Goal: Transaction & Acquisition: Purchase product/service

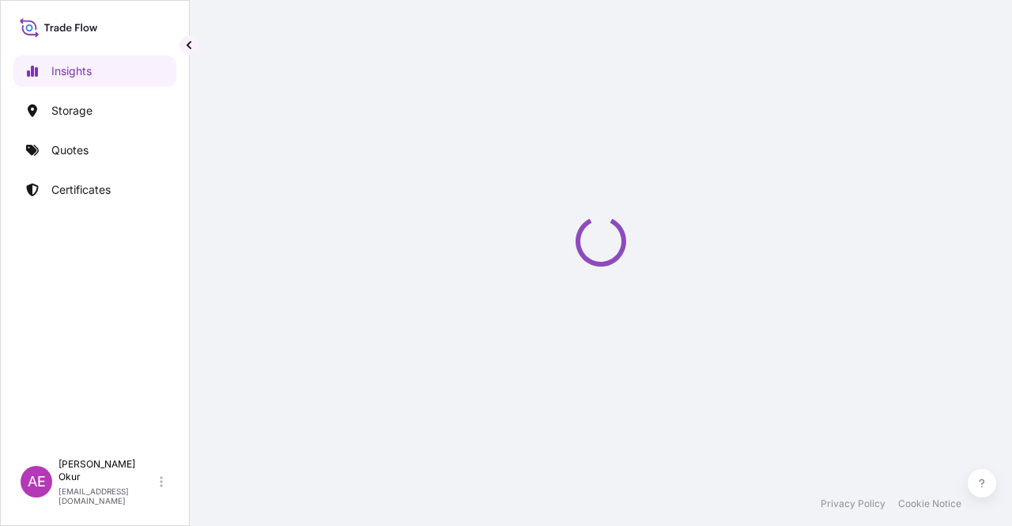
select select "2025"
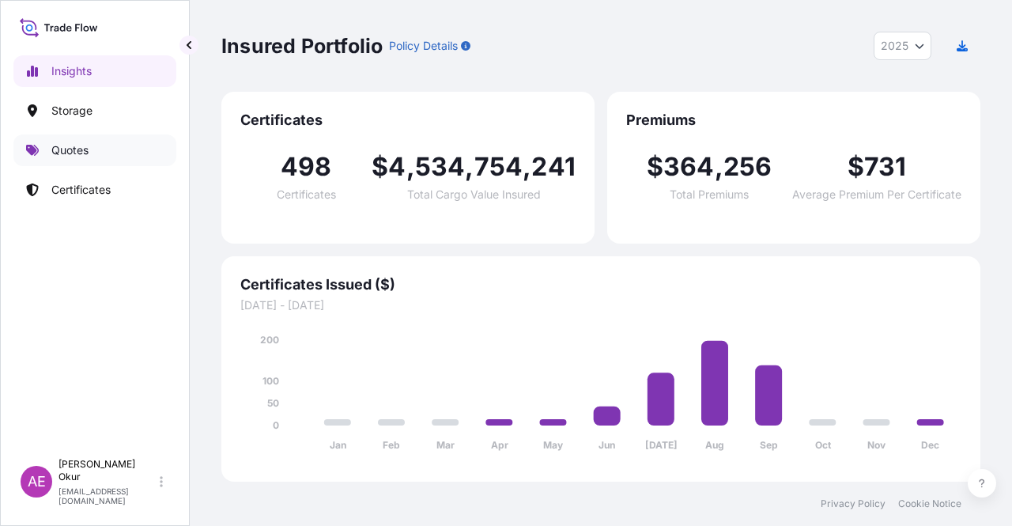
click at [88, 151] on p "Quotes" at bounding box center [69, 150] width 37 height 16
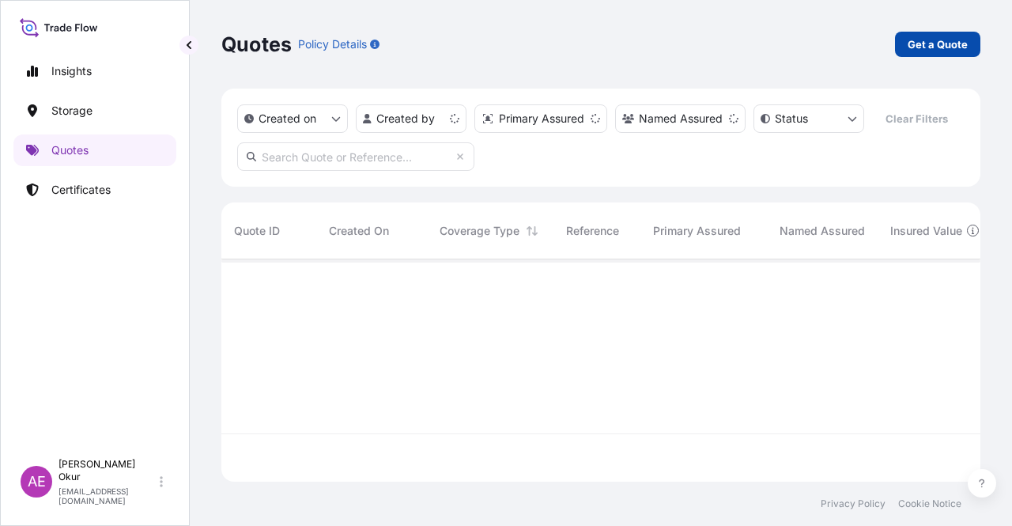
scroll to position [219, 746]
click at [958, 36] on p "Get a Quote" at bounding box center [937, 44] width 60 height 16
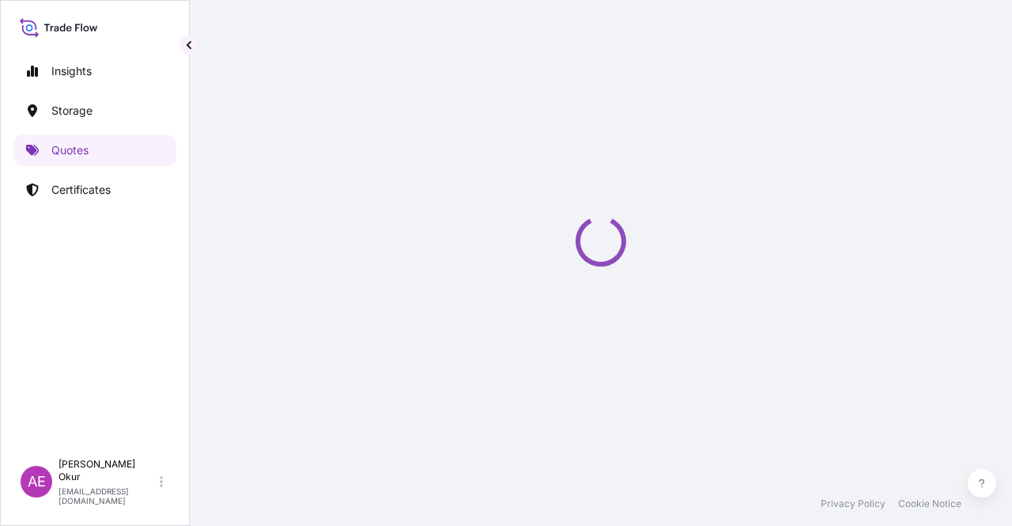
select select "Ocean Vessel"
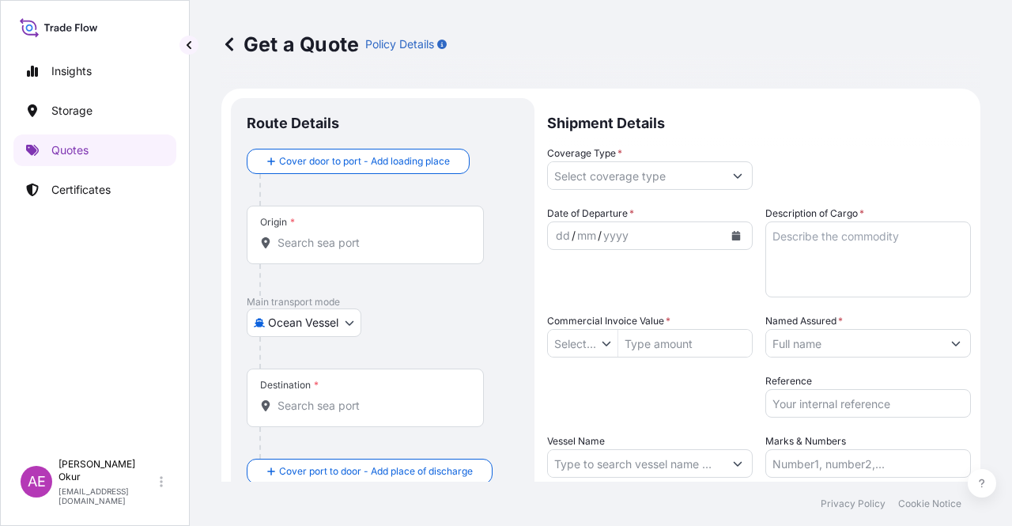
type input "$ USD"
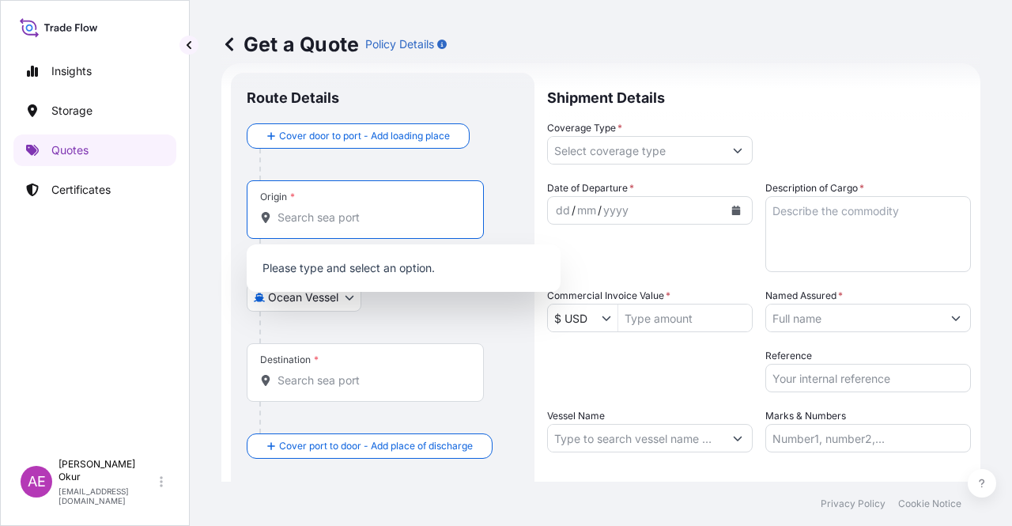
click at [365, 215] on input "Origin *" at bounding box center [370, 217] width 187 height 16
paste input "NEDERLAND, TX"
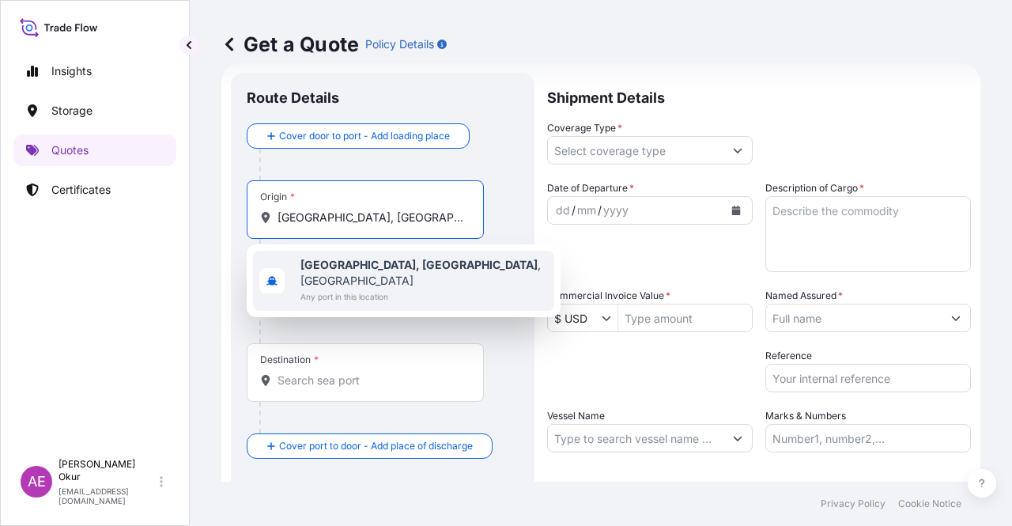
click at [393, 268] on span "Nederland, TX , USA" at bounding box center [423, 273] width 247 height 32
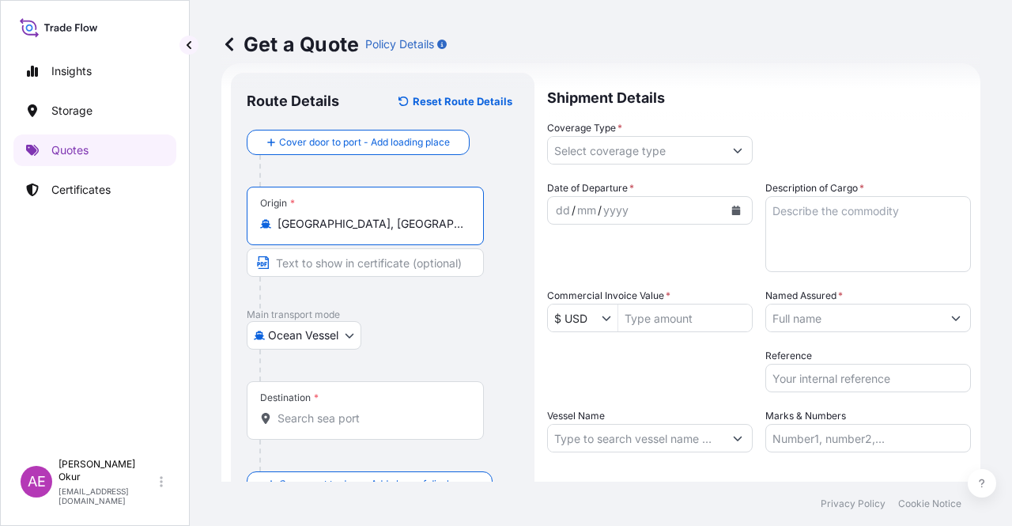
type input "Nederland, TX, USA"
click at [382, 254] on input "Text to appear on certificate" at bounding box center [365, 262] width 237 height 28
paste input "NEDERLAND, TX"
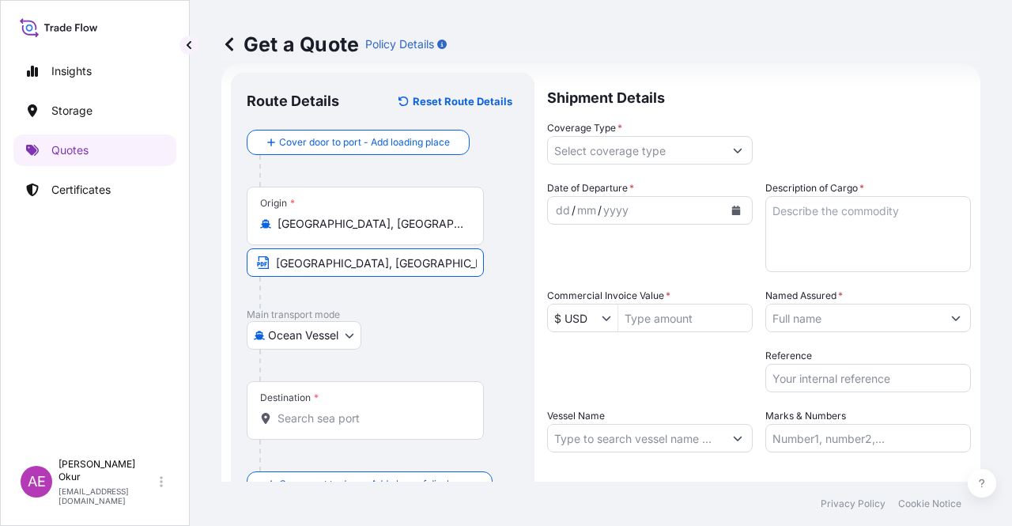
type input "NEDERLAND, TX / USA"
click at [320, 440] on div at bounding box center [371, 455] width 224 height 32
click at [328, 426] on div "Destination *" at bounding box center [365, 410] width 237 height 58
click at [328, 426] on input "Destination *" at bounding box center [370, 418] width 187 height 16
paste input "MOROCCO"
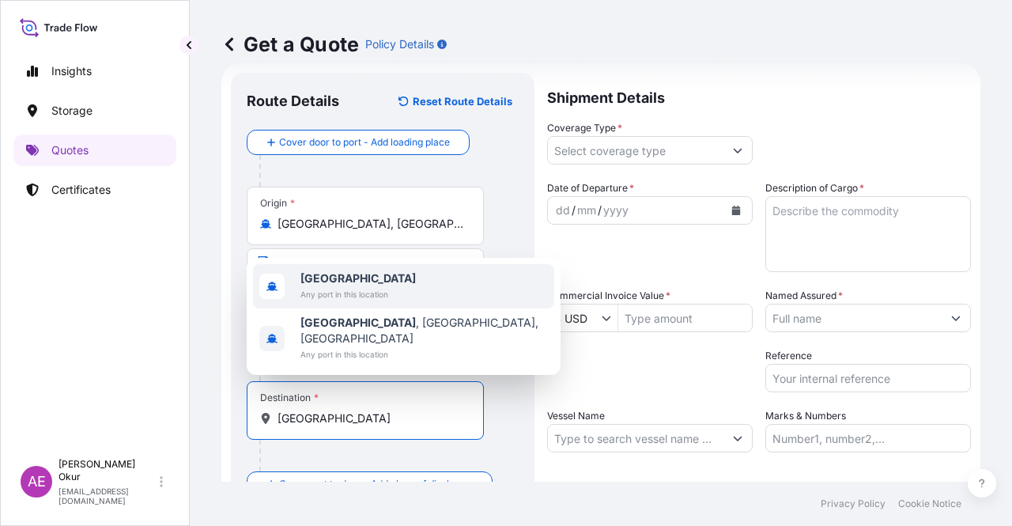
click at [372, 302] on span "Any port in this location" at bounding box center [357, 294] width 115 height 16
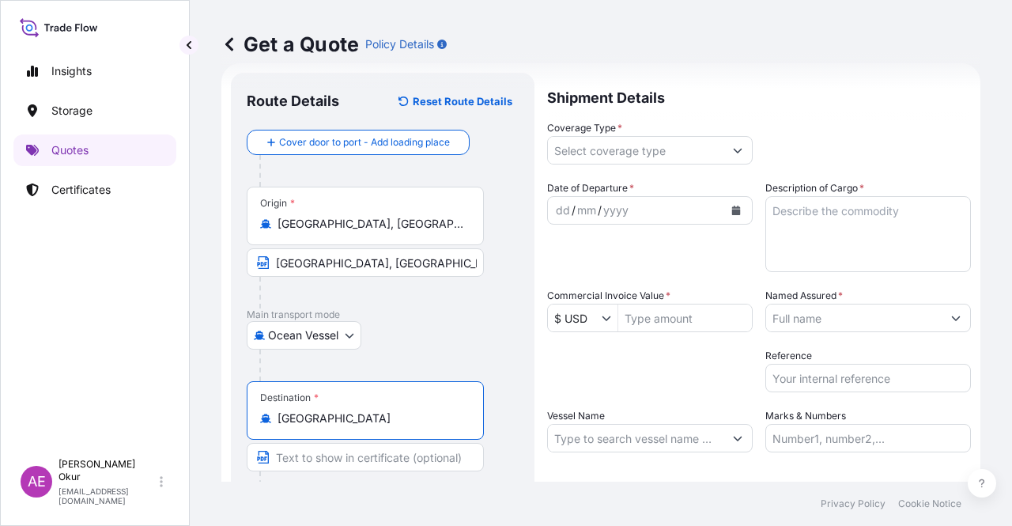
type input "Morocco"
click at [335, 469] on input "Text to appear on certificate" at bounding box center [365, 457] width 237 height 28
paste input "ONE OR MORE SAFE PORT(S) OR BERTH(S) IN MOROCCO"
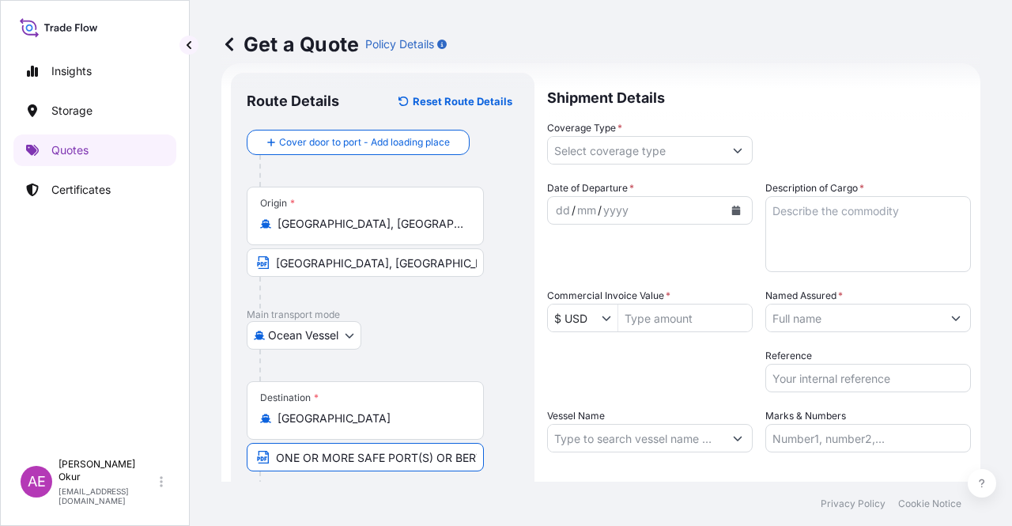
scroll to position [0, 104]
type input "ONE OR MORE SAFE PORT(S) OR BERTH(S) IN MOROCCO"
click at [612, 152] on input "Coverage Type *" at bounding box center [635, 150] width 175 height 28
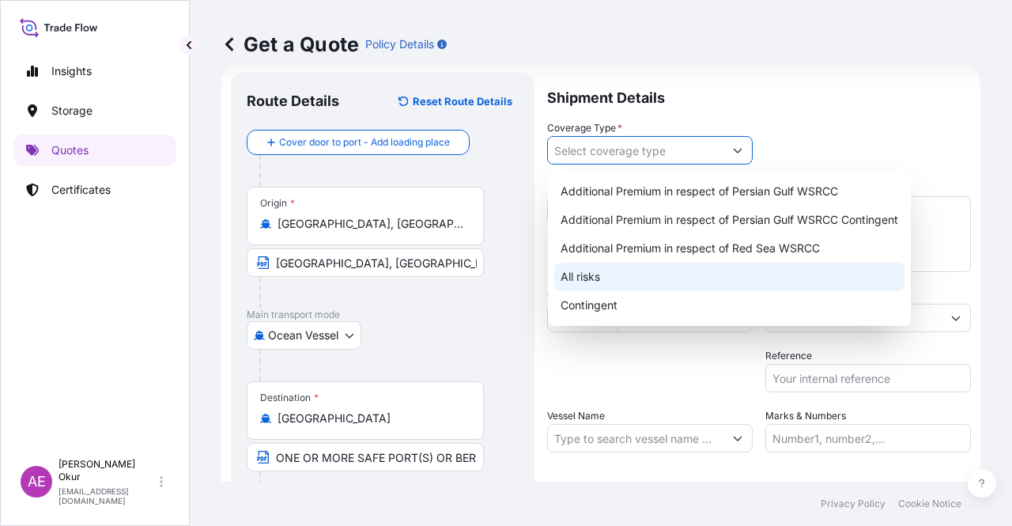
click at [589, 274] on div "All risks" at bounding box center [729, 276] width 350 height 28
type input "All risks"
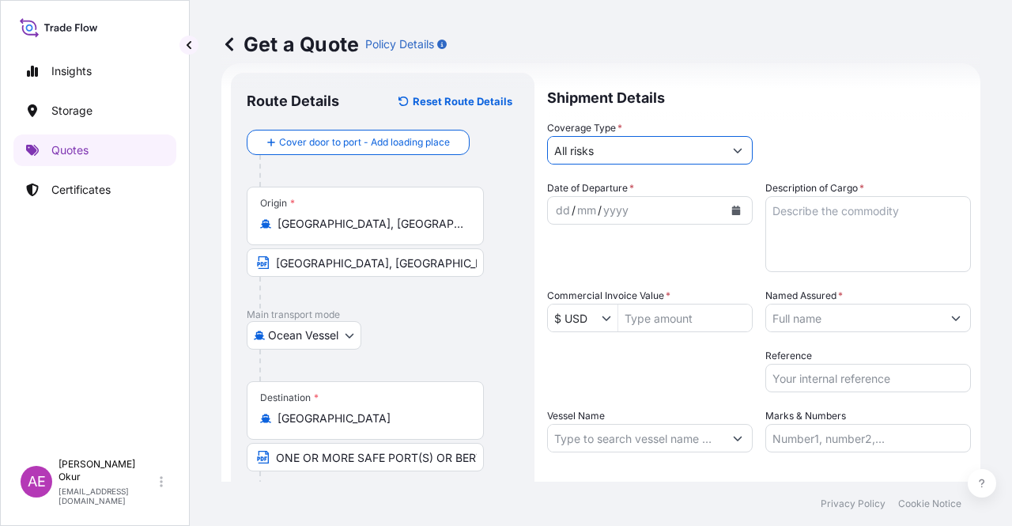
click at [558, 203] on div "dd" at bounding box center [562, 210] width 17 height 19
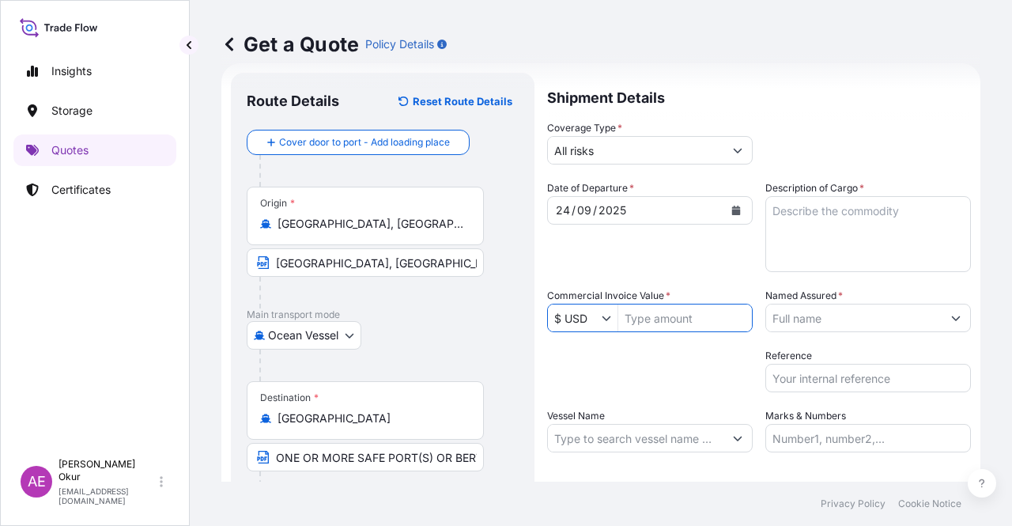
click at [665, 317] on input "Commercial Invoice Value *" at bounding box center [685, 317] width 134 height 28
paste input "5855140,055"
drag, startPoint x: 669, startPoint y: 319, endPoint x: 466, endPoint y: 314, distance: 204.0
click at [450, 315] on form "Route Details Reset Route Details Cover door to port - Add loading place Place …" at bounding box center [600, 321] width 759 height 516
paste input "855140,0"
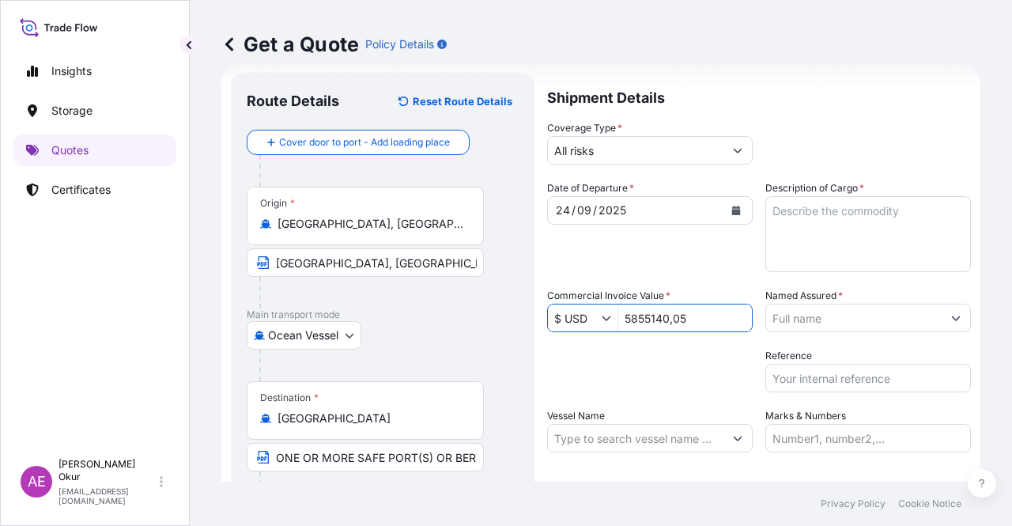
type input "585,514,005"
click at [642, 369] on div "Packing Category Type to search a container mode Please select a primary mode o…" at bounding box center [649, 370] width 205 height 44
drag, startPoint x: 702, startPoint y: 323, endPoint x: 435, endPoint y: 304, distance: 267.0
click at [474, 314] on form "Route Details Reset Route Details Cover door to port - Add loading place Place …" at bounding box center [600, 321] width 759 height 516
type input "5,885,140.05"
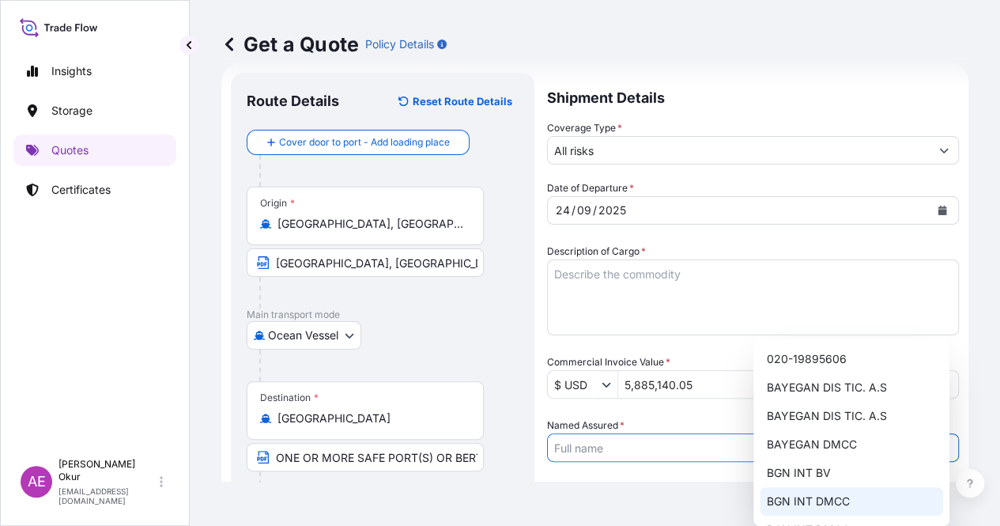
click at [836, 507] on span "BGN INT DMCC" at bounding box center [807, 501] width 83 height 16
type input "BGN INT DMCC"
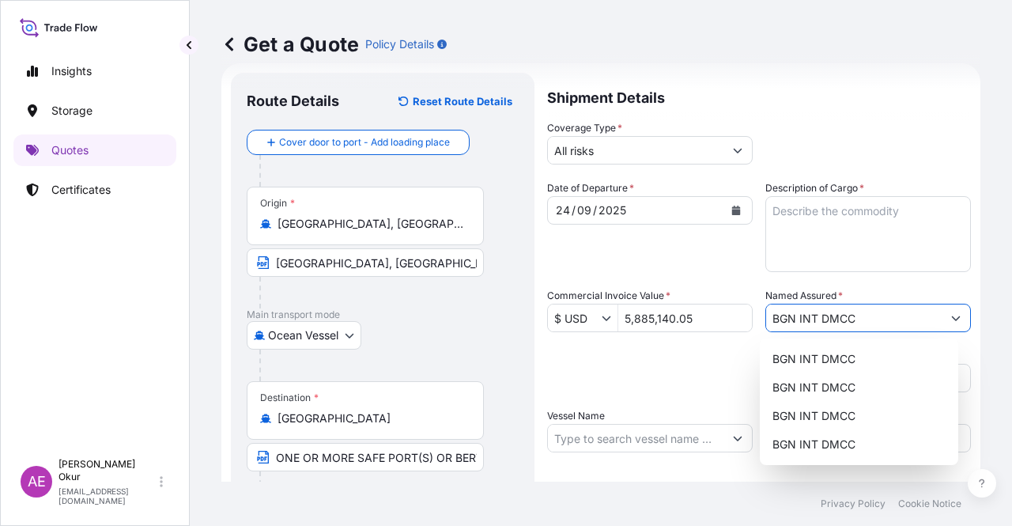
click at [603, 437] on input "Vessel Name" at bounding box center [635, 438] width 175 height 28
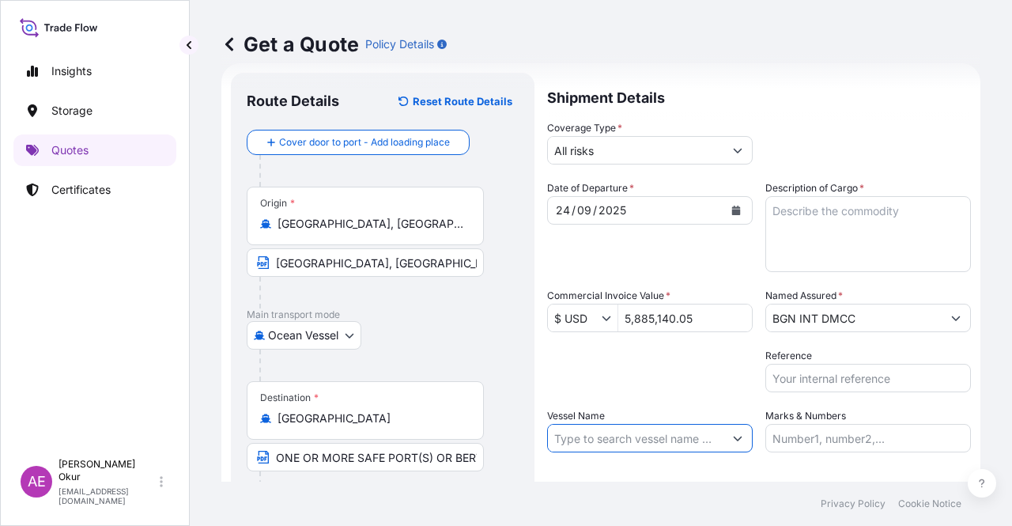
paste input "HLS FLUORITE"
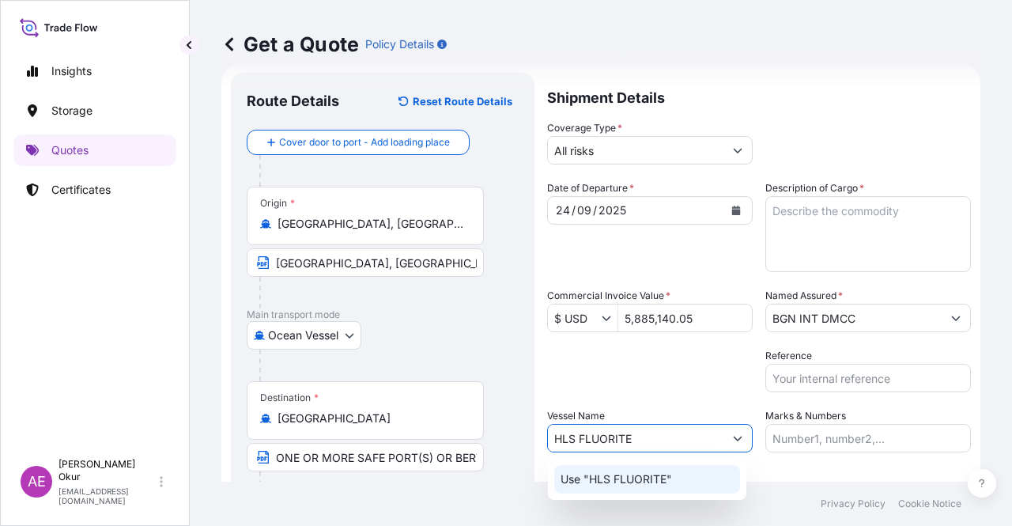
click at [681, 484] on div "Use "HLS FLUORITE"" at bounding box center [647, 479] width 186 height 28
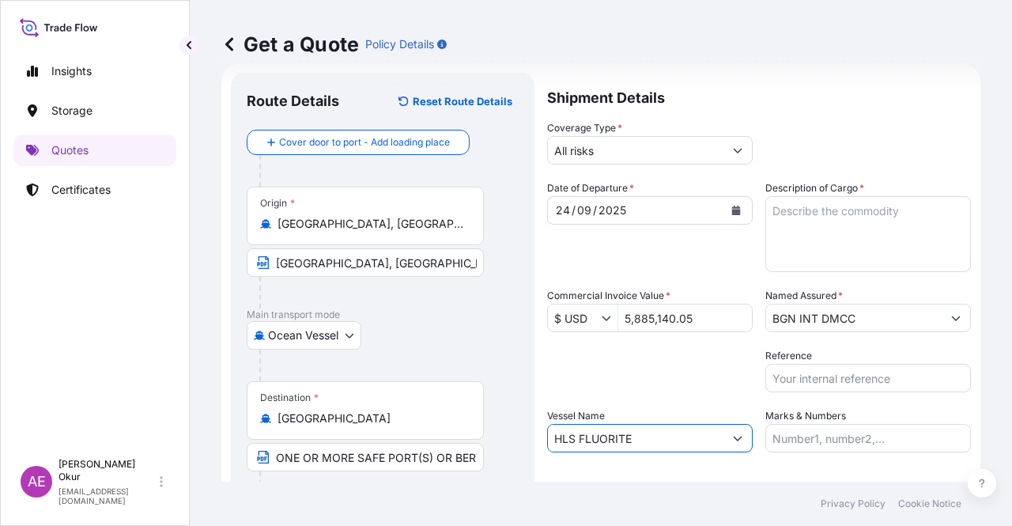
type input "HLS FLUORITE"
click at [827, 431] on input "Marks & Numbers" at bounding box center [867, 438] width 205 height 28
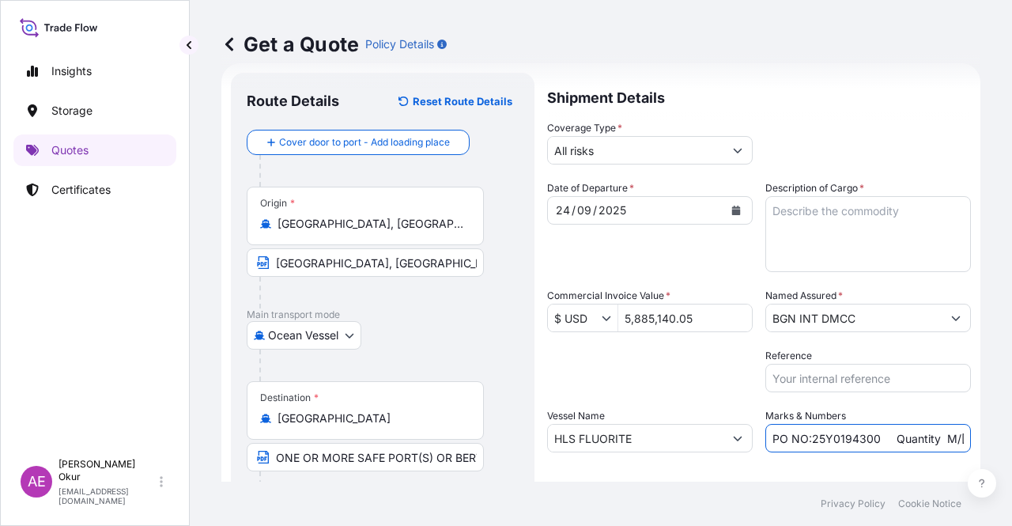
drag, startPoint x: 873, startPoint y: 436, endPoint x: 803, endPoint y: 439, distance: 69.6
click at [803, 439] on input "PO NO:25Y0194300 Quantity M/Tonn: 16.100,00 Premium: USD 963,06" at bounding box center [867, 438] width 205 height 28
paste input "1"
click at [956, 434] on input "PO NO:25Y0191300 Quantity M/Tonn: 16.100,00 Premium: USD 963,06" at bounding box center [867, 438] width 205 height 28
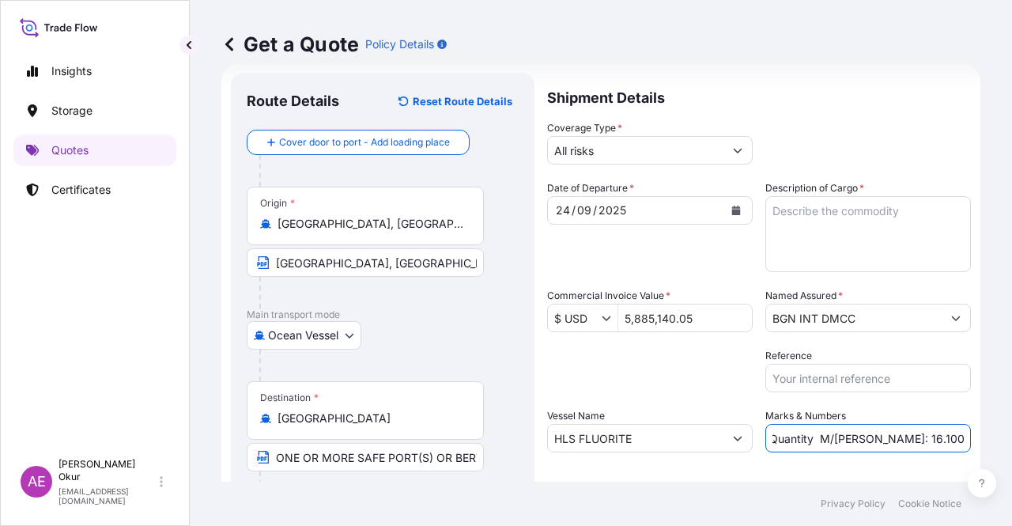
click at [835, 436] on input "PO NO:25Y0191300 Quantity M/Tonn: 16.100,00 Premium: USD 963,06" at bounding box center [867, 438] width 205 height 28
drag, startPoint x: 856, startPoint y: 438, endPoint x: 906, endPoint y: 437, distance: 49.8
click at [906, 437] on input "PO NO:25Y0191300 Quantity M/Tonn: 16.100,00 Premium: USD 963,06" at bounding box center [867, 438] width 205 height 28
paste input "1.552,49"
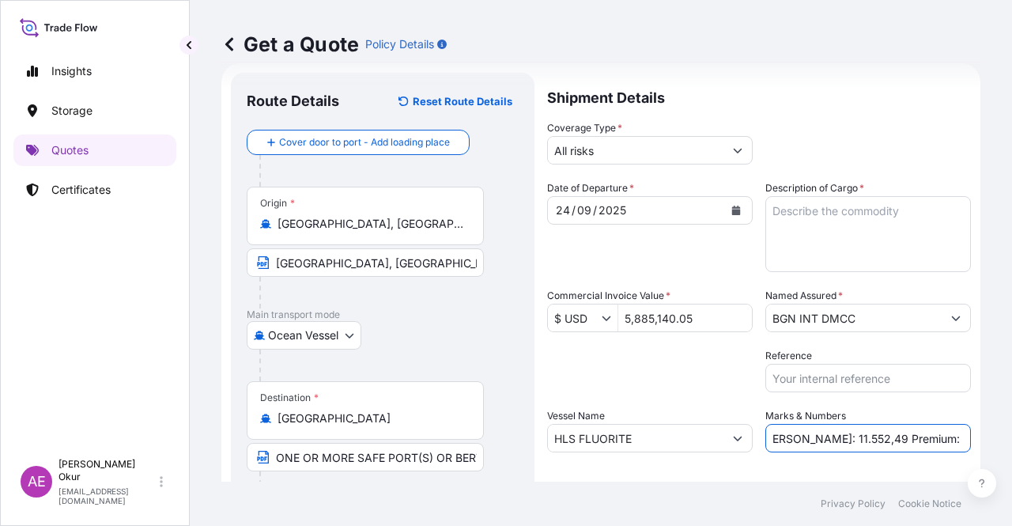
drag, startPoint x: 909, startPoint y: 435, endPoint x: 1011, endPoint y: 432, distance: 102.0
click at [1011, 432] on div "Get a Quote Policy Details Route Details Reset Route Details Cover door to port…" at bounding box center [601, 240] width 822 height 481
click at [901, 435] on input "PO NO:25Y0191300 Quantity M/Tonn: 11.552,49 Premium: USD 963,06" at bounding box center [867, 438] width 205 height 28
drag, startPoint x: 913, startPoint y: 434, endPoint x: 1011, endPoint y: 434, distance: 98.0
click at [1011, 434] on div "Get a Quote Policy Details Route Details Reset Route Details Cover door to port…" at bounding box center [601, 240] width 822 height 481
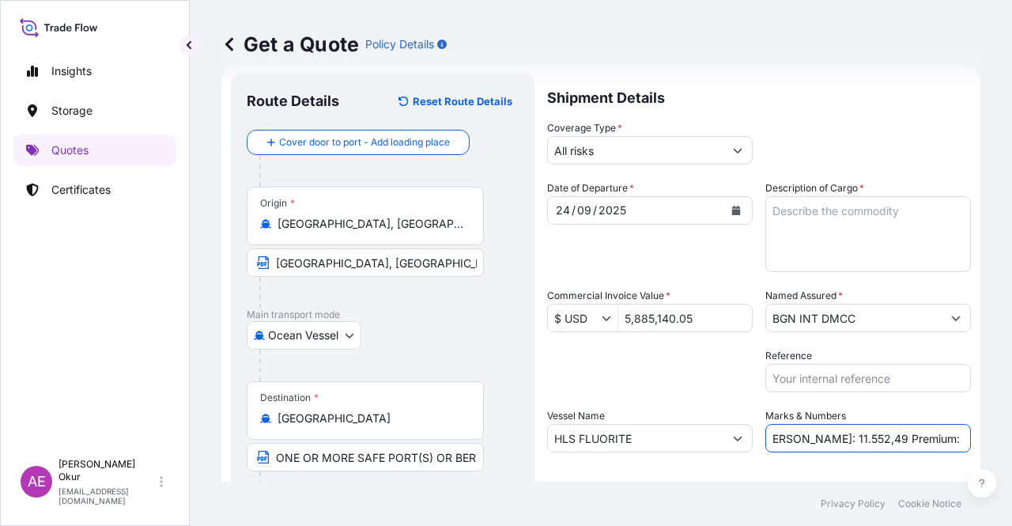
paste input "644,07"
type input "PO NO:25Y0191300 Quantity M/Tonn: 11.552,49 Premium: USD 644,07"
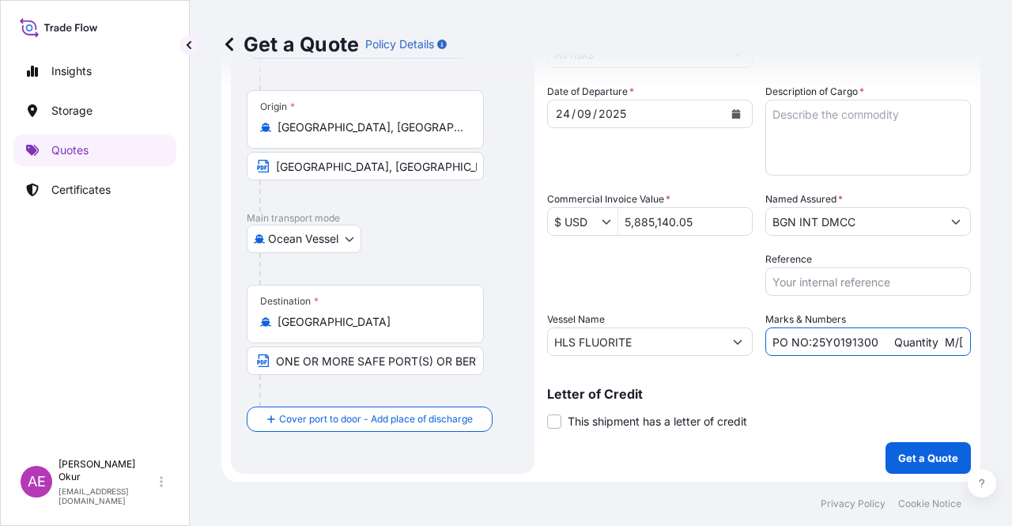
scroll to position [123, 0]
click at [898, 452] on p "Get a Quote" at bounding box center [928, 457] width 60 height 16
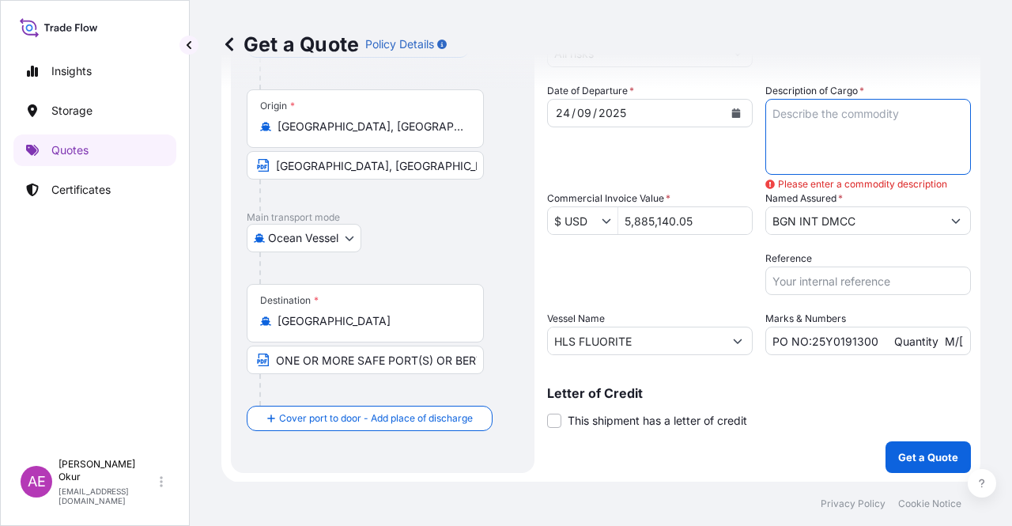
click at [830, 159] on textarea "Description of Cargo *" at bounding box center [867, 137] width 205 height 76
paste textarea "PROPANE"
type textarea "PROPANE"
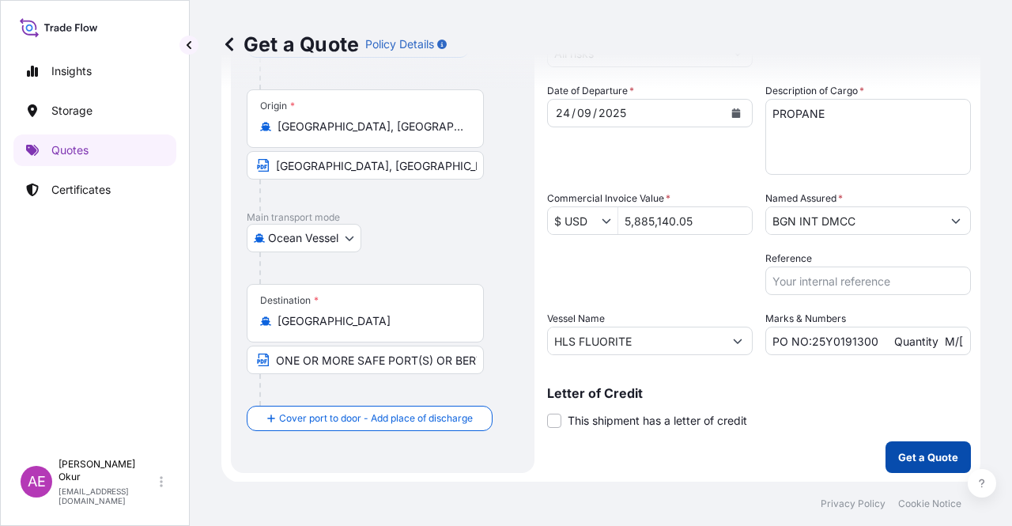
click at [903, 465] on button "Get a Quote" at bounding box center [927, 457] width 85 height 32
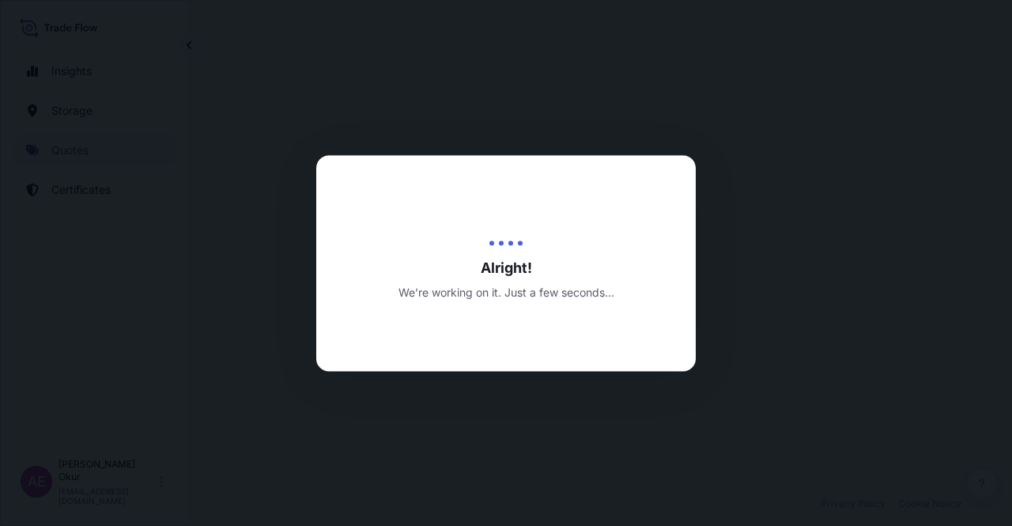
select select "Ocean Vessel"
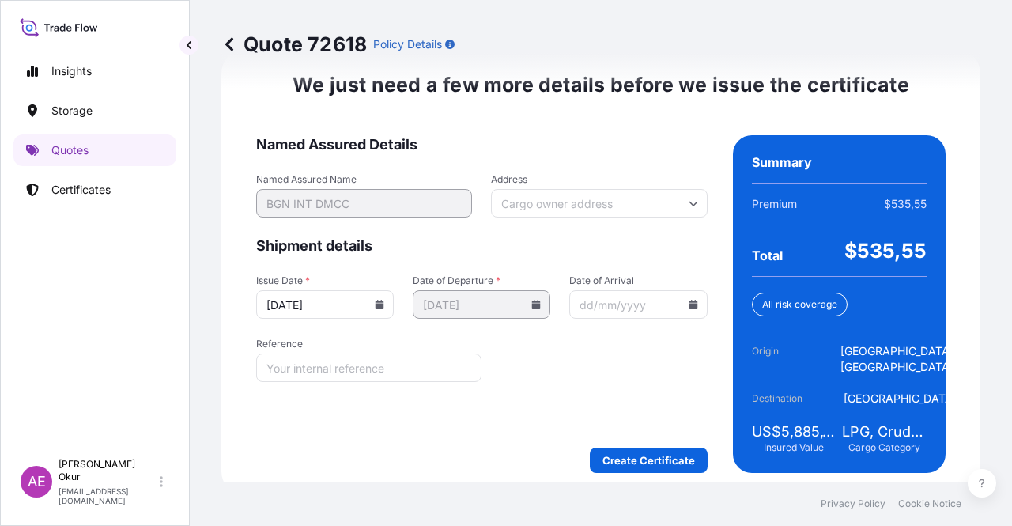
scroll to position [2020, 0]
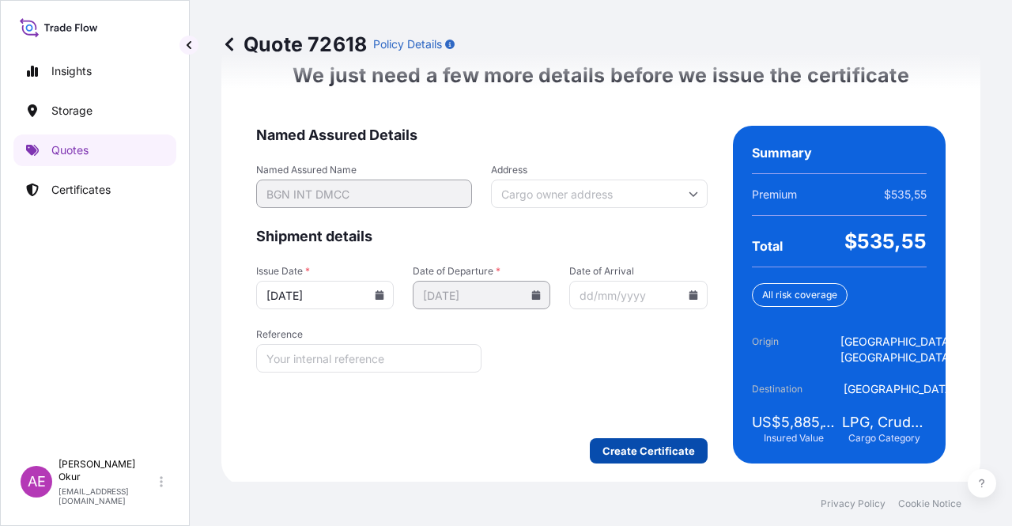
click at [609, 462] on div "We just need a few more details before we issue the certificate Named Assured D…" at bounding box center [600, 262] width 759 height 445
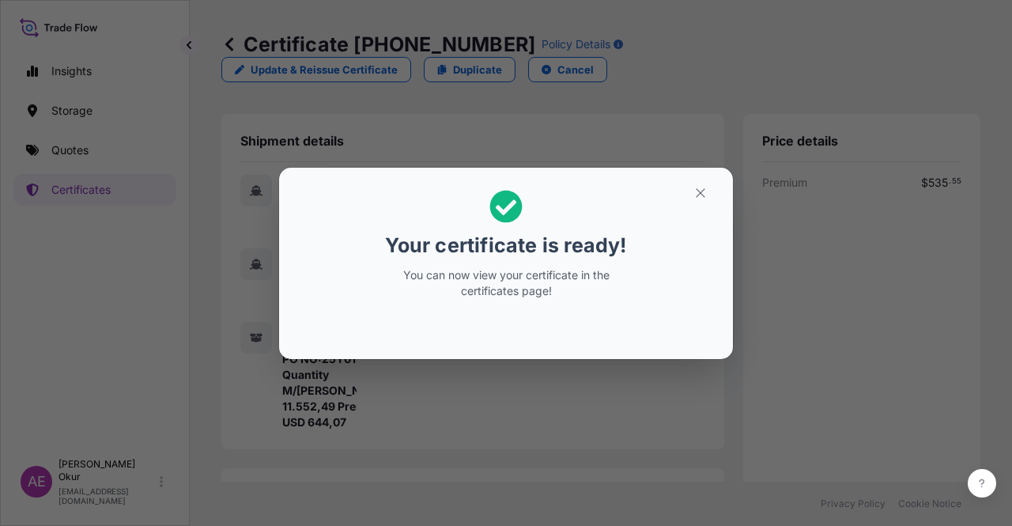
click at [721, 202] on section "Your certificate is ready! You can now view your certificate in the certificate…" at bounding box center [506, 263] width 454 height 191
click at [680, 202] on h2 "Your certificate is ready! You can now view your certificate in the certificate…" at bounding box center [506, 244] width 428 height 128
click at [705, 200] on button "button" at bounding box center [700, 192] width 40 height 25
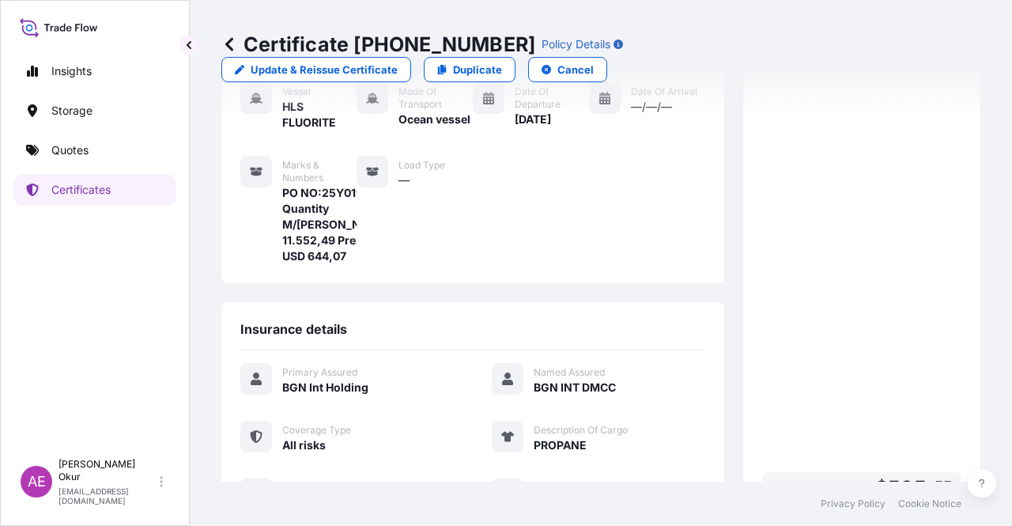
scroll to position [395, 0]
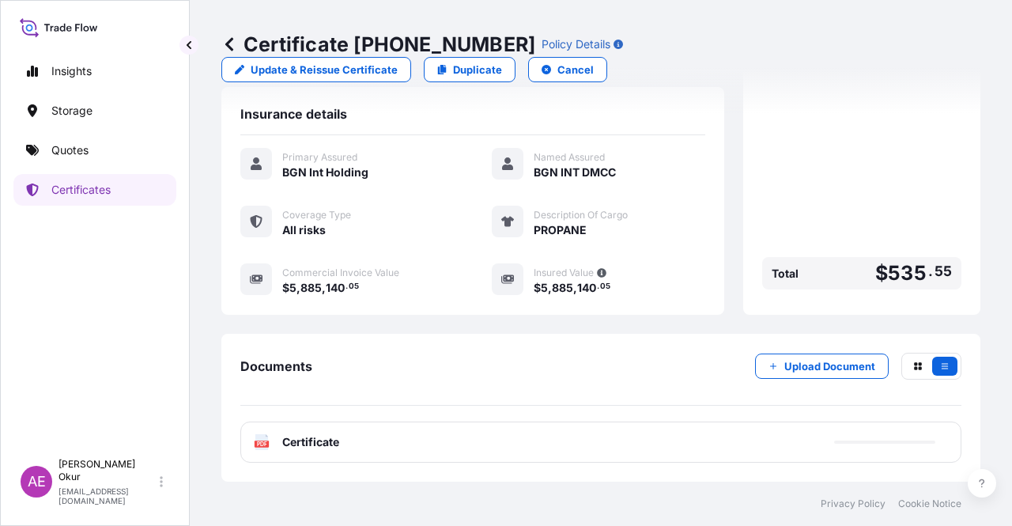
click at [286, 450] on span "Certificate" at bounding box center [310, 442] width 57 height 16
click at [294, 442] on span "Certificate" at bounding box center [310, 442] width 57 height 16
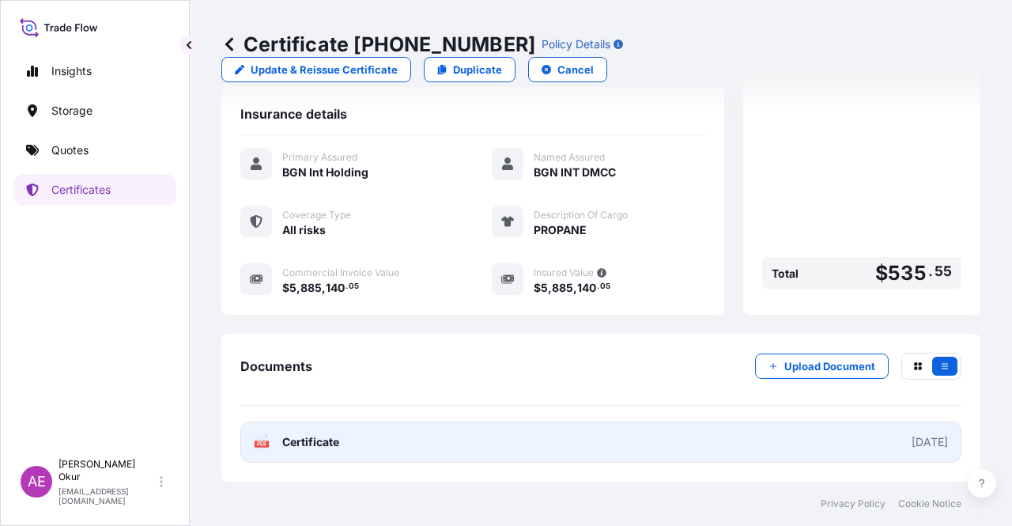
drag, startPoint x: 310, startPoint y: 428, endPoint x: 305, endPoint y: 454, distance: 26.5
click at [305, 454] on link "PDF Certificate 2025-09-30" at bounding box center [600, 441] width 721 height 41
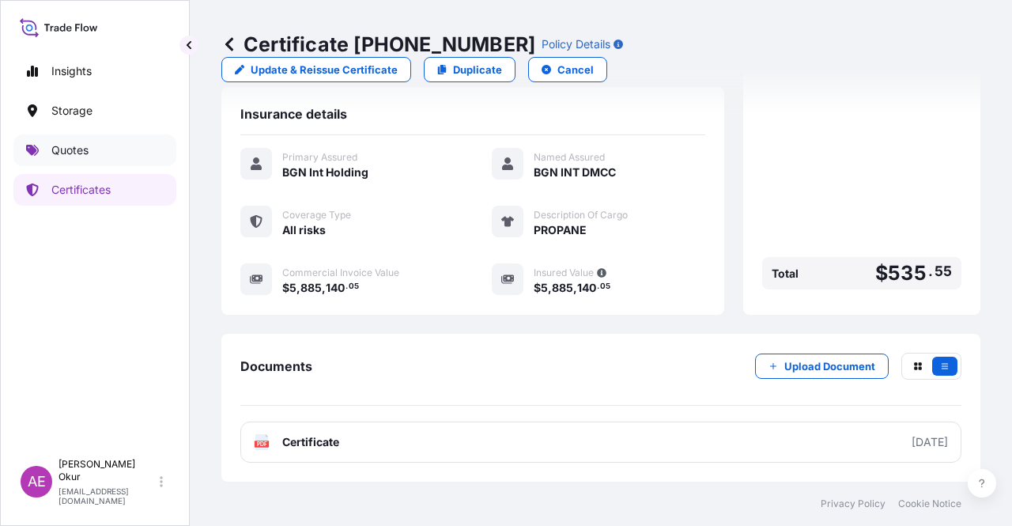
click at [104, 144] on link "Quotes" at bounding box center [94, 150] width 163 height 32
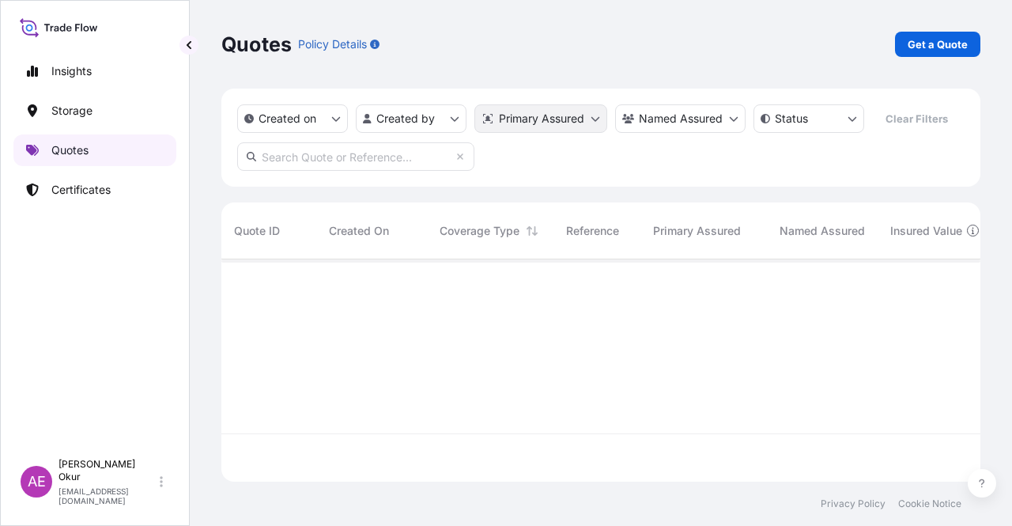
scroll to position [219, 746]
click at [928, 50] on p "Get a Quote" at bounding box center [937, 44] width 60 height 16
select select "Ocean Vessel"
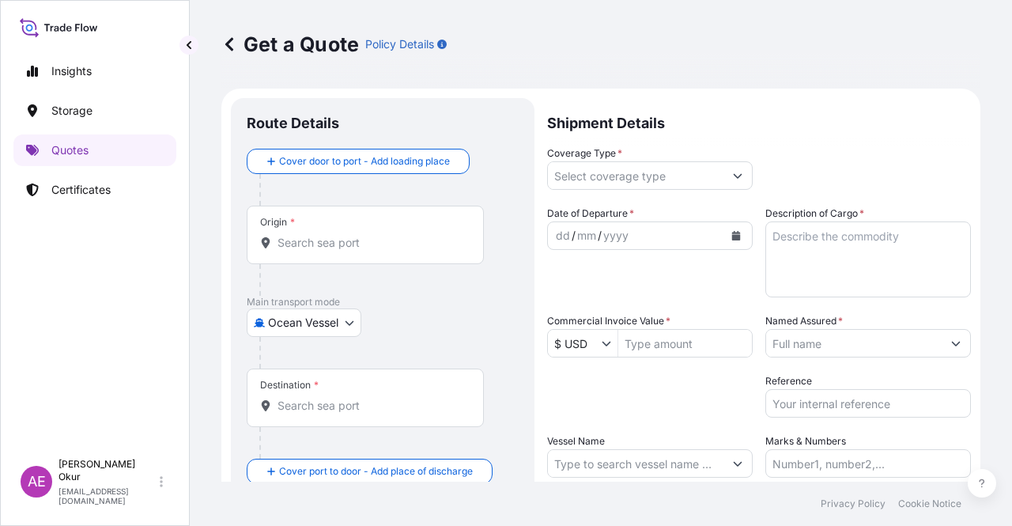
scroll to position [25, 0]
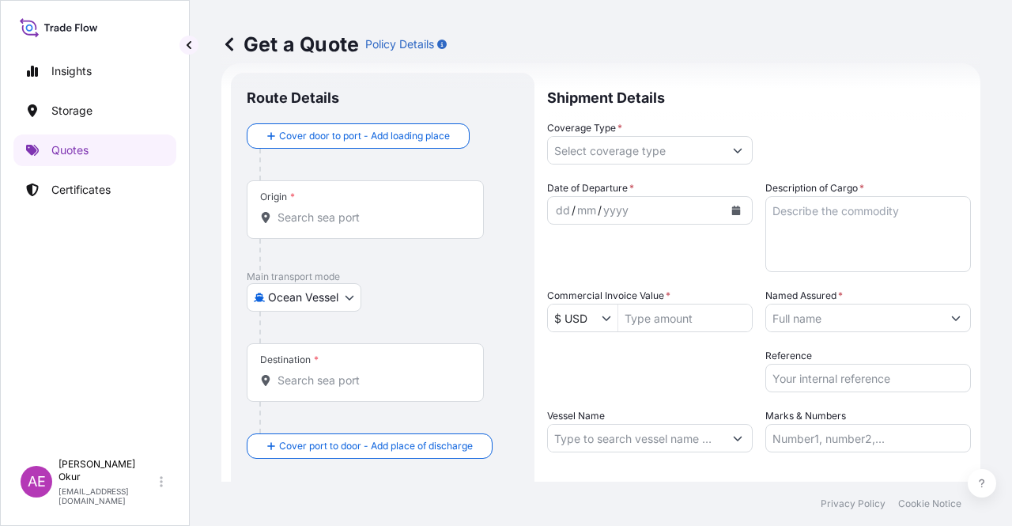
click at [403, 217] on input "Origin *" at bounding box center [370, 217] width 187 height 16
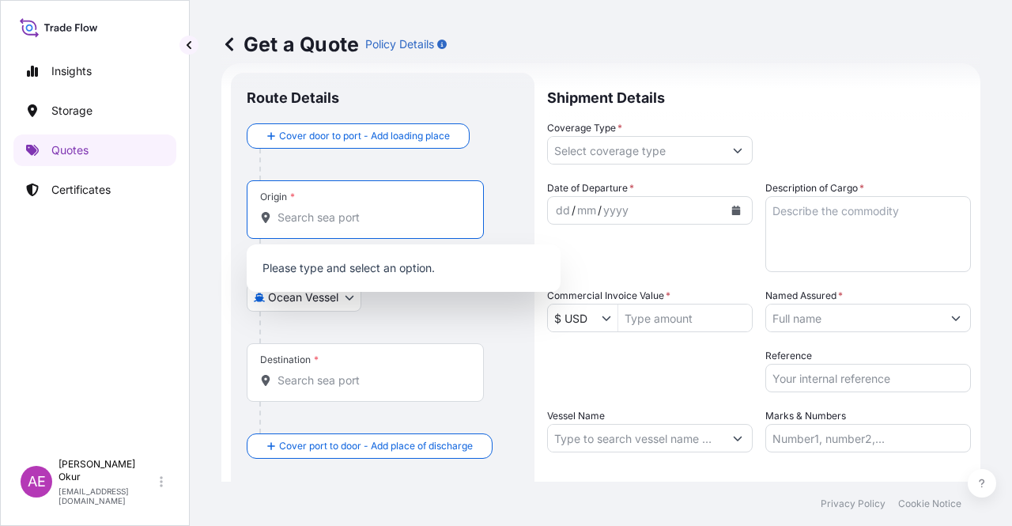
paste input "NEDERLAND, TX"
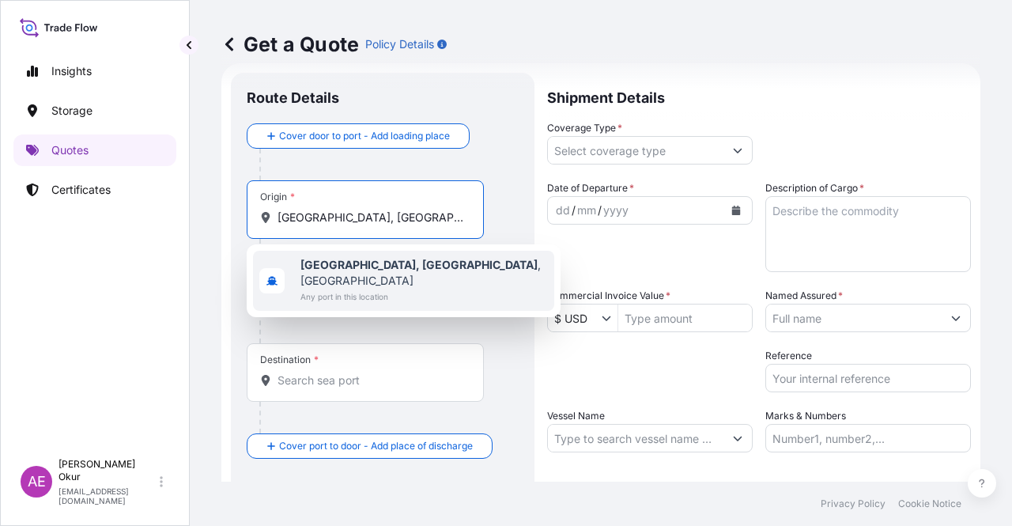
click at [381, 271] on span "Nederland, TX , USA" at bounding box center [423, 273] width 247 height 32
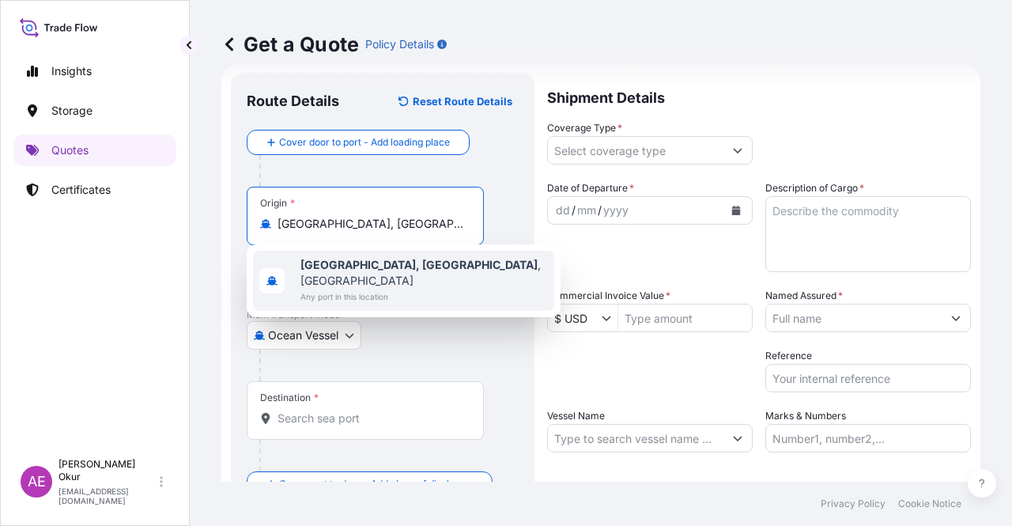
type input "Nederland, TX, USA"
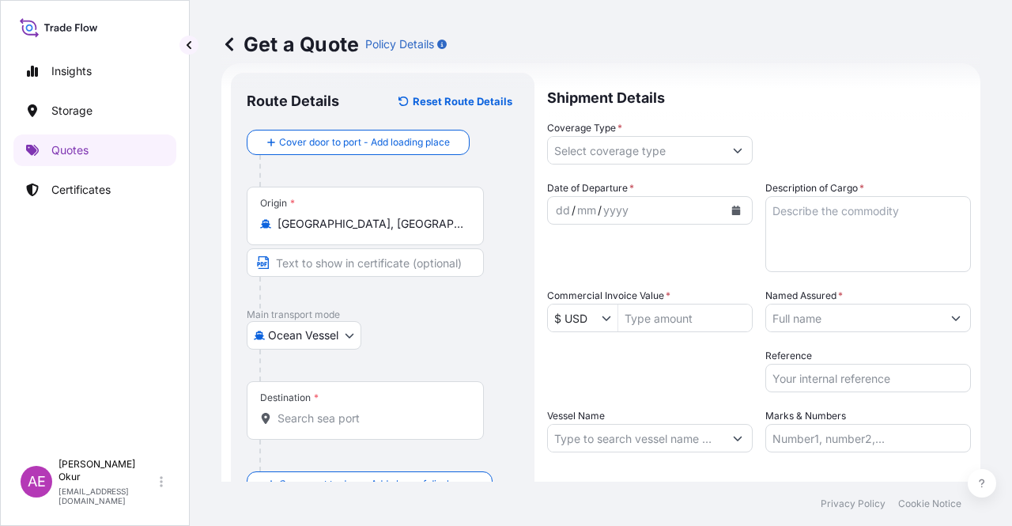
click at [351, 246] on div "Origin * Nederland, TX, USA" at bounding box center [383, 248] width 272 height 122
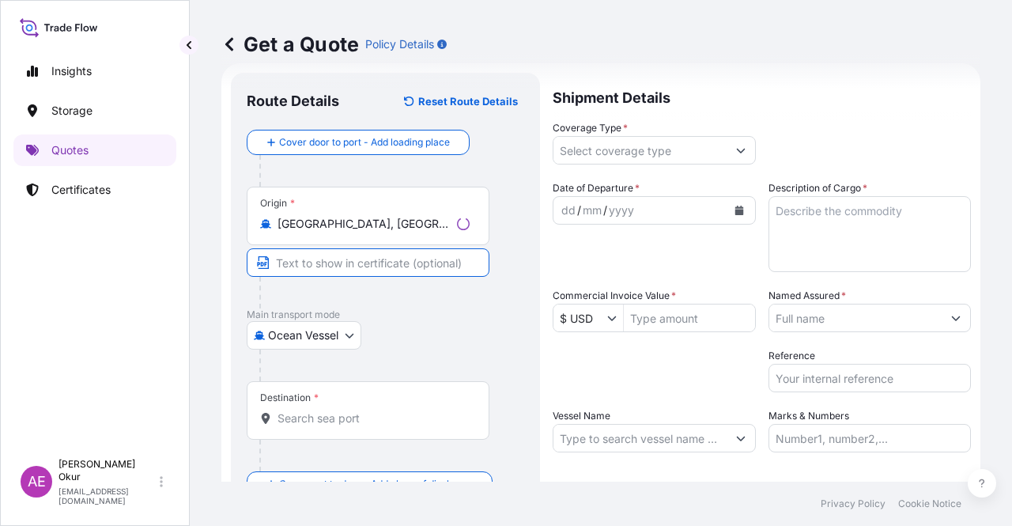
click at [343, 254] on input "Text to appear on certificate" at bounding box center [368, 262] width 243 height 28
paste input "NEDERLAND, TX"
type input "NEDERLAND, TX / USA"
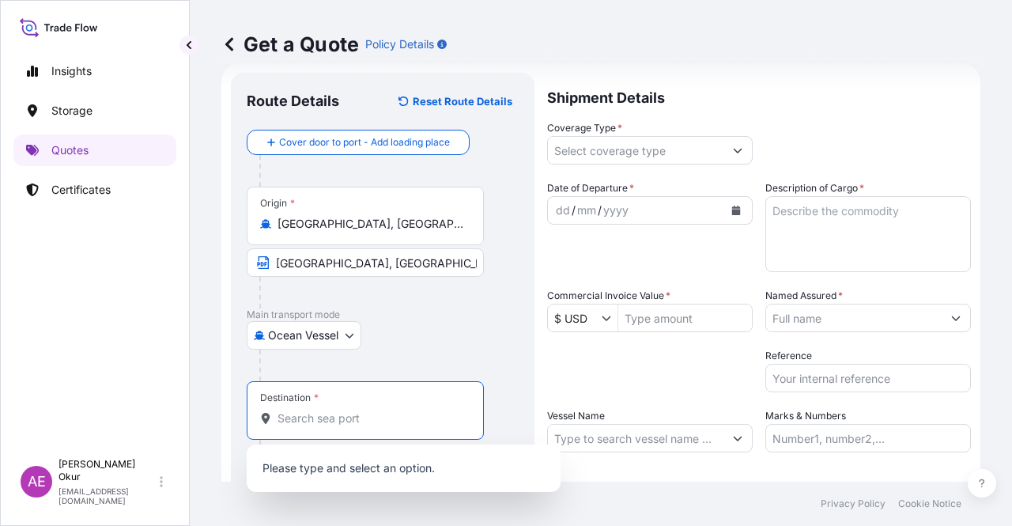
click at [346, 423] on input "Destination *" at bounding box center [370, 418] width 187 height 16
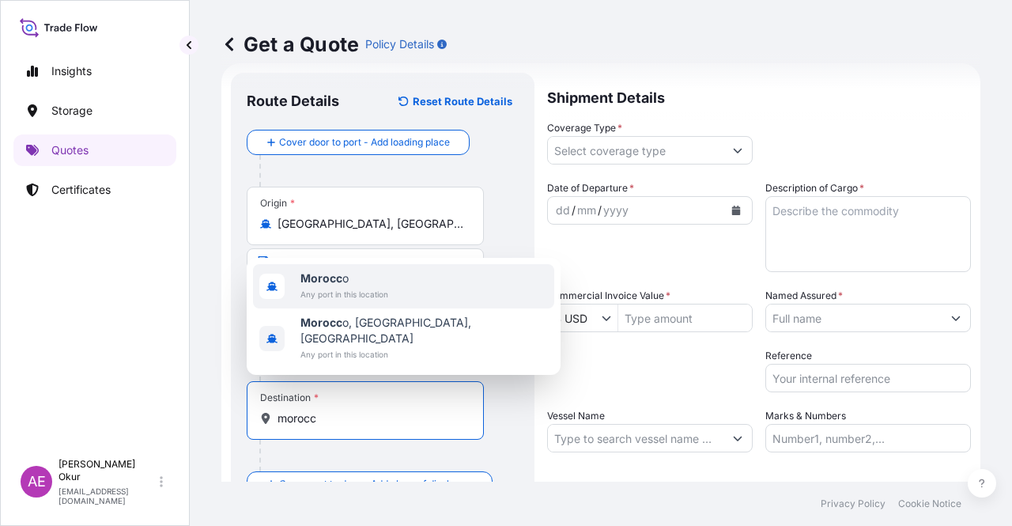
click at [373, 281] on div "Morocc o Any port in this location" at bounding box center [403, 286] width 301 height 44
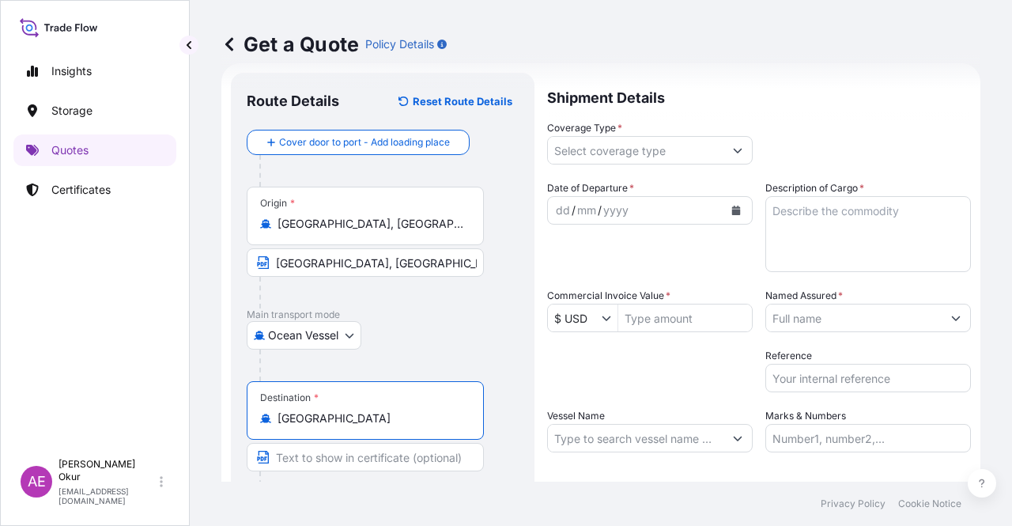
type input "Morocco"
click at [344, 466] on input "Text to appear on certificate" at bounding box center [365, 457] width 237 height 28
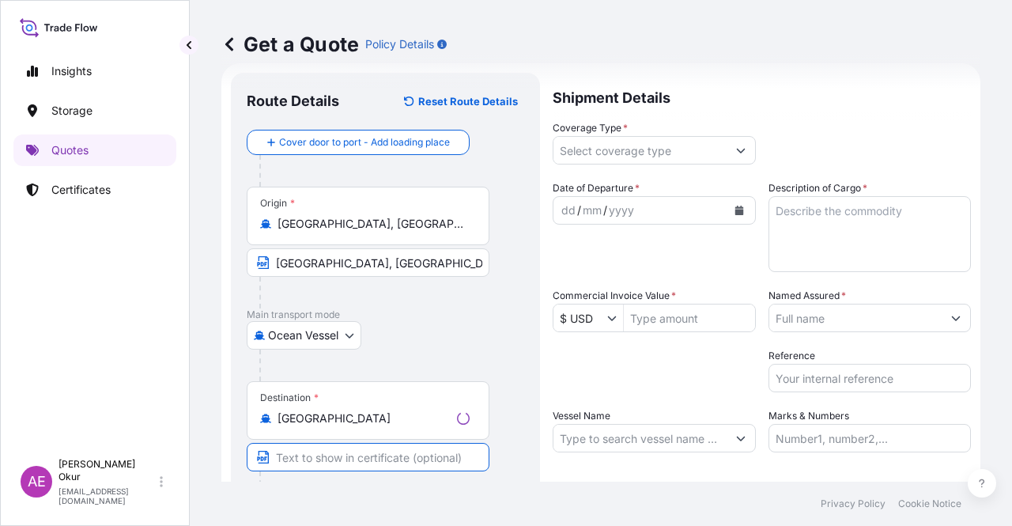
paste input "ONE OR MORE SAFE PORT(S) OR BERTH(S) IN MOROCCO"
type input "ONE OR MORE SAFE PORT(S) OR BERTH(S) IN MOROCCO"
click at [694, 162] on input "Coverage Type *" at bounding box center [635, 150] width 175 height 28
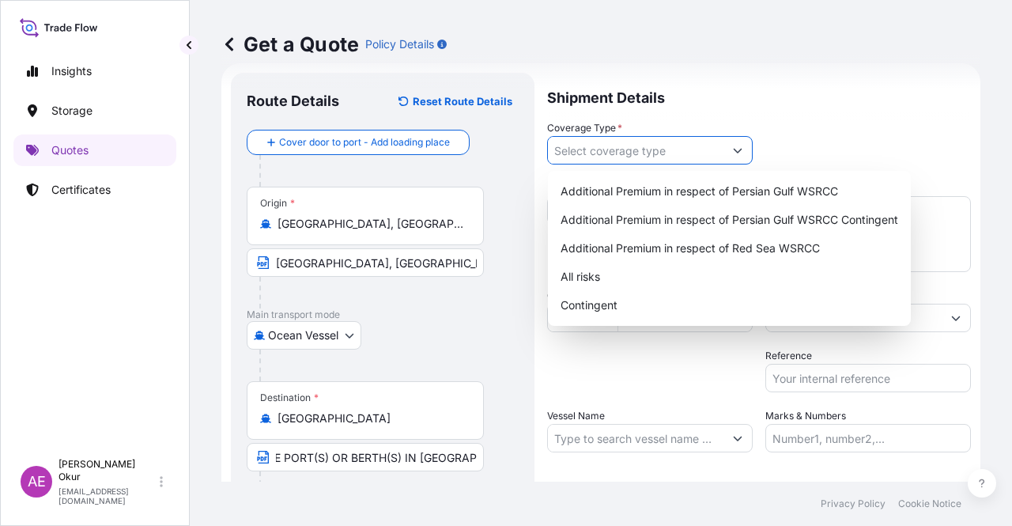
scroll to position [0, 0]
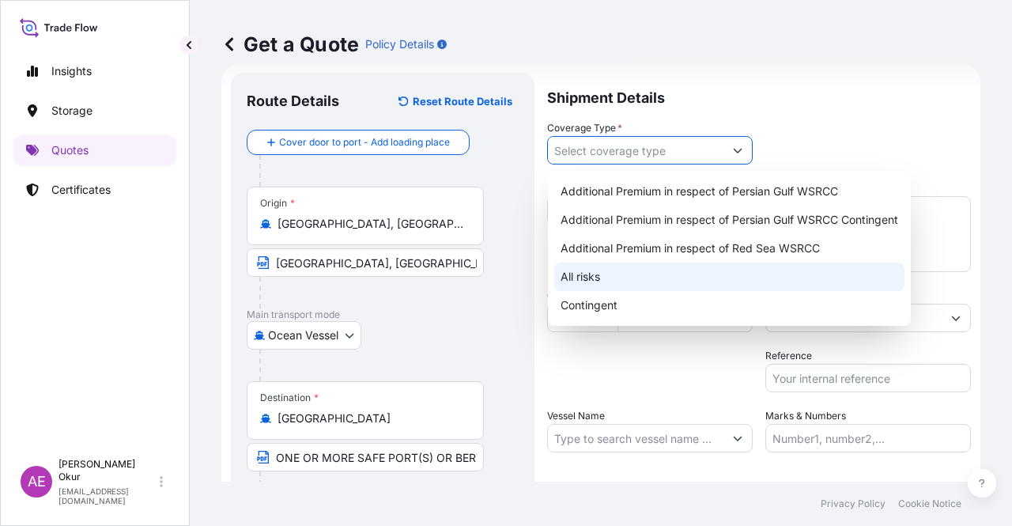
click at [605, 269] on div "All risks" at bounding box center [729, 276] width 350 height 28
type input "All risks"
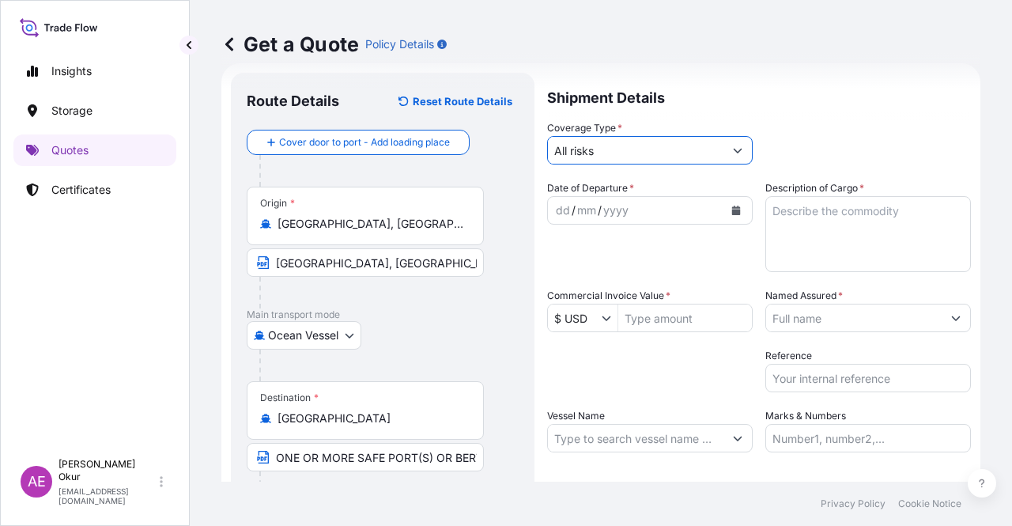
click at [558, 206] on div "dd" at bounding box center [562, 210] width 17 height 19
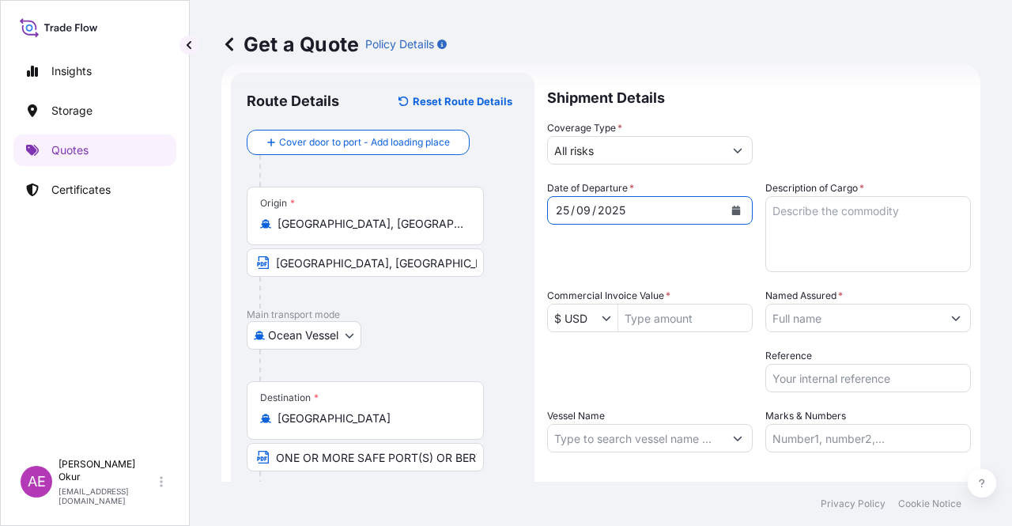
click at [854, 221] on textarea "Description of Cargo *" at bounding box center [867, 234] width 205 height 76
paste textarea "BUTANE"
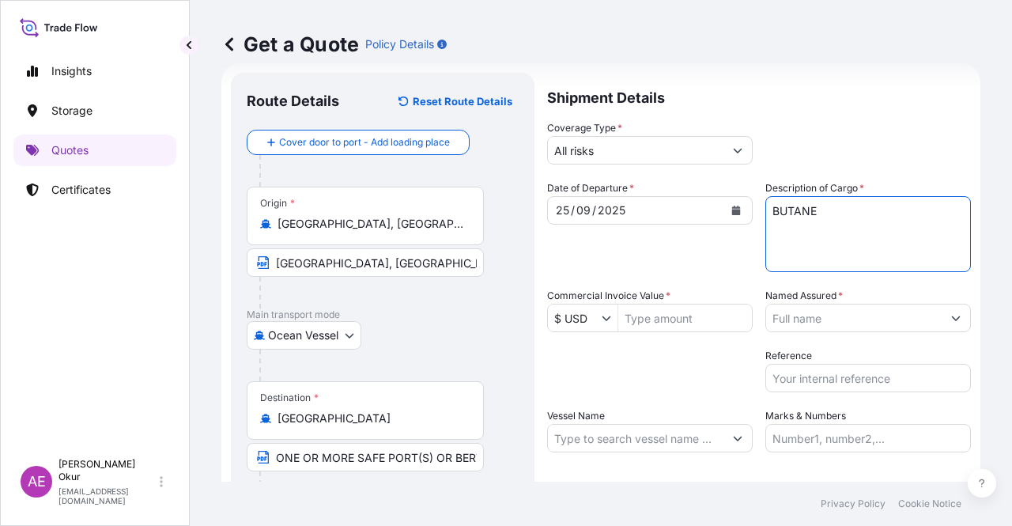
type textarea "BUTANE"
click at [652, 321] on input "Commercial Invoice Value *" at bounding box center [685, 317] width 134 height 28
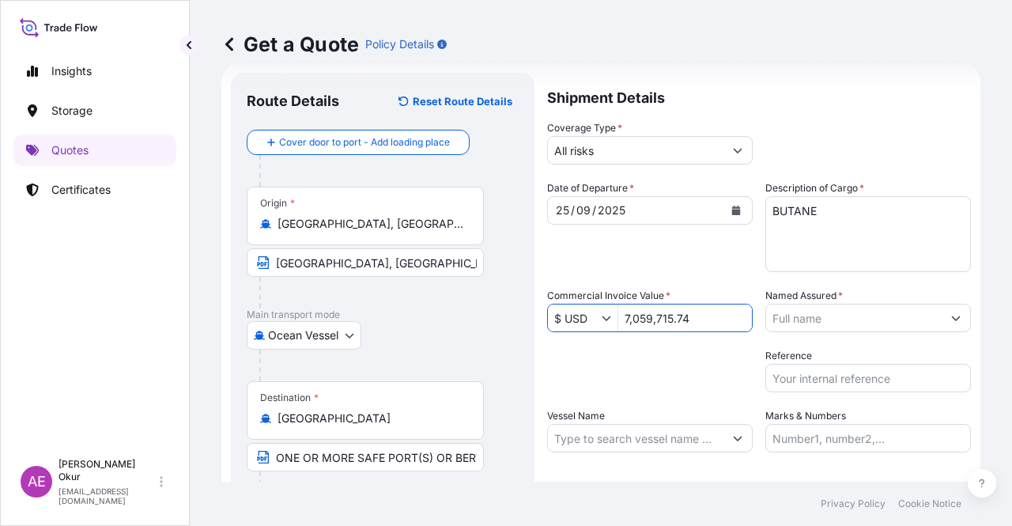
type input "7,059,715.74"
click at [806, 320] on input "Named Assured *" at bounding box center [853, 317] width 175 height 28
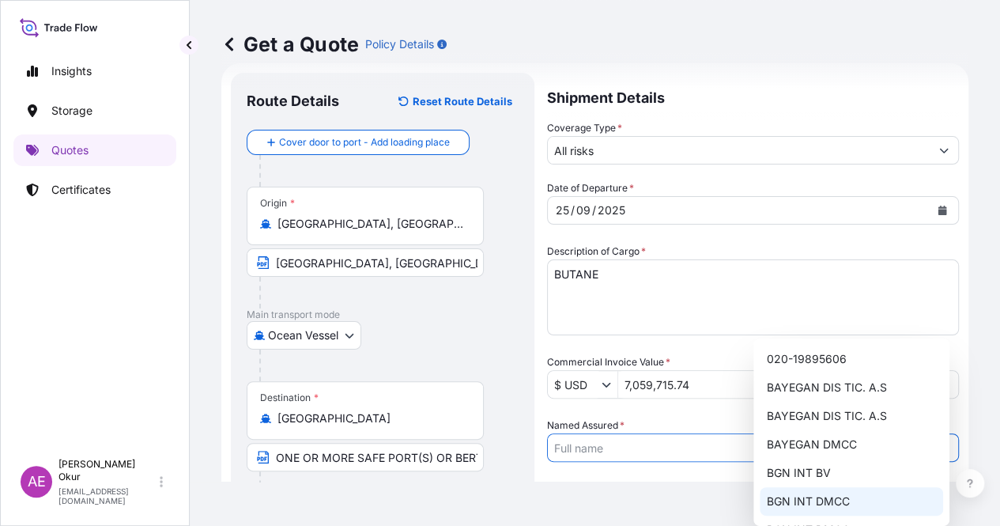
click at [812, 492] on div "BGN INT DMCC" at bounding box center [851, 501] width 183 height 28
type input "BGN INT DMCC"
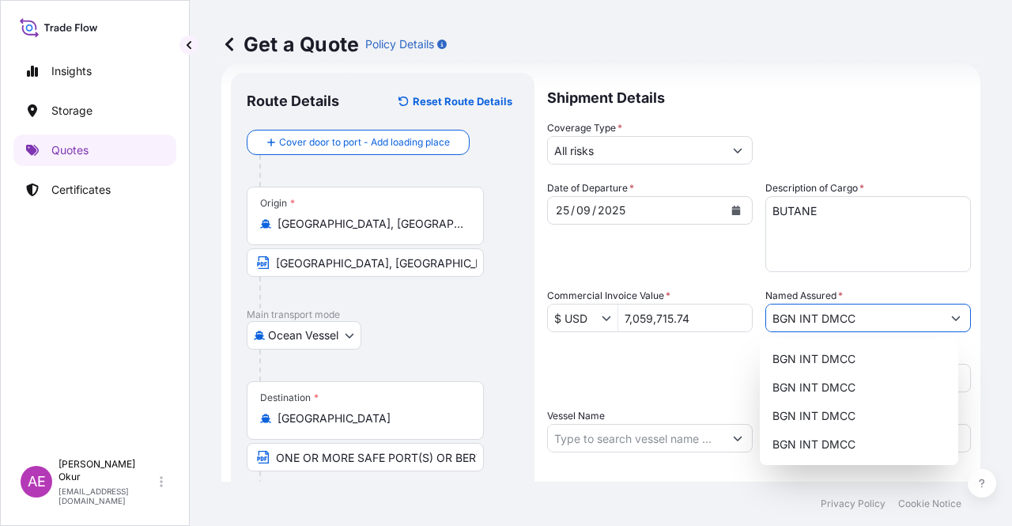
click at [639, 445] on input "Vessel Name" at bounding box center [635, 438] width 175 height 28
paste input "HLS FLUORITE"
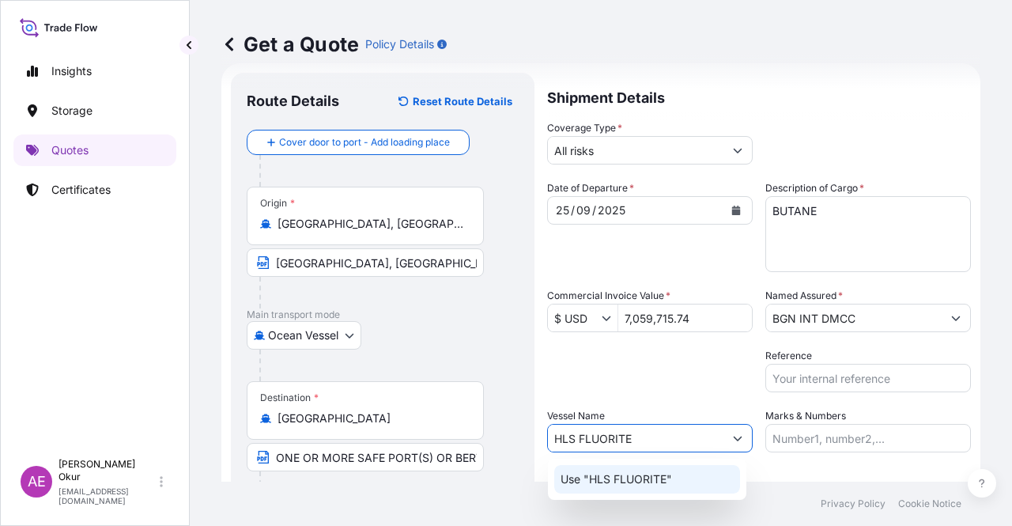
click at [655, 483] on p "Use "HLS FLUORITE"" at bounding box center [615, 479] width 111 height 16
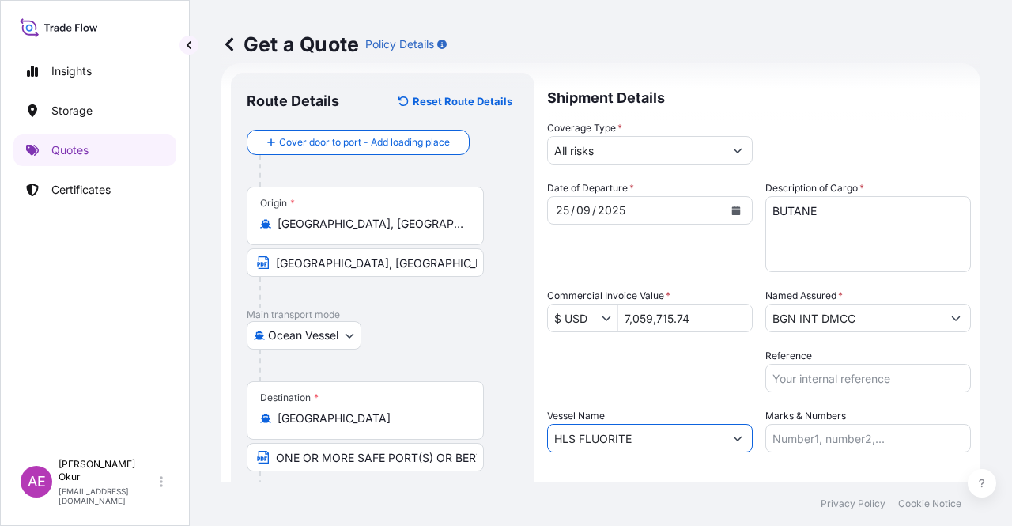
type input "HLS FLUORITE"
click at [809, 450] on input "Marks & Numbers" at bounding box center [867, 438] width 205 height 28
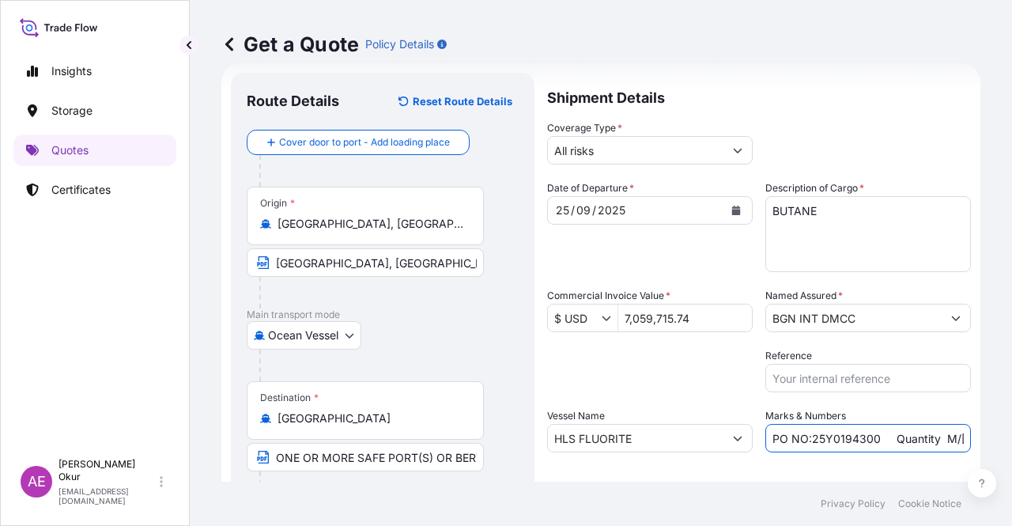
drag, startPoint x: 877, startPoint y: 440, endPoint x: 807, endPoint y: 447, distance: 70.6
click at [807, 447] on input "PO NO:25Y0194300 Quantity M/Tonn: 16.100,00 Premium: USD 963,06" at bounding box center [867, 438] width 205 height 28
paste input "1400"
drag, startPoint x: 929, startPoint y: 431, endPoint x: 970, endPoint y: 431, distance: 41.1
click at [970, 431] on div "Get a Quote Policy Details Route Details Reset Route Details Cover door to port…" at bounding box center [601, 240] width 822 height 481
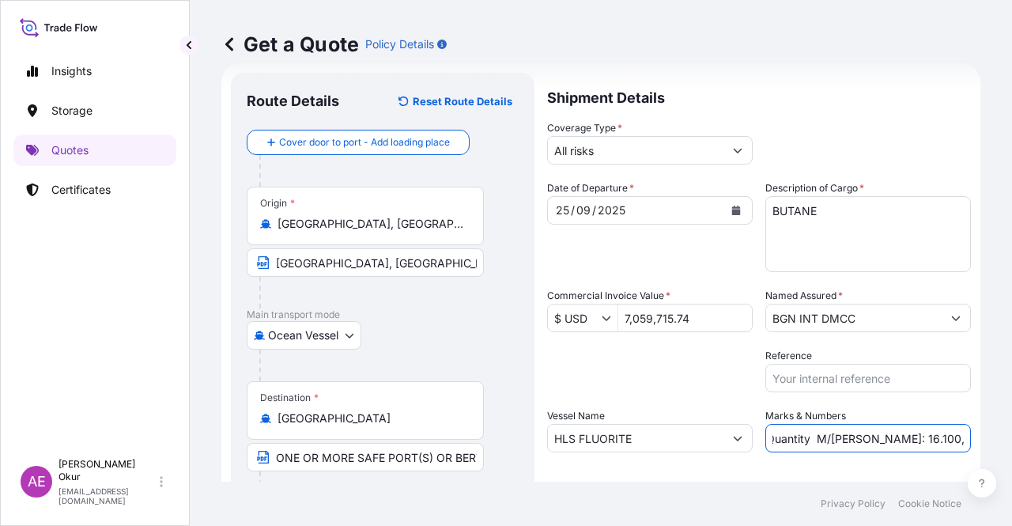
scroll to position [0, 183]
click at [852, 434] on input "PO NO:25Y0191400 Quantity M/Tonn: 16.100,00 Premium: USD 963,06" at bounding box center [867, 438] width 205 height 28
drag, startPoint x: 794, startPoint y: 440, endPoint x: 843, endPoint y: 437, distance: 49.1
click at [843, 437] on input "PO NO:25Y0191400 Quantity M/Tonn: 16.100,00 Premium: USD 963,06" at bounding box center [867, 438] width 205 height 28
paste input "2.6"
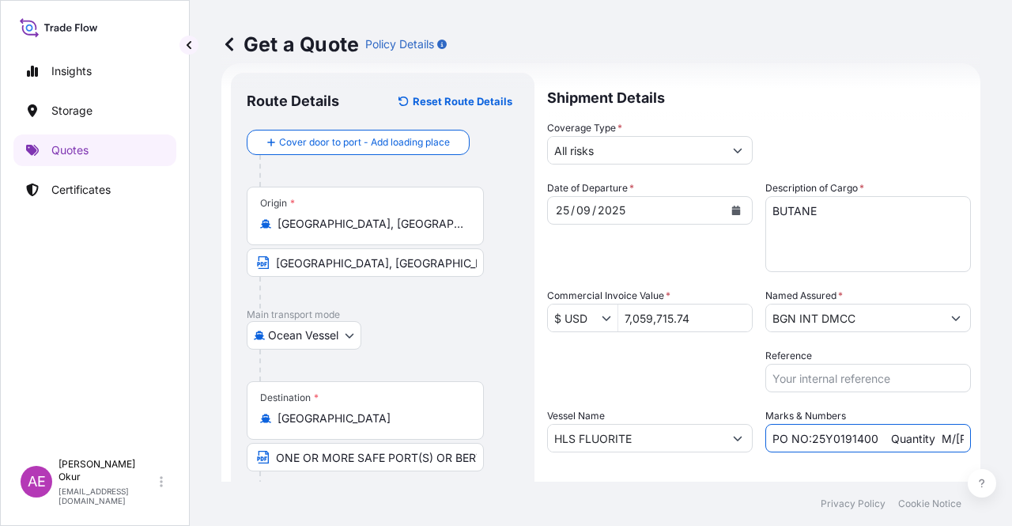
scroll to position [0, 200]
drag, startPoint x: 915, startPoint y: 425, endPoint x: 1005, endPoint y: 421, distance: 89.4
click at [1011, 421] on div "Get a Quote Policy Details Route Details Reset Route Details Cover door to port…" at bounding box center [601, 240] width 822 height 481
click at [907, 431] on input "PO NO:25Y0191400 Quantity M/Tonn: 12.600,00 Premium: USD 963,06" at bounding box center [867, 438] width 205 height 28
drag, startPoint x: 914, startPoint y: 437, endPoint x: 1011, endPoint y: 441, distance: 97.3
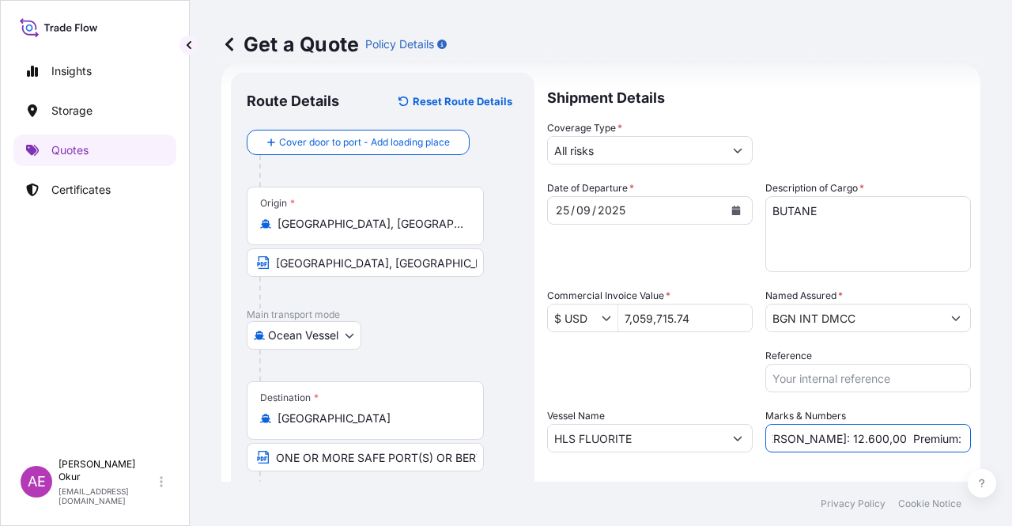
click at [1011, 437] on div "Get a Quote Policy Details Route Details Reset Route Details Cover door to port…" at bounding box center [601, 240] width 822 height 481
paste input "776,57"
type input "PO NO:25Y0191400 Quantity M/Tonn: 12.600,00 Premium: USD 776,57"
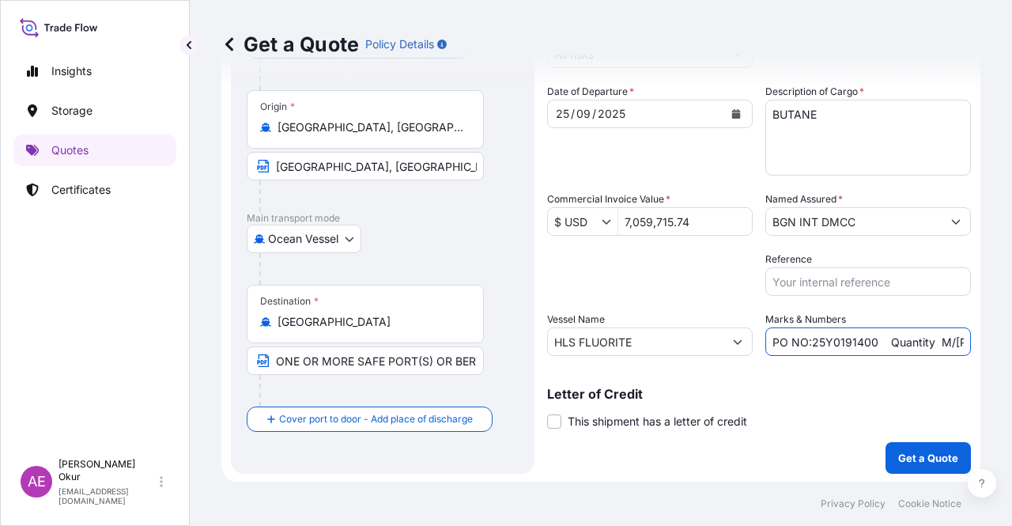
scroll to position [123, 0]
click at [898, 459] on p "Get a Quote" at bounding box center [928, 457] width 60 height 16
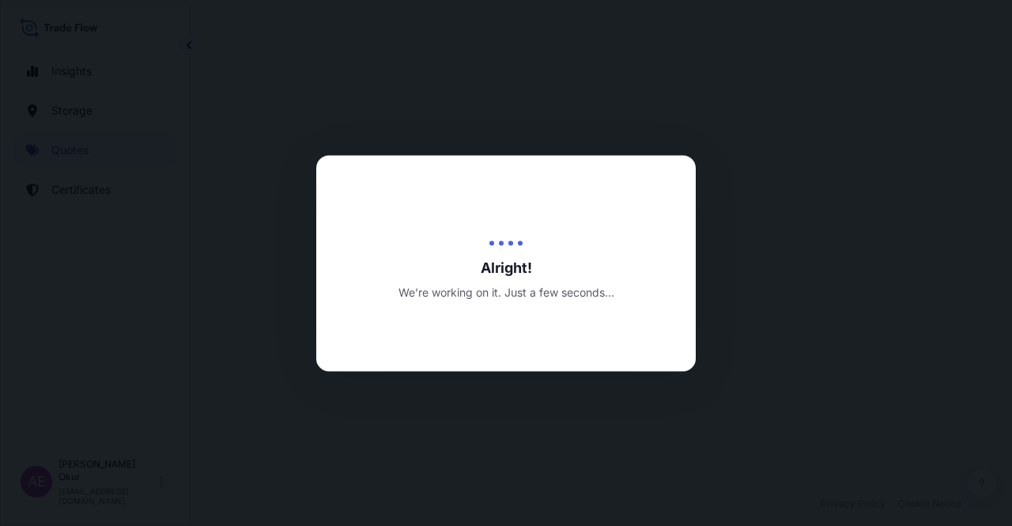
select select "Ocean Vessel"
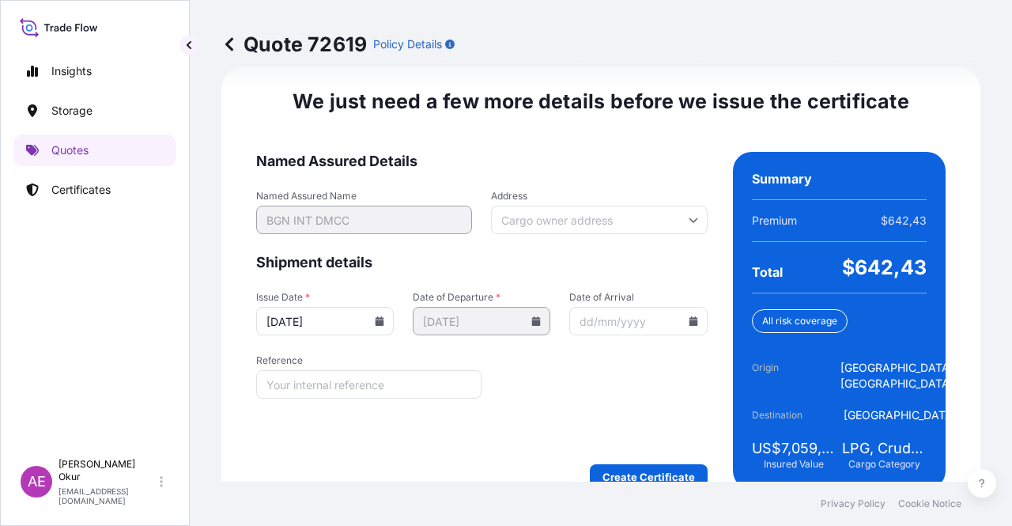
scroll to position [2020, 0]
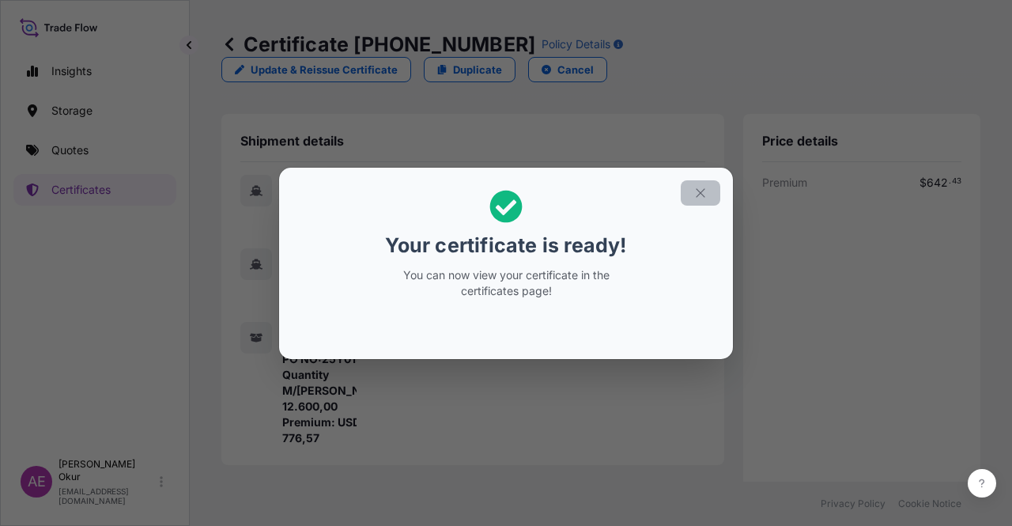
click at [684, 187] on button "button" at bounding box center [700, 192] width 40 height 25
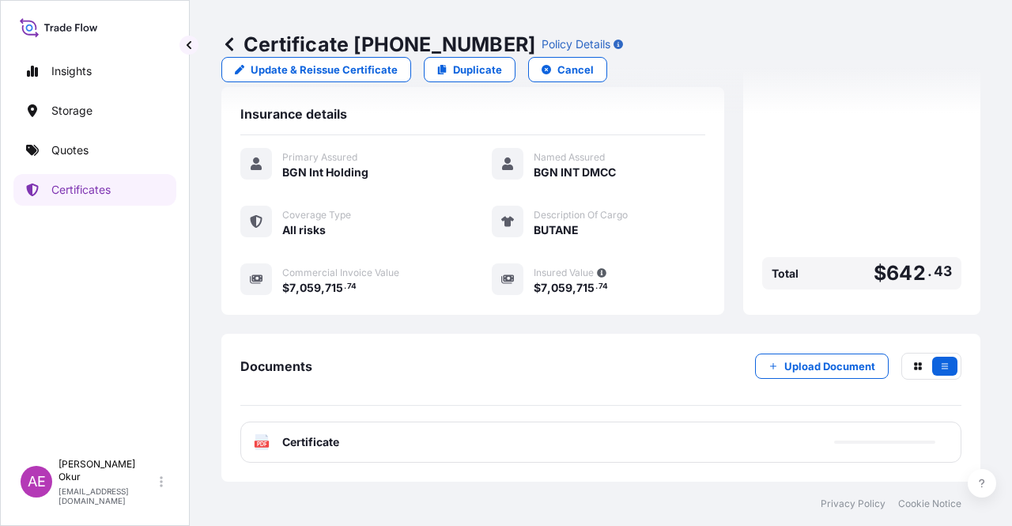
scroll to position [411, 0]
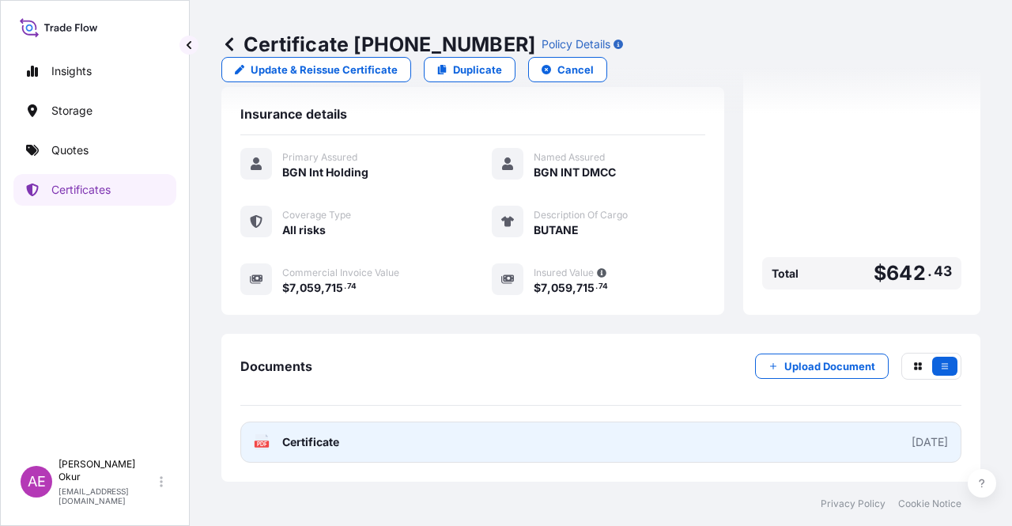
click at [329, 453] on link "PDF Certificate 2025-09-30" at bounding box center [600, 441] width 721 height 41
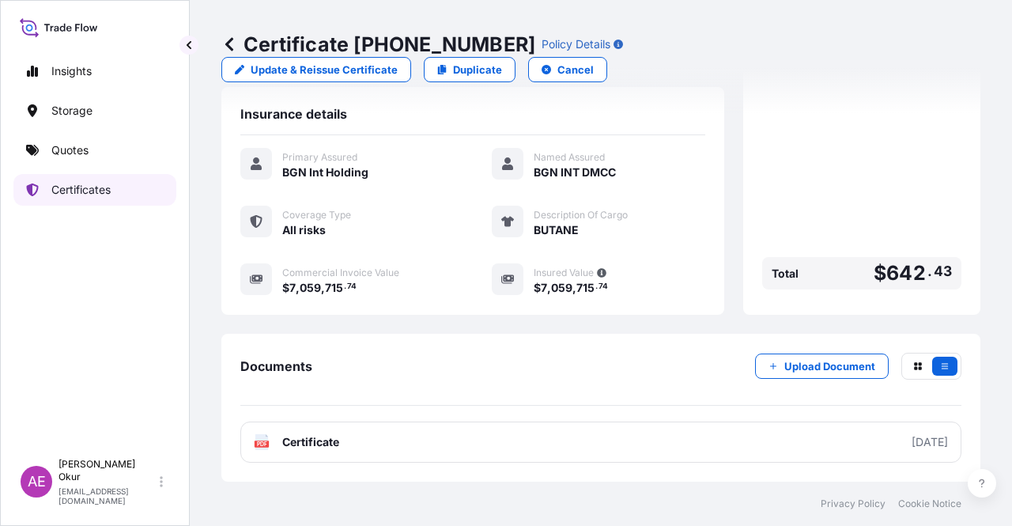
click at [100, 156] on link "Quotes" at bounding box center [94, 150] width 163 height 32
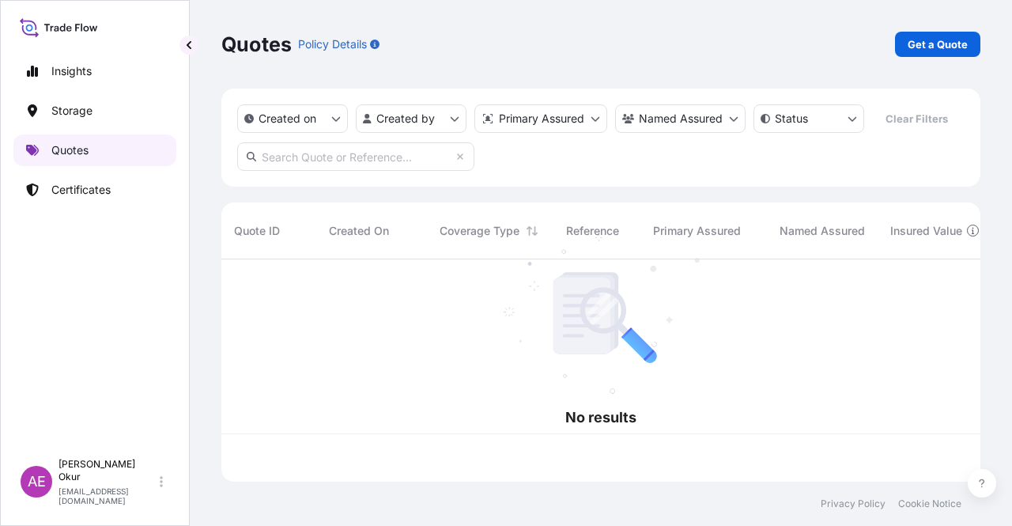
scroll to position [219, 746]
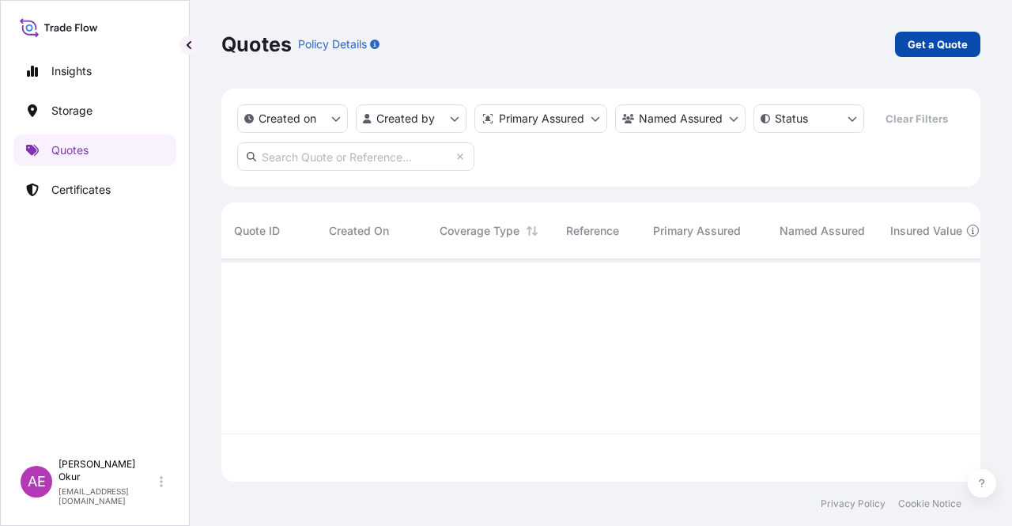
click at [930, 35] on link "Get a Quote" at bounding box center [937, 44] width 85 height 25
select select "Ocean Vessel"
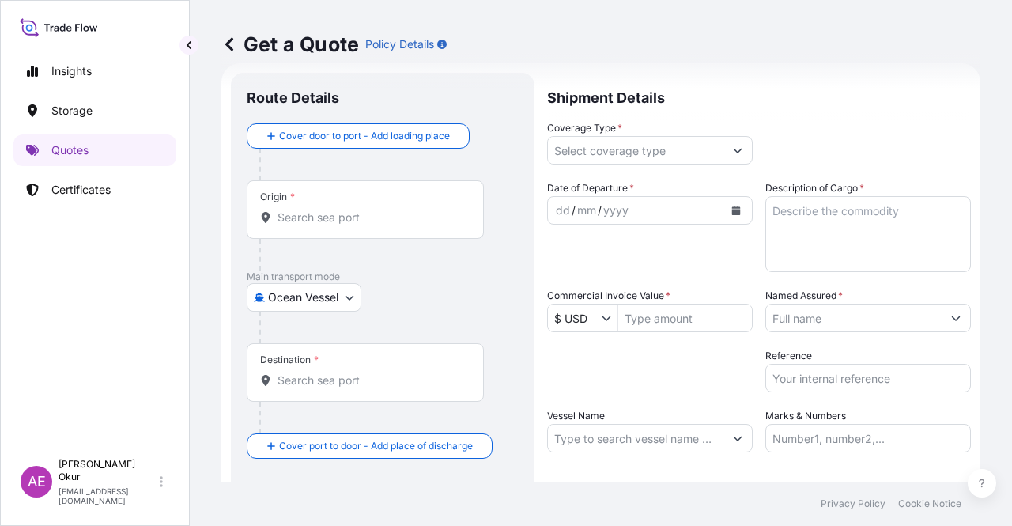
click at [364, 192] on div "Origin *" at bounding box center [365, 209] width 237 height 58
click at [364, 209] on input "Origin *" at bounding box center [370, 217] width 187 height 16
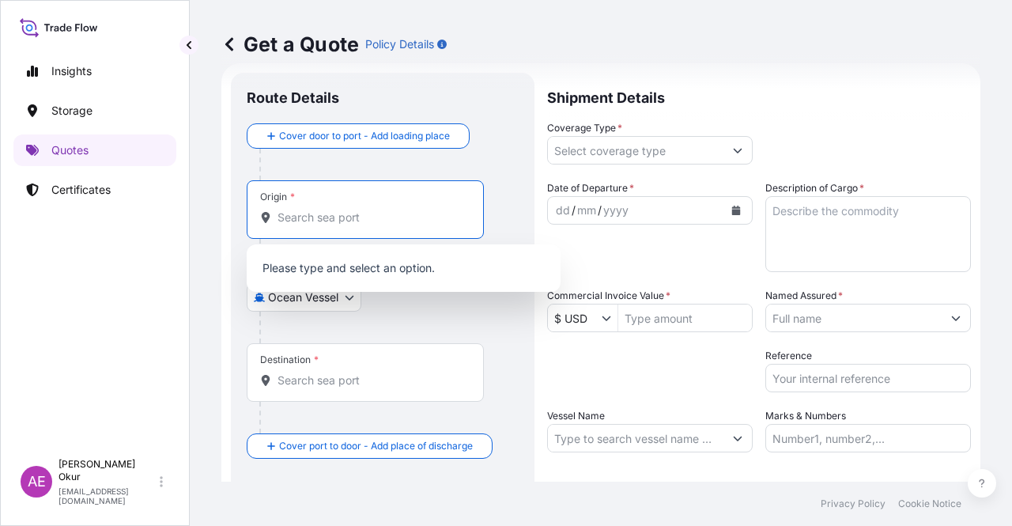
paste input "NEDERLAND, TX"
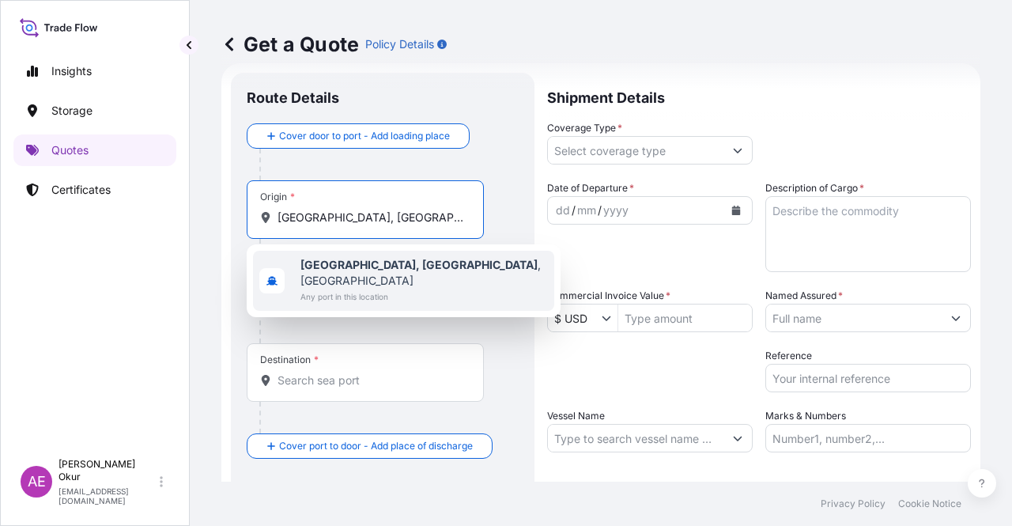
click at [379, 288] on span "Any port in this location" at bounding box center [423, 296] width 247 height 16
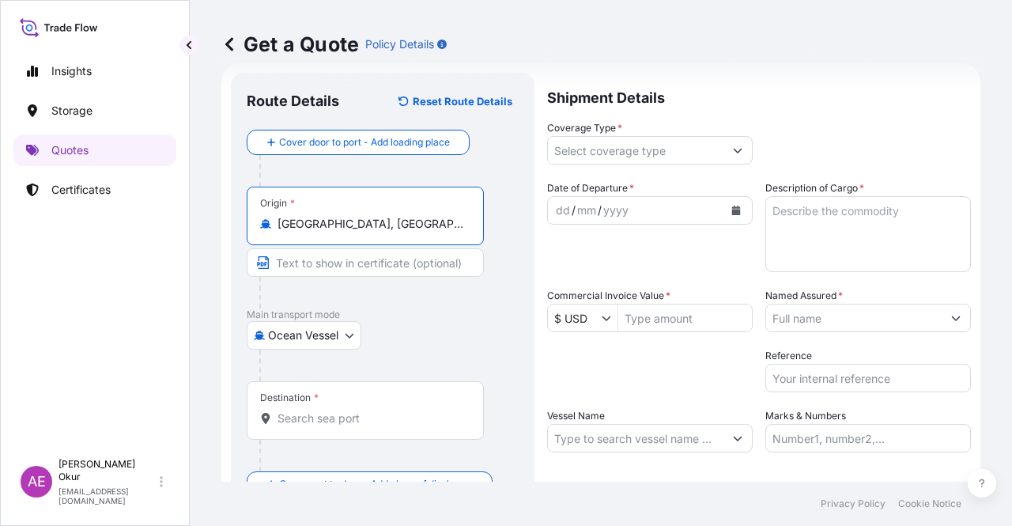
type input "Nederland, TX, USA"
click at [342, 245] on div "Origin * Nederland, TX, USA" at bounding box center [383, 248] width 272 height 122
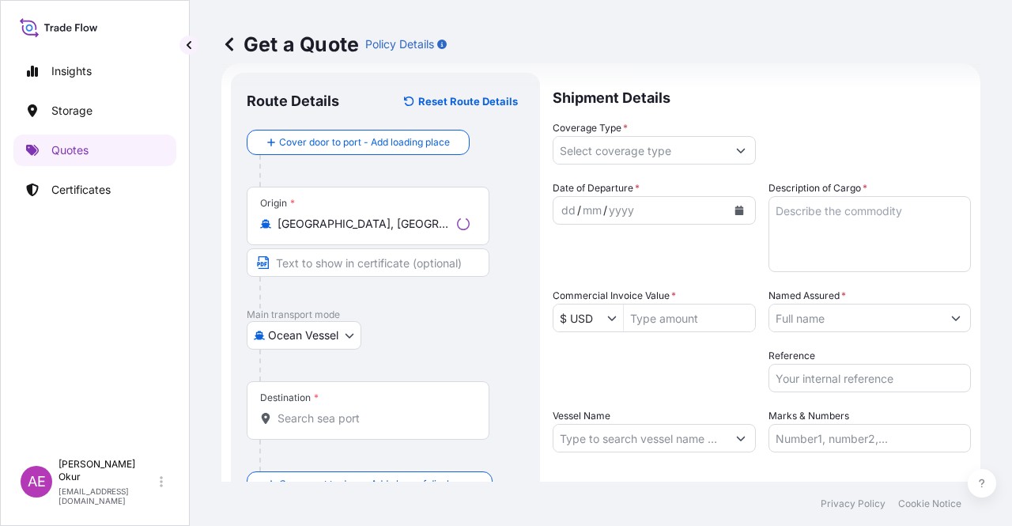
click at [340, 254] on input "Text to appear on certificate" at bounding box center [368, 262] width 243 height 28
paste input "NEDERLAND, TX"
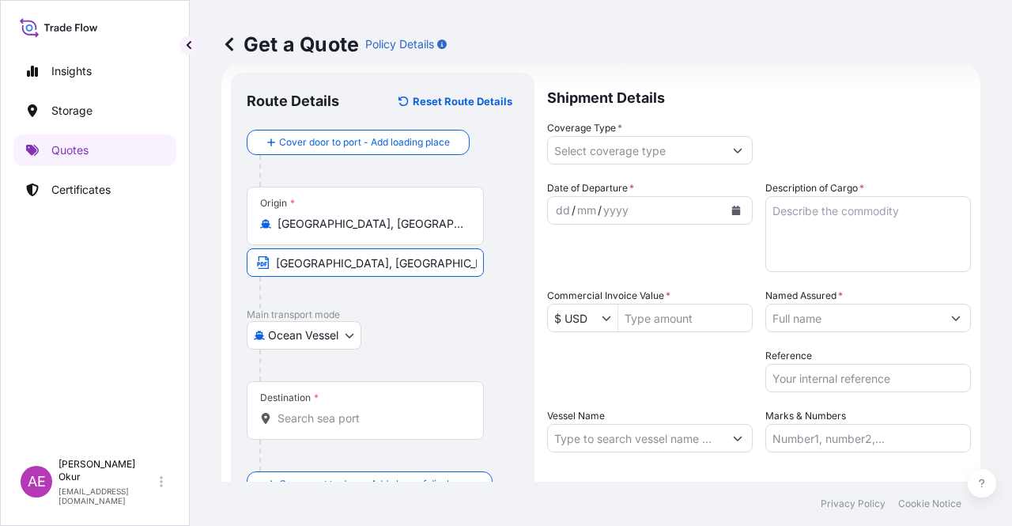
type input "NEDERLAND, TX / USA"
click at [370, 397] on div "Destination *" at bounding box center [365, 410] width 237 height 58
click at [370, 410] on input "Destination *" at bounding box center [370, 418] width 187 height 16
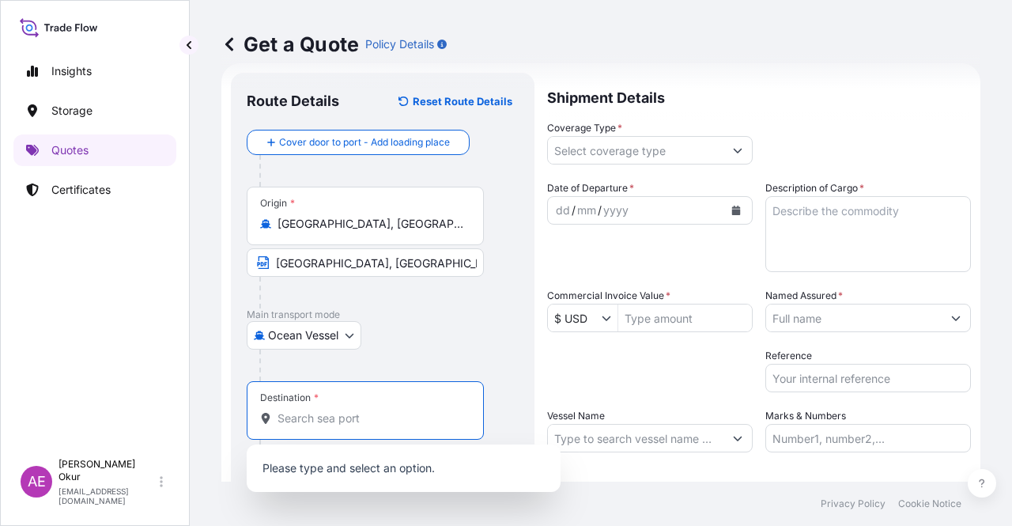
paste input "MOROCCO"
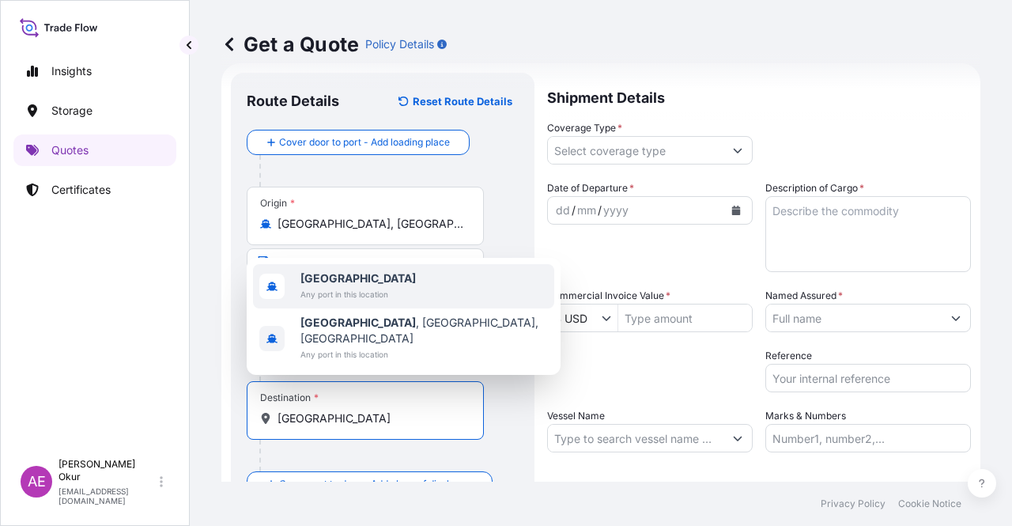
click at [379, 286] on span "Morocco" at bounding box center [357, 278] width 115 height 16
type input "Morocco"
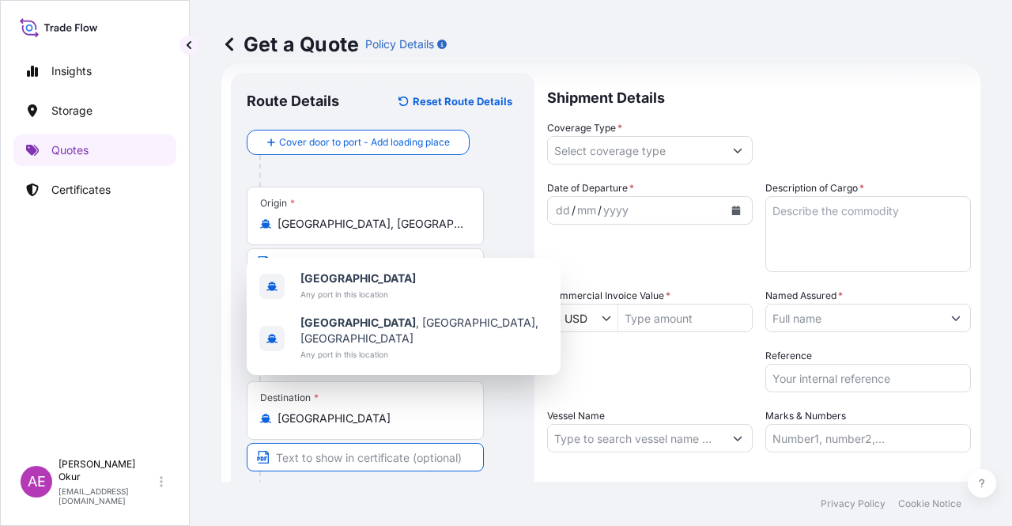
click at [357, 458] on input "Text to appear on certificate" at bounding box center [365, 457] width 237 height 28
paste input "ONE OR MORE SAFE PORT(S) OR BERTH(S) IN MOROCCO"
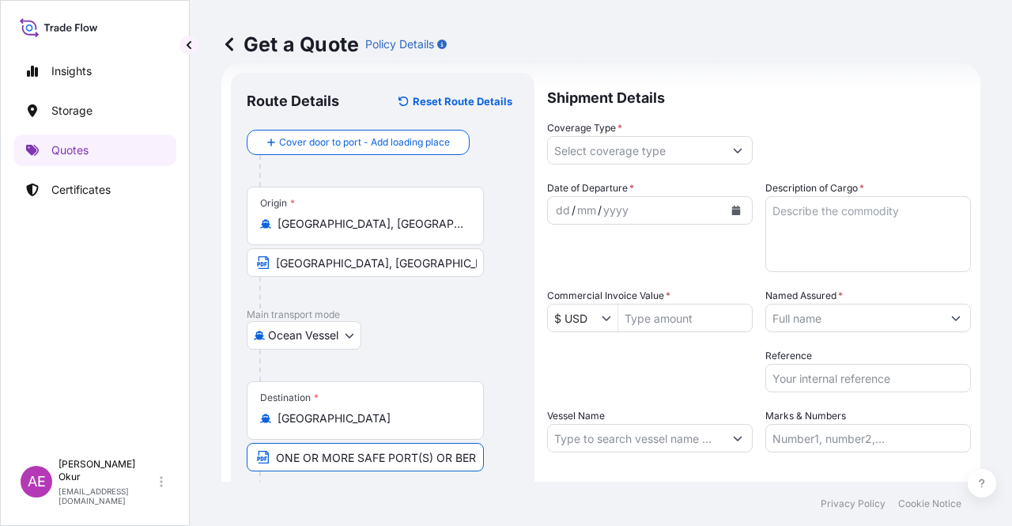
scroll to position [0, 104]
type input "ONE OR MORE SAFE PORT(S) OR BERTH(S) IN MOROCCO"
click at [601, 149] on input "Coverage Type *" at bounding box center [635, 150] width 175 height 28
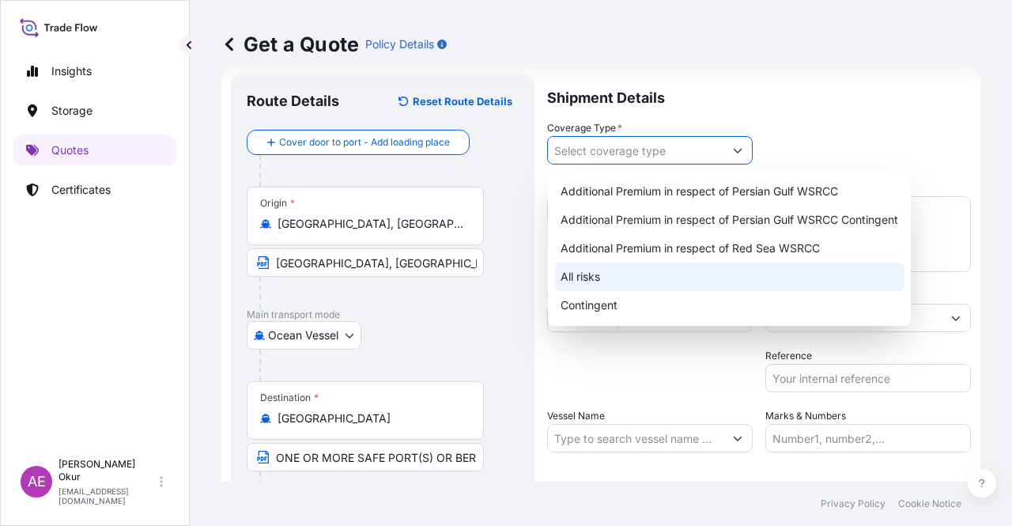
click at [602, 281] on div "All risks" at bounding box center [729, 276] width 350 height 28
type input "All risks"
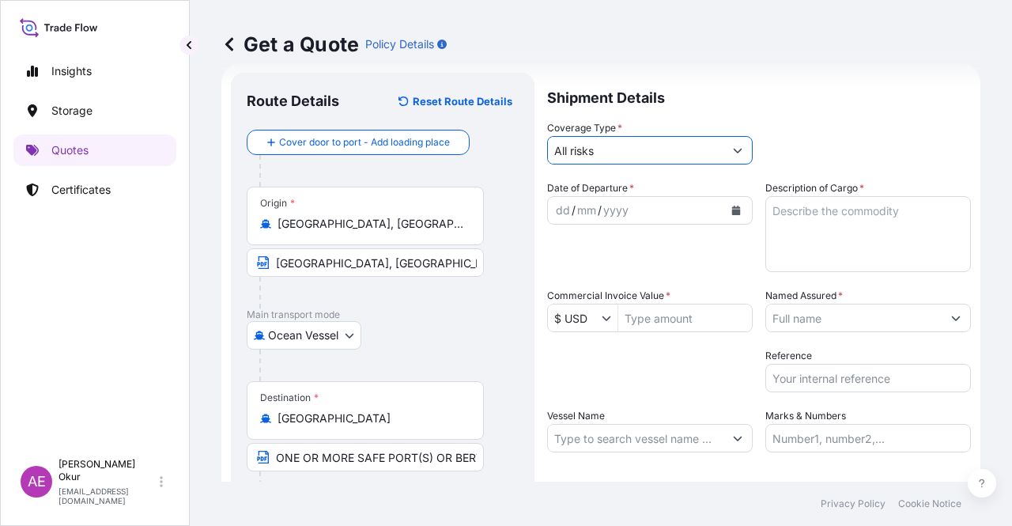
click at [557, 206] on div "dd" at bounding box center [562, 210] width 17 height 19
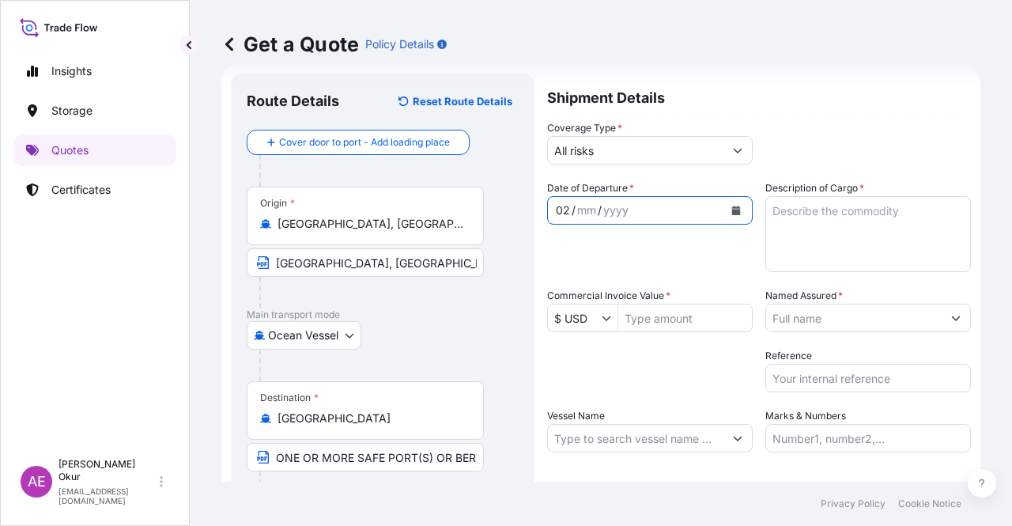
click at [567, 209] on div "02" at bounding box center [562, 210] width 17 height 19
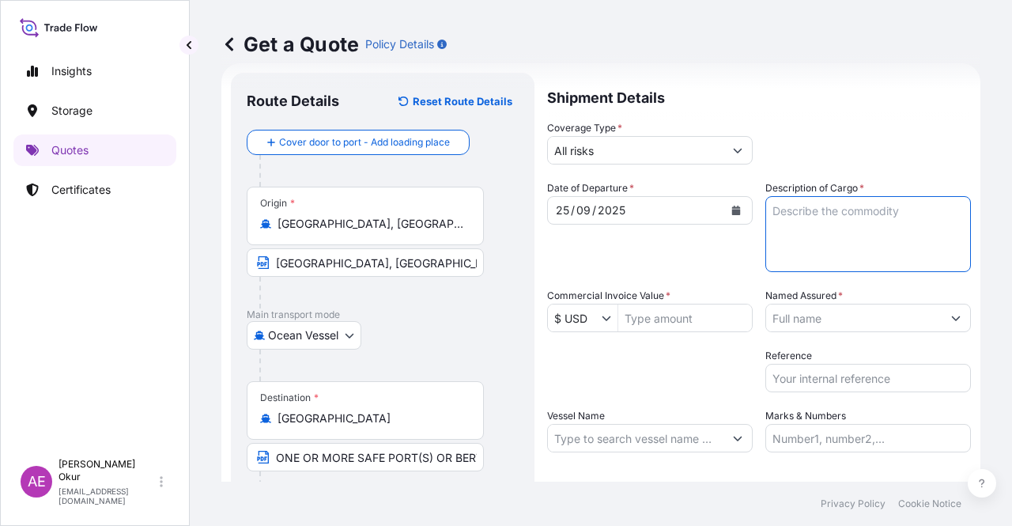
click at [846, 232] on textarea "Description of Cargo *" at bounding box center [867, 234] width 205 height 76
paste textarea "BUTANE"
type textarea "BUTANE"
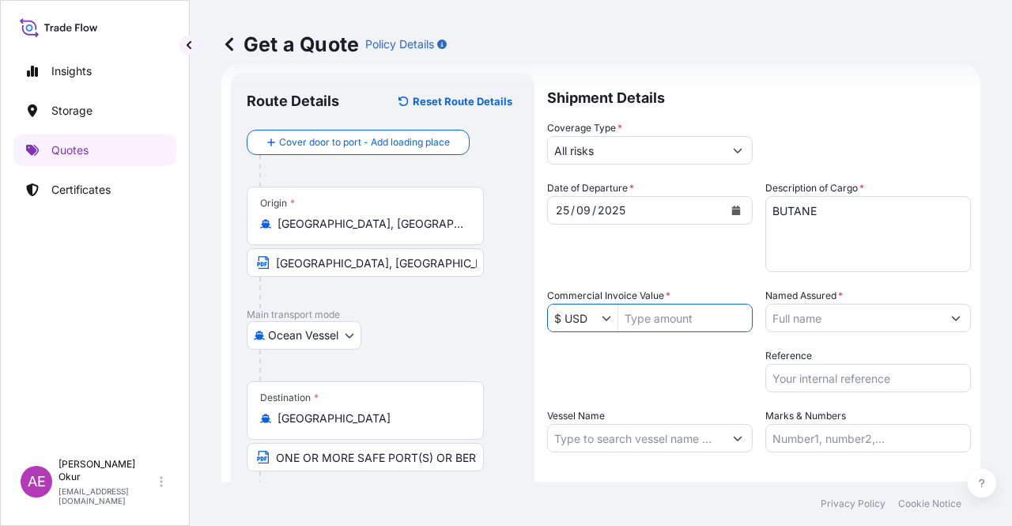
click at [671, 325] on input "Commercial Invoice Value *" at bounding box center [685, 317] width 134 height 28
type input "1,370,821,221"
drag, startPoint x: 711, startPoint y: 319, endPoint x: 566, endPoint y: 317, distance: 144.6
click at [570, 319] on div "$ USD 1,370,821,221" at bounding box center [649, 317] width 205 height 28
type input "1"
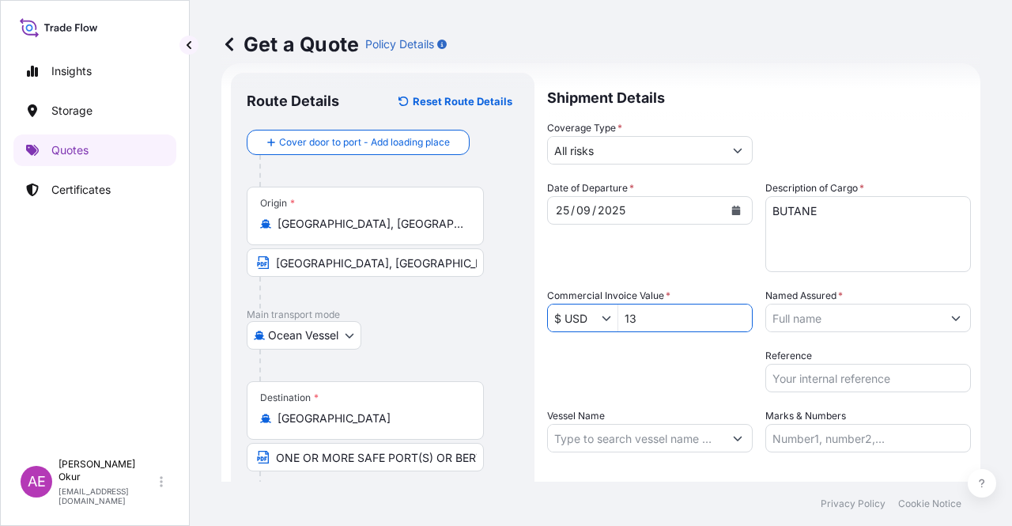
type input "1"
type input "13,708,212.21"
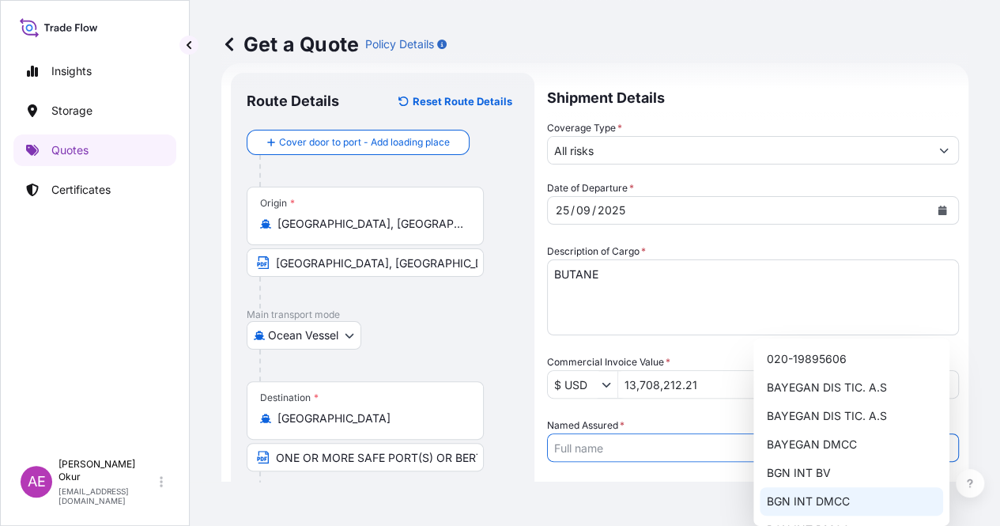
click at [819, 491] on div "BGN INT DMCC" at bounding box center [851, 501] width 183 height 28
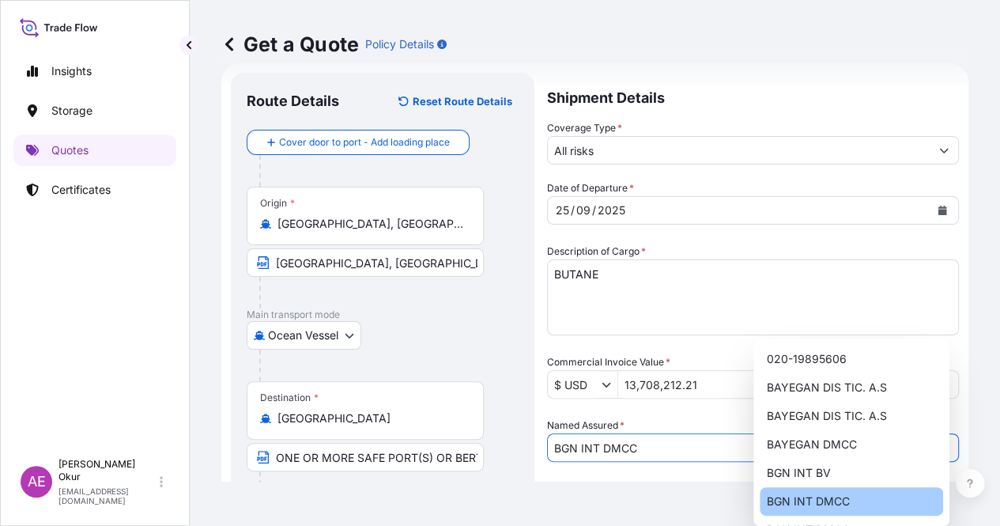
type input "BGN INT DMCC"
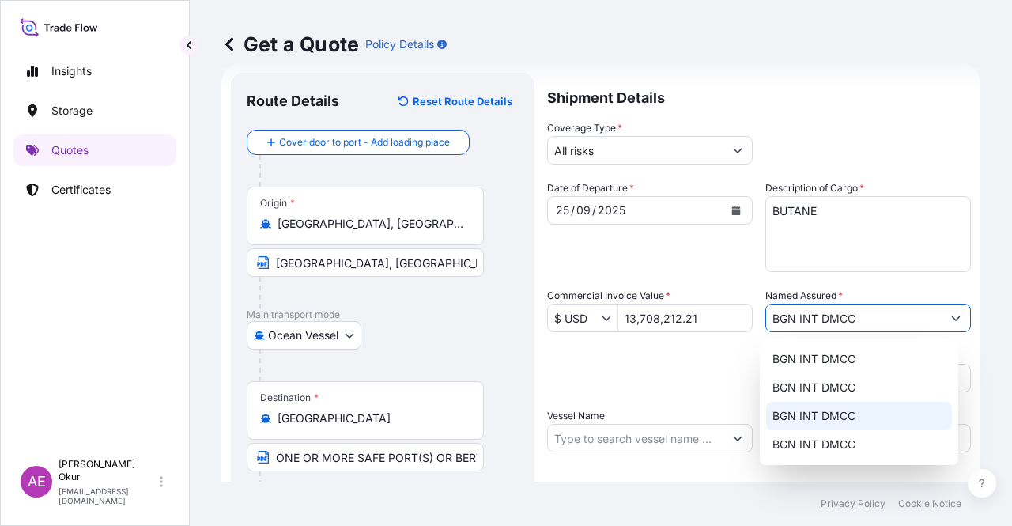
click at [643, 447] on input "Vessel Name" at bounding box center [635, 438] width 175 height 28
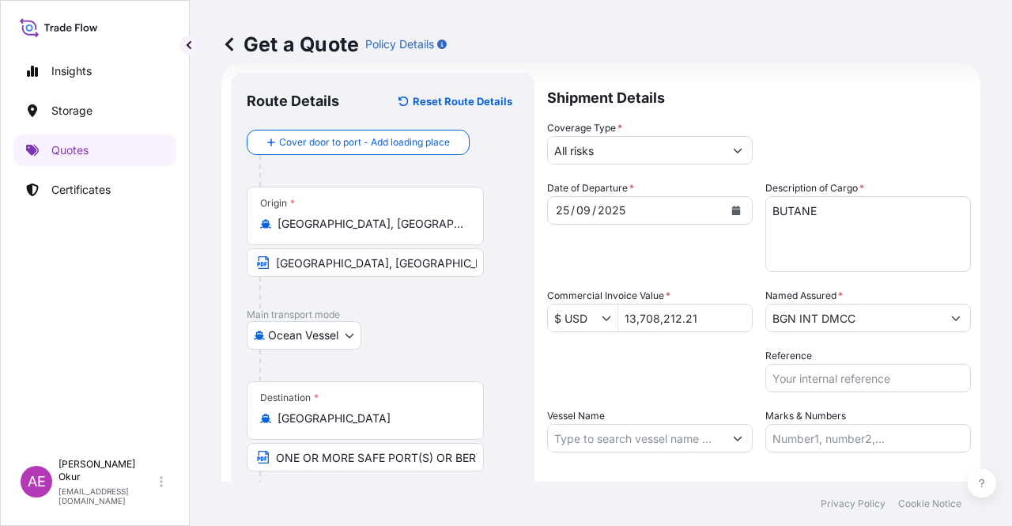
click at [661, 452] on div "Shipment Details Coverage Type * All risks Date of Departure * 25 / 09 / 2025 C…" at bounding box center [759, 321] width 424 height 497
click at [664, 426] on input "Vessel Name" at bounding box center [635, 438] width 175 height 28
paste input "HLS FLUORITE"
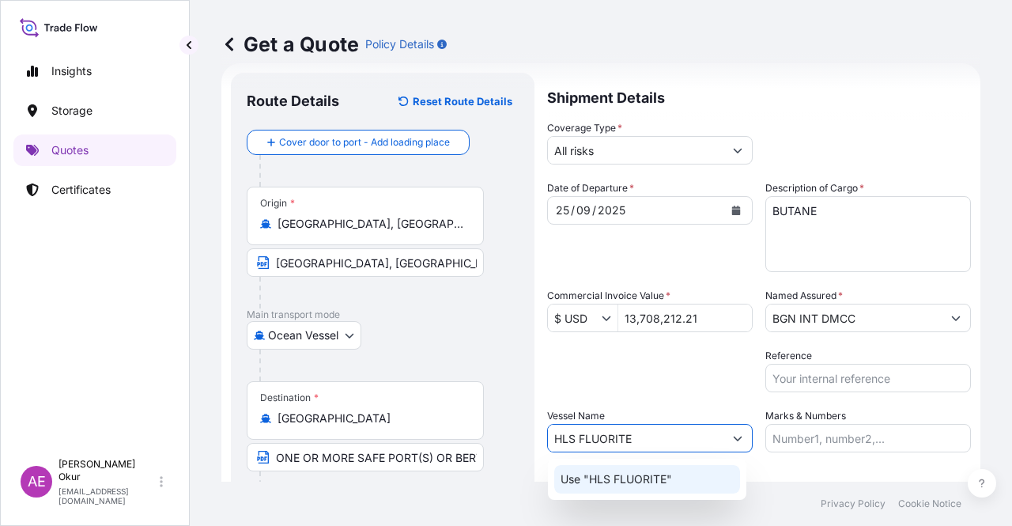
click at [654, 491] on div "Use "HLS FLUORITE"" at bounding box center [647, 479] width 186 height 28
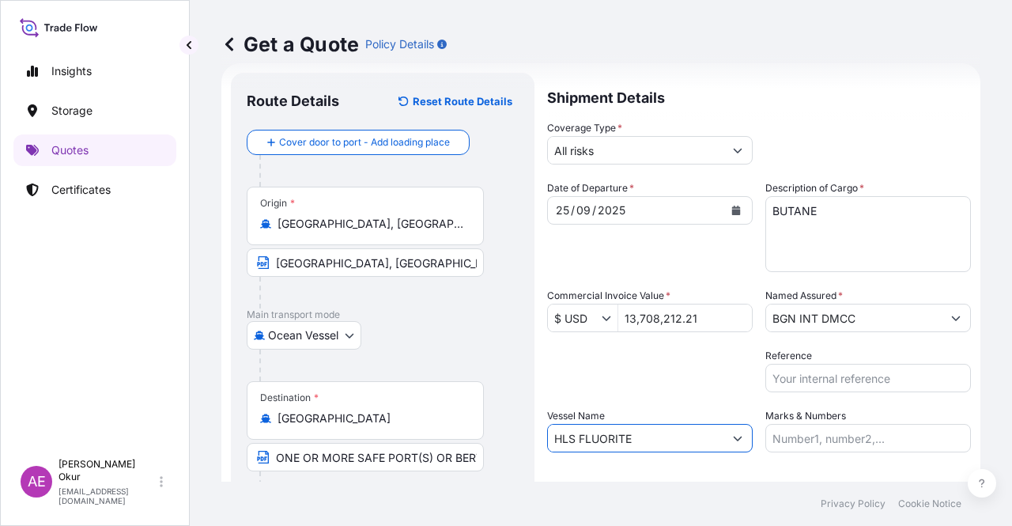
type input "HLS FLUORITE"
click at [874, 420] on div "Marks & Numbers" at bounding box center [867, 430] width 205 height 44
click at [866, 443] on input "Marks & Numbers" at bounding box center [867, 438] width 205 height 28
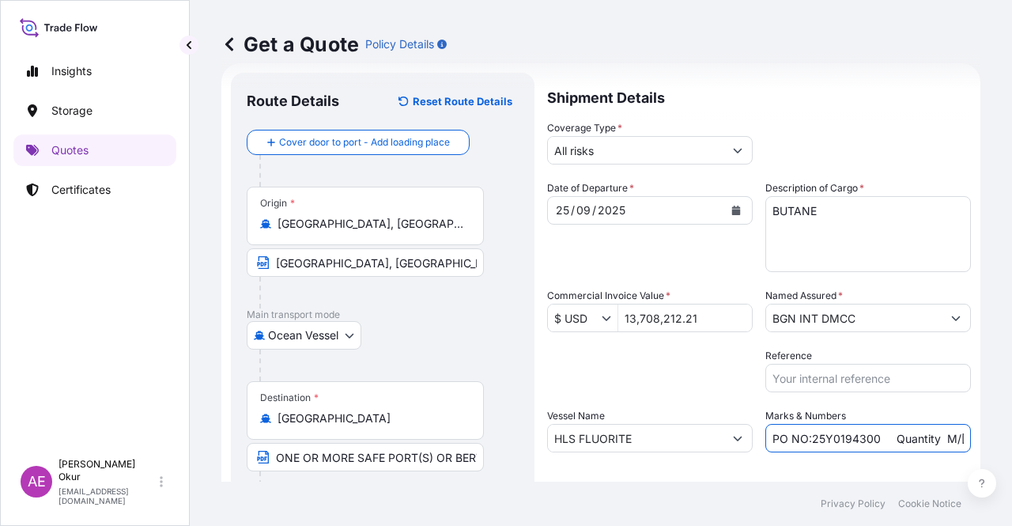
drag, startPoint x: 874, startPoint y: 441, endPoint x: 809, endPoint y: 437, distance: 65.7
click at [809, 437] on input "PO NO:25Y0194300 Quantity M/Tonn: 16.100,00 Premium: USD 963,06" at bounding box center [867, 438] width 205 height 28
click at [875, 439] on input "PO NO:25Y0194300 Quantity M/Tonn: 16.100,00 Premium: USD 963,06" at bounding box center [867, 438] width 205 height 28
drag, startPoint x: 877, startPoint y: 441, endPoint x: 805, endPoint y: 437, distance: 72.8
click at [805, 437] on input "PO NO:25Y0194300 Quantity M/Tonn: 16.100,00 Premium: USD 963,06" at bounding box center [867, 438] width 205 height 28
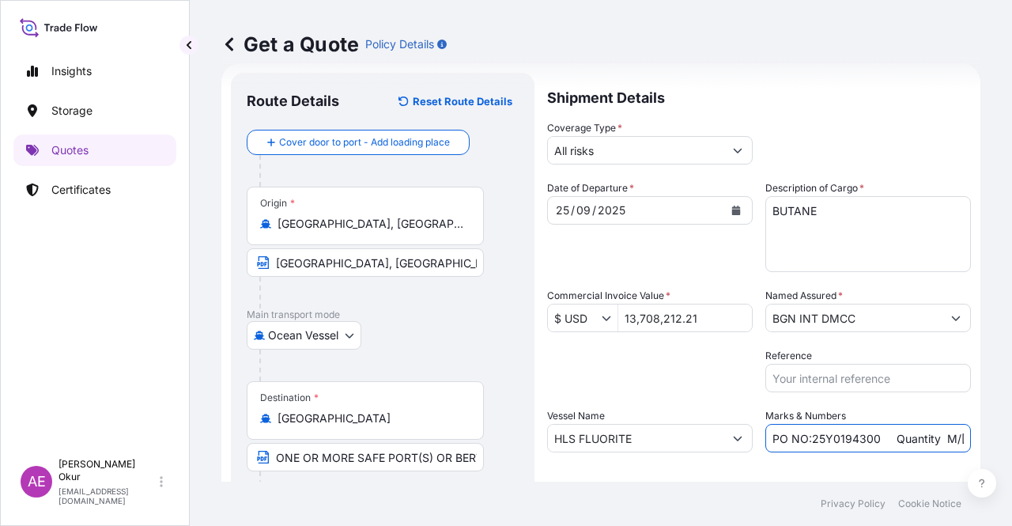
paste input "1400"
drag, startPoint x: 919, startPoint y: 429, endPoint x: 967, endPoint y: 432, distance: 47.5
click at [967, 432] on form "Route Details Reset Route Details Cover door to port - Add loading place Place …" at bounding box center [600, 321] width 759 height 516
click at [884, 435] on input "PO NO:25Y0191400 Quantity M/Tonn: 16.100,00 Premium: USD 963,06" at bounding box center [867, 438] width 205 height 28
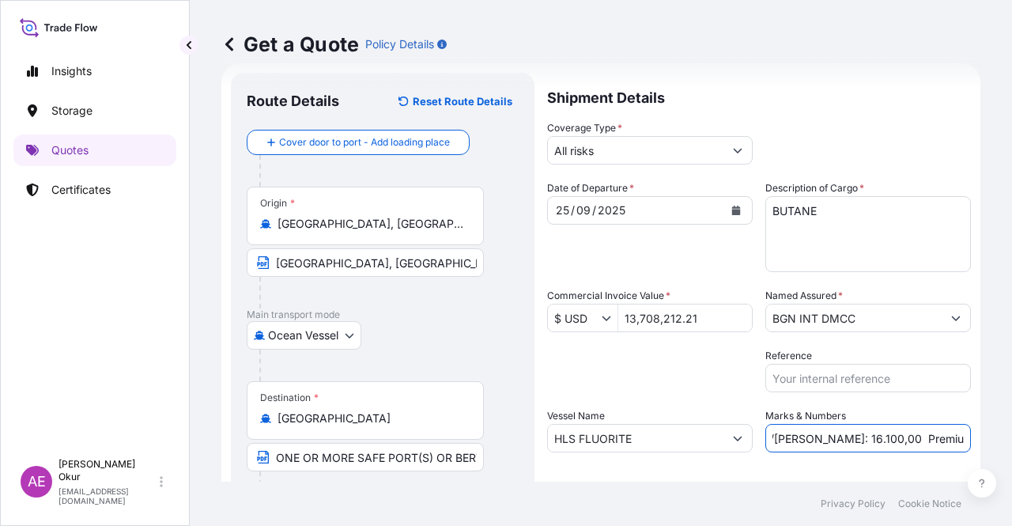
drag, startPoint x: 795, startPoint y: 435, endPoint x: 839, endPoint y: 435, distance: 44.3
click at [839, 435] on input "PO NO:25Y0191400 Quantity M/Tonn: 16.100,00 Premium: USD 963,06" at bounding box center [867, 438] width 205 height 28
drag, startPoint x: 850, startPoint y: 438, endPoint x: 794, endPoint y: 437, distance: 55.3
click at [794, 437] on input "PO NO:25Y0191400 Quantity M/Tonn: 16.100,00 Premium: USD 963,06" at bounding box center [867, 438] width 205 height 28
paste input "23.100,00"
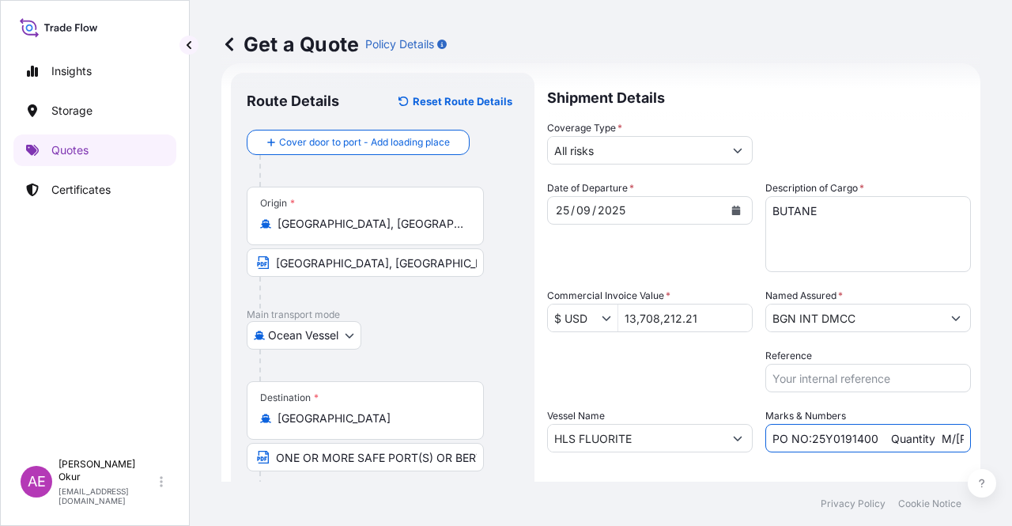
scroll to position [0, 196]
drag, startPoint x: 914, startPoint y: 433, endPoint x: 1011, endPoint y: 439, distance: 97.4
click at [1011, 439] on div "Get a Quote Policy Details Route Details Reset Route Details Cover door to port…" at bounding box center [601, 240] width 822 height 481
click at [928, 439] on input "PO NO:25Y0191400 Quantity M/Tonn: 23.100,00 Premium: USD 963,06" at bounding box center [867, 438] width 205 height 28
click at [918, 435] on input "PO NO:25Y0191400 Quantity M/Tonn: 23.100,00 Premium: USD 963,06" at bounding box center [867, 438] width 205 height 28
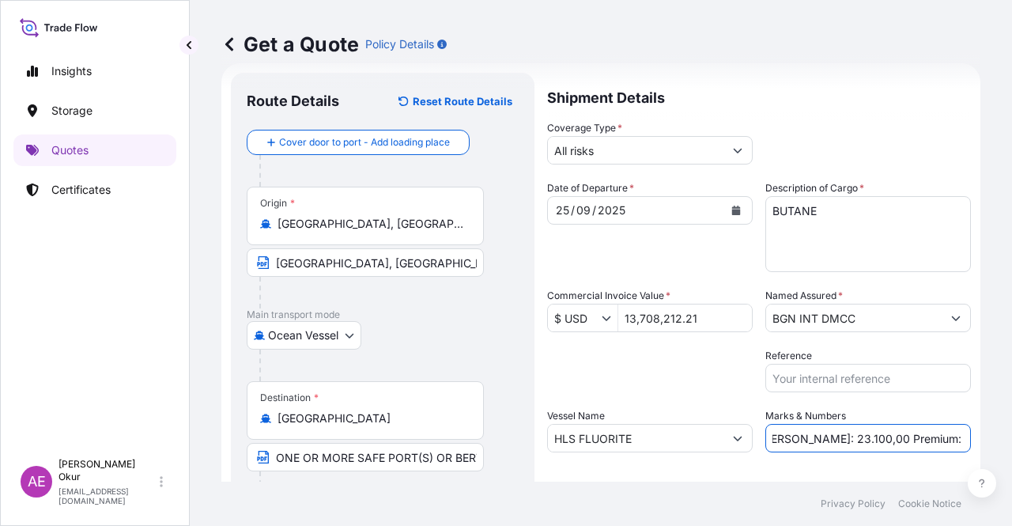
drag, startPoint x: 914, startPoint y: 435, endPoint x: 998, endPoint y: 435, distance: 83.8
click at [997, 435] on div "Get a Quote Policy Details Route Details Reset Route Details Cover door to port…" at bounding box center [601, 240] width 822 height 481
paste input "1.507,90"
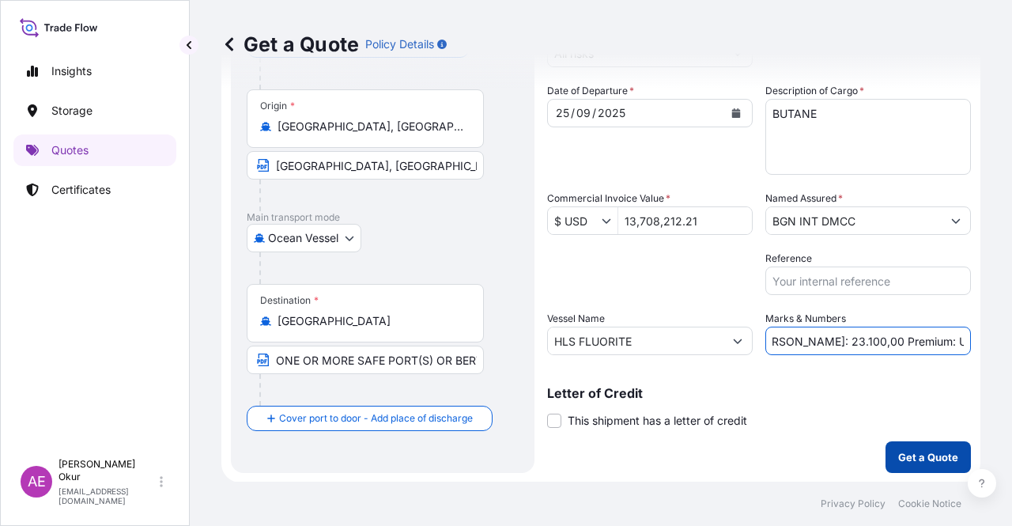
type input "PO NO:25Y0191400 Quantity M/Tonn: 23.100,00 Premium: USD 1.507,90"
click at [899, 469] on button "Get a Quote" at bounding box center [927, 457] width 85 height 32
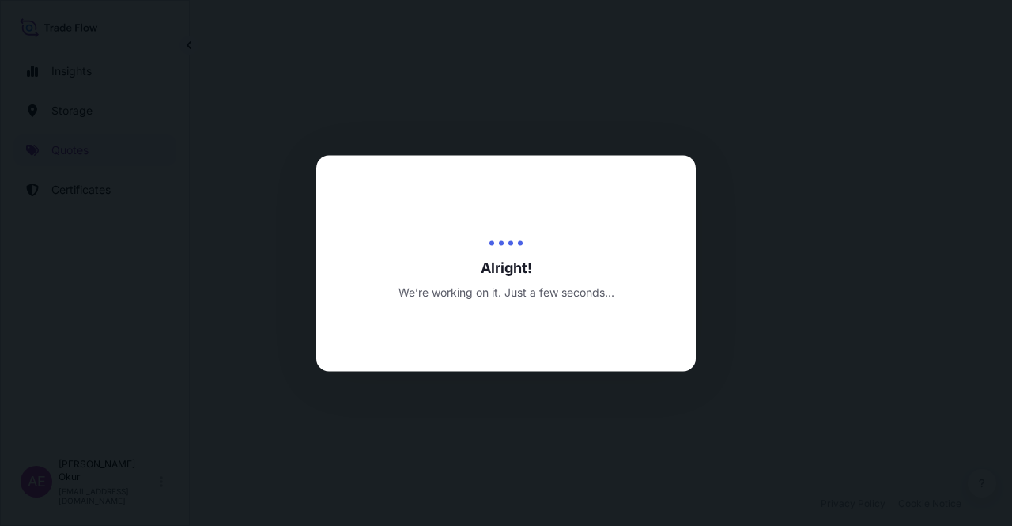
select select "Ocean Vessel"
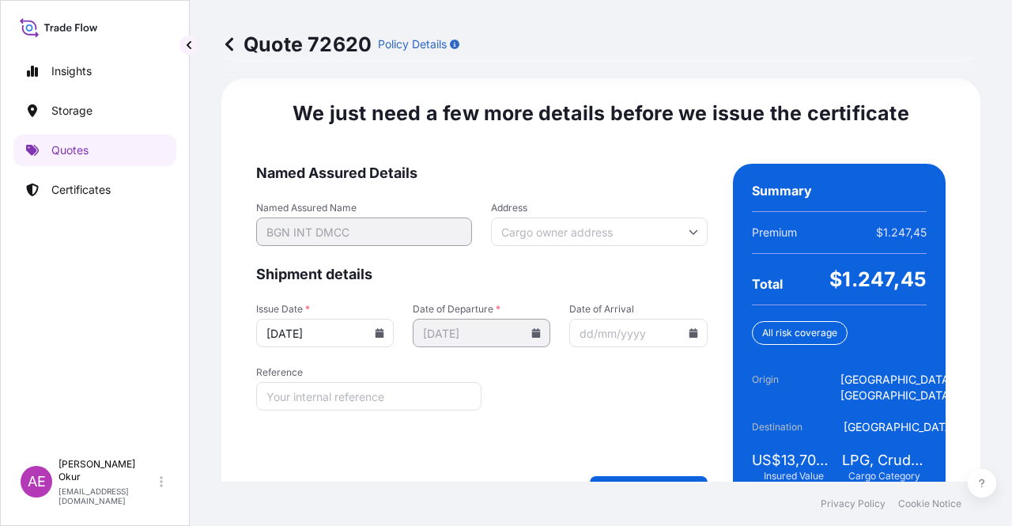
scroll to position [1995, 0]
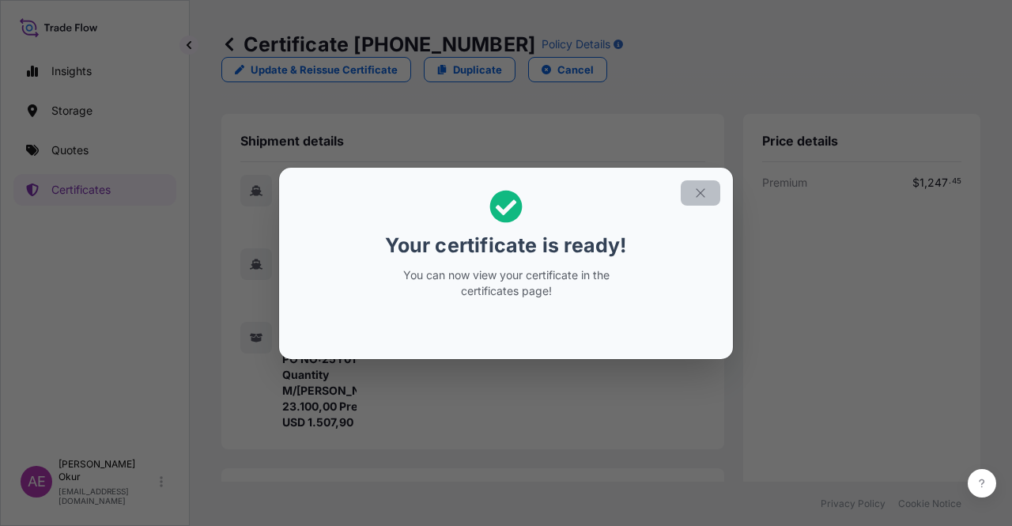
click at [710, 195] on button "button" at bounding box center [700, 192] width 40 height 25
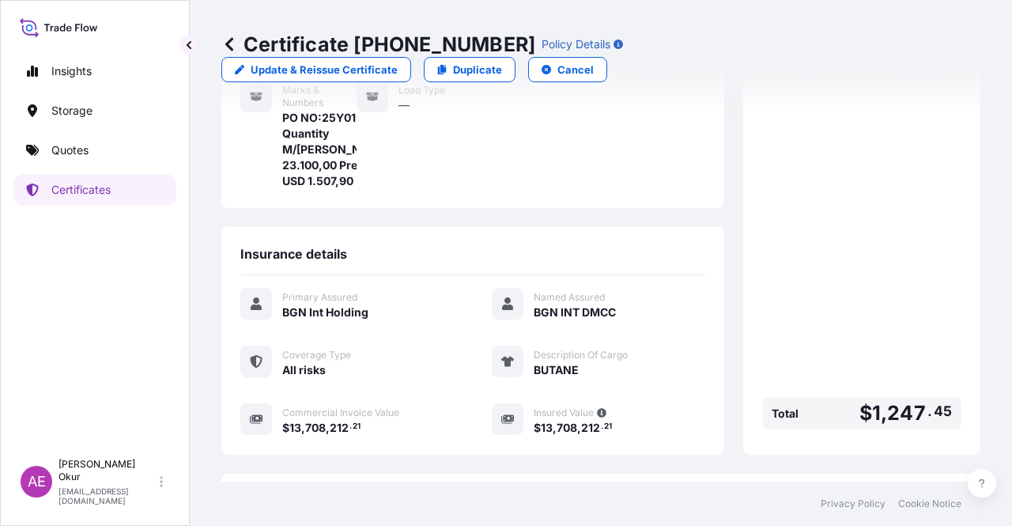
scroll to position [411, 0]
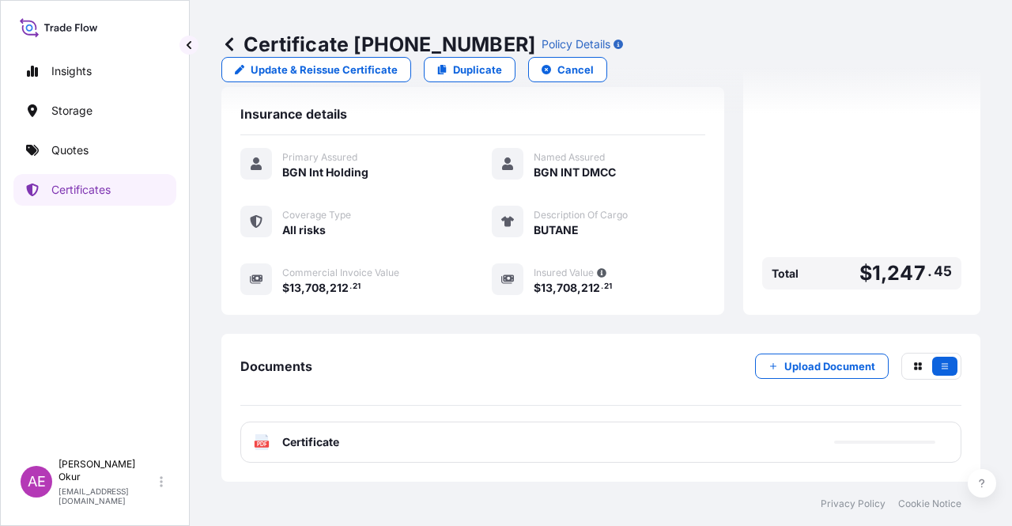
click at [311, 443] on span "Certificate" at bounding box center [310, 442] width 57 height 16
click at [318, 428] on div "PDF Certificate" at bounding box center [600, 441] width 721 height 41
click at [330, 443] on span "Certificate" at bounding box center [310, 442] width 57 height 16
click at [322, 441] on span "Certificate" at bounding box center [310, 442] width 57 height 16
click at [321, 442] on span "Certificate" at bounding box center [310, 442] width 57 height 16
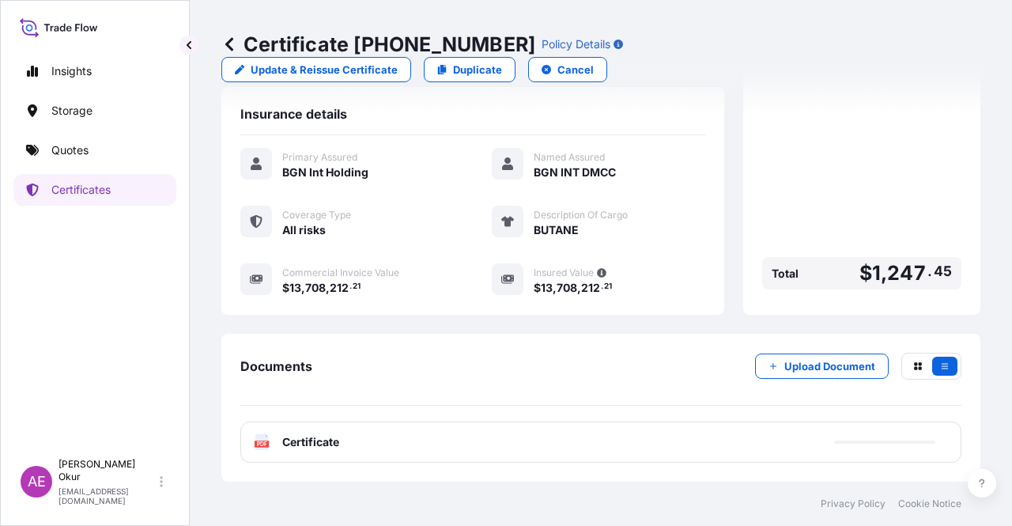
click at [280, 435] on div "PDF Certificate" at bounding box center [296, 442] width 85 height 16
click at [307, 447] on span "Certificate" at bounding box center [310, 442] width 57 height 16
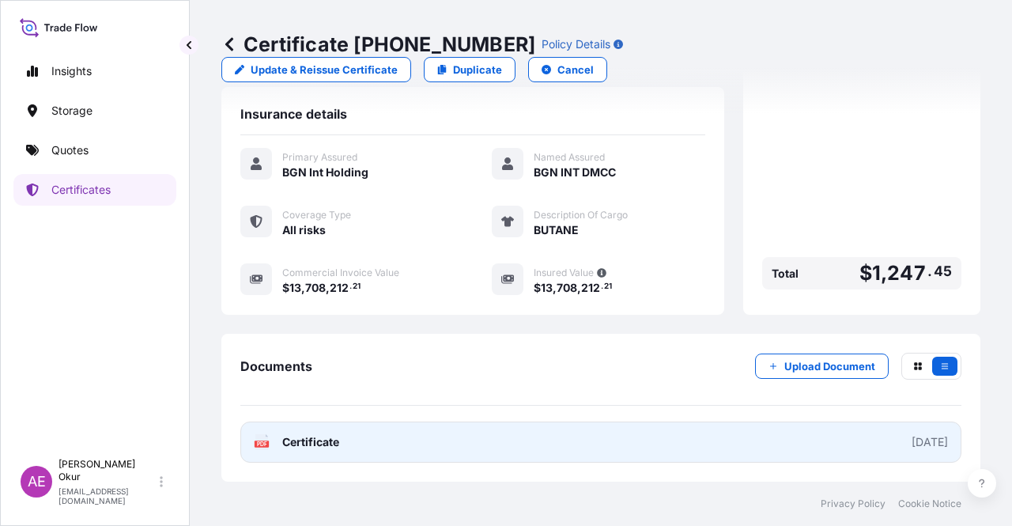
click at [305, 441] on span "Certificate" at bounding box center [310, 442] width 57 height 16
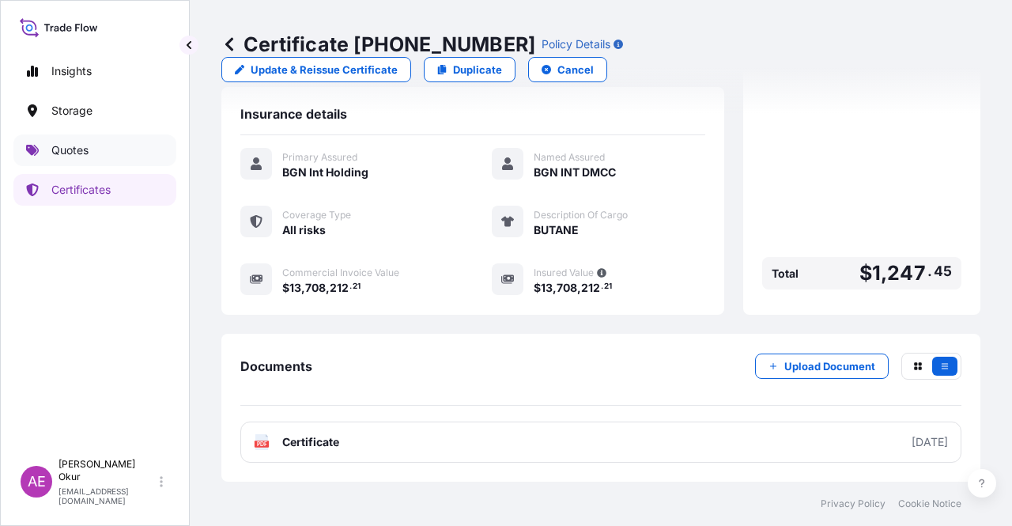
click at [114, 161] on link "Quotes" at bounding box center [94, 150] width 163 height 32
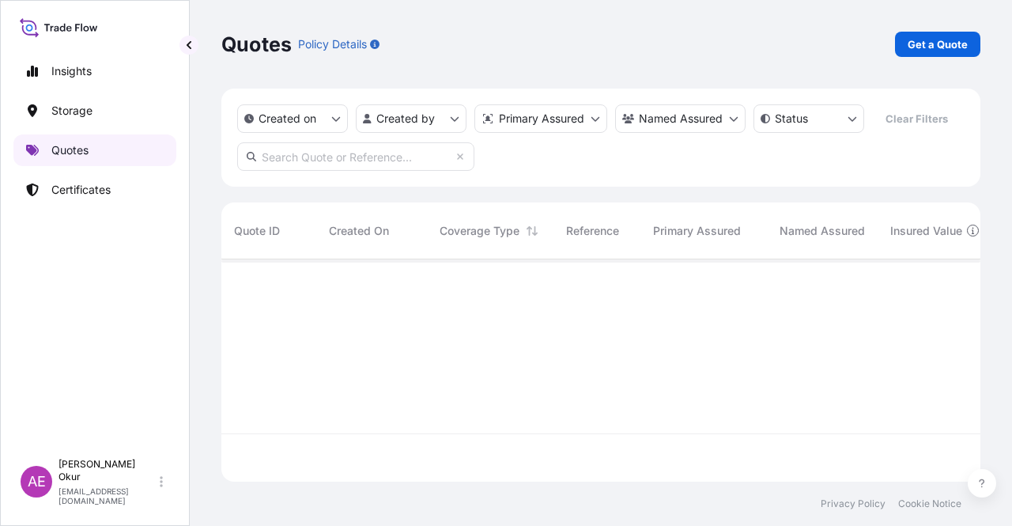
scroll to position [219, 746]
click at [932, 47] on p "Get a Quote" at bounding box center [937, 44] width 60 height 16
select select "Ocean Vessel"
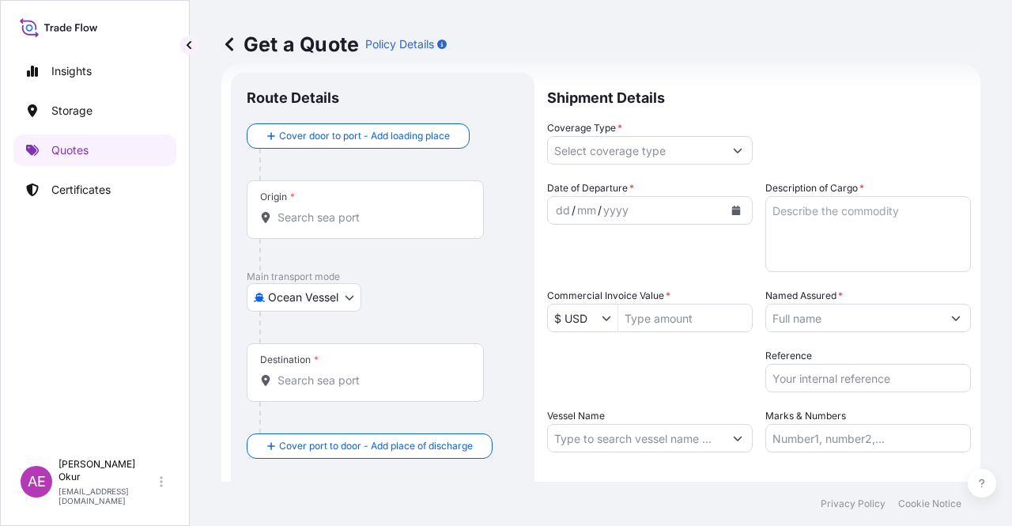
click at [414, 206] on div "Origin *" at bounding box center [365, 209] width 237 height 58
click at [414, 209] on input "Origin *" at bounding box center [370, 217] width 187 height 16
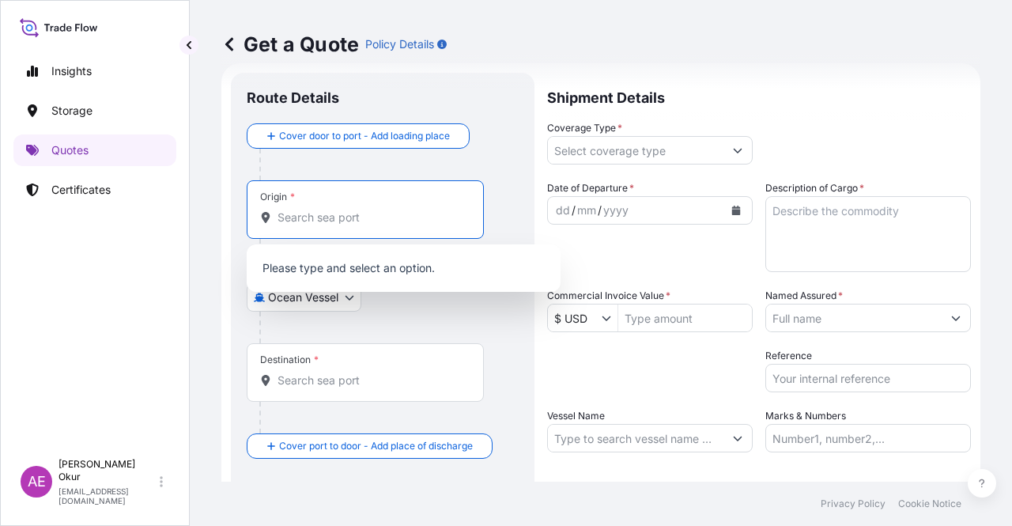
paste input "YANBU"
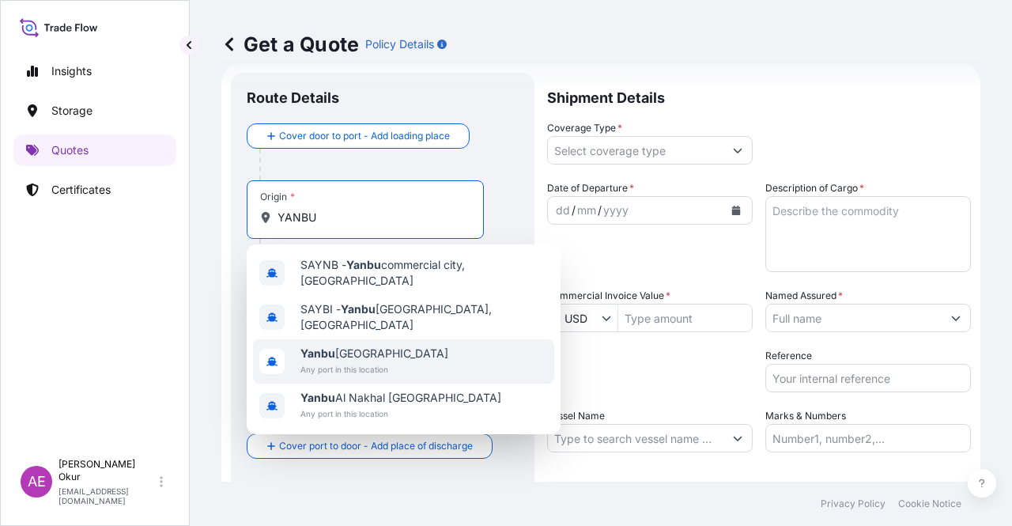
click at [390, 345] on span "Yanbu Saudi Arabia" at bounding box center [374, 353] width 148 height 16
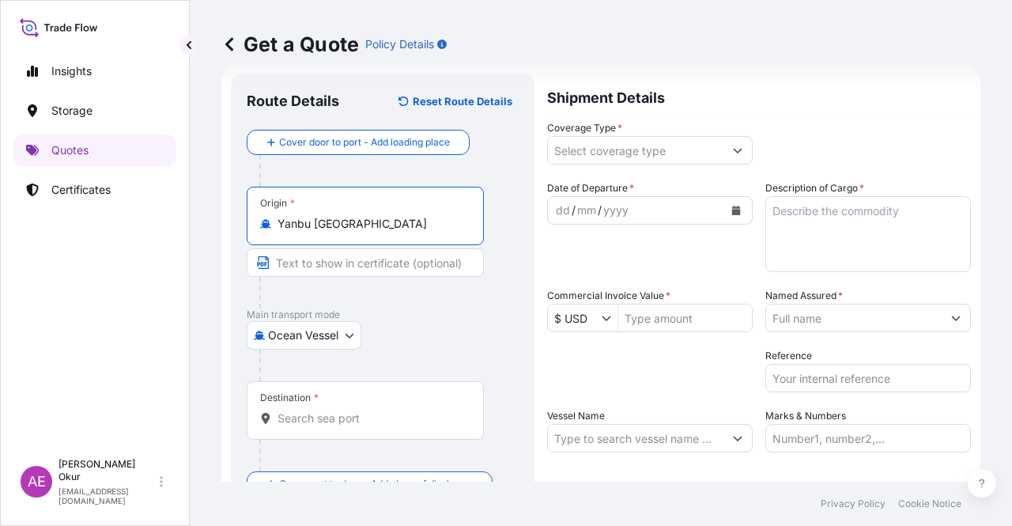
type input "Yanbu Saudi Arabia"
click at [365, 258] on input "Text to appear on certificate" at bounding box center [365, 262] width 237 height 28
paste input "YANBU"
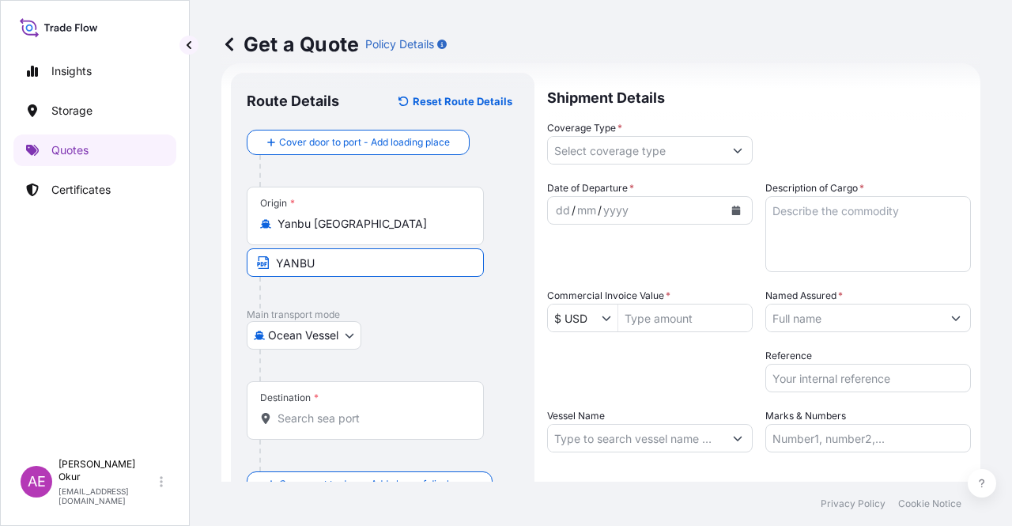
type input "YANBU / SAUDI ARABIA"
click at [403, 417] on input "Destination *" at bounding box center [370, 418] width 187 height 16
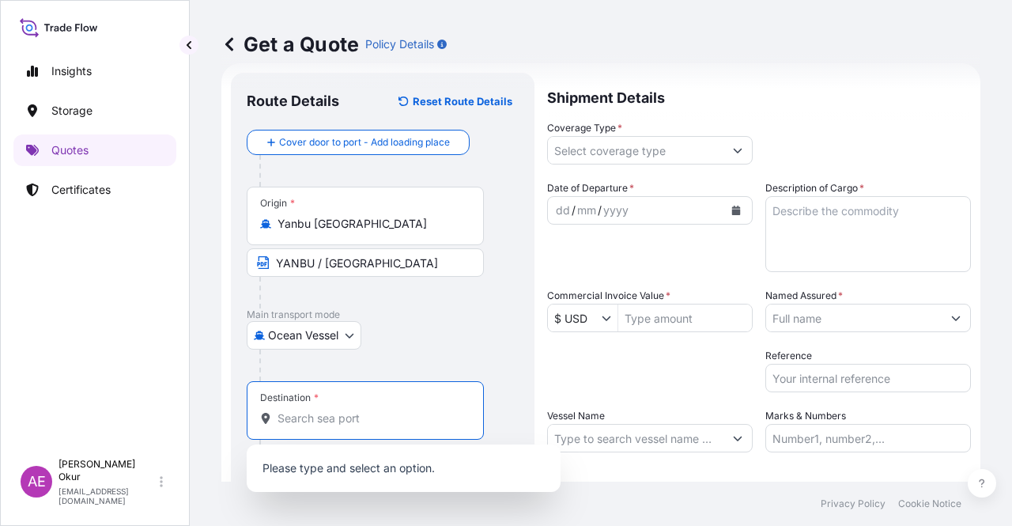
paste input "AQABA"
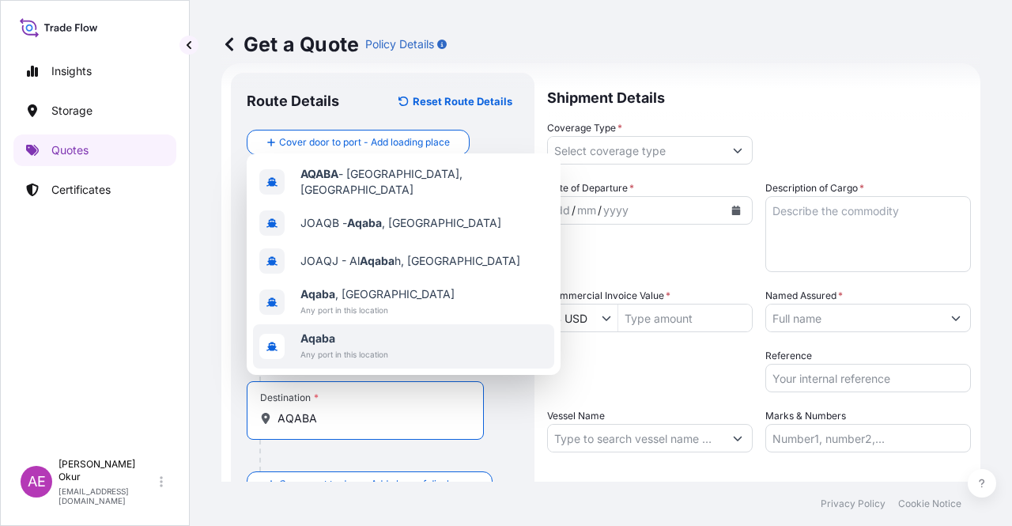
click at [366, 339] on span "Aqaba" at bounding box center [344, 338] width 88 height 16
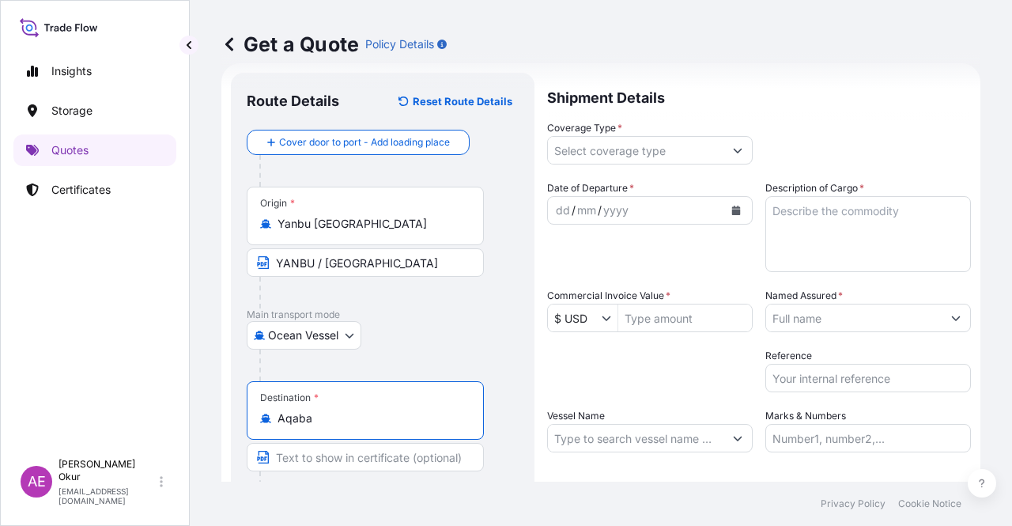
type input "Aqaba"
click at [307, 453] on input "Text to appear on certificate" at bounding box center [365, 457] width 237 height 28
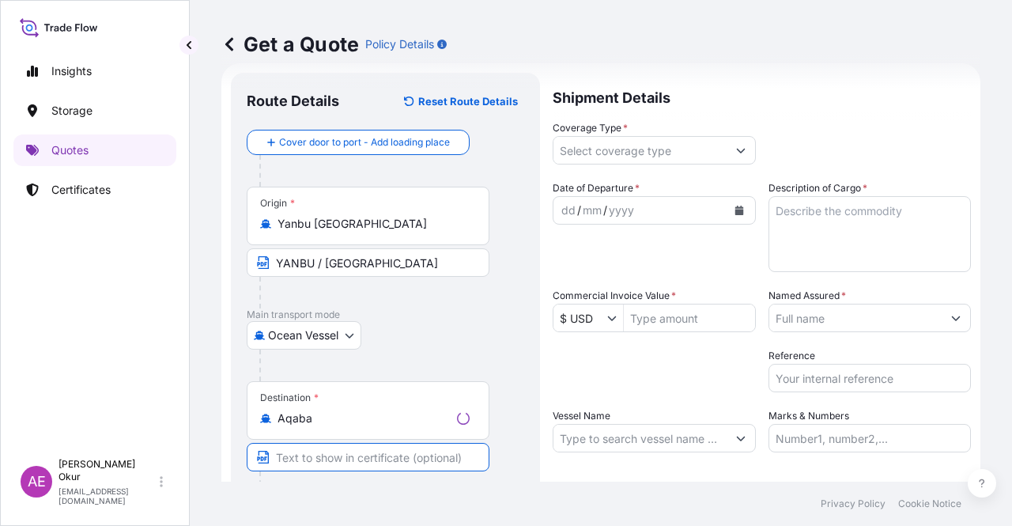
paste input "AQABA"
paste input "JORDAN"
type input "AQABA / JORDAN"
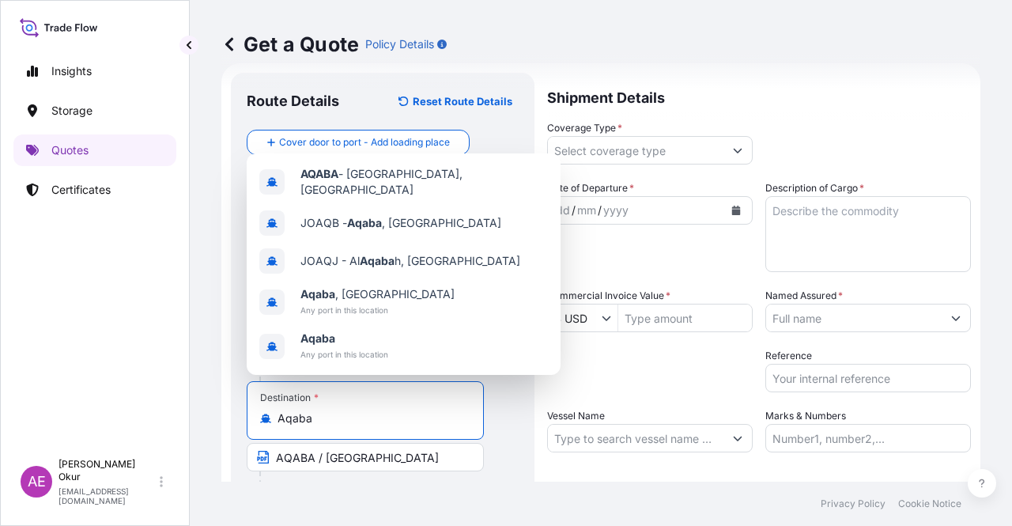
click at [368, 412] on input "Aqaba" at bounding box center [370, 418] width 187 height 16
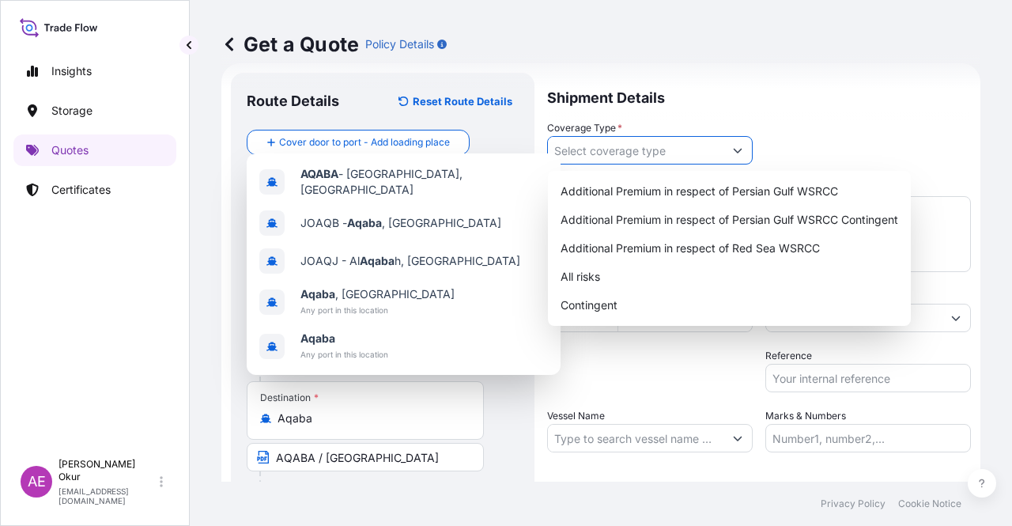
click at [680, 149] on input "Coverage Type *" at bounding box center [635, 150] width 175 height 28
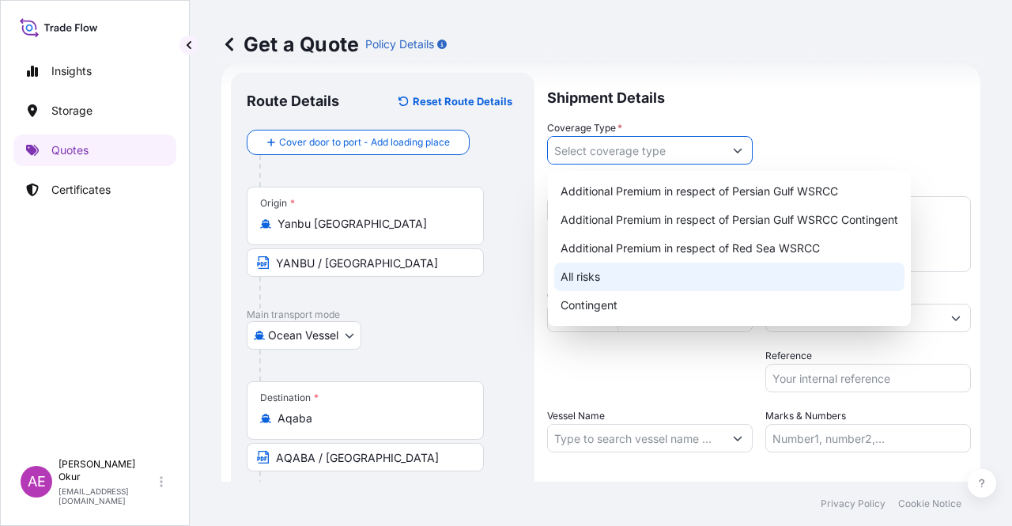
click at [584, 278] on div "All risks" at bounding box center [729, 276] width 350 height 28
type input "All risks"
click at [587, 279] on div "All risks" at bounding box center [729, 276] width 350 height 28
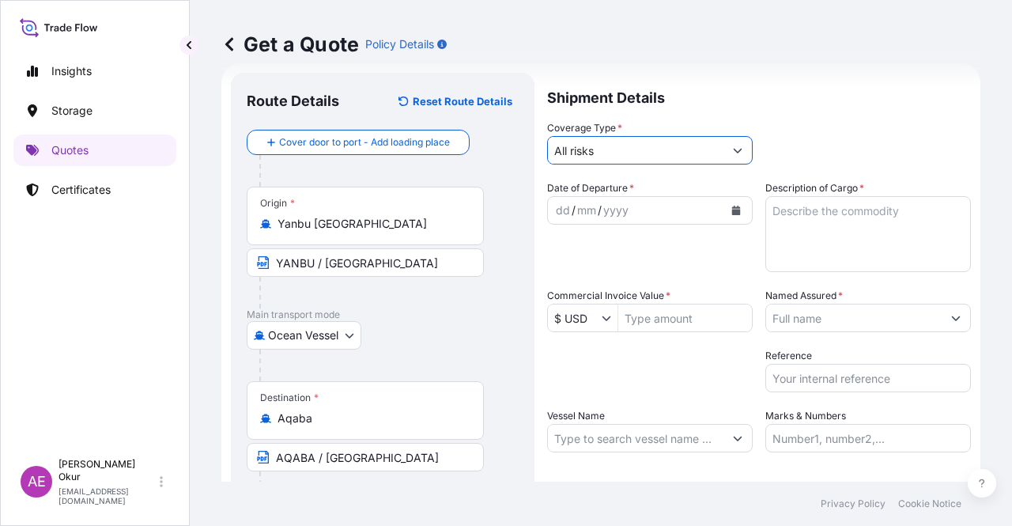
click at [558, 208] on div "dd" at bounding box center [562, 210] width 17 height 19
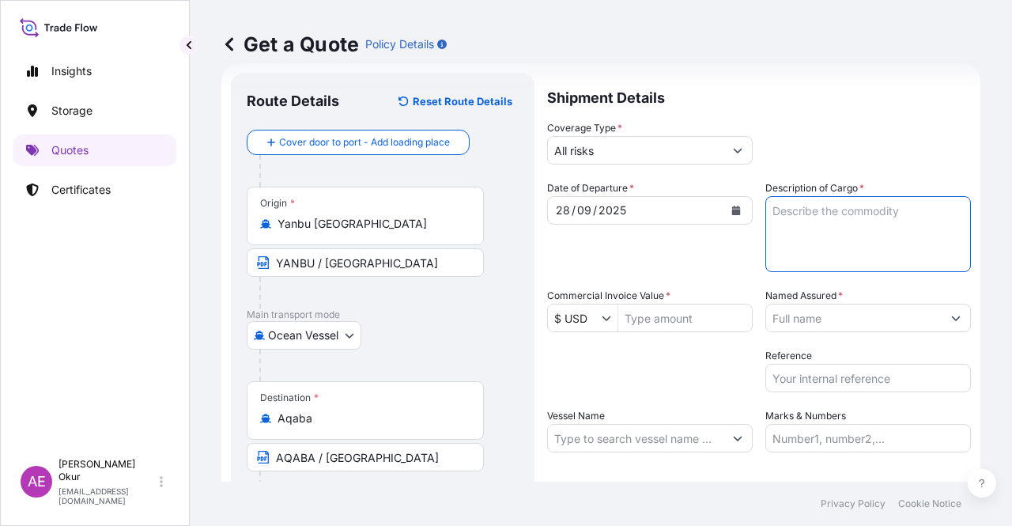
click at [854, 257] on textarea "Description of Cargo *" at bounding box center [867, 234] width 205 height 76
paste textarea "GASOLINE"
type textarea "GASOLINE"
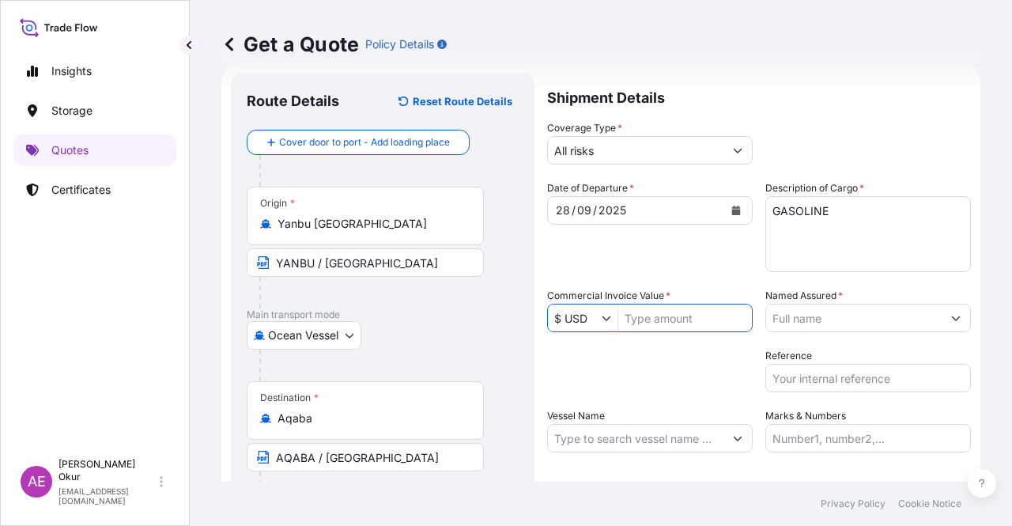
click at [661, 319] on input "Commercial Invoice Value *" at bounding box center [685, 317] width 134 height 28
type input "27,570,418.92"
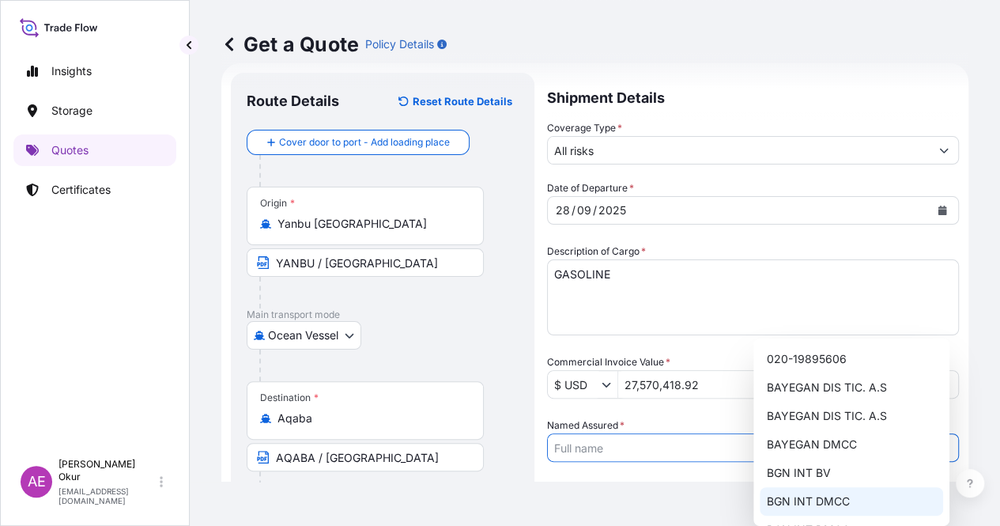
click at [815, 510] on div "BGN INT DMCC" at bounding box center [851, 501] width 183 height 28
type input "BGN INT DMCC"
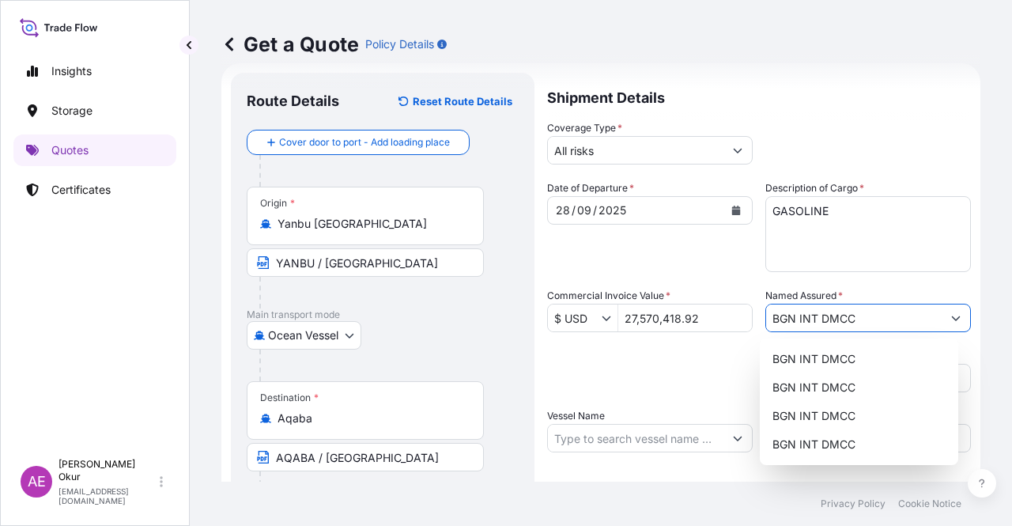
click at [644, 439] on input "Vessel Name" at bounding box center [635, 438] width 175 height 28
paste input "NCC AMAL"
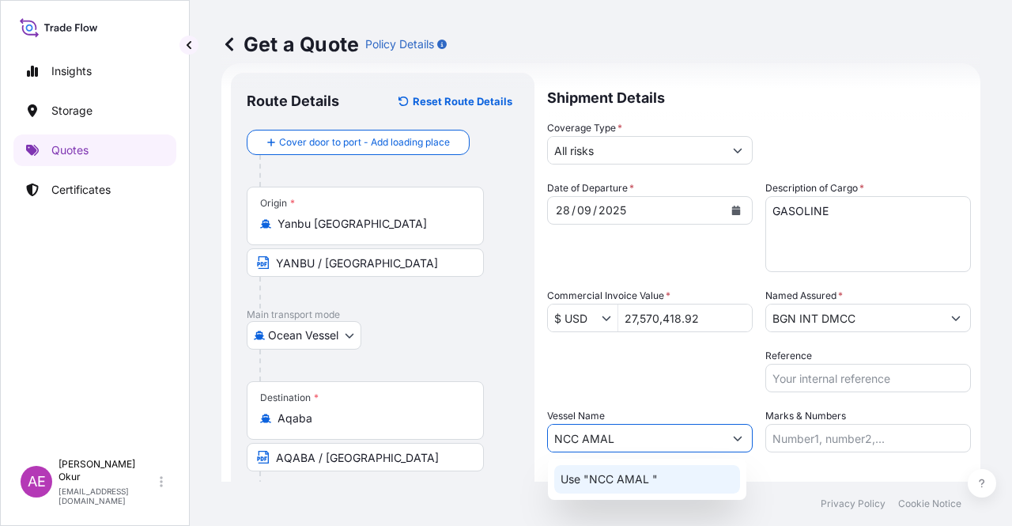
click at [654, 481] on p "Use "NCC AMAL "" at bounding box center [608, 479] width 97 height 16
type input "NCC AMAL"
click at [822, 430] on input "Marks & Numbers" at bounding box center [867, 438] width 205 height 28
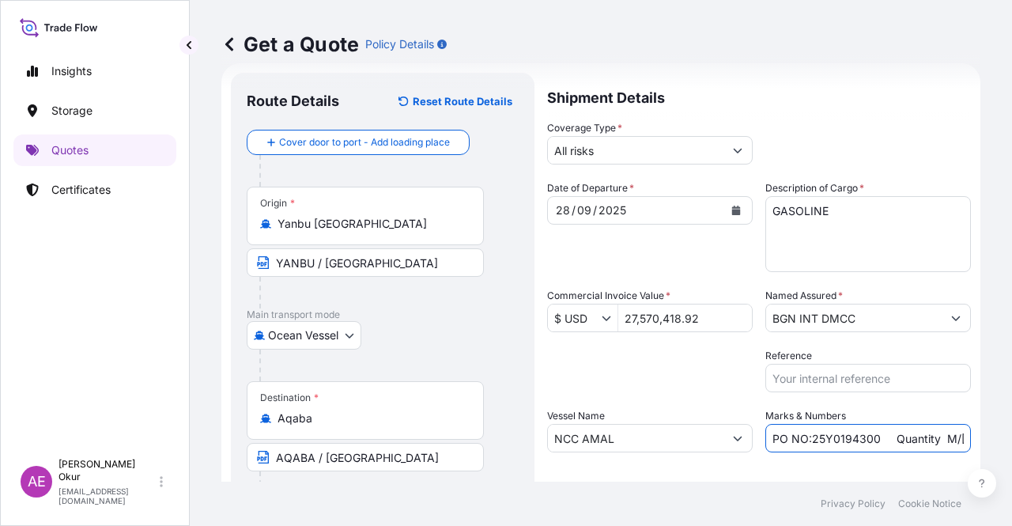
drag, startPoint x: 872, startPoint y: 441, endPoint x: 808, endPoint y: 439, distance: 64.1
click at [808, 439] on input "PO NO:25Y0194300 Quantity M/Tonn: 16.100,00 Premium: USD 963,06" at bounding box center [867, 438] width 205 height 28
paste input "25Y0248800"
click at [810, 439] on input "PO NO:225Y0248800 Quantity M/Tonn: 16.100,00 Premium: USD 963,06" at bounding box center [867, 438] width 205 height 28
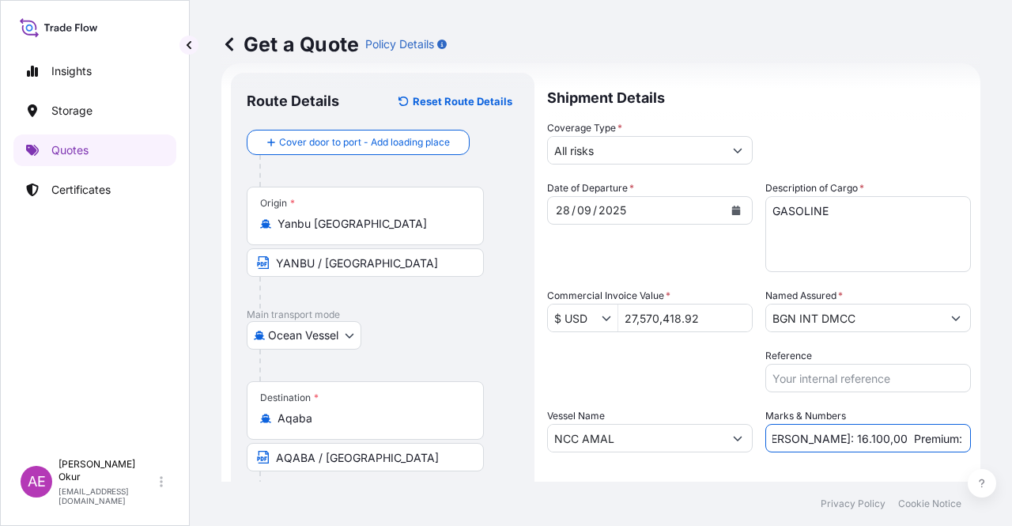
drag, startPoint x: 919, startPoint y: 434, endPoint x: 978, endPoint y: 436, distance: 58.5
click at [978, 436] on div "Get a Quote Policy Details Route Details Reset Route Details Cover door to port…" at bounding box center [601, 240] width 822 height 481
click at [881, 432] on input "PO NO:25Y0248800 Quantity M/Tonn: 16.100,00 Premium: USD 963,06" at bounding box center [867, 438] width 205 height 28
drag, startPoint x: 782, startPoint y: 432, endPoint x: 830, endPoint y: 437, distance: 48.4
click at [830, 437] on input "PO NO:25Y0248800 Quantity M/Tonn: 16.100,00 Premium: USD 963,06" at bounding box center [867, 438] width 205 height 28
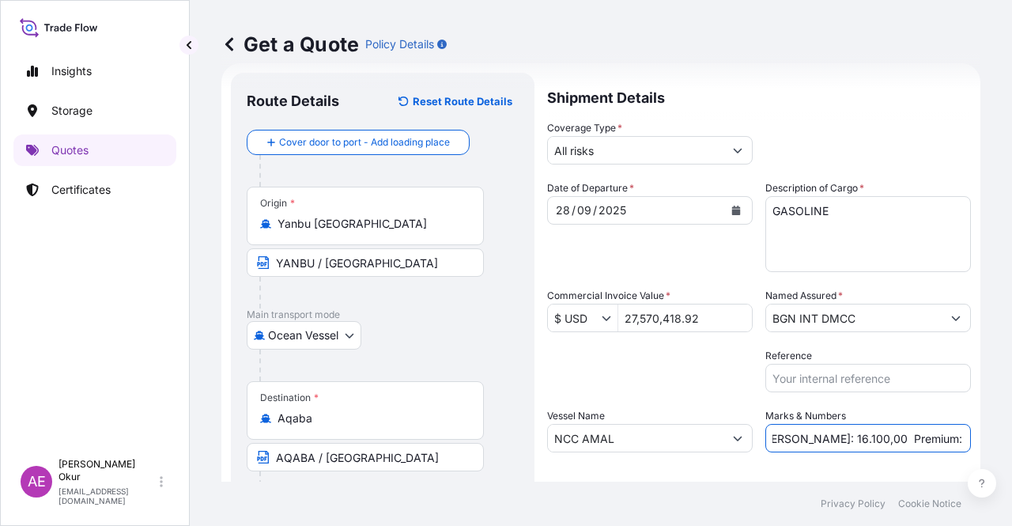
paste input "32.978,97"
drag, startPoint x: 898, startPoint y: 435, endPoint x: 1011, endPoint y: 431, distance: 113.1
click at [1011, 431] on div "Get a Quote Policy Details Route Details Reset Route Details Cover door to port…" at bounding box center [601, 240] width 822 height 481
click at [897, 432] on input "PO NO:25Y0248800 Quantity M/Tonn: 32.978,97 Premium: USD 963,06" at bounding box center [867, 438] width 205 height 28
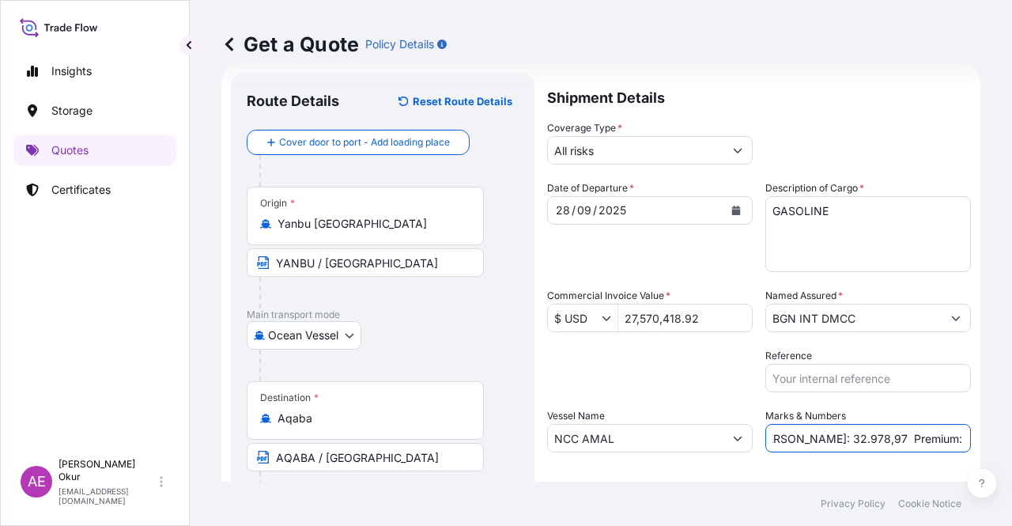
drag, startPoint x: 916, startPoint y: 432, endPoint x: 1011, endPoint y: 439, distance: 95.1
click at [1011, 439] on div "Get a Quote Policy Details Route Details Reset Route Details Cover door to port…" at bounding box center [601, 240] width 822 height 481
paste input "3.032,75"
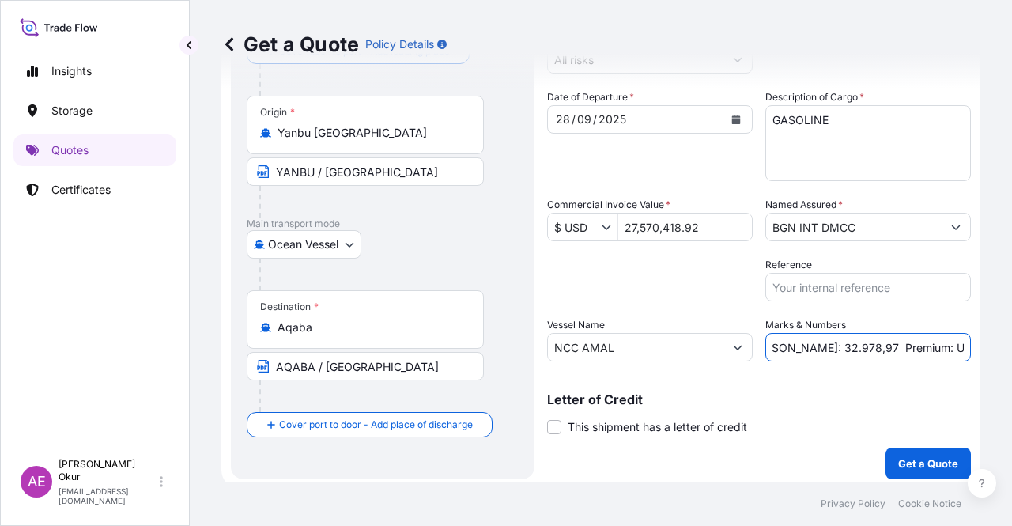
scroll to position [123, 0]
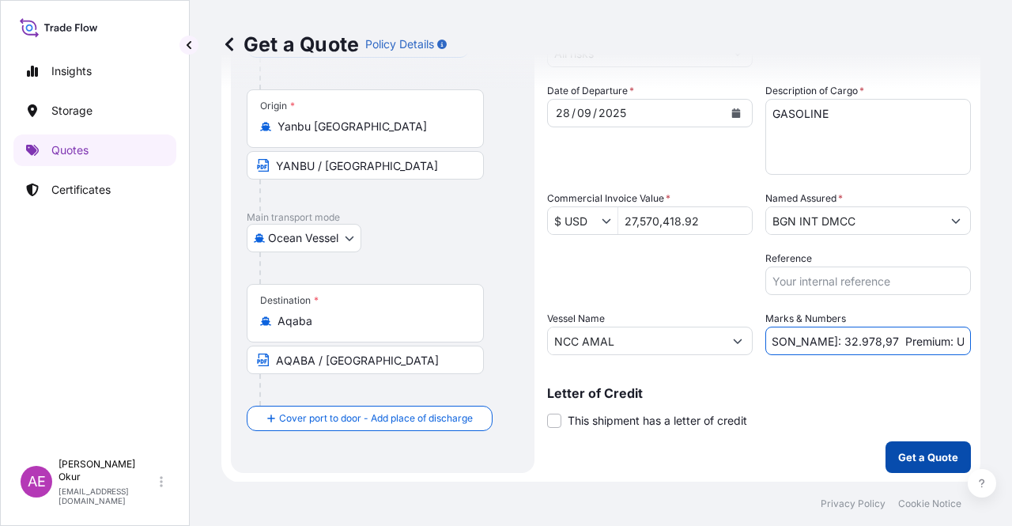
type input "PO NO:25Y0248800 Quantity M/Tonn: 32.978,97 Premium: USD 3.032,75"
click at [905, 453] on p "Get a Quote" at bounding box center [928, 457] width 60 height 16
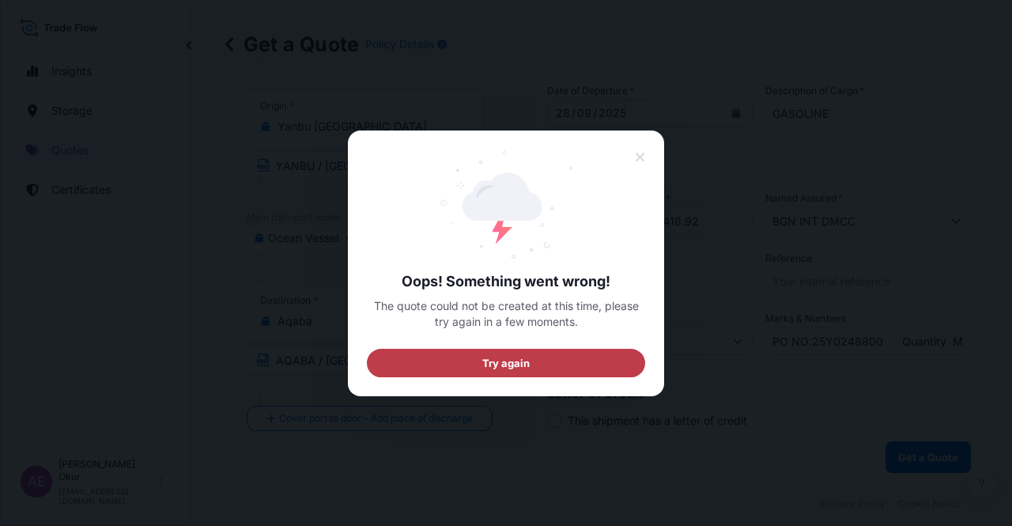
click at [555, 355] on button "Try again" at bounding box center [506, 362] width 278 height 28
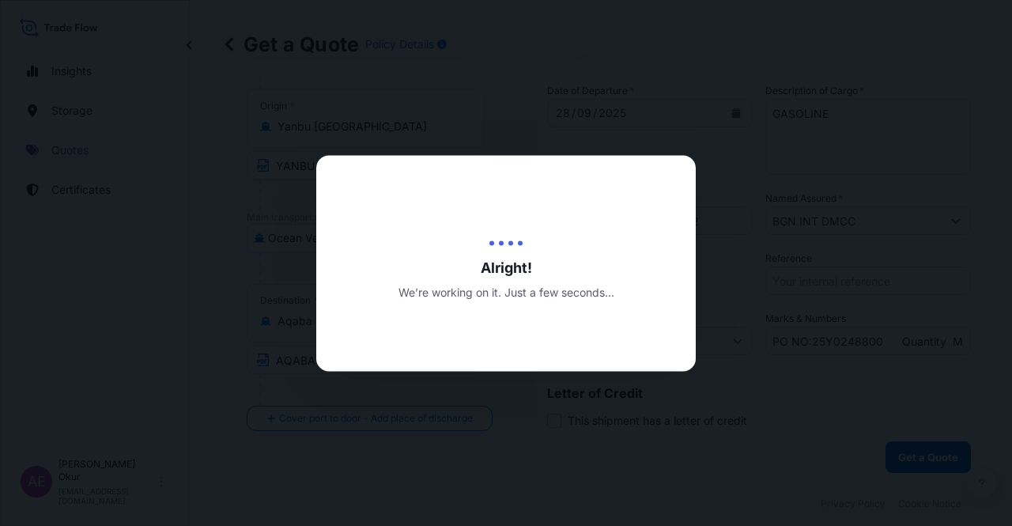
scroll to position [25, 0]
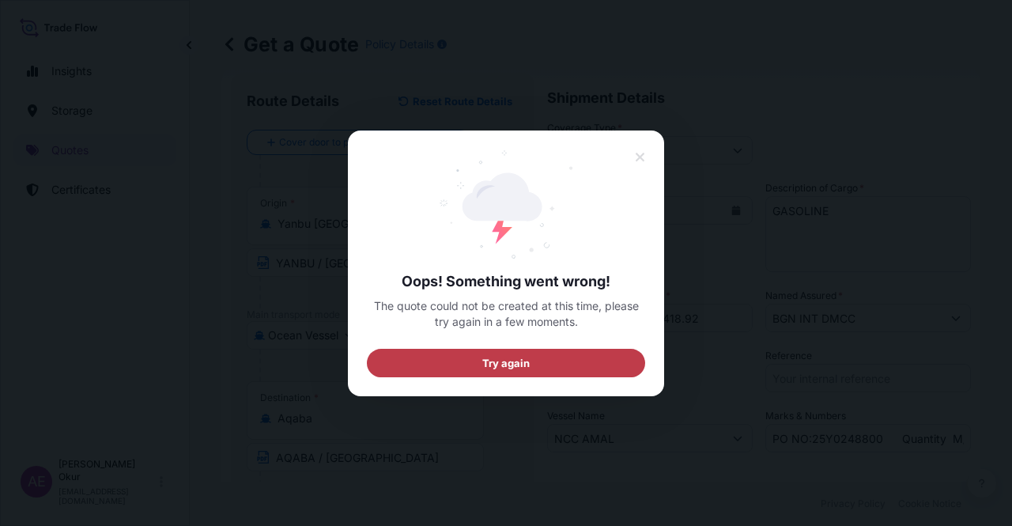
click at [596, 370] on button "Try again" at bounding box center [506, 362] width 278 height 28
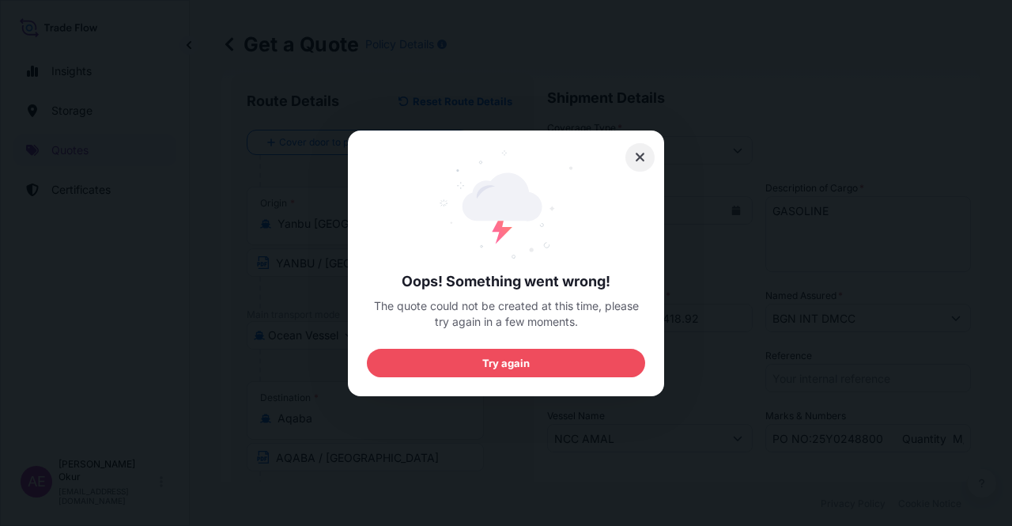
click at [643, 154] on icon at bounding box center [640, 157] width 11 height 14
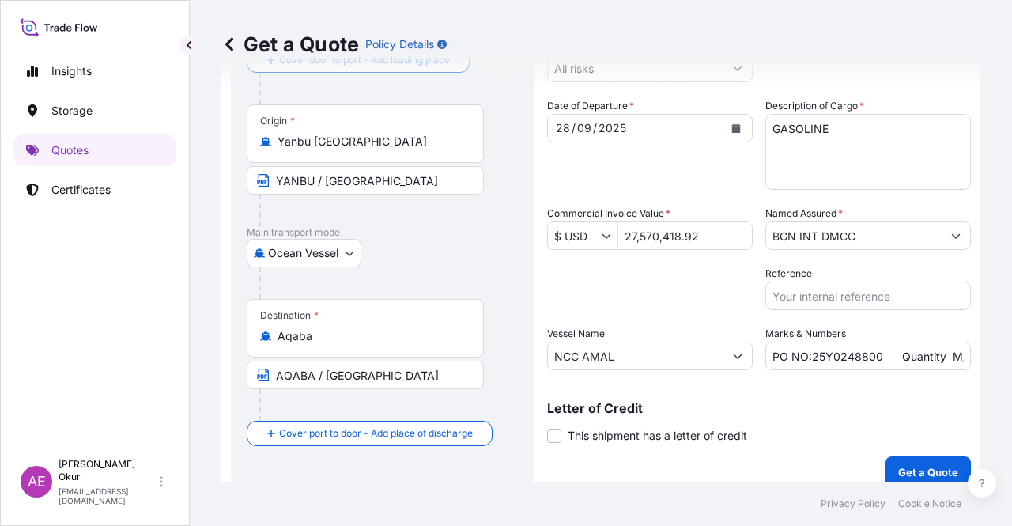
scroll to position [123, 0]
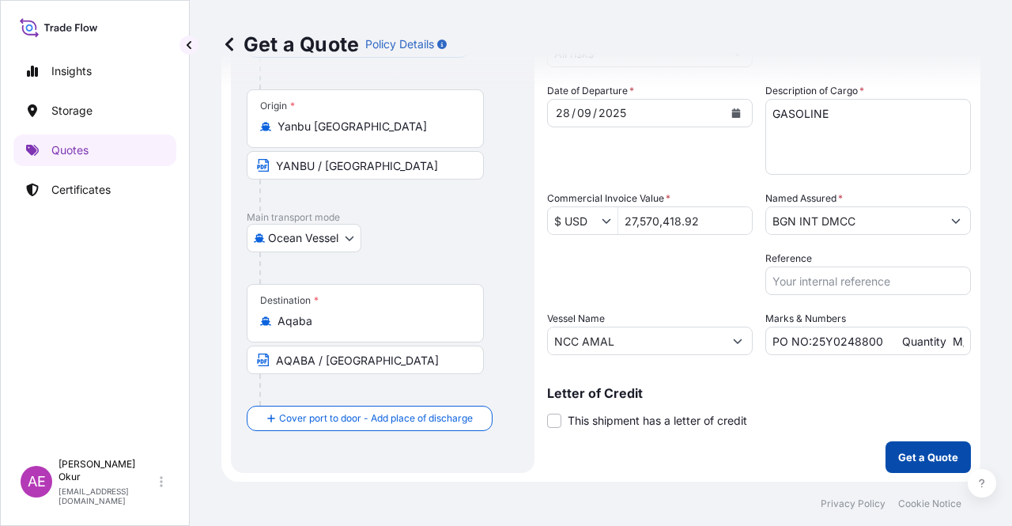
click at [907, 451] on p "Get a Quote" at bounding box center [928, 457] width 60 height 16
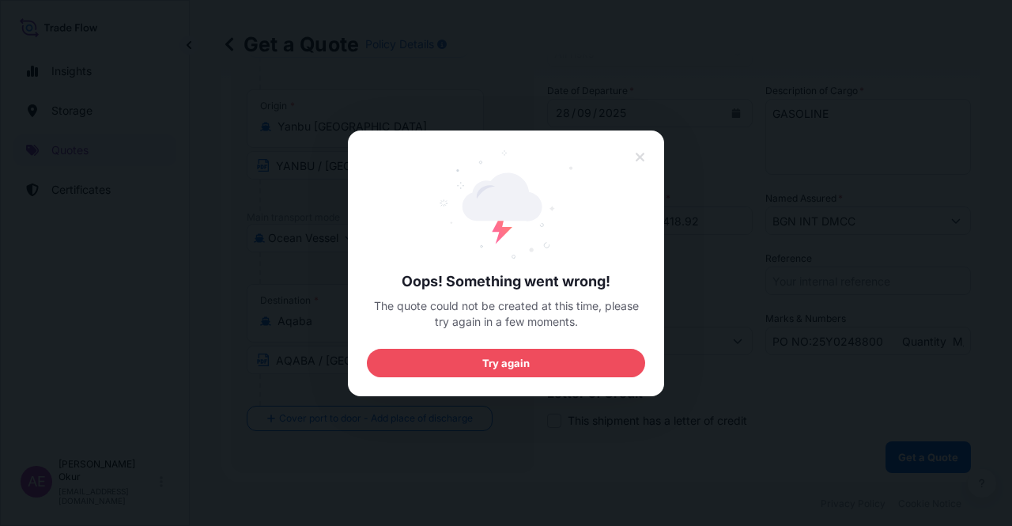
click at [614, 160] on div "Oops! Something went wrong! The quote could not be created at this time, please…" at bounding box center [506, 263] width 278 height 228
click at [645, 157] on button at bounding box center [640, 157] width 30 height 28
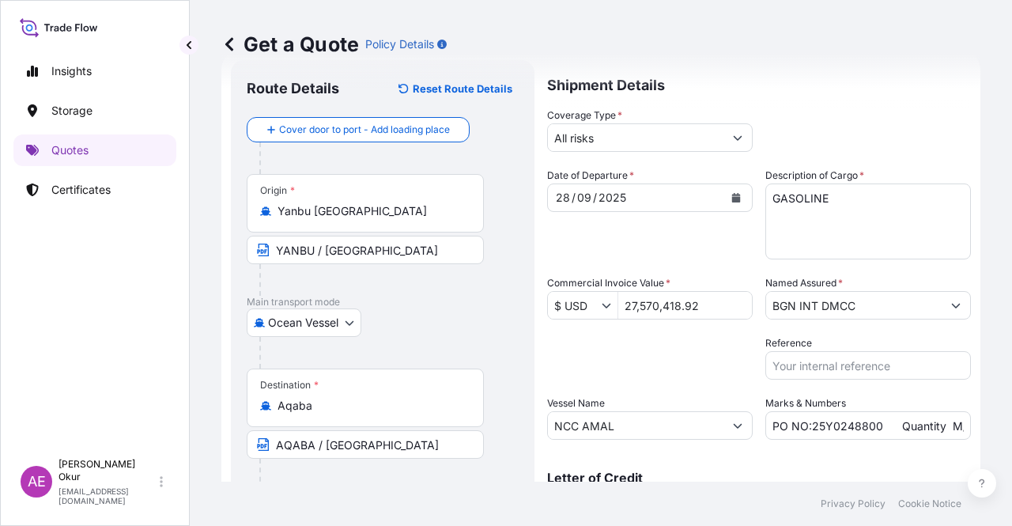
scroll to position [25, 0]
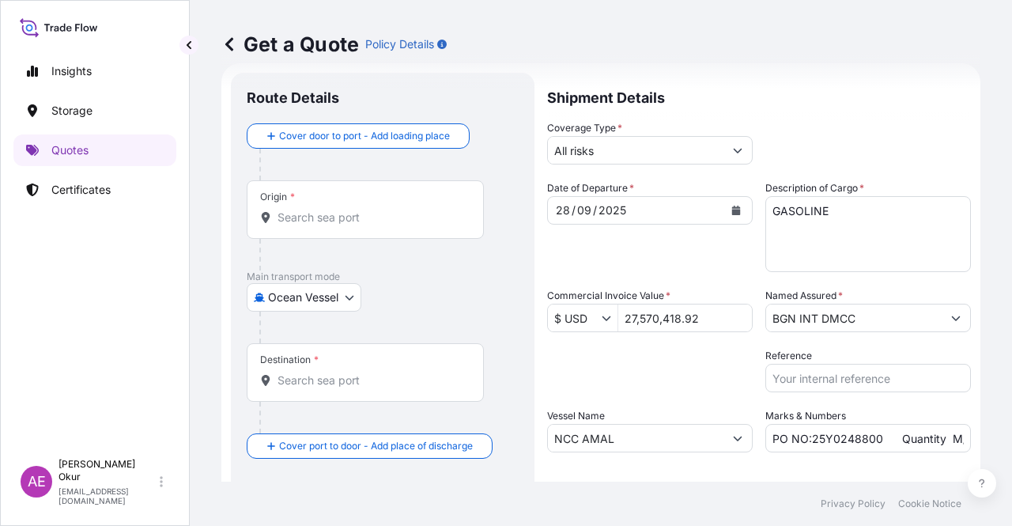
click at [386, 369] on div "Destination *" at bounding box center [365, 372] width 237 height 58
click at [386, 372] on input "Destination *" at bounding box center [370, 380] width 187 height 16
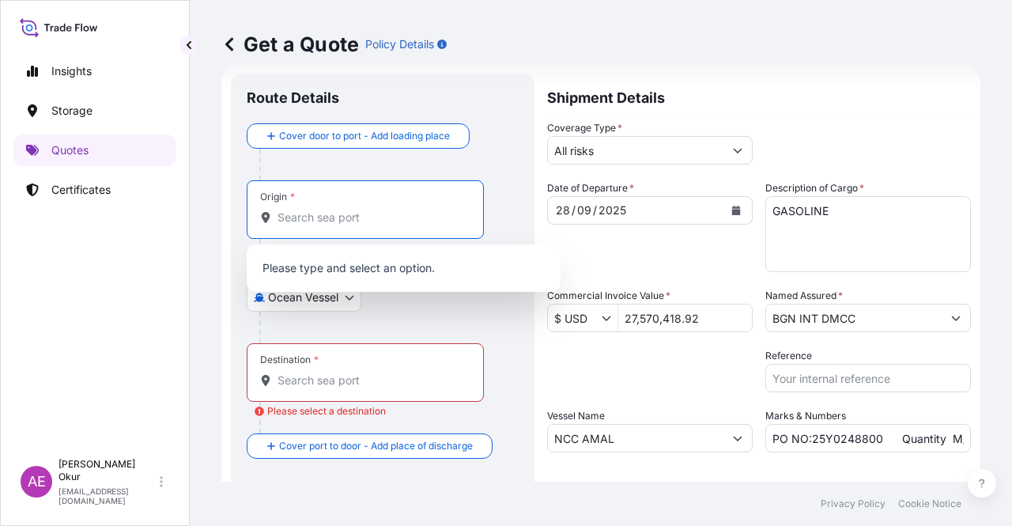
click at [369, 211] on input "Origin *" at bounding box center [370, 217] width 187 height 16
paste input "YANBU"
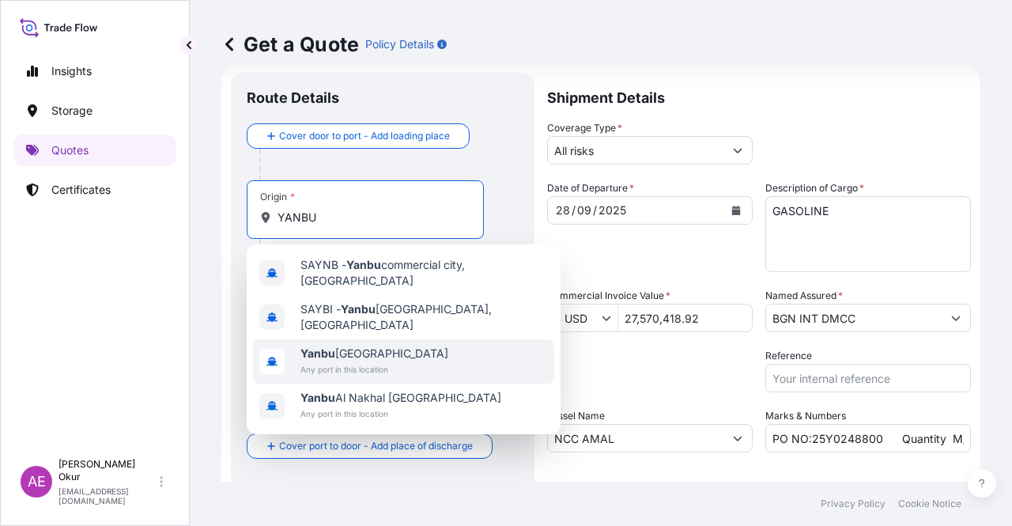
click at [343, 345] on span "Yanbu Saudi Arabia" at bounding box center [374, 353] width 148 height 16
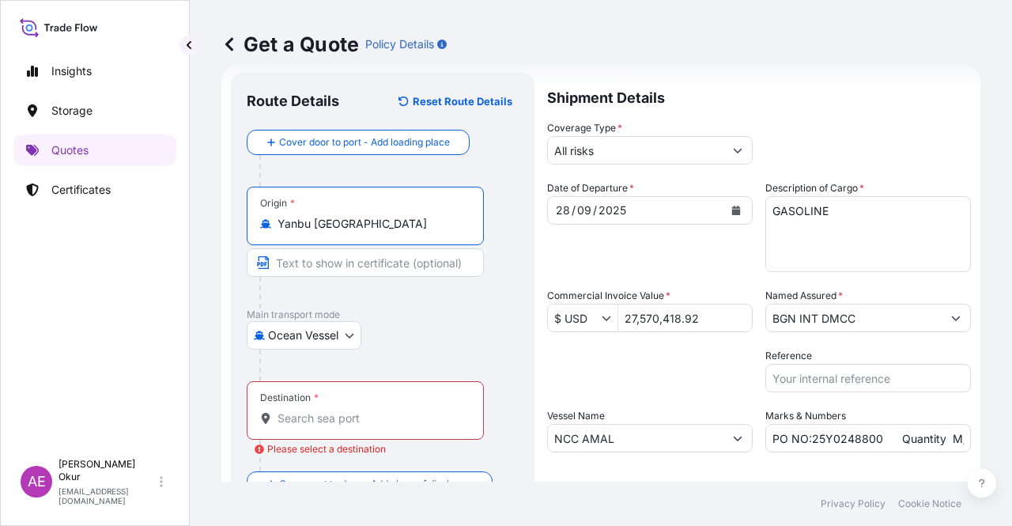
type input "Yanbu Saudi Arabia"
click at [345, 263] on input "Text to appear on certificate" at bounding box center [365, 262] width 237 height 28
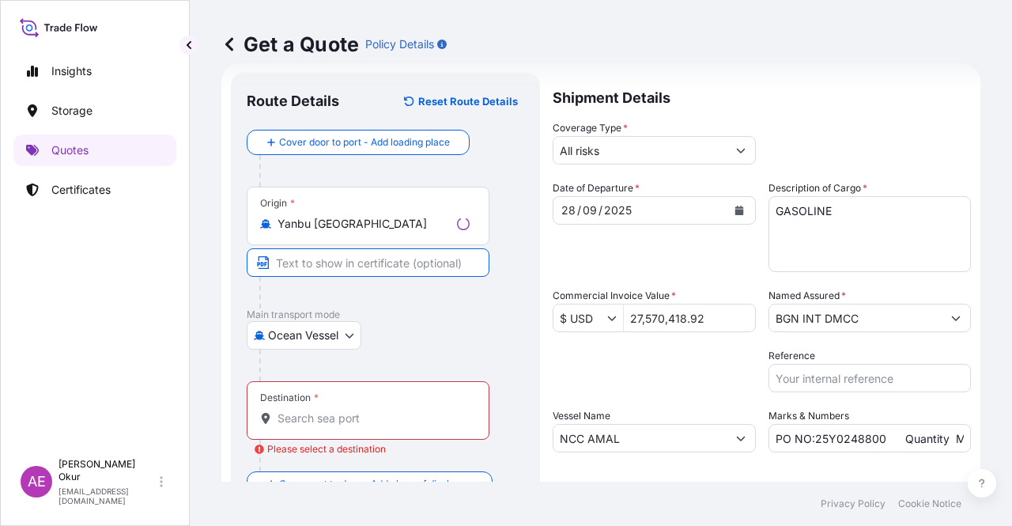
paste input "YANBU"
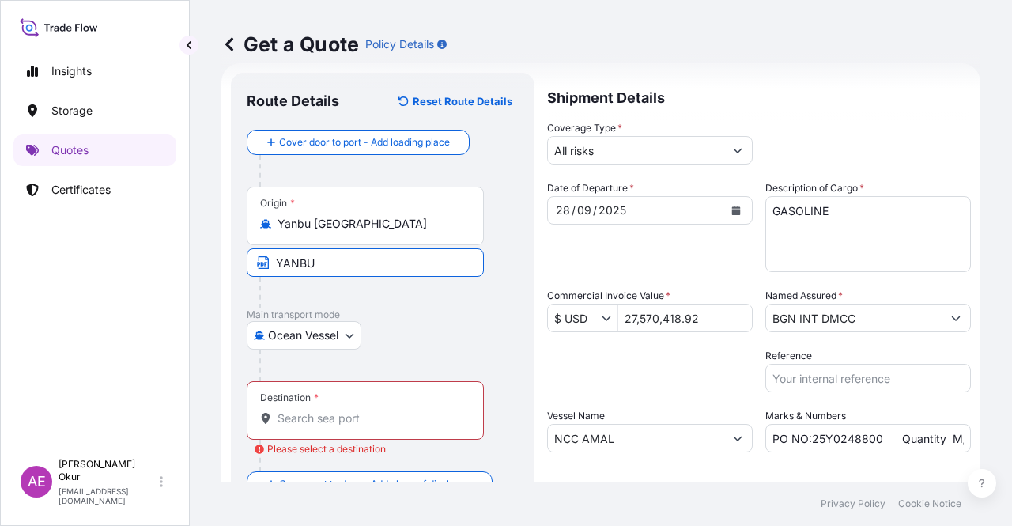
type input "YANBU / SAUDI ARABIA"
click at [356, 418] on input "Destination * Please select a destination" at bounding box center [370, 418] width 187 height 16
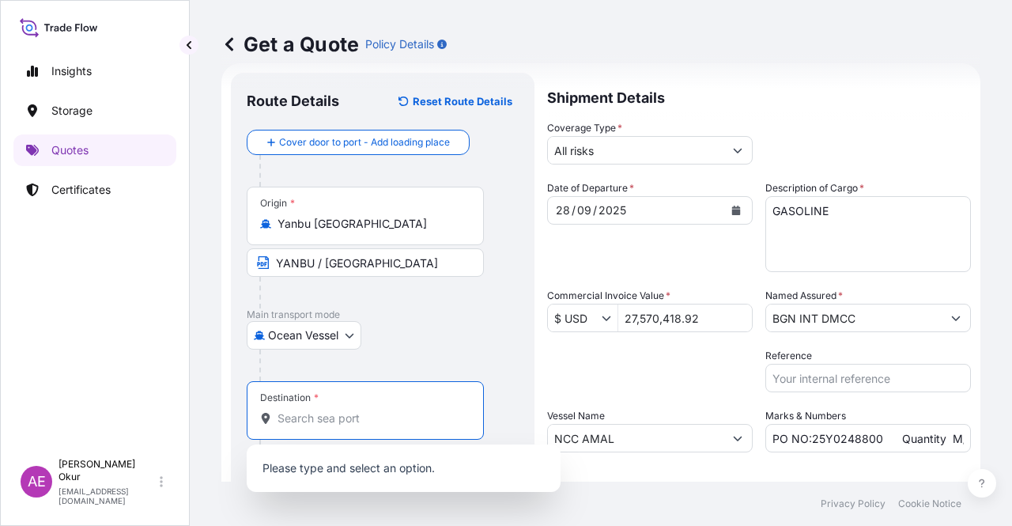
paste input "JORDAN"
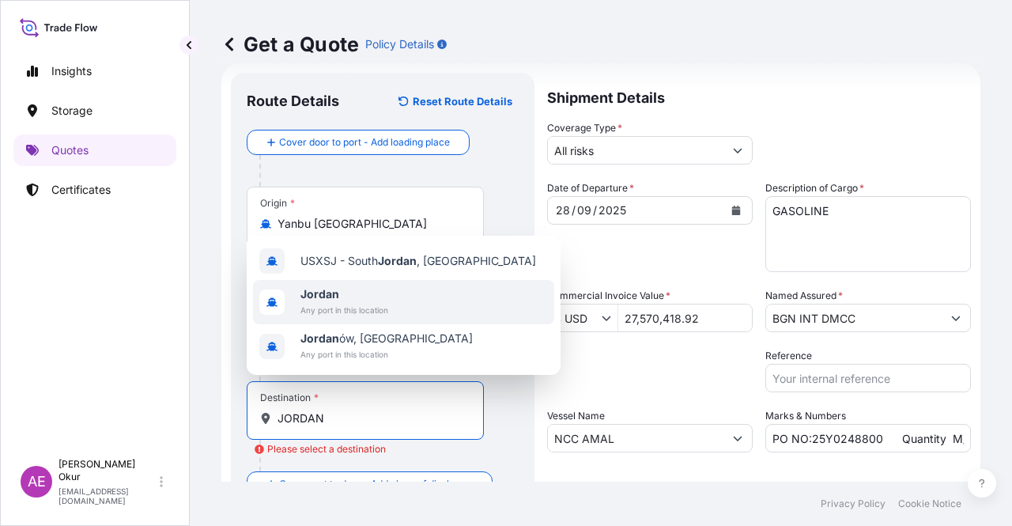
click at [360, 299] on span "Jordan" at bounding box center [344, 294] width 88 height 16
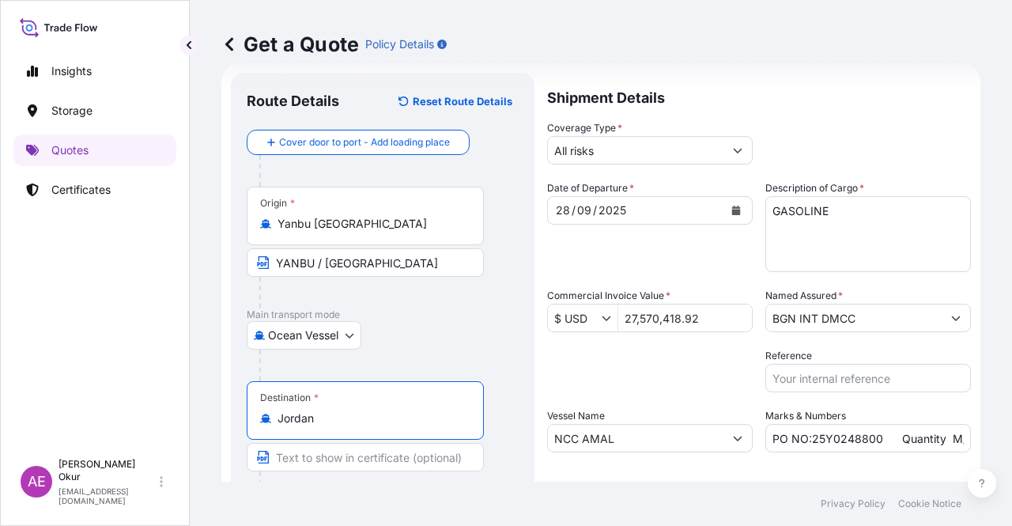
type input "Jordan"
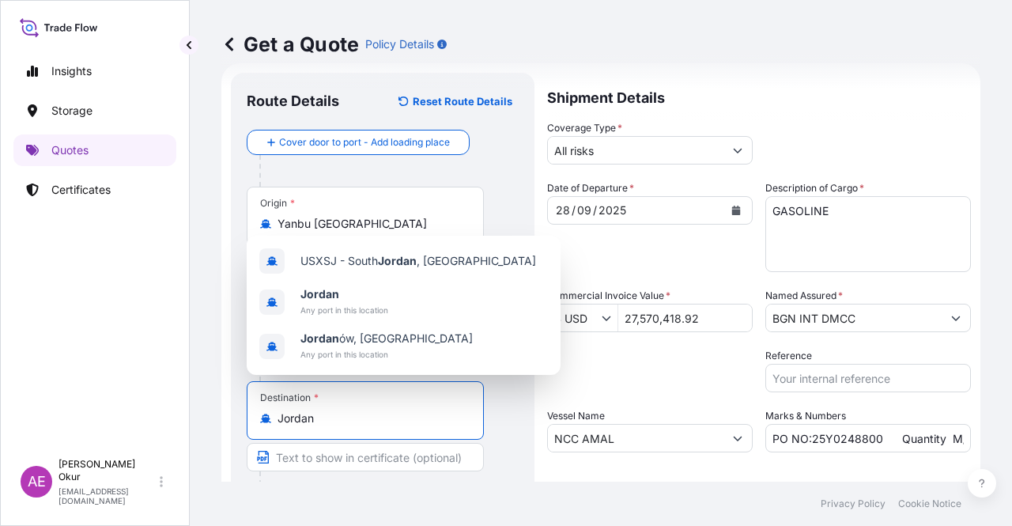
click at [305, 447] on input "Text to appear on certificate" at bounding box center [365, 457] width 237 height 28
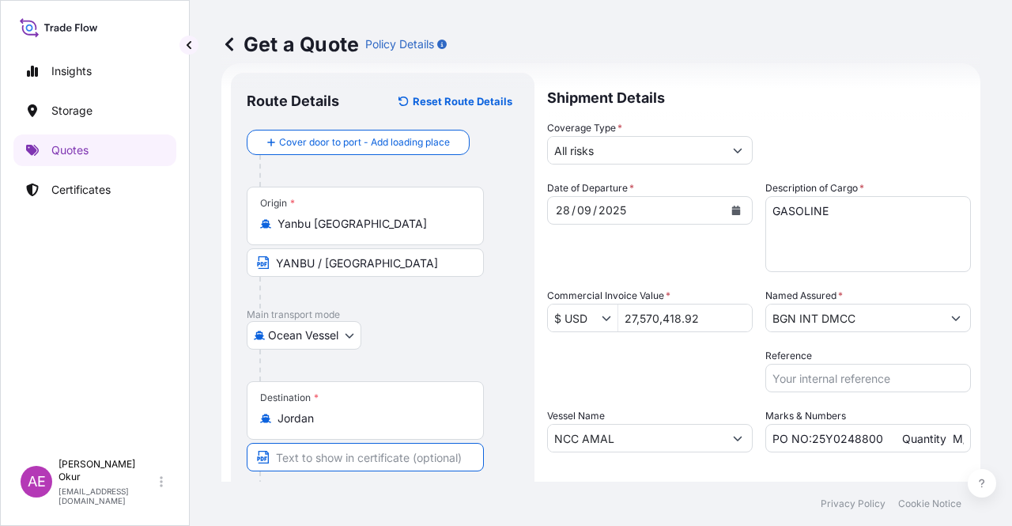
paste input "AQABA"
type input "AQABA / JORDAN"
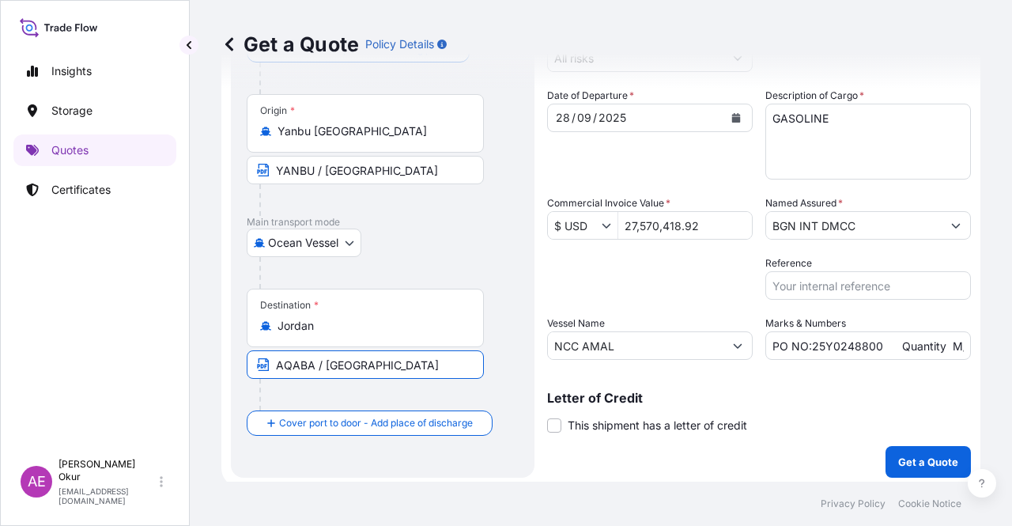
scroll to position [123, 0]
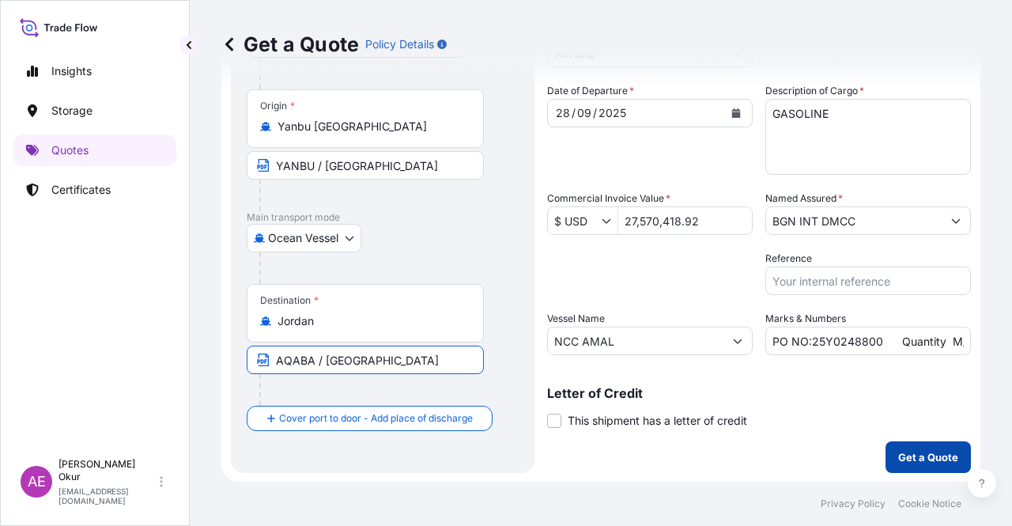
click at [912, 453] on p "Get a Quote" at bounding box center [928, 457] width 60 height 16
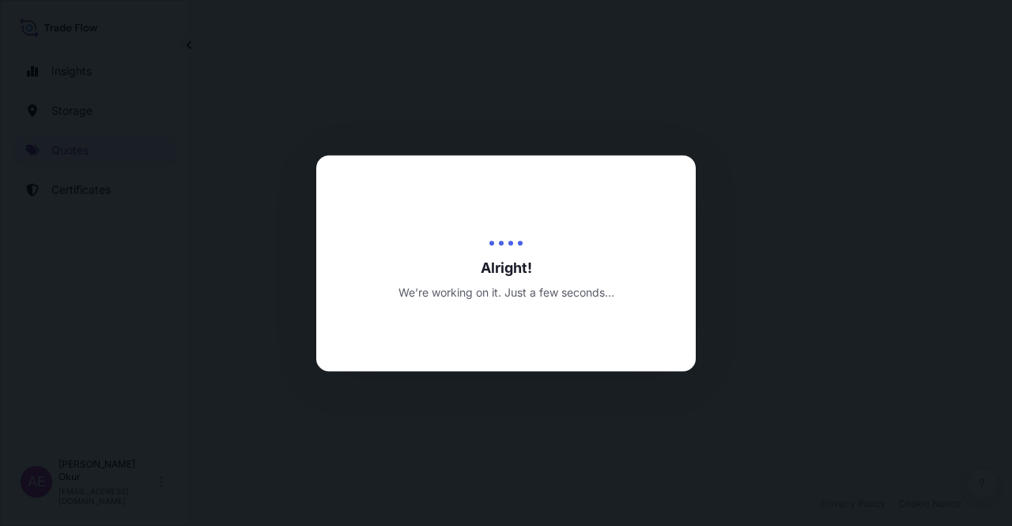
select select "Ocean Vessel"
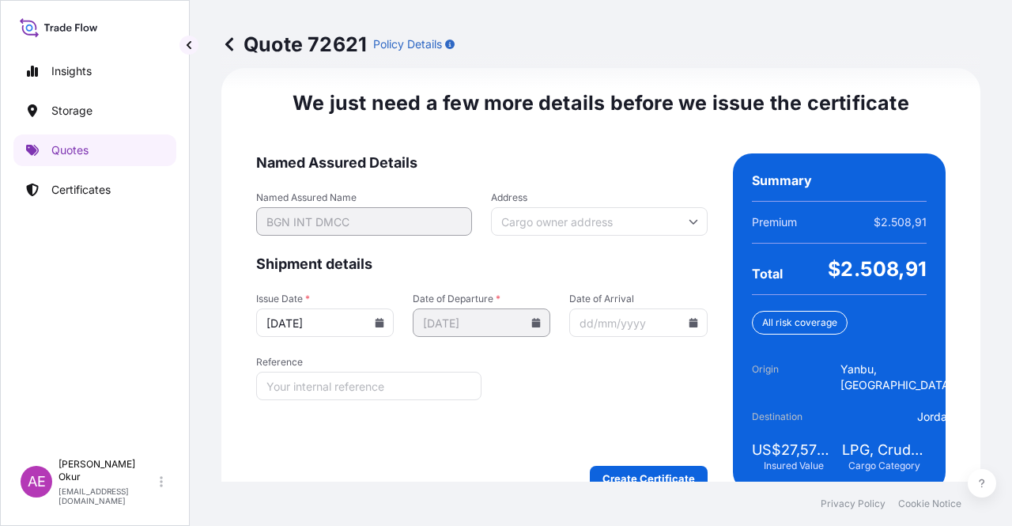
scroll to position [1995, 0]
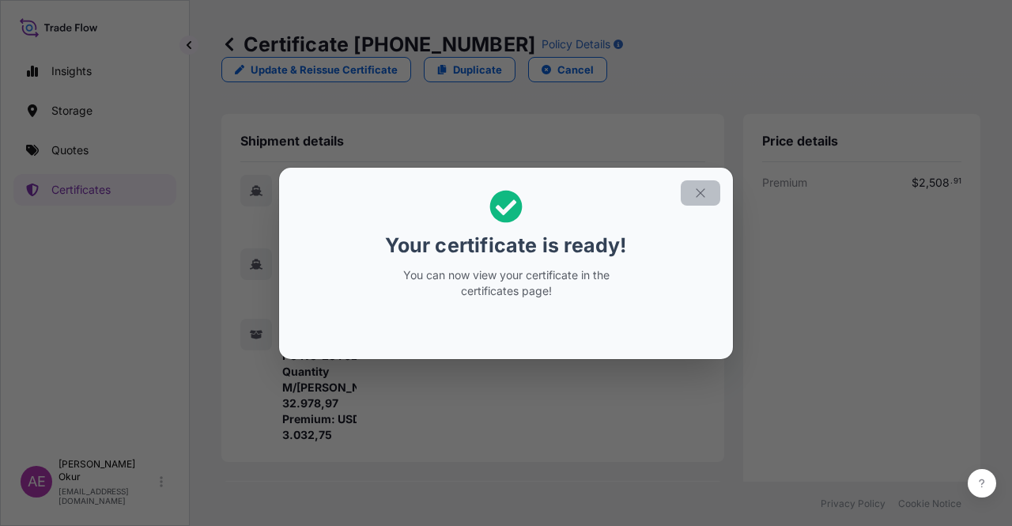
click at [692, 182] on button "button" at bounding box center [700, 192] width 40 height 25
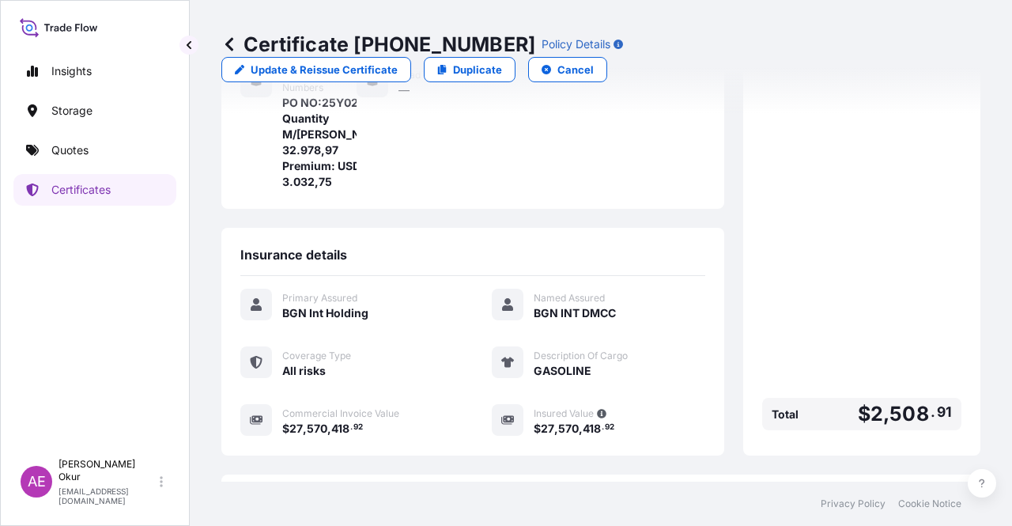
scroll to position [395, 0]
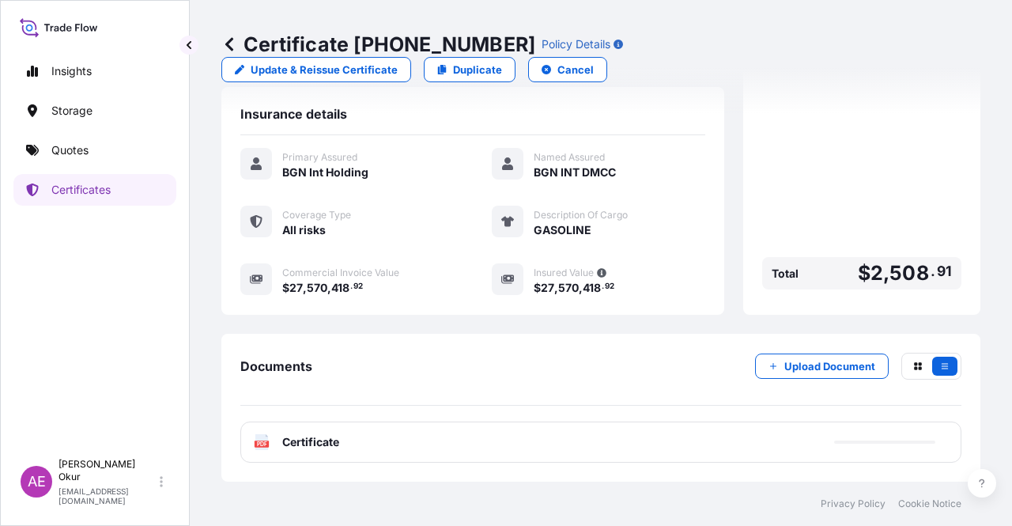
click at [329, 440] on span "Certificate" at bounding box center [310, 442] width 57 height 16
click at [319, 416] on div "Documents Upload Document PDF Certificate" at bounding box center [600, 407] width 721 height 110
click at [288, 420] on div "Documents Upload Document PDF Certificate" at bounding box center [600, 407] width 721 height 110
click at [267, 417] on div "Documents Upload Document PDF Certificate 2025-09-30" at bounding box center [600, 407] width 721 height 110
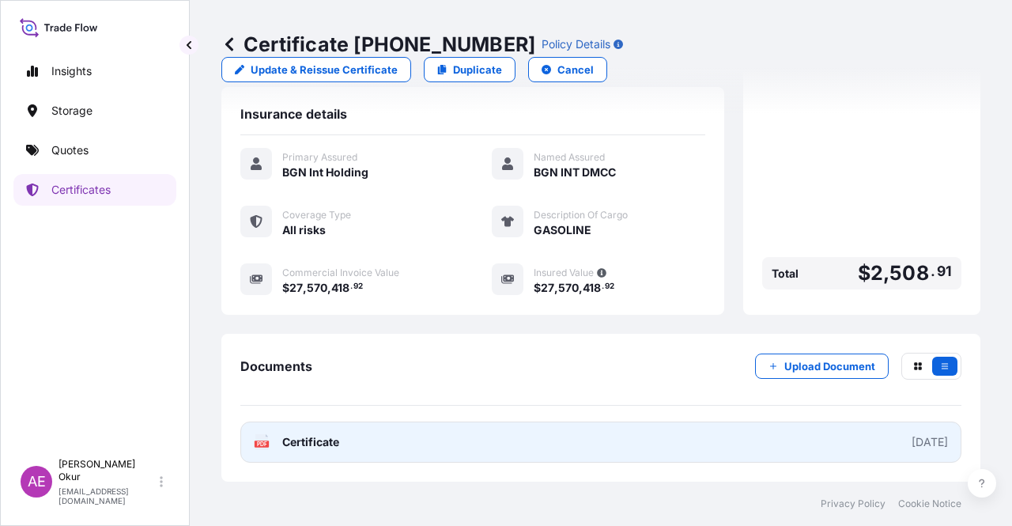
click at [296, 442] on span "Certificate" at bounding box center [310, 442] width 57 height 16
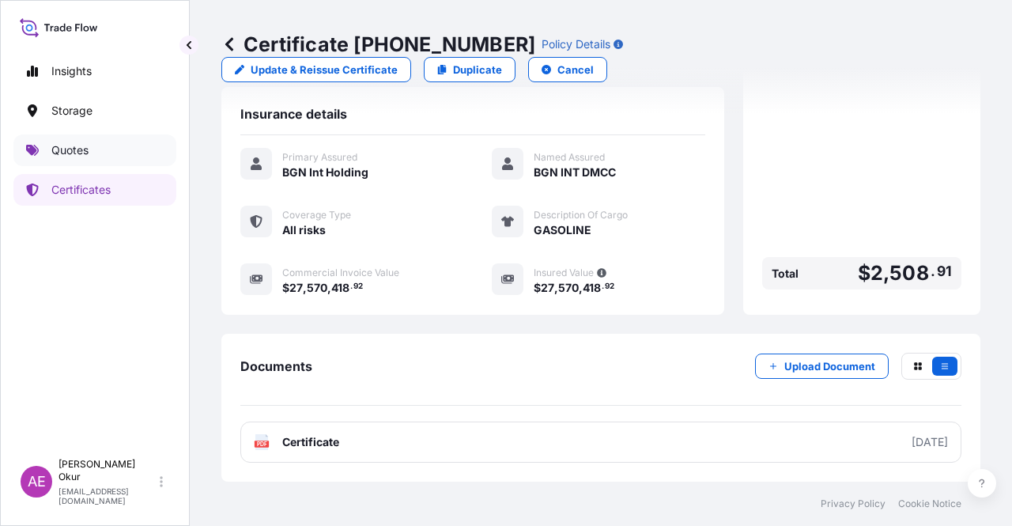
click at [92, 146] on link "Quotes" at bounding box center [94, 150] width 163 height 32
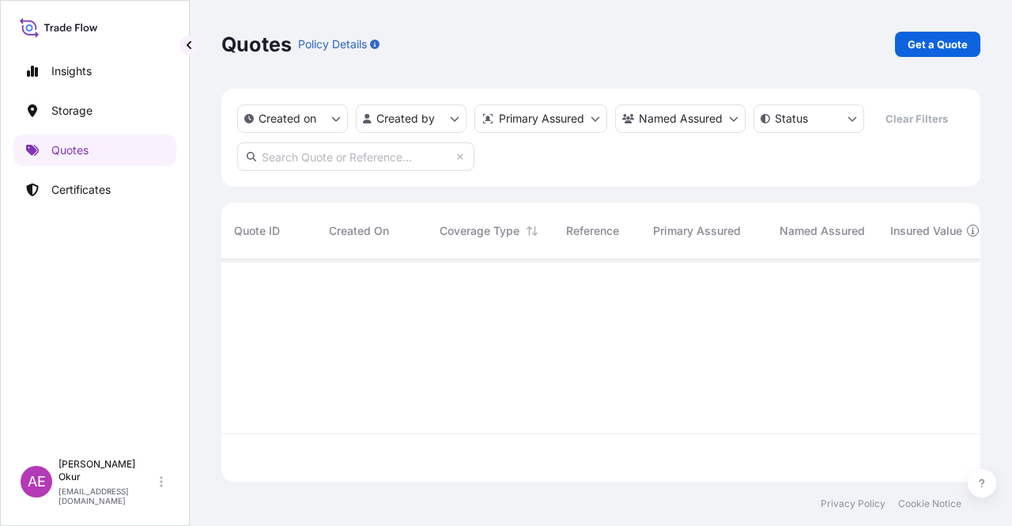
scroll to position [219, 746]
click at [920, 40] on p "Get a Quote" at bounding box center [937, 44] width 60 height 16
select select "Ocean Vessel"
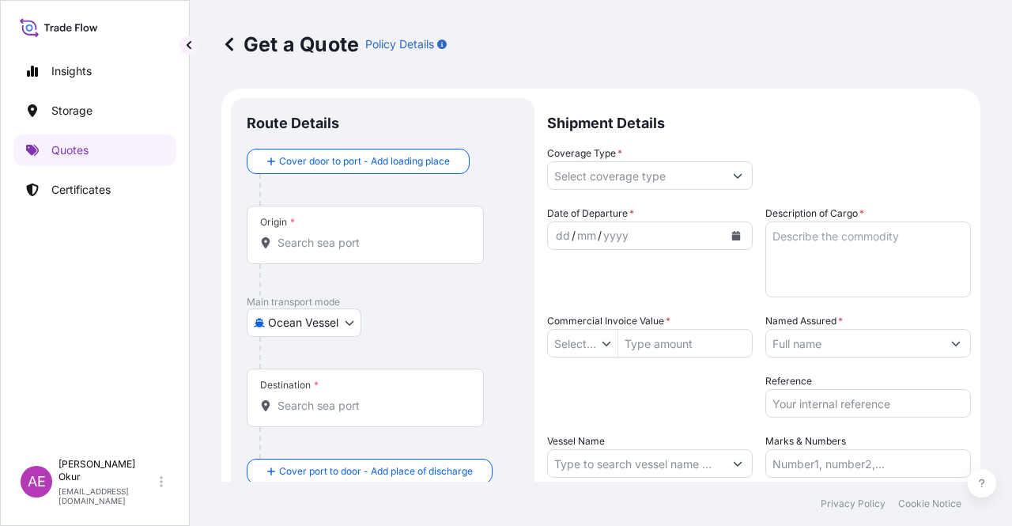
type input "$ USD"
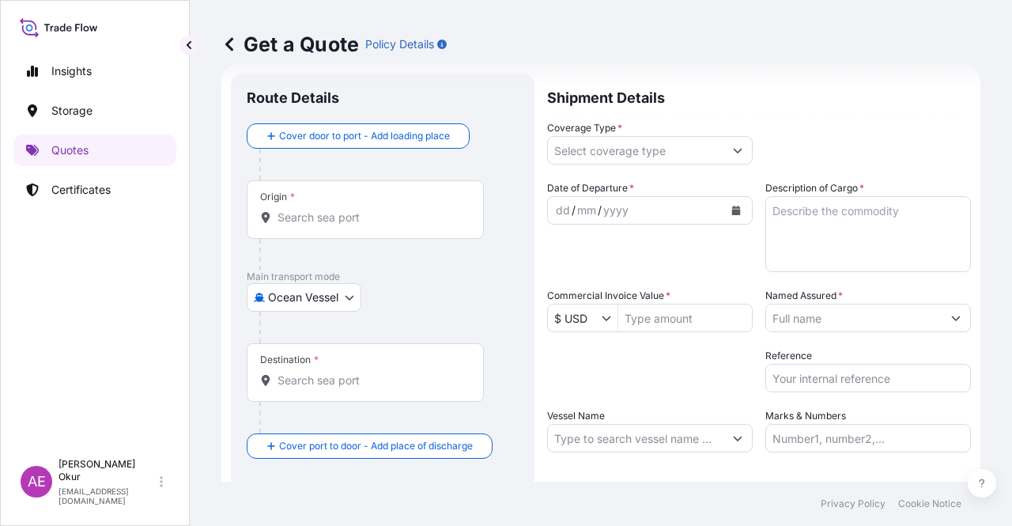
click at [368, 217] on input "Origin *" at bounding box center [370, 217] width 187 height 16
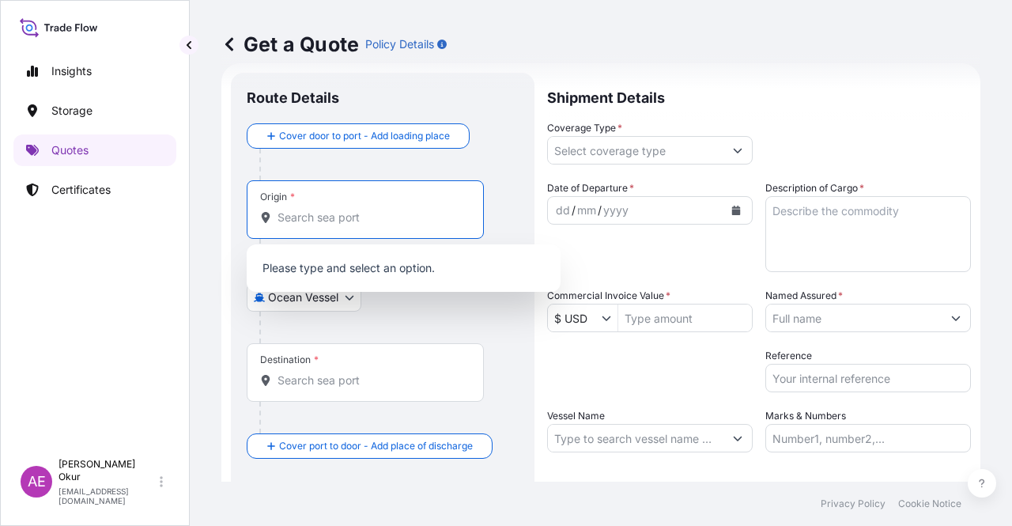
paste input "MELLITAH"
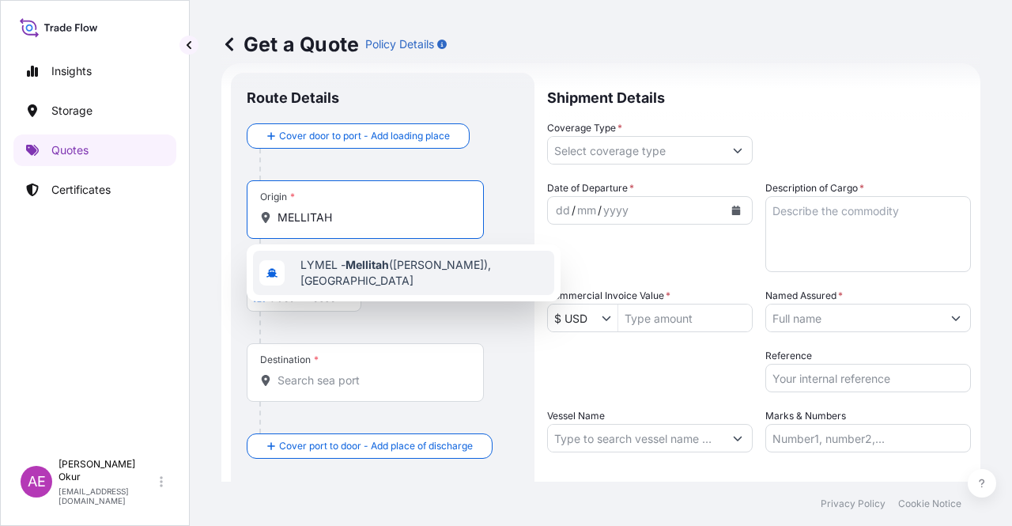
click at [387, 277] on span "LYMEL - Mellitah (Qasr Ahmed), Libya" at bounding box center [423, 273] width 247 height 32
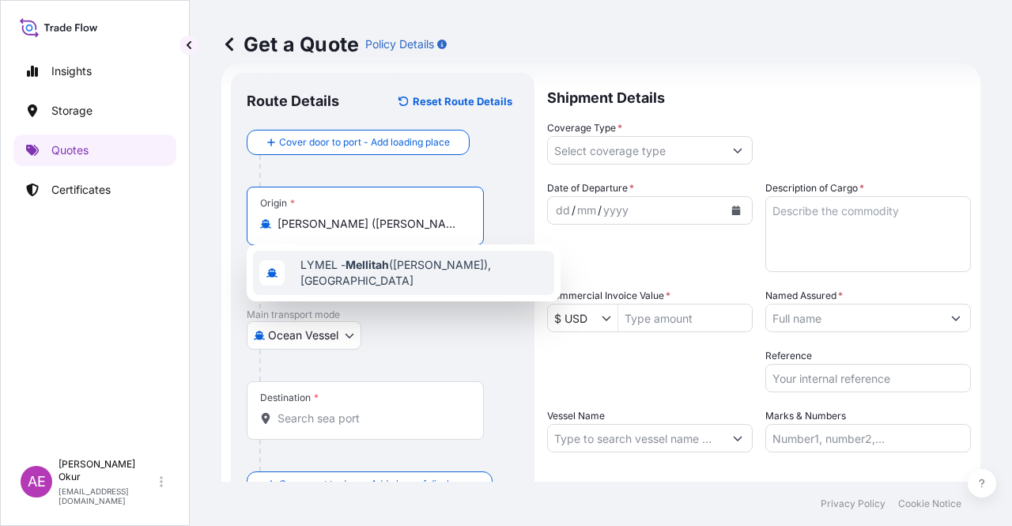
type input "LYMEL - Mellitah (Qasr Ahmed), Libya"
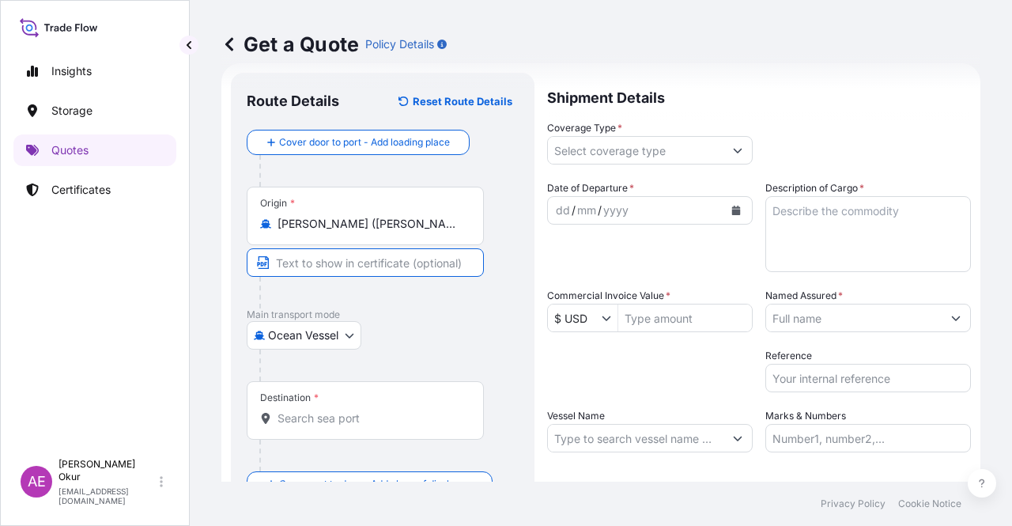
click at [371, 260] on input "Text to appear on certificate" at bounding box center [365, 262] width 237 height 28
paste input "MELLITAH"
type input "MELLITAH / LIBYA"
click at [348, 410] on input "Destination *" at bounding box center [370, 418] width 187 height 16
paste input "ALBANIA"
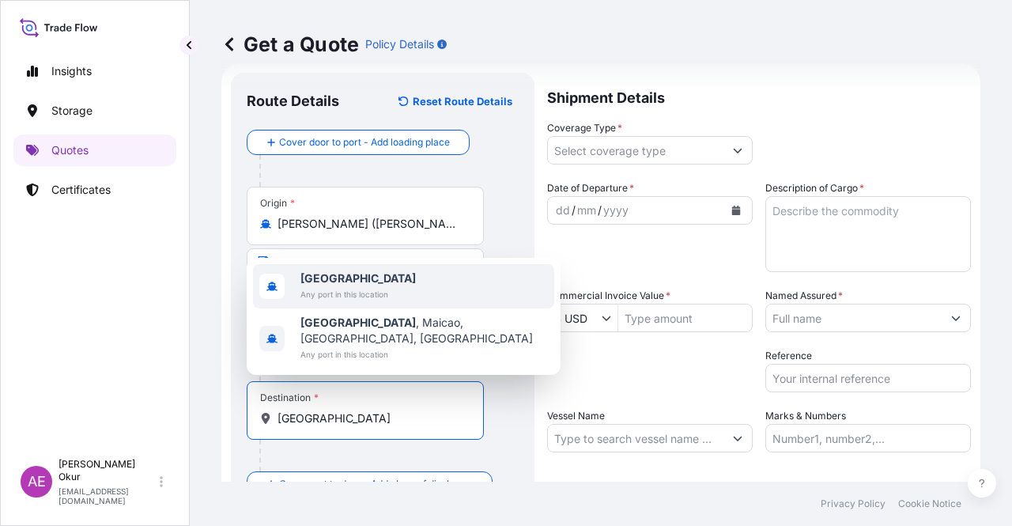
click at [341, 302] on span "Any port in this location" at bounding box center [357, 294] width 115 height 16
type input "Albania"
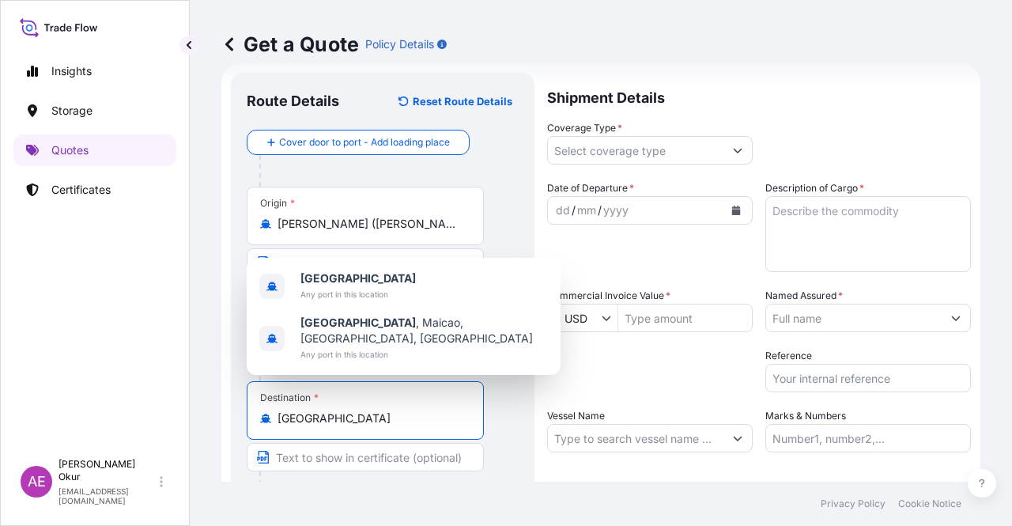
click at [330, 459] on input "Text to appear on certificate" at bounding box center [365, 457] width 237 height 28
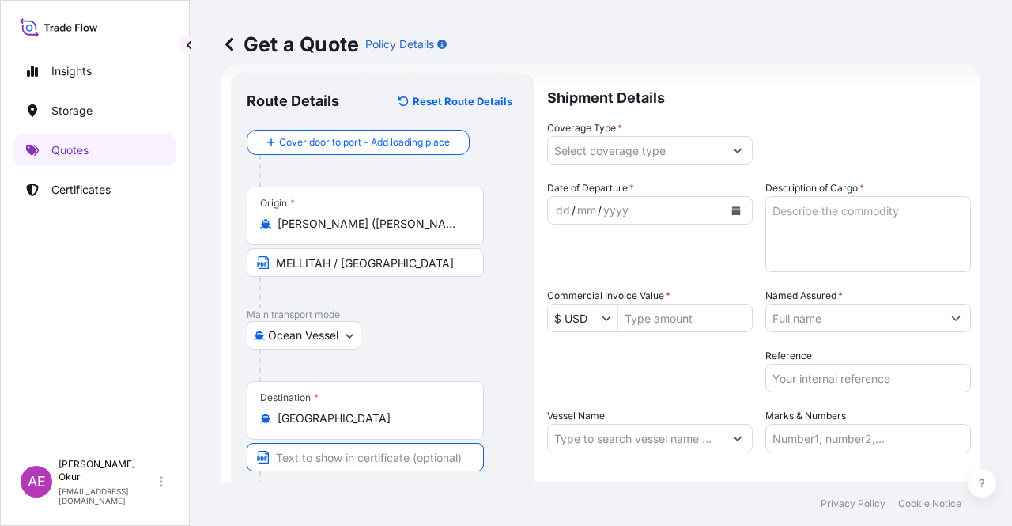
paste input "PORTO ROMANO"
type input "PORTO ROMANO / ALBANIA"
click at [606, 160] on input "Coverage Type *" at bounding box center [635, 150] width 175 height 28
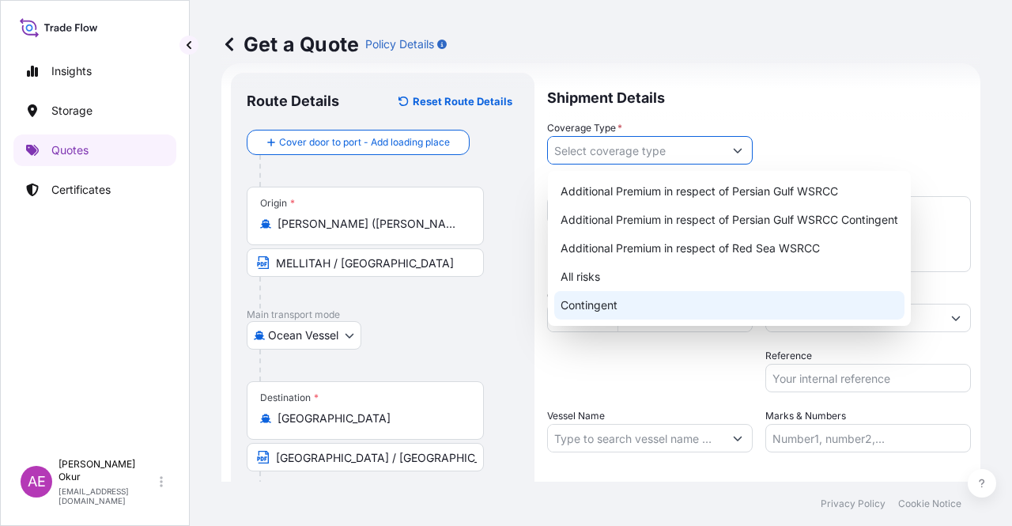
click at [602, 311] on div "Contingent" at bounding box center [729, 305] width 350 height 28
type input "Contingent"
click at [594, 296] on div "Contingent" at bounding box center [729, 305] width 350 height 28
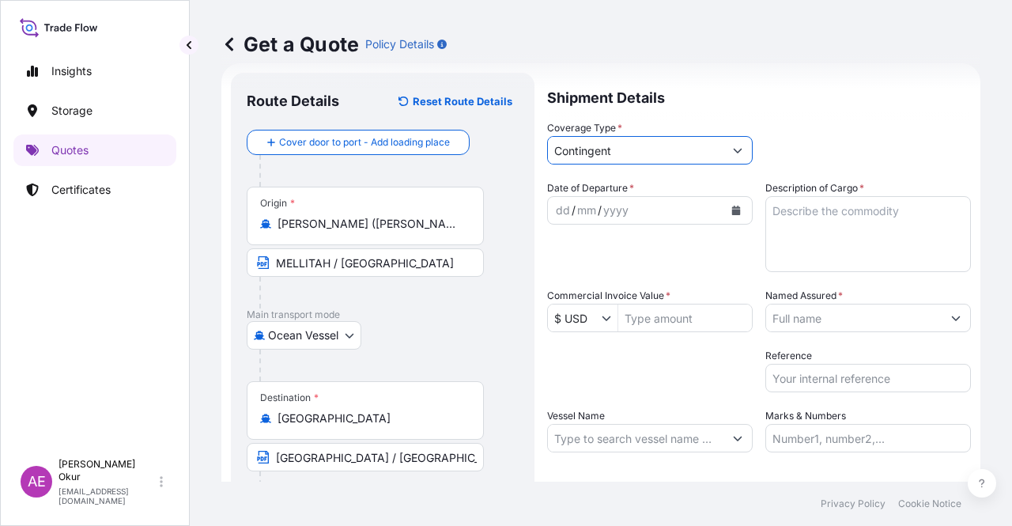
click at [559, 210] on div "dd" at bounding box center [562, 210] width 17 height 19
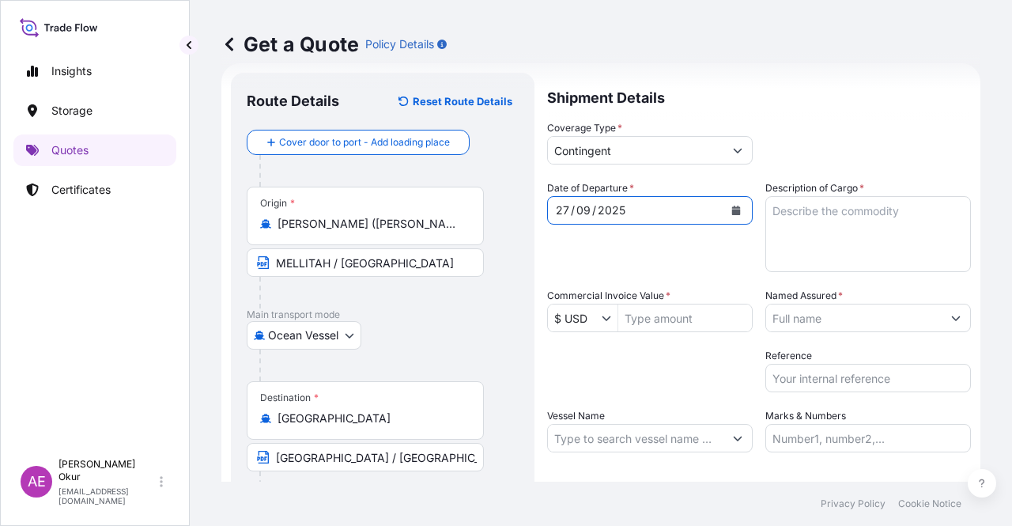
click at [822, 238] on textarea "Description of Cargo *" at bounding box center [867, 234] width 205 height 76
click at [854, 239] on textarea "Description of Cargo *" at bounding box center [867, 234] width 205 height 76
paste textarea "PROPANE"
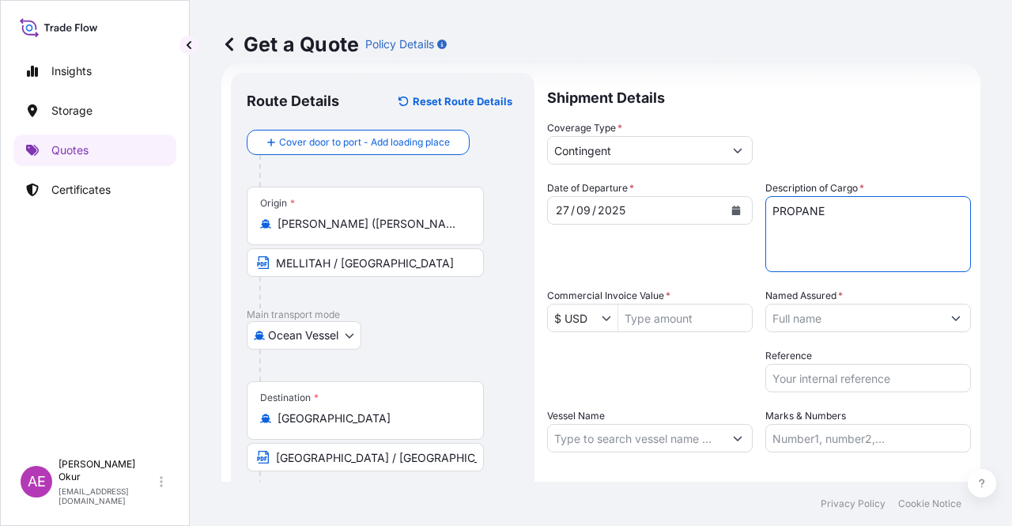
type textarea "PROPANE"
click at [673, 313] on input "Commercial Invoice Value *" at bounding box center [685, 317] width 134 height 28
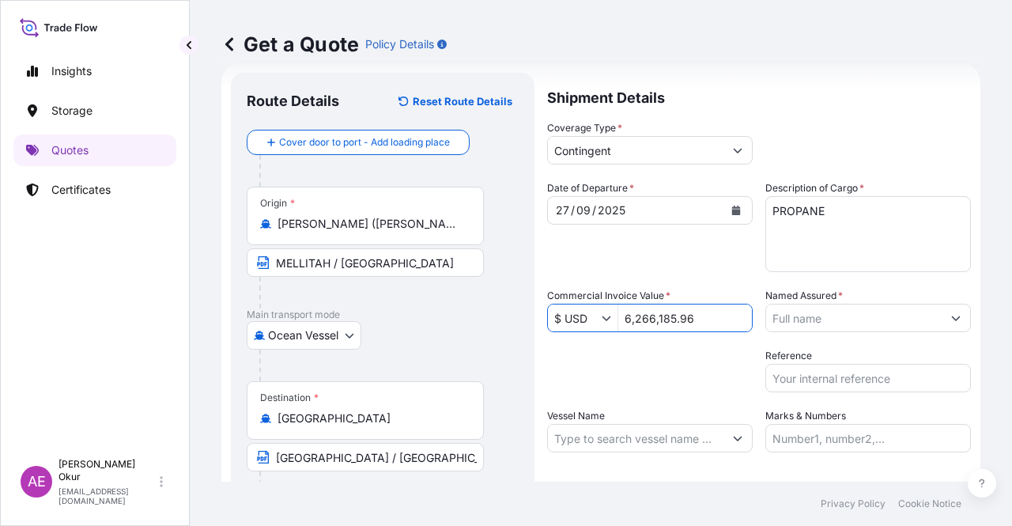
type input "6,266,185.96"
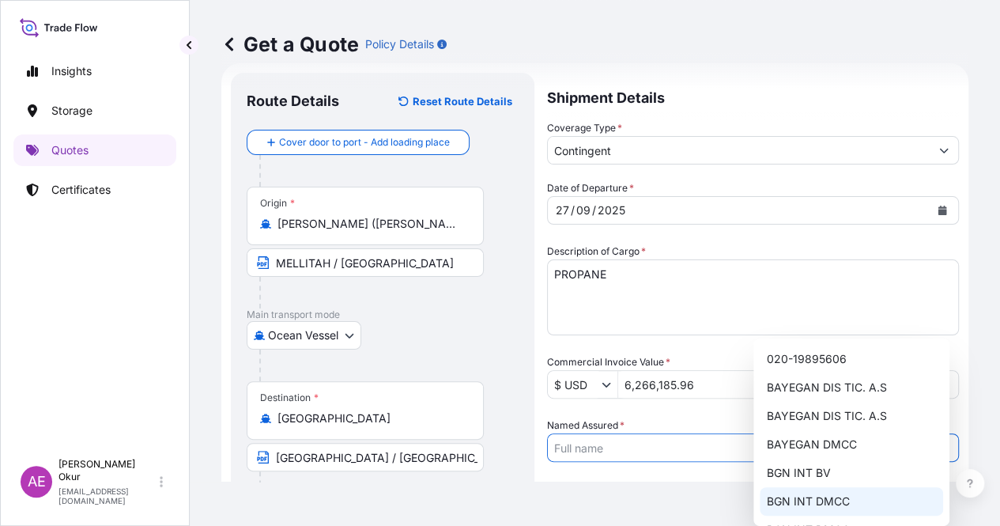
click at [816, 492] on div "BGN INT DMCC" at bounding box center [851, 501] width 183 height 28
type input "BGN INT DMCC"
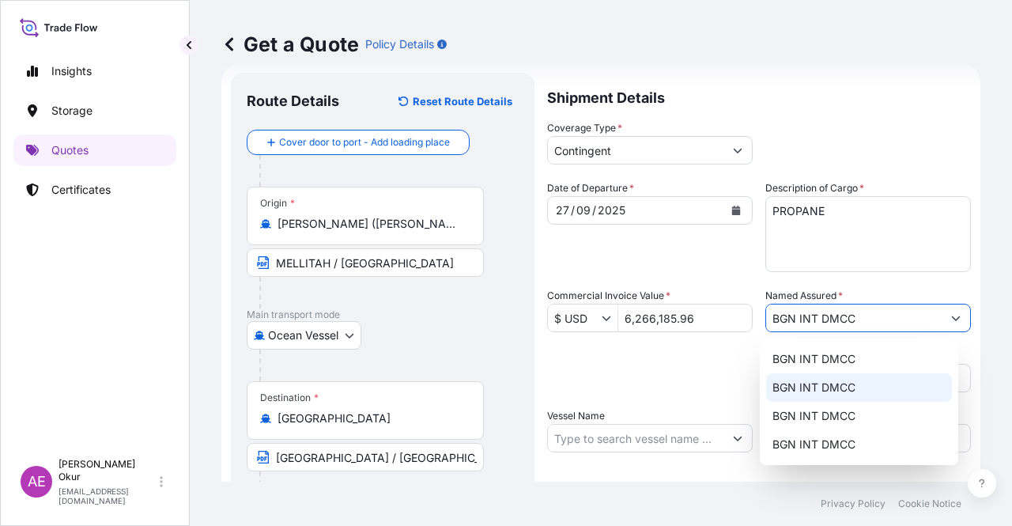
click at [645, 435] on input "Vessel Name" at bounding box center [635, 438] width 175 height 28
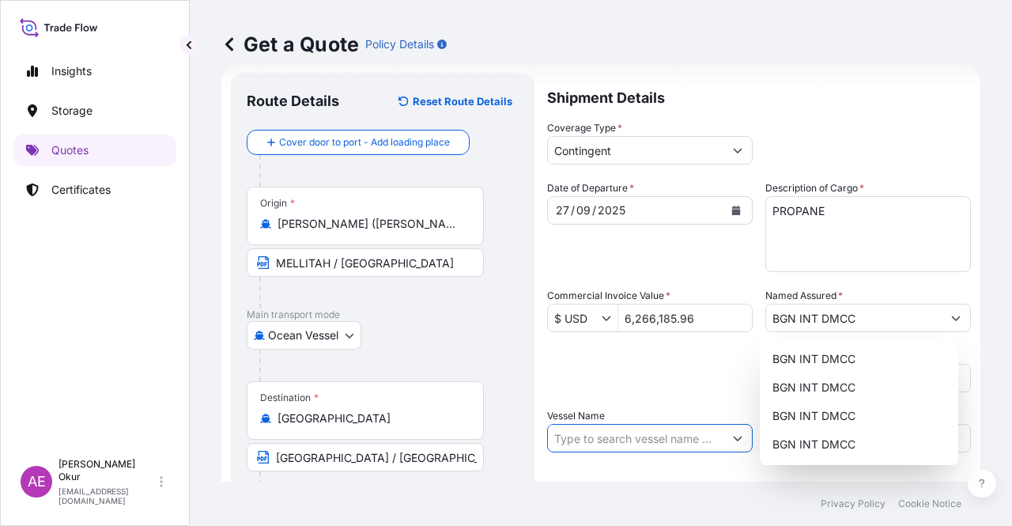
paste input "ALCOR"
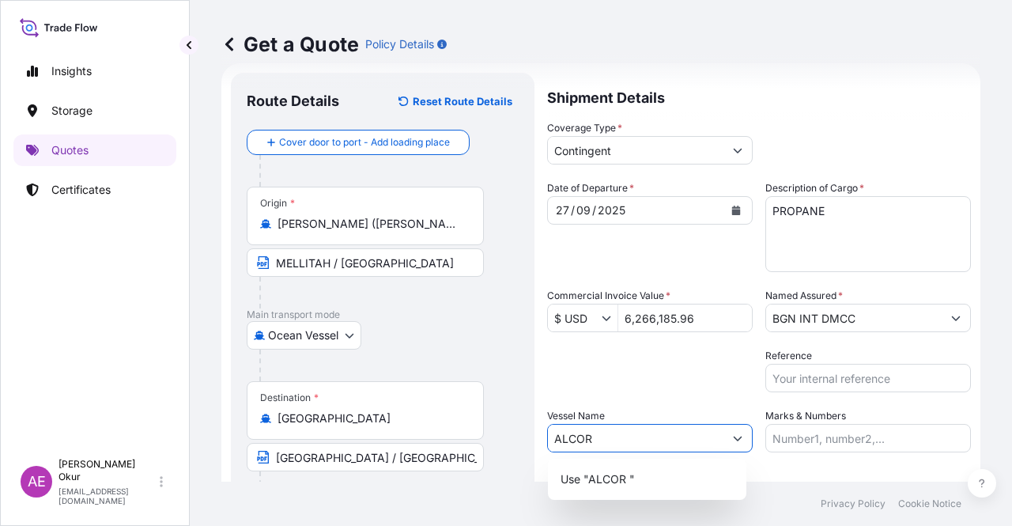
click at [658, 467] on div "Use "ALCOR "" at bounding box center [647, 479] width 186 height 28
type input "ALCOR"
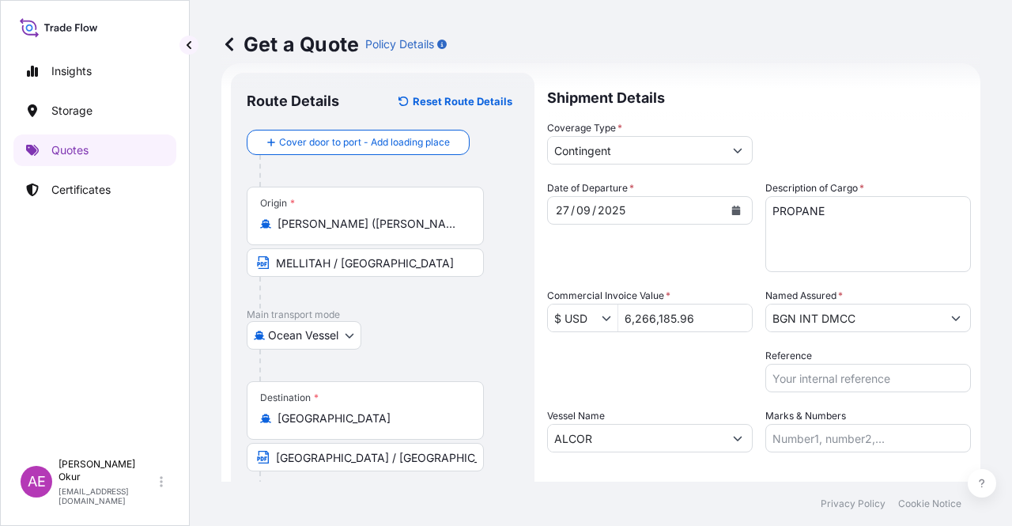
click at [812, 417] on label "Marks & Numbers" at bounding box center [805, 416] width 81 height 16
click at [812, 424] on input "Marks & Numbers" at bounding box center [867, 438] width 205 height 28
click at [815, 434] on input "Marks & Numbers" at bounding box center [867, 438] width 205 height 28
drag, startPoint x: 873, startPoint y: 437, endPoint x: 806, endPoint y: 438, distance: 66.4
click at [806, 438] on input "PO NO:25Y0194300 Quantity M/Tonn: 16.100,00 Premium: USD 963,06" at bounding box center [867, 438] width 205 height 28
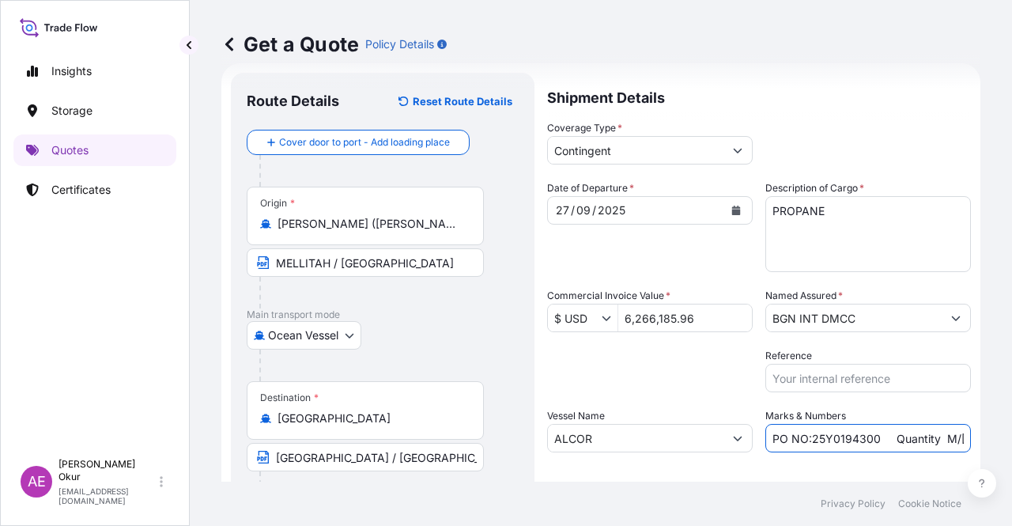
paste input "244300"
drag, startPoint x: 946, startPoint y: 435, endPoint x: 954, endPoint y: 433, distance: 8.3
click at [954, 433] on input "PO NO:25Y0244300 Quantity M/Tonn: 16.100,00 Premium: USD 963,06" at bounding box center [867, 438] width 205 height 28
click at [861, 435] on input "PO NO:25Y0244300 Quantity M/Tonn: 16.100,00 Premium: USD 963,06" at bounding box center [867, 438] width 205 height 28
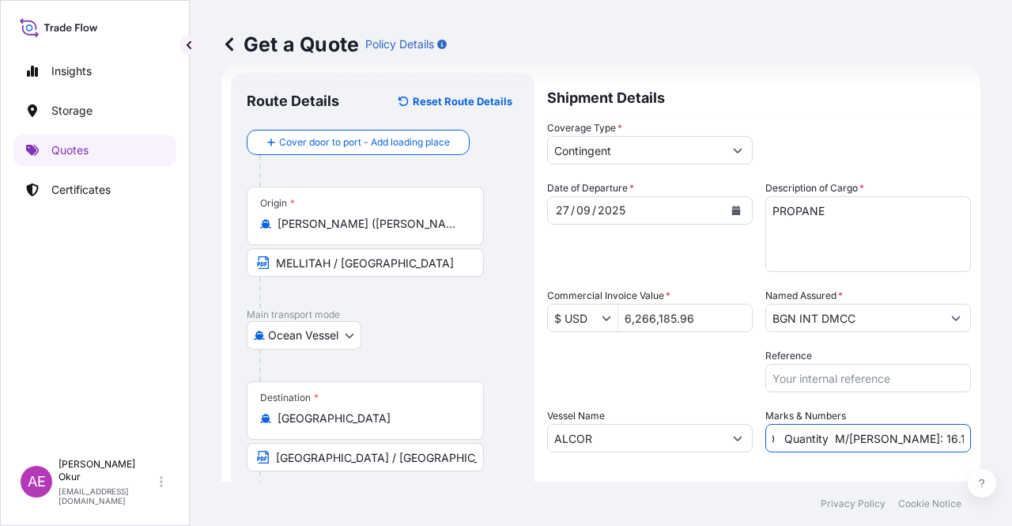
drag, startPoint x: 874, startPoint y: 437, endPoint x: 915, endPoint y: 435, distance: 41.1
click at [915, 435] on input "PO NO:25Y0244300 Quantity M/Tonn: 16.100,00 Premium: USD 963,06" at bounding box center [867, 438] width 205 height 28
drag, startPoint x: 873, startPoint y: 434, endPoint x: 924, endPoint y: 439, distance: 51.7
click at [924, 439] on input "PO NO:25Y0244300 Quantity M/Tonn: 16.100,00 Premium: USD 963,06" at bounding box center [867, 438] width 205 height 28
paste input "1.519,78"
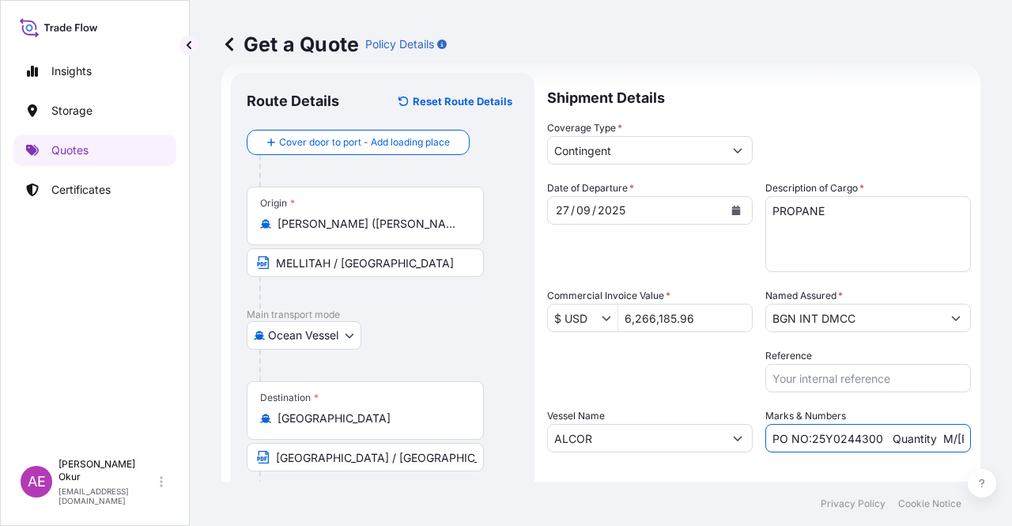
scroll to position [0, 193]
drag, startPoint x: 920, startPoint y: 426, endPoint x: 1011, endPoint y: 428, distance: 90.9
click at [1011, 428] on div "Get a Quote Policy Details Route Details Reset Route Details Cover door to port…" at bounding box center [601, 240] width 822 height 481
click at [914, 434] on input "PO NO:25Y0244300 Quantity M/Tonn: 11.519,78 Premium: USD 963,06" at bounding box center [867, 438] width 205 height 28
drag, startPoint x: 914, startPoint y: 439, endPoint x: 1011, endPoint y: 435, distance: 97.3
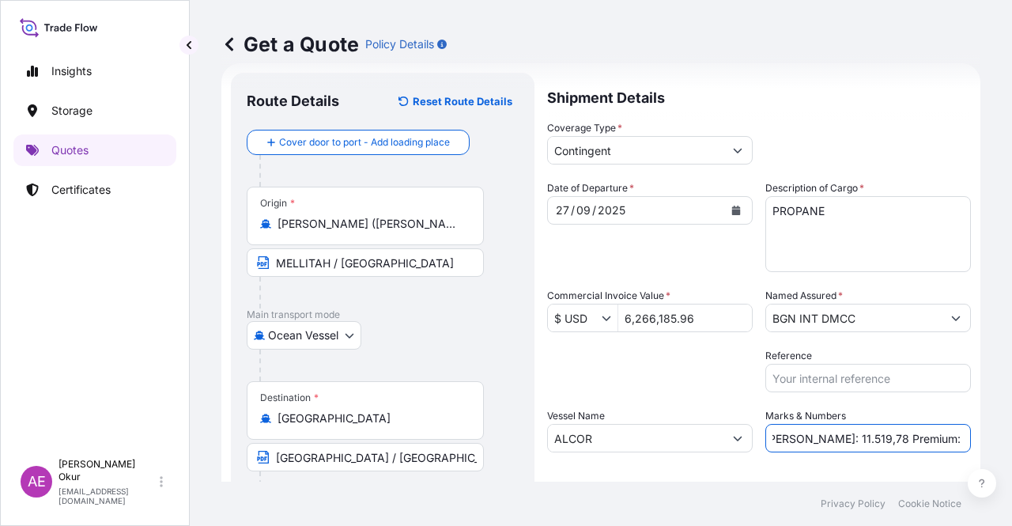
click at [1011, 435] on div "Get a Quote Policy Details Route Details Reset Route Details Cover door to port…" at bounding box center [601, 240] width 822 height 481
paste input "313,31"
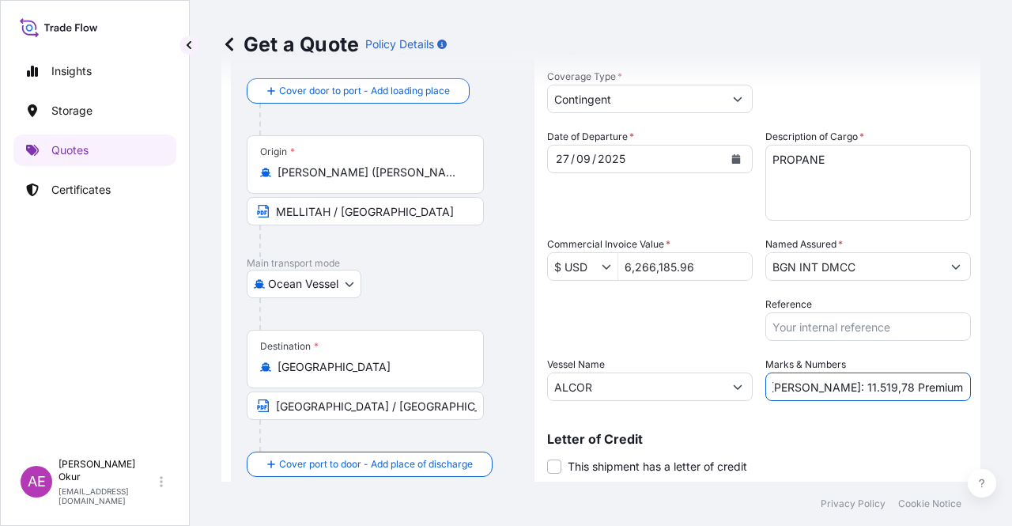
scroll to position [123, 0]
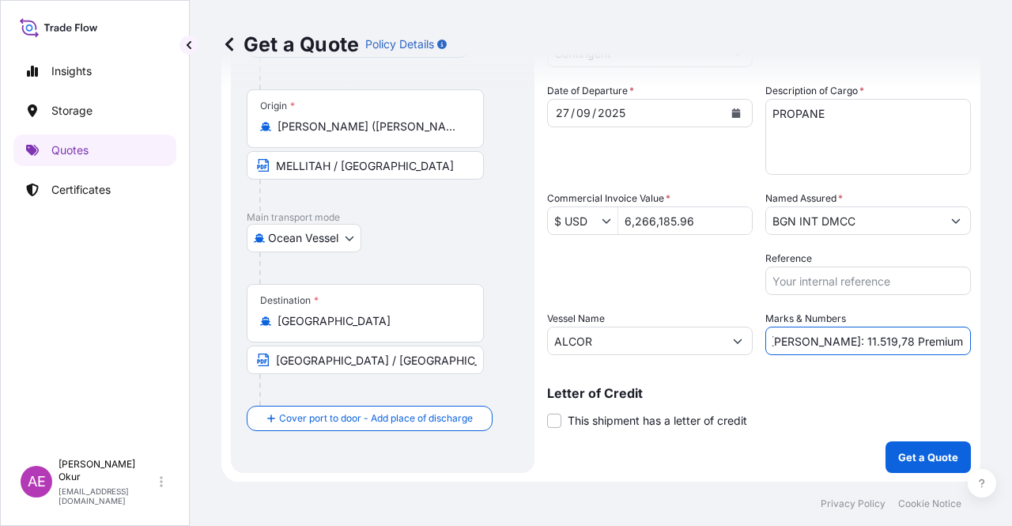
type input "PO NO:25Y0244300 Quantity M/Tonn: 11.519,78 Premium: USD 313,31"
click at [923, 461] on button "Get a Quote" at bounding box center [927, 457] width 85 height 32
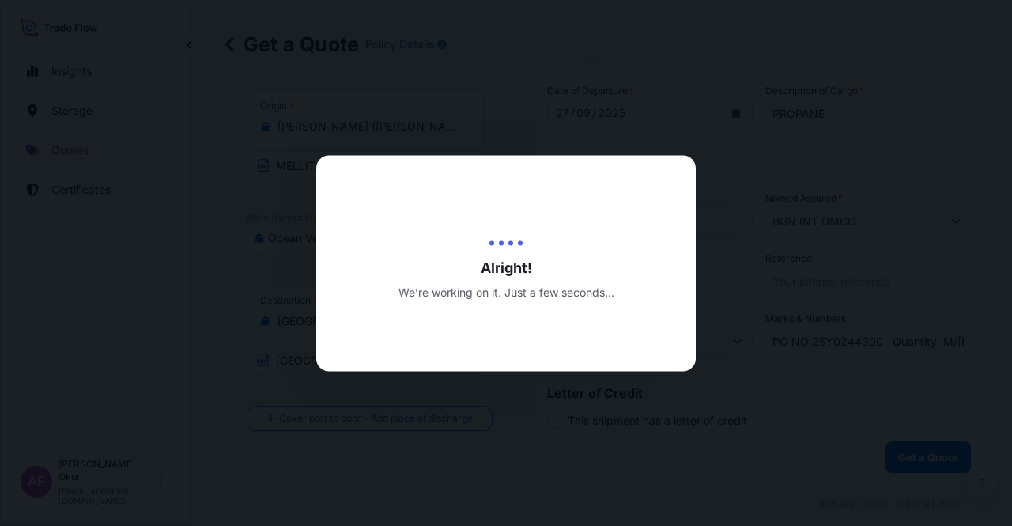
select select "Ocean Vessel"
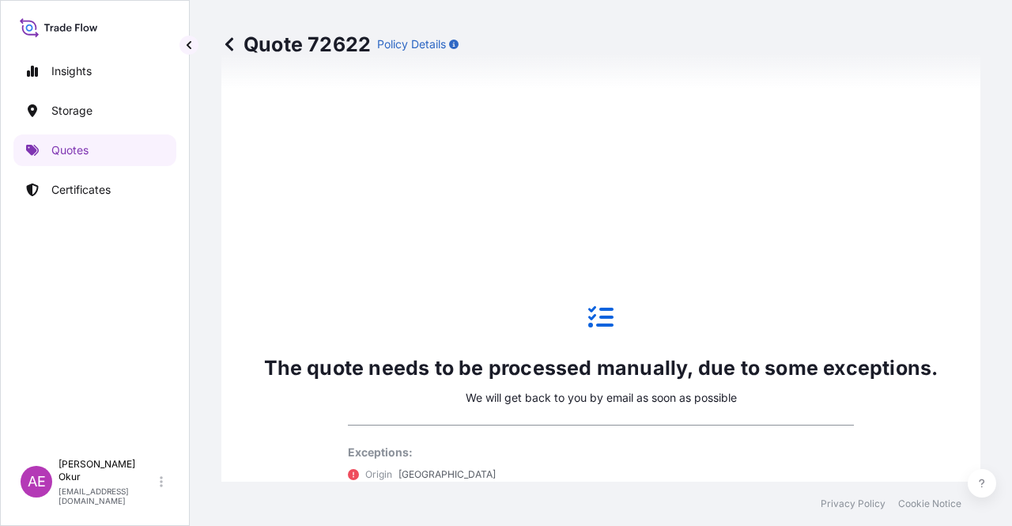
scroll to position [620, 0]
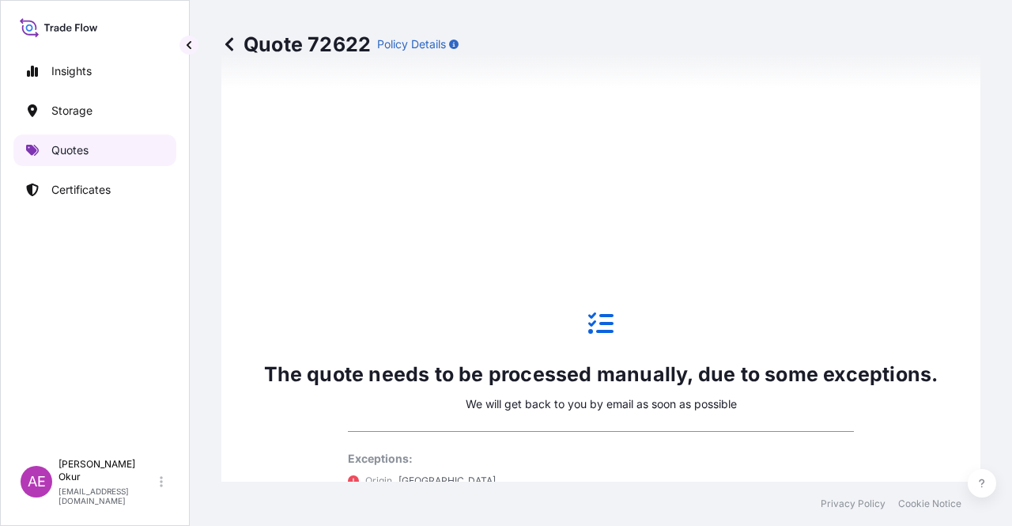
click at [132, 148] on link "Quotes" at bounding box center [94, 150] width 163 height 32
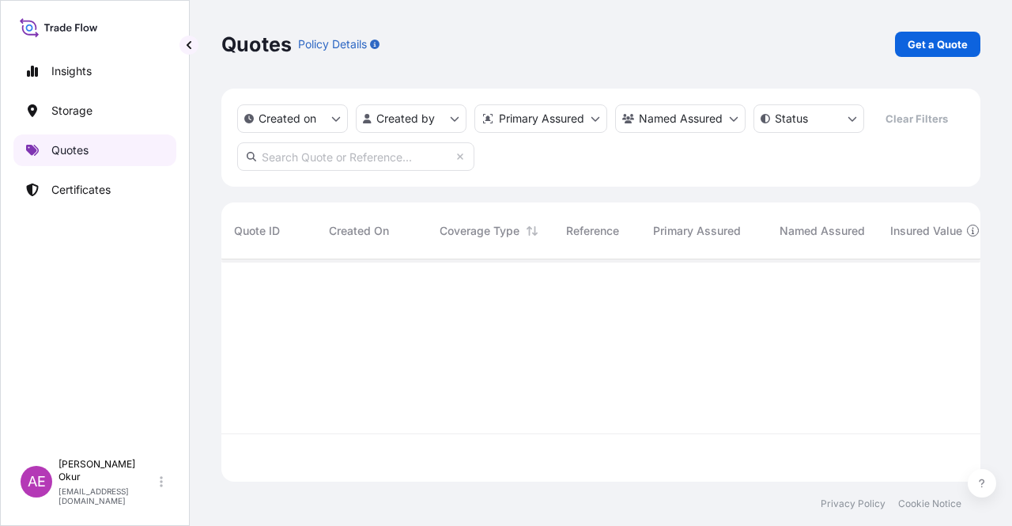
scroll to position [219, 746]
click at [913, 29] on div "Quotes Policy Details Get a Quote" at bounding box center [600, 44] width 759 height 89
click at [929, 48] on p "Get a Quote" at bounding box center [937, 44] width 60 height 16
select select "Ocean Vessel"
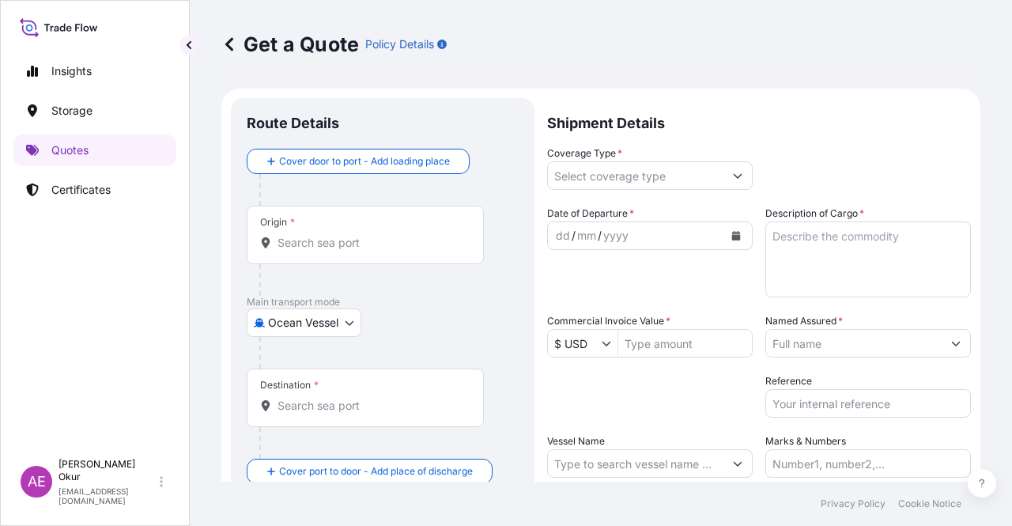
scroll to position [25, 0]
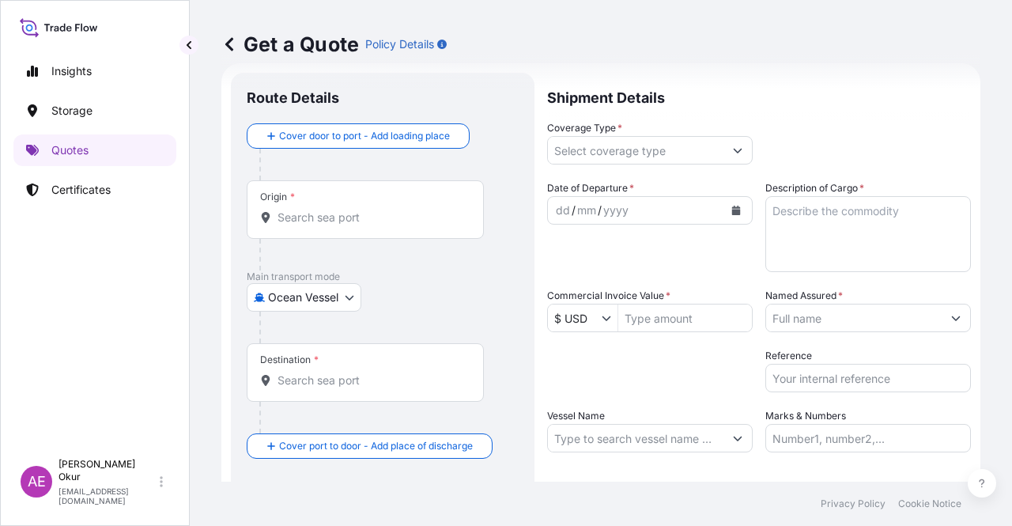
click at [380, 209] on input "Origin *" at bounding box center [370, 217] width 187 height 16
paste input "ALIAGA"
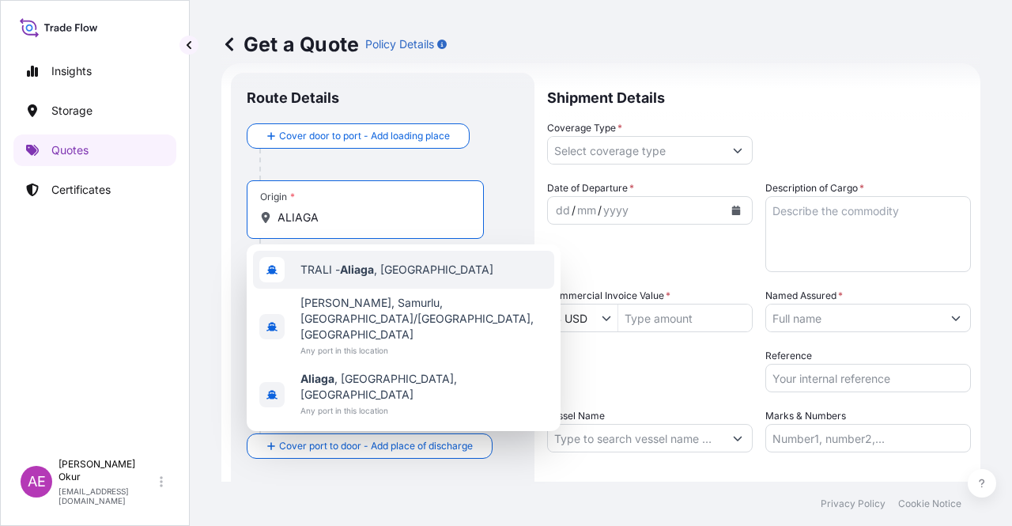
click at [377, 274] on span "TRALI - Aliaga , Turkey" at bounding box center [396, 270] width 193 height 16
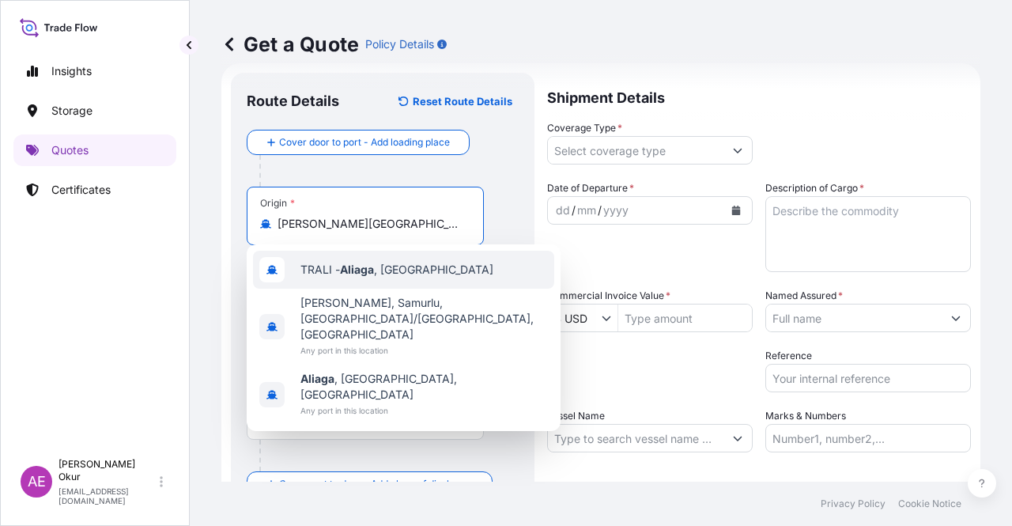
type input "TRALI - Aliaga, Turkey"
click at [360, 254] on input "Text to appear on certificate" at bounding box center [365, 262] width 237 height 28
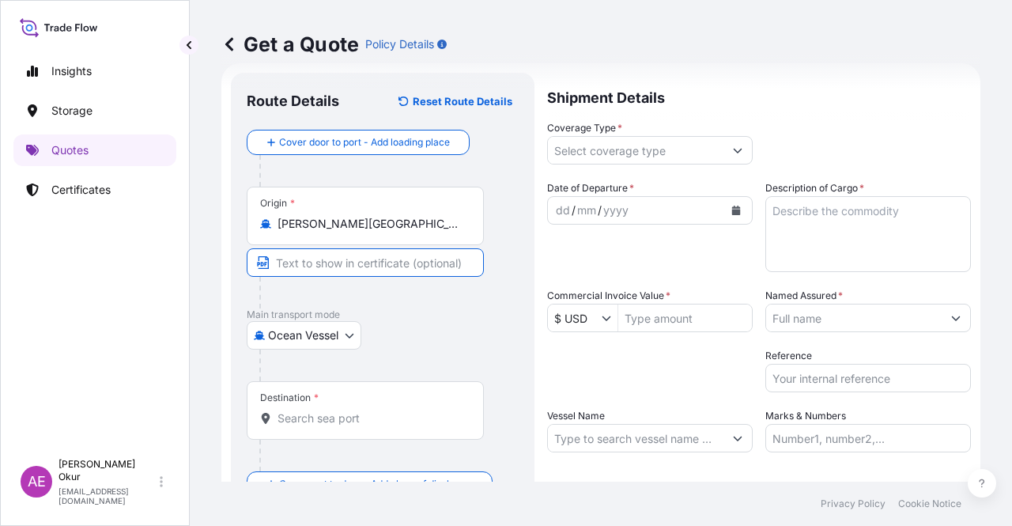
paste input "ALIAGA"
type input "ALIAGA / TURKEY"
click at [337, 434] on div "Destination *" at bounding box center [365, 410] width 237 height 58
click at [337, 426] on input "Destination *" at bounding box center [370, 418] width 187 height 16
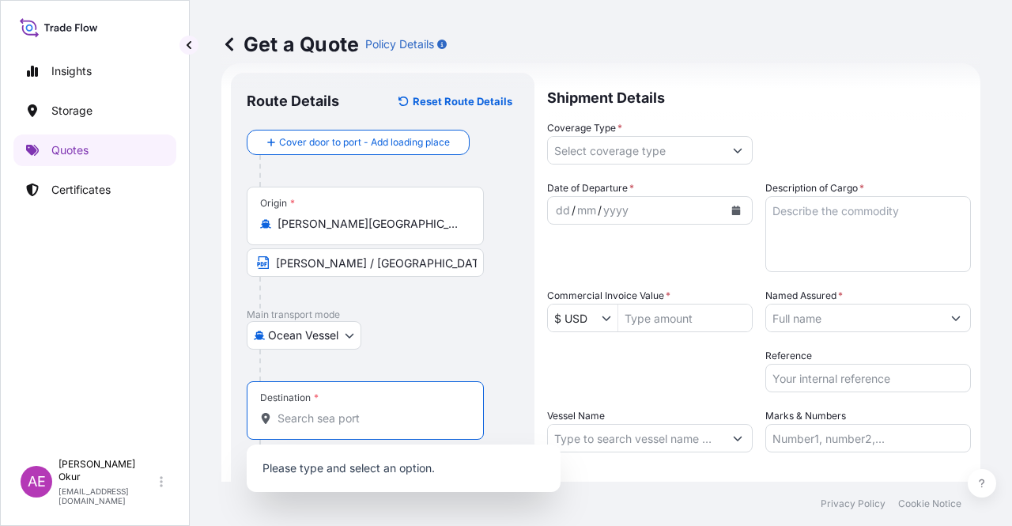
paste input "CYPRUS"
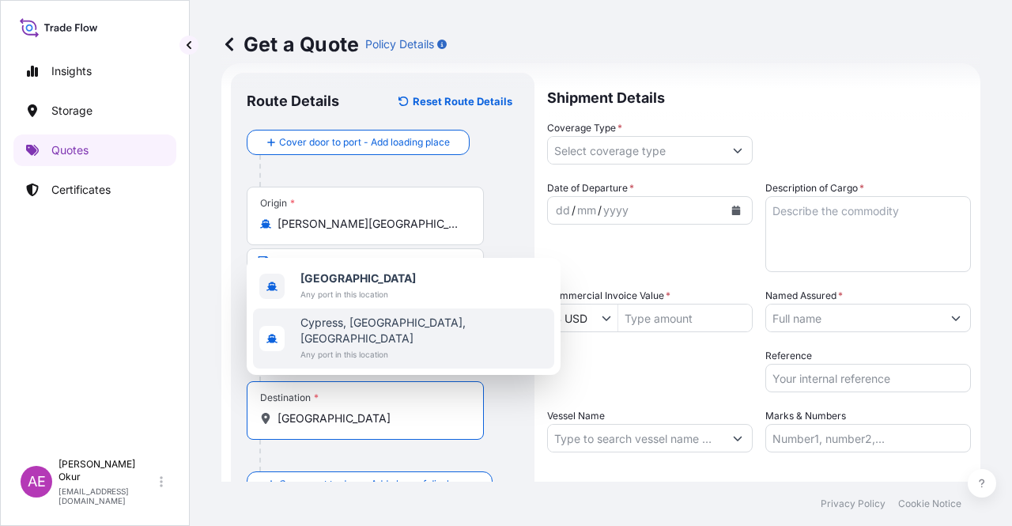
click at [358, 286] on span "Cyprus" at bounding box center [357, 278] width 115 height 16
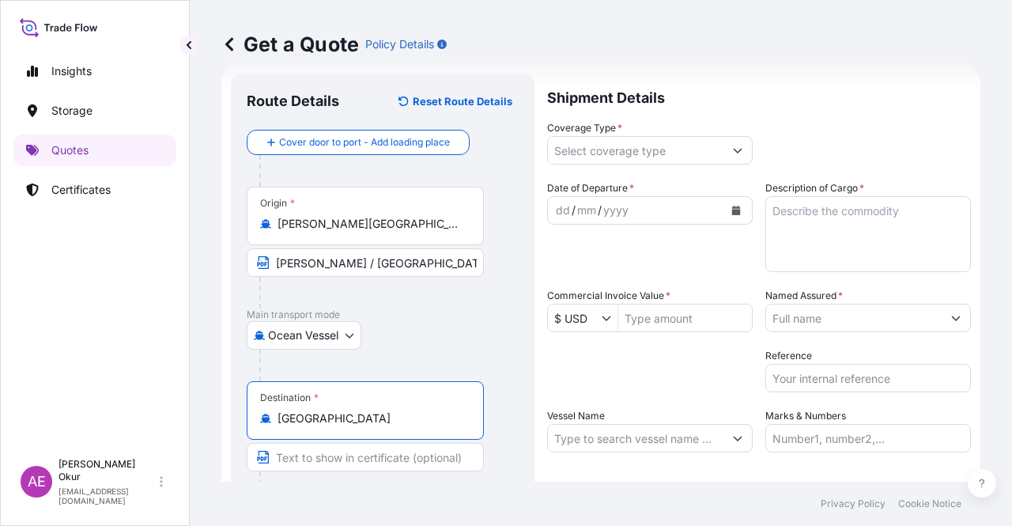
type input "Cyprus"
click at [340, 443] on div "Destination * Cyprus" at bounding box center [383, 442] width 272 height 122
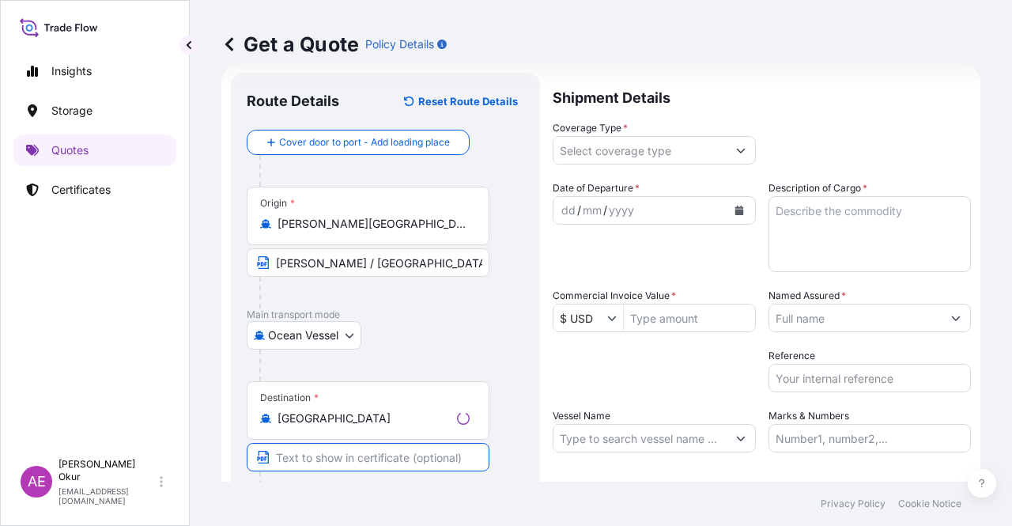
click at [329, 458] on input "Text to appear on certificate" at bounding box center [368, 457] width 243 height 28
type input "VASSILIKO / CYPRUS"
click at [626, 160] on input "Coverage Type *" at bounding box center [635, 150] width 175 height 28
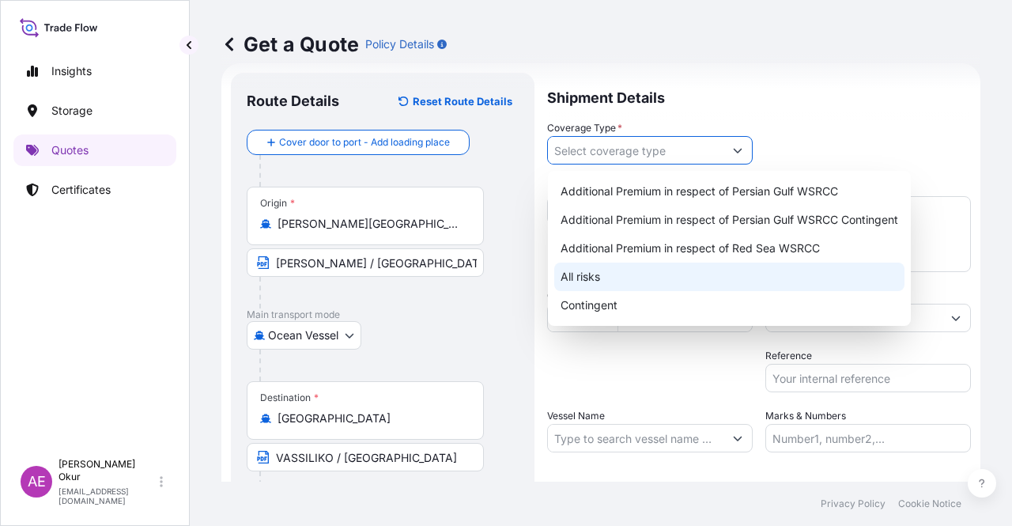
click at [594, 286] on div "All risks" at bounding box center [729, 276] width 350 height 28
type input "All risks"
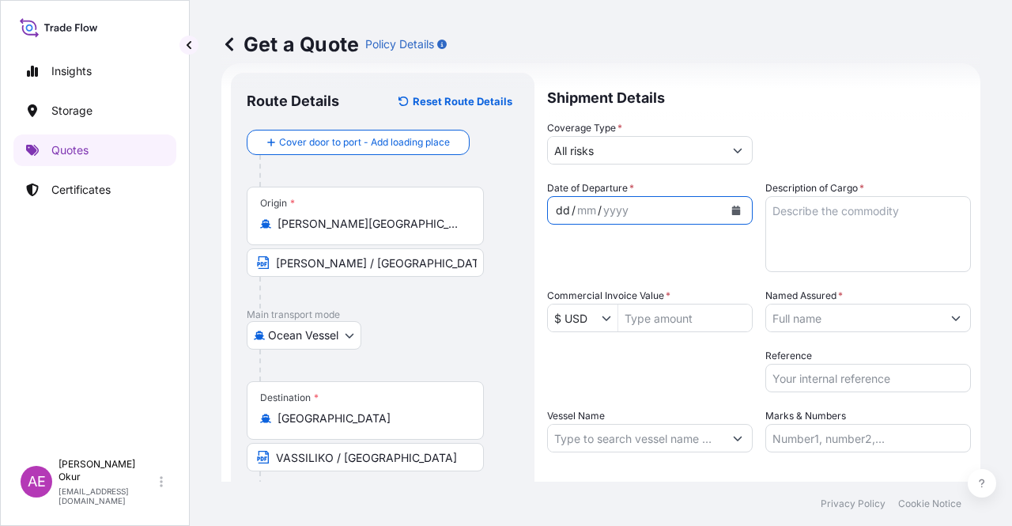
click at [553, 213] on div "dd / mm / yyyy" at bounding box center [635, 210] width 175 height 28
click at [554, 206] on div "dd" at bounding box center [562, 210] width 17 height 19
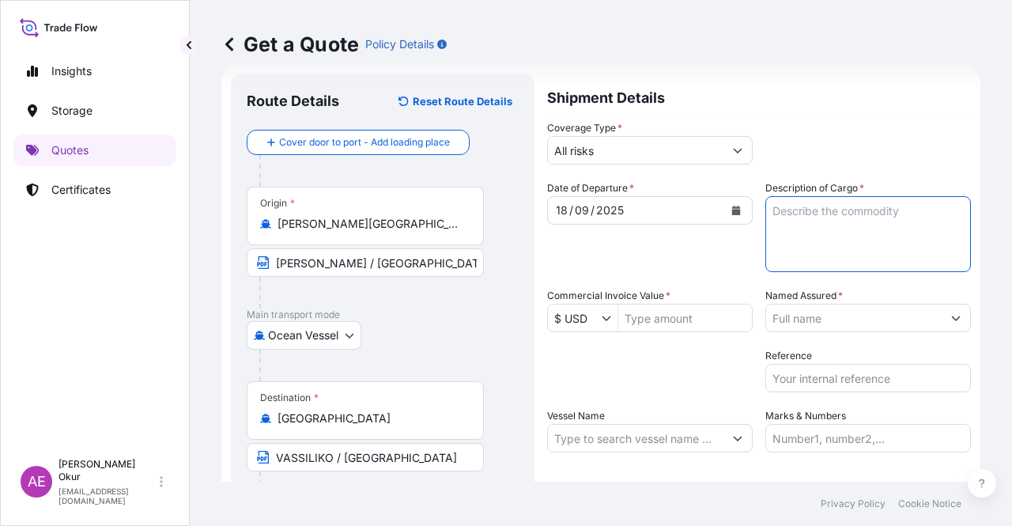
click at [828, 243] on textarea "Description of Cargo *" at bounding box center [867, 234] width 205 height 76
click at [862, 270] on textarea "Description of Cargo *" at bounding box center [867, 234] width 205 height 76
paste textarea "REFORMATE"
type textarea "REFORMATE"
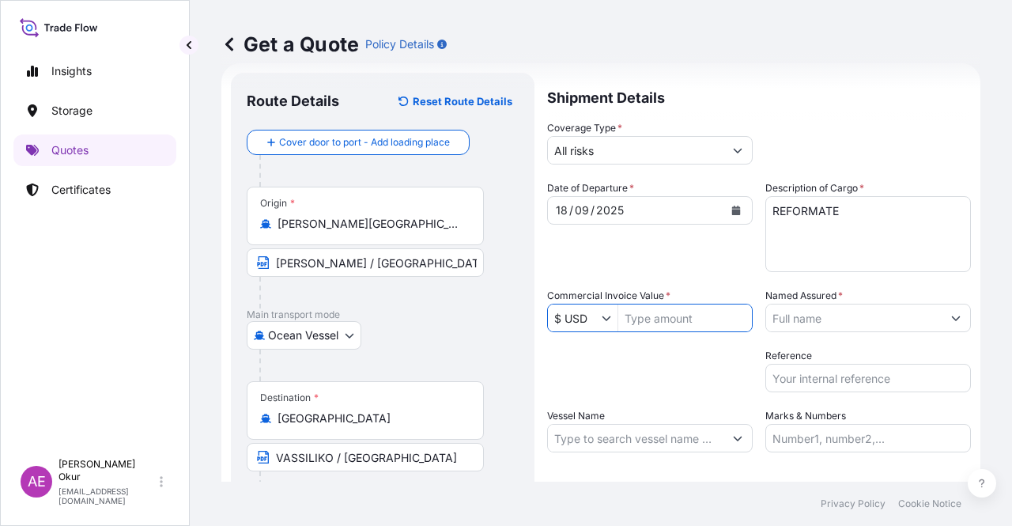
click at [677, 322] on input "Commercial Invoice Value *" at bounding box center [685, 317] width 134 height 28
type input "31,100,690.07"
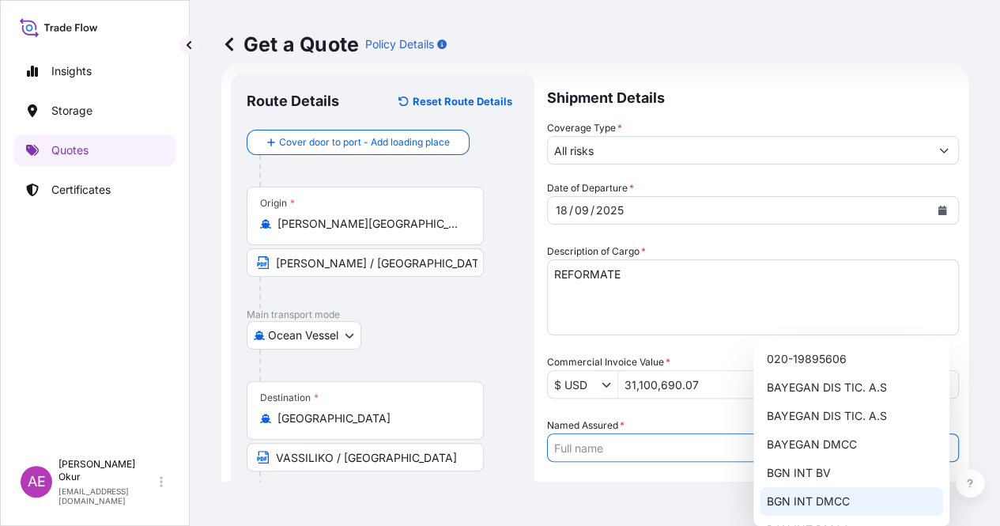
click at [835, 503] on span "BGN INT DMCC" at bounding box center [807, 501] width 83 height 16
type input "BGN INT DMCC"
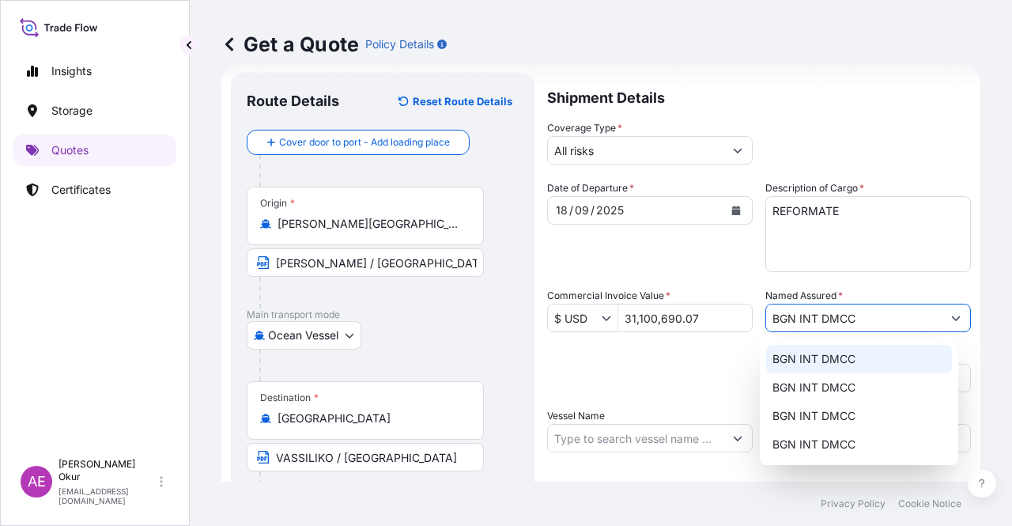
click at [601, 424] on input "Vessel Name" at bounding box center [635, 438] width 175 height 28
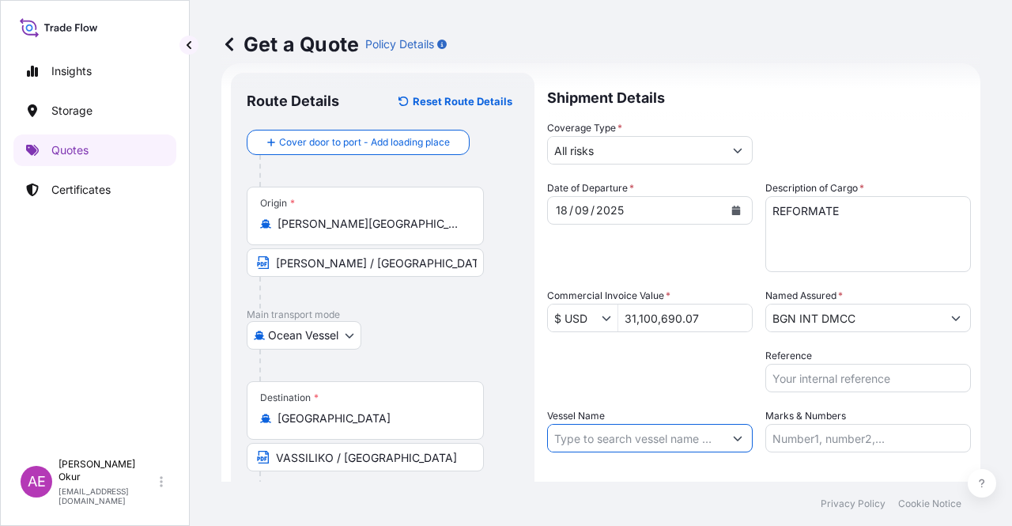
paste input "KRITI BAY"
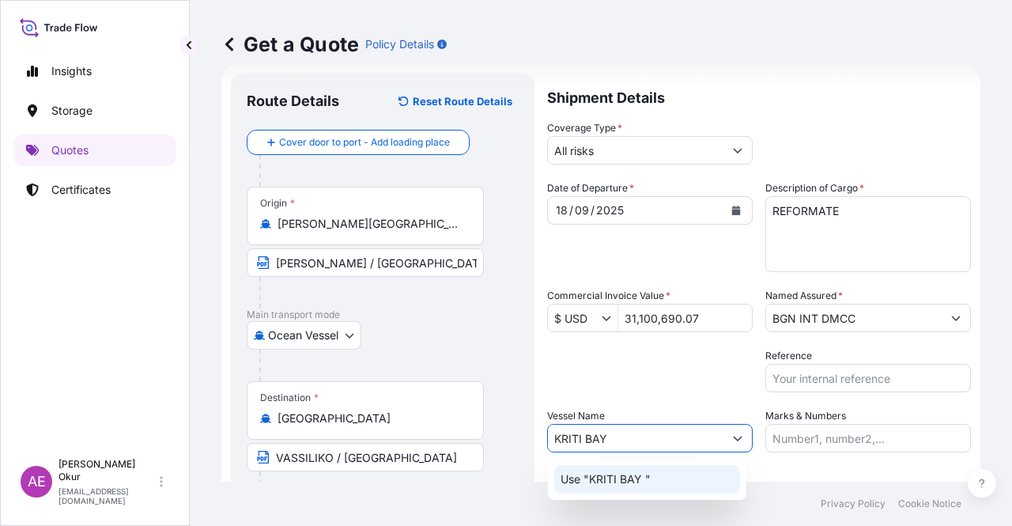
click at [647, 475] on p "Use "KRITI BAY "" at bounding box center [605, 479] width 90 height 16
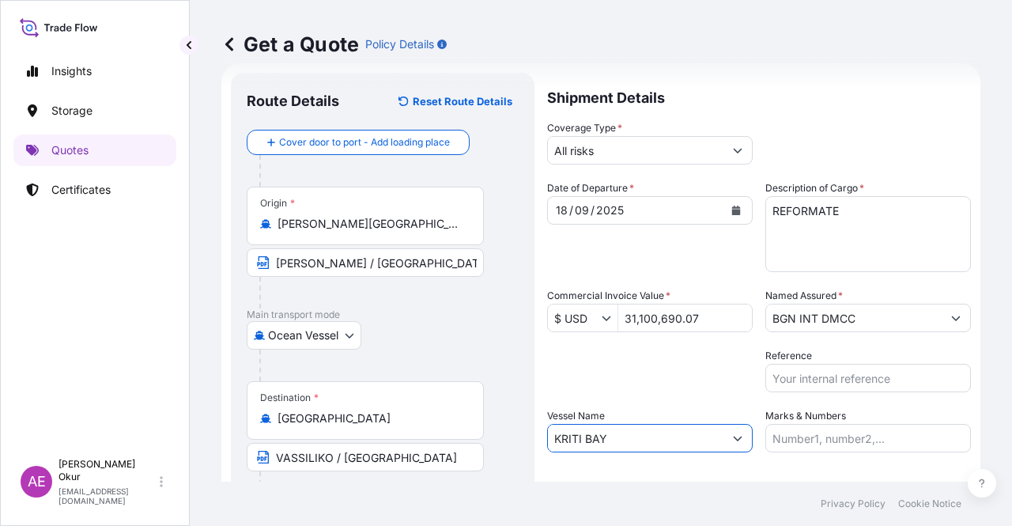
type input "KRITI BAY"
drag, startPoint x: 795, startPoint y: 435, endPoint x: 796, endPoint y: 422, distance: 13.5
click at [795, 435] on input "Marks & Numbers" at bounding box center [867, 438] width 205 height 28
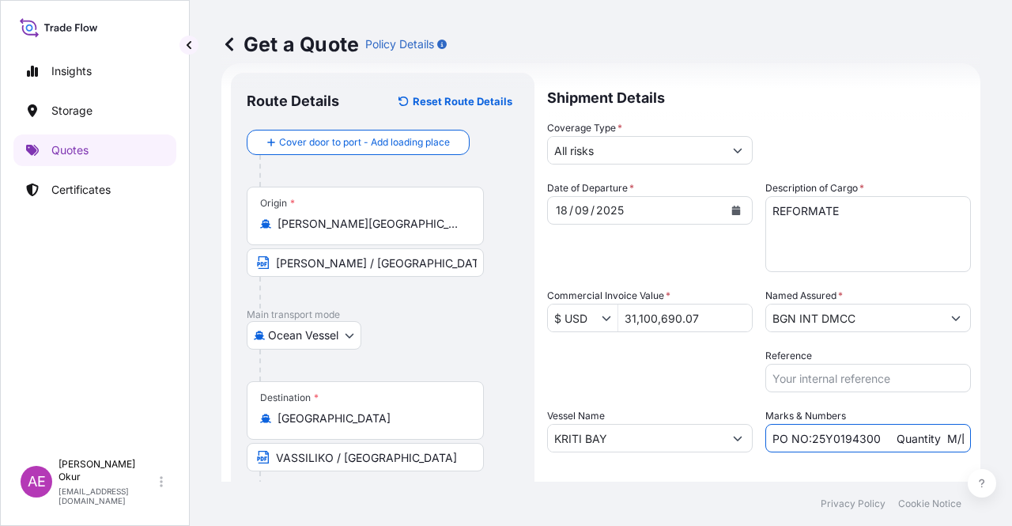
drag, startPoint x: 868, startPoint y: 442, endPoint x: 806, endPoint y: 441, distance: 61.7
click at [806, 441] on input "PO NO:25Y0194300 Quantity M/Tonn: 16.100,00 Premium: USD 963,06" at bounding box center [867, 438] width 205 height 28
paste input "252300"
drag, startPoint x: 966, startPoint y: 440, endPoint x: 983, endPoint y: 440, distance: 17.4
click at [983, 440] on div "Get a Quote Policy Details Route Details Reset Route Details Cover door to port…" at bounding box center [601, 240] width 822 height 481
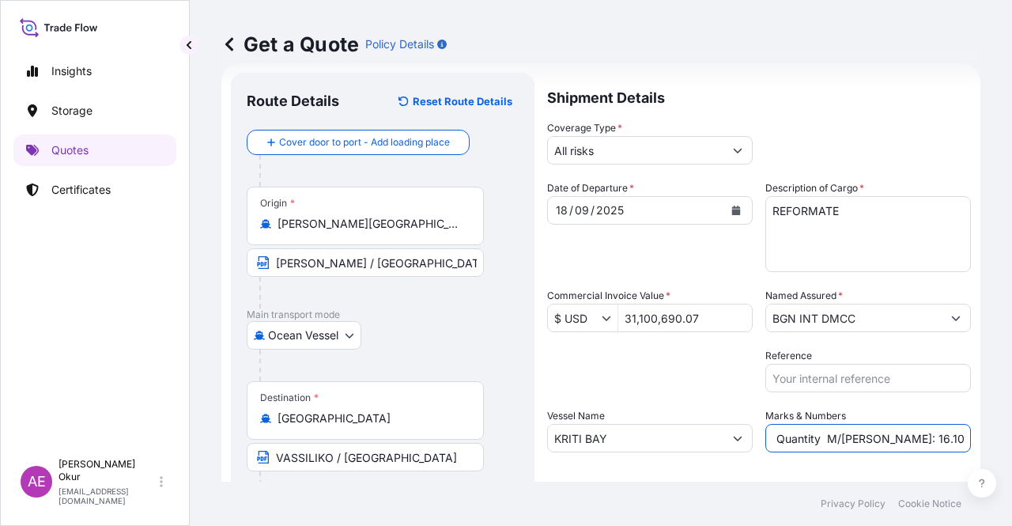
scroll to position [0, 207]
click at [881, 442] on input "PO NO:25Y0252300 Quantity M/Tonn: 16.100,00 Premium: USD 963,06" at bounding box center [867, 438] width 205 height 28
click at [795, 437] on input "PO NO:25Y0252300 Quantity M/Tonn: 16.100,00 Premium: USD 963,06" at bounding box center [867, 438] width 205 height 28
drag, startPoint x: 781, startPoint y: 437, endPoint x: 828, endPoint y: 439, distance: 47.4
click at [828, 439] on input "PO NO:25Y0252300 Quantity M/Tonn: 16.100,00 Premium: USD 963,06" at bounding box center [867, 438] width 205 height 28
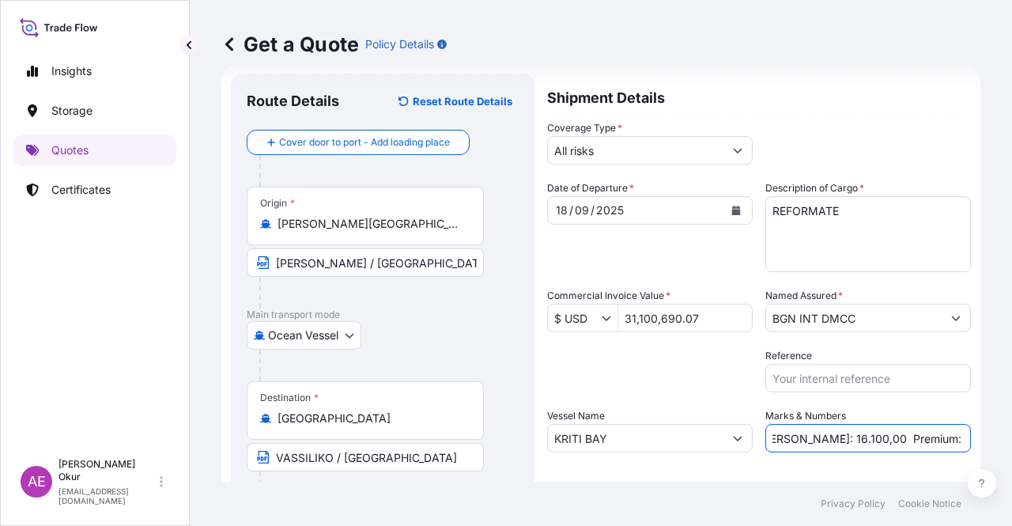
paste input "37.976,3"
drag, startPoint x: 920, startPoint y: 440, endPoint x: 1011, endPoint y: 432, distance: 91.3
click at [1011, 432] on div "Get a Quote Policy Details Route Details Reset Route Details Cover door to port…" at bounding box center [601, 240] width 822 height 481
click at [879, 434] on input "PO NO:25Y0252300 Quantity M/Tonn: 37.976,30 Premium: USD 963,06" at bounding box center [867, 438] width 205 height 28
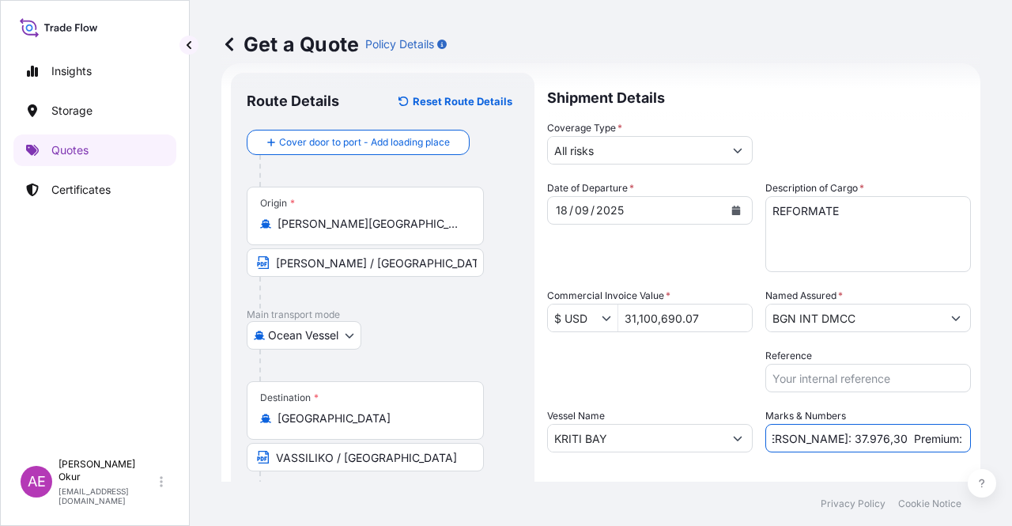
drag, startPoint x: 915, startPoint y: 437, endPoint x: 1011, endPoint y: 429, distance: 96.0
click at [1011, 431] on div "Get a Quote Policy Details Route Details Reset Route Details Cover door to port…" at bounding box center [601, 240] width 822 height 481
paste input "3.421,08"
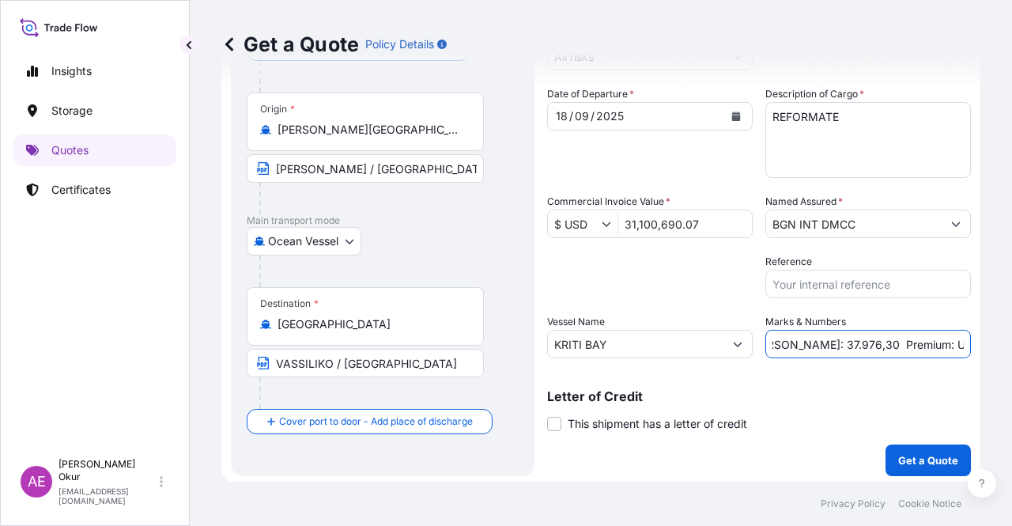
scroll to position [123, 0]
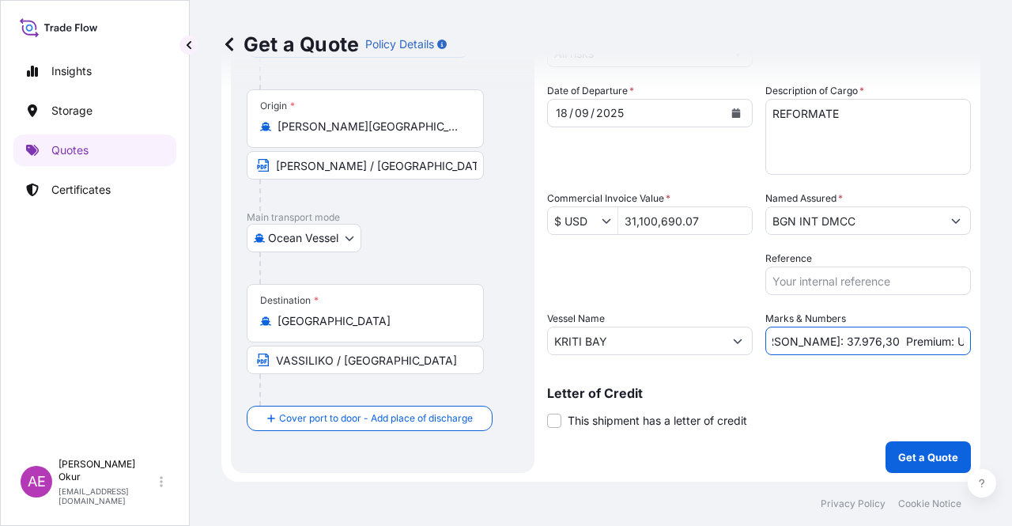
type input "PO NO:25Y0252300 Quantity M/Tonn: 37.976,30 Premium: USD 3.421,08"
click at [898, 459] on p "Get a Quote" at bounding box center [928, 457] width 60 height 16
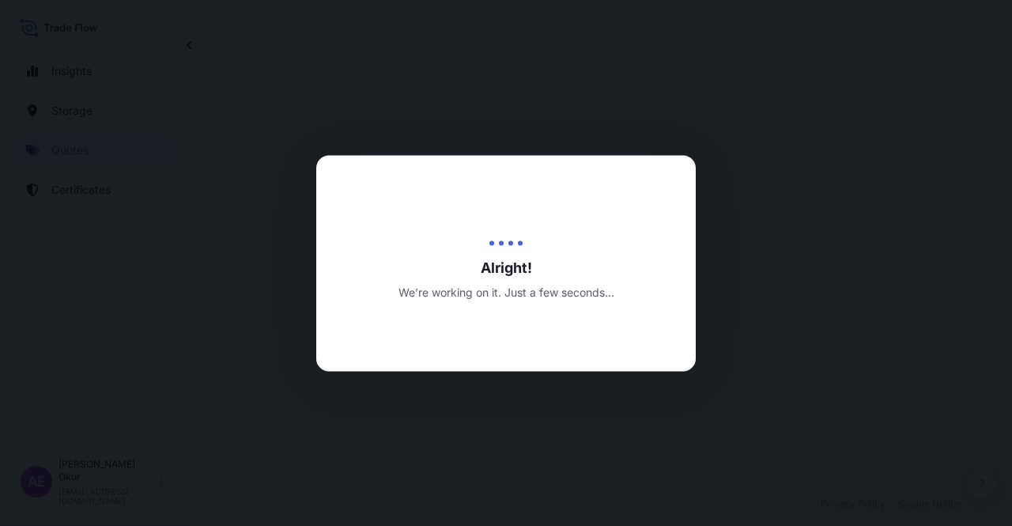
select select "Ocean Vessel"
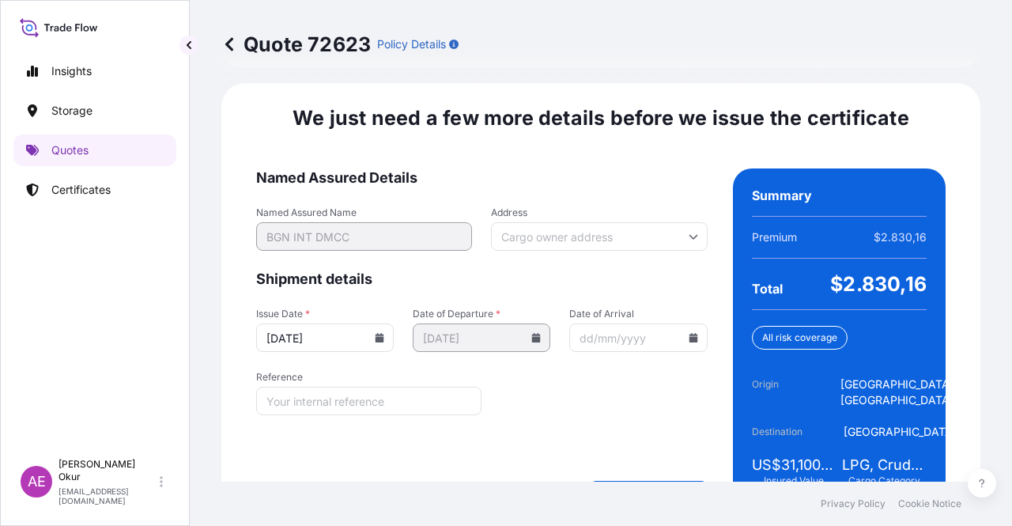
scroll to position [1979, 0]
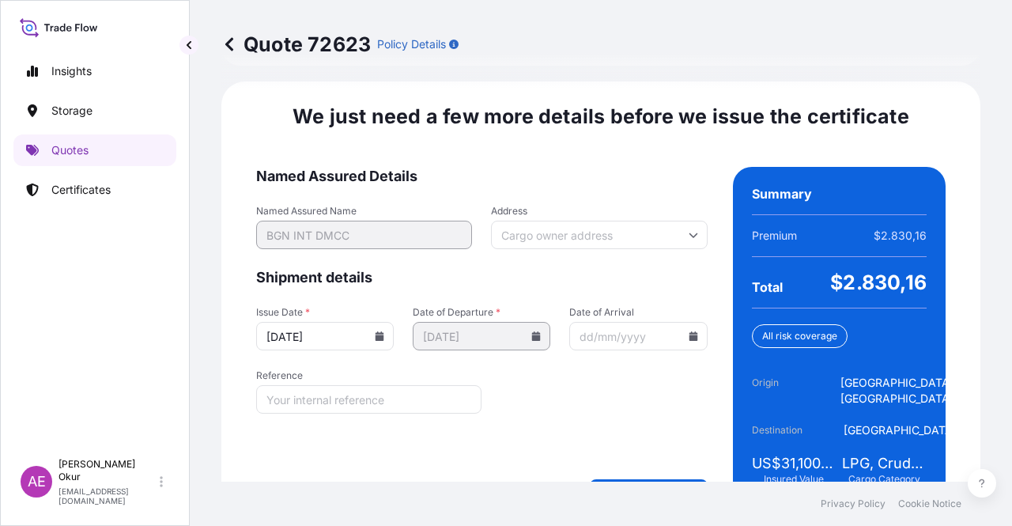
click at [654, 432] on form "Named Assured Details Named Assured Name BGN INT DMCC Address Shipment details …" at bounding box center [481, 335] width 451 height 337
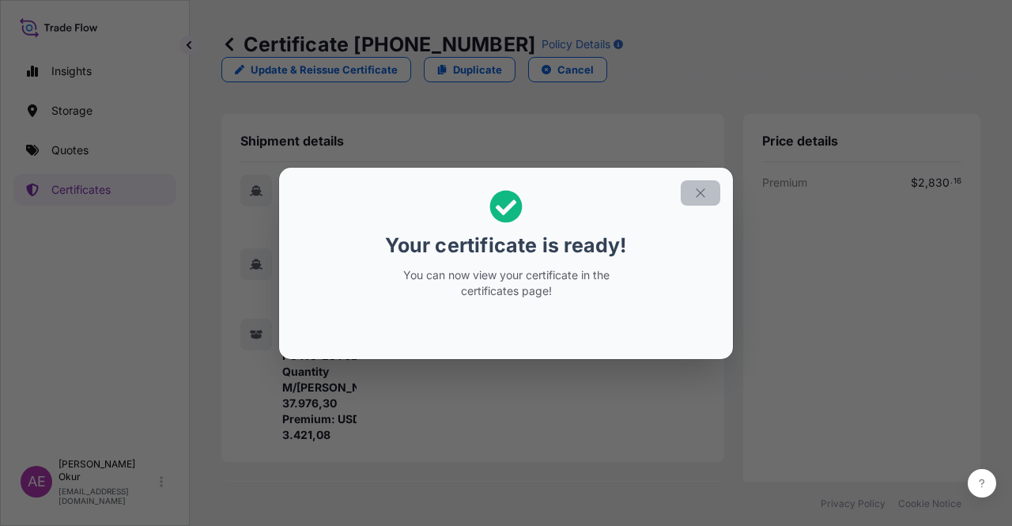
click at [703, 194] on icon "button" at bounding box center [700, 193] width 14 height 14
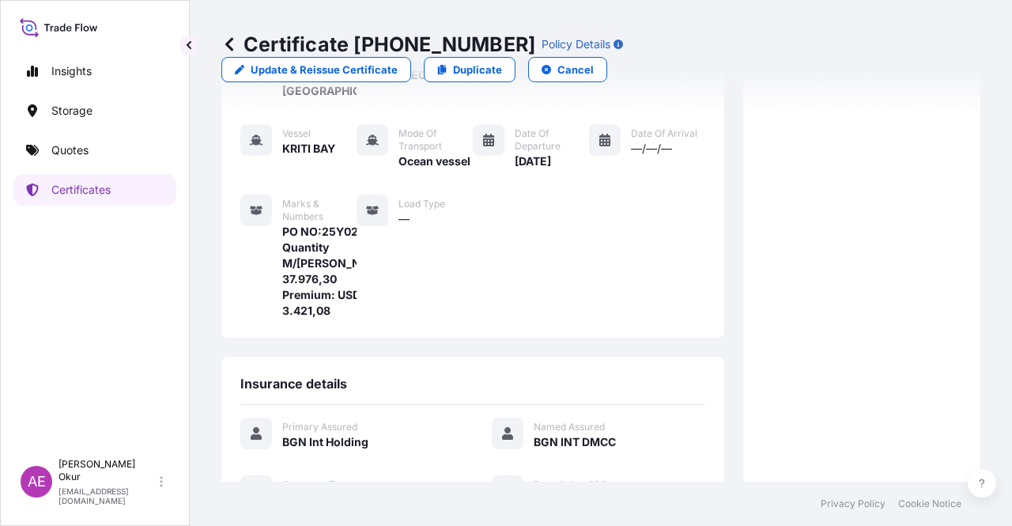
scroll to position [395, 0]
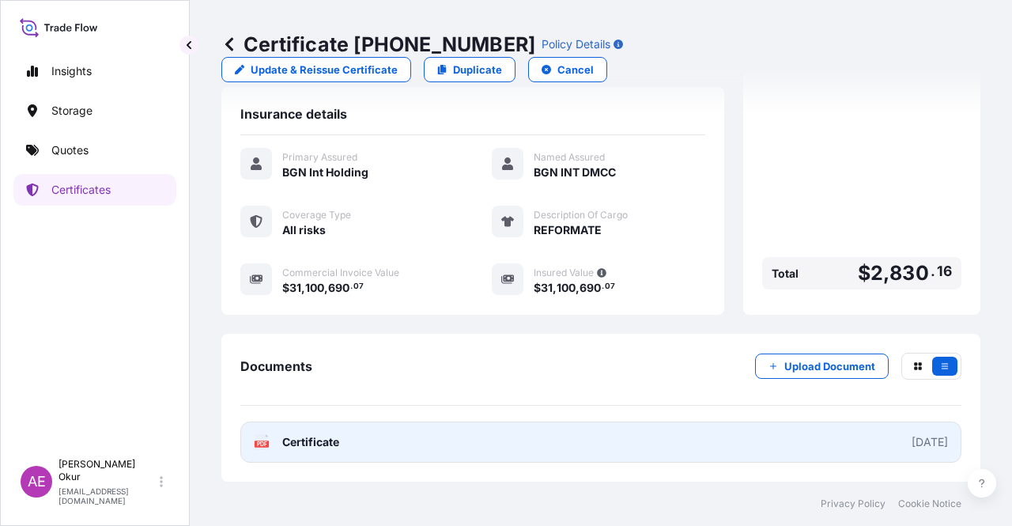
click at [291, 443] on span "Certificate" at bounding box center [310, 442] width 57 height 16
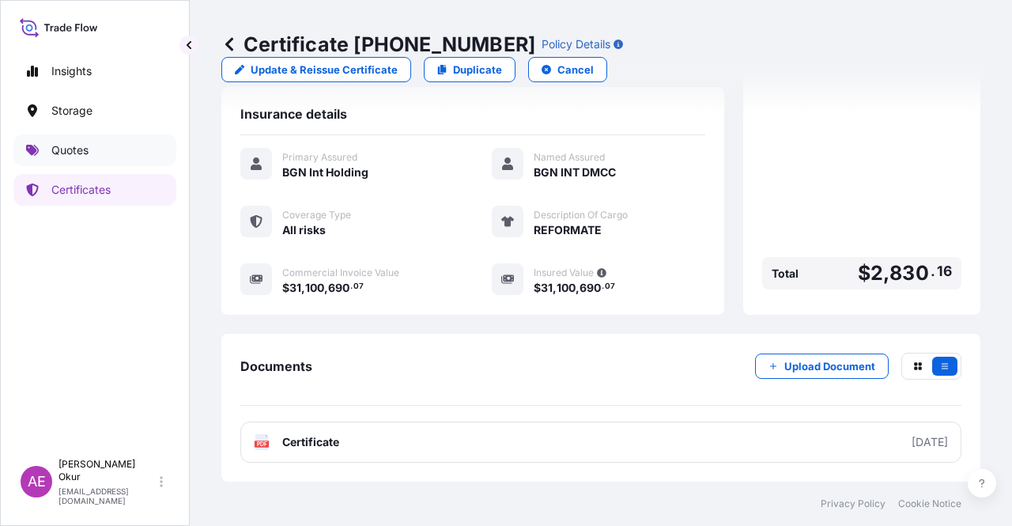
click at [103, 149] on link "Quotes" at bounding box center [94, 150] width 163 height 32
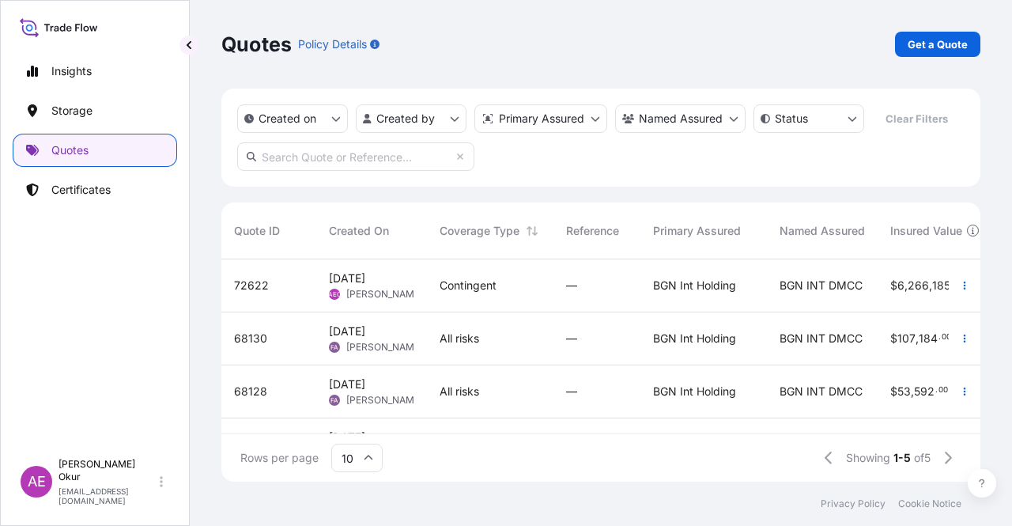
scroll to position [0, 660]
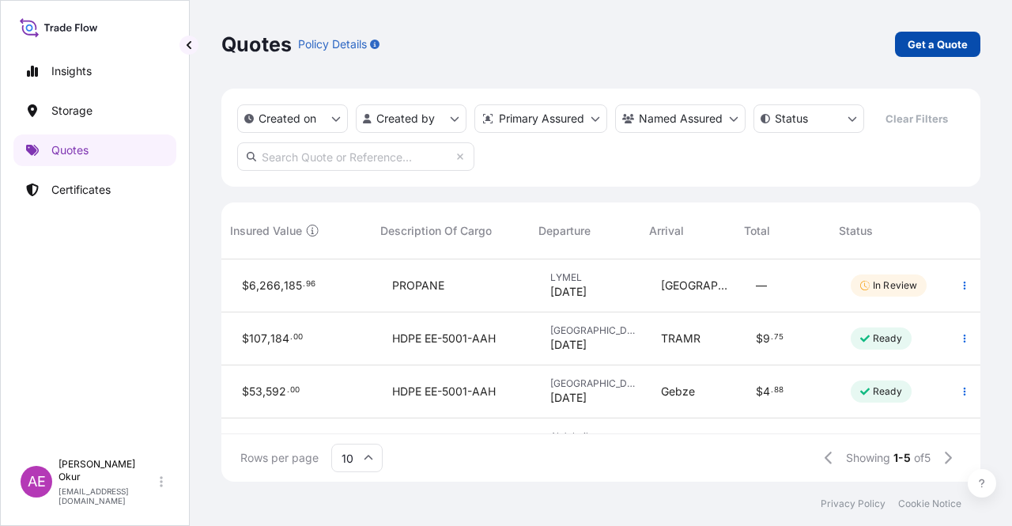
click at [929, 47] on p "Get a Quote" at bounding box center [937, 44] width 60 height 16
select select "Ocean Vessel"
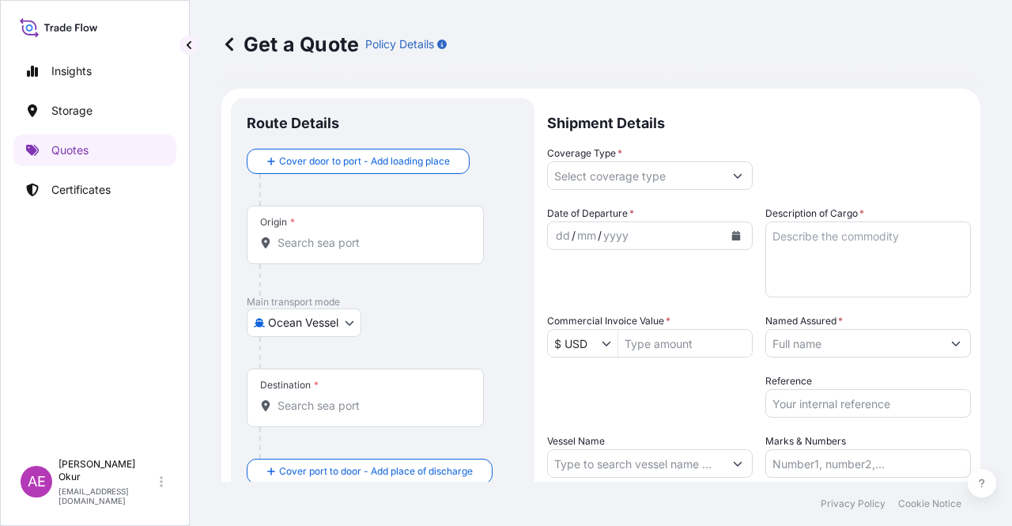
scroll to position [25, 0]
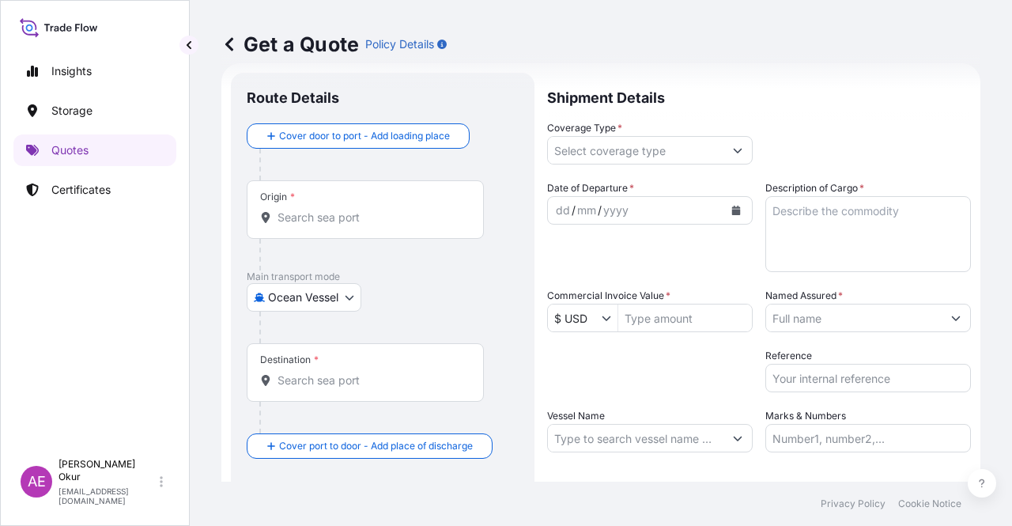
click at [400, 211] on input "Origin *" at bounding box center [370, 217] width 187 height 16
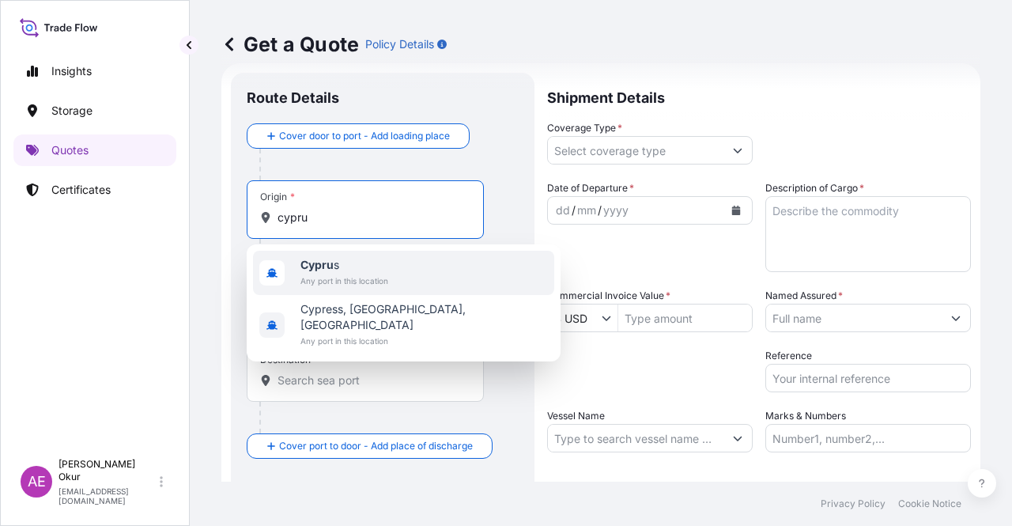
click at [376, 269] on span "Cypru s" at bounding box center [344, 265] width 88 height 16
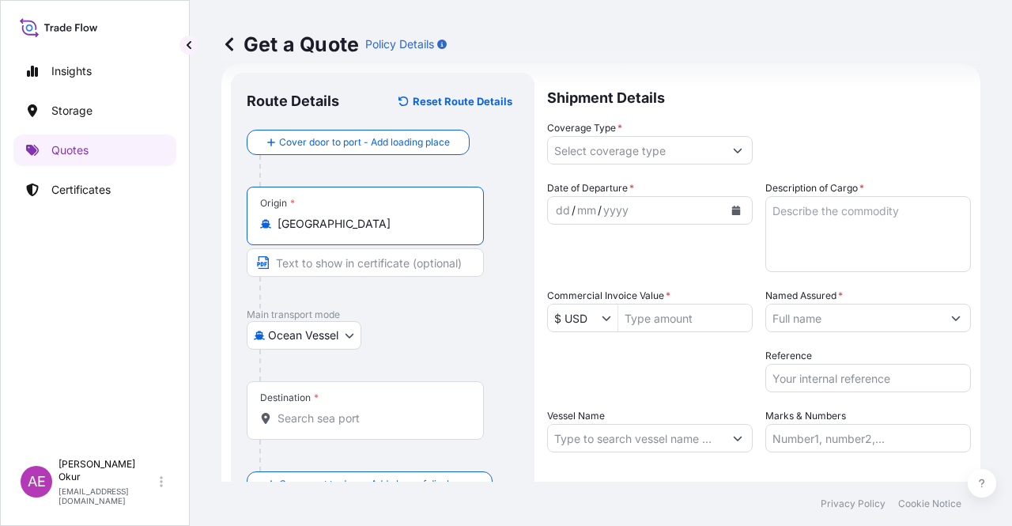
type input "Cyprus"
click at [340, 263] on input "Text to appear on certificate" at bounding box center [365, 262] width 237 height 28
paste input "VASSILIKO"
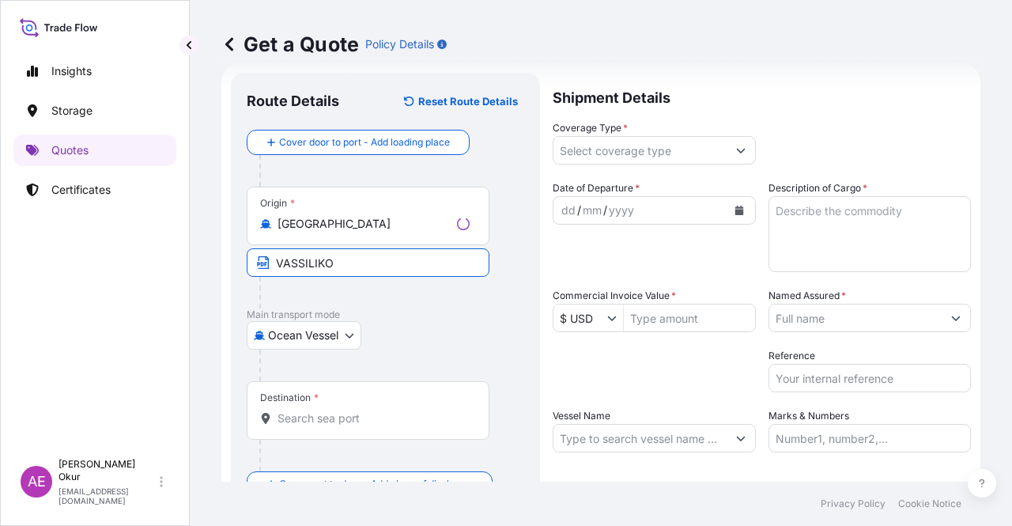
type input "VASSILIKO / CYPRUS"
click at [352, 421] on input "Destination *" at bounding box center [370, 418] width 187 height 16
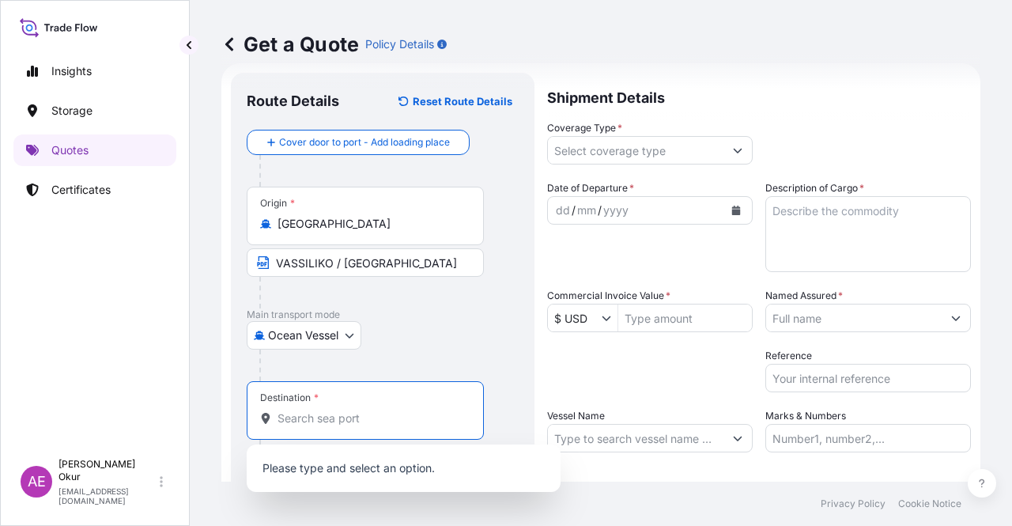
paste input "BARCELONA"
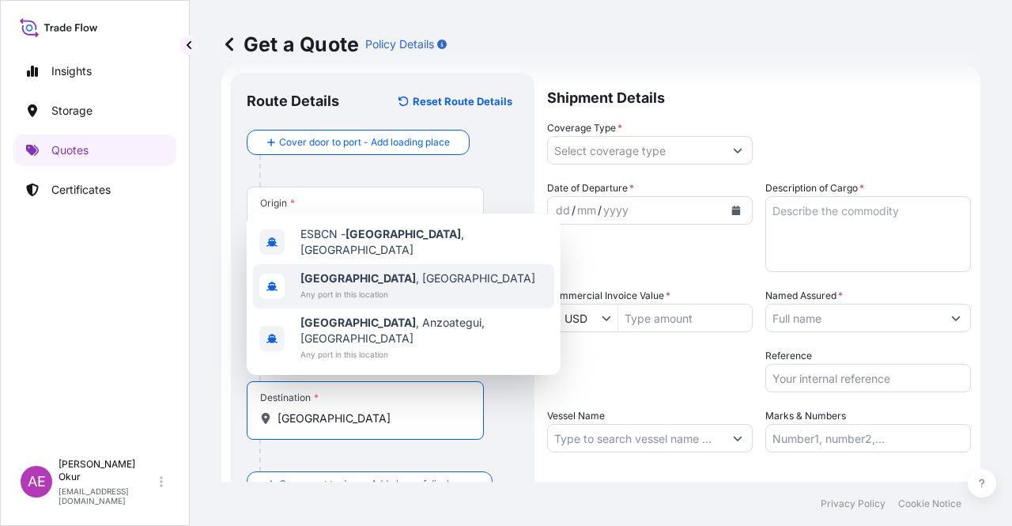
click at [362, 302] on span "Any port in this location" at bounding box center [417, 294] width 235 height 16
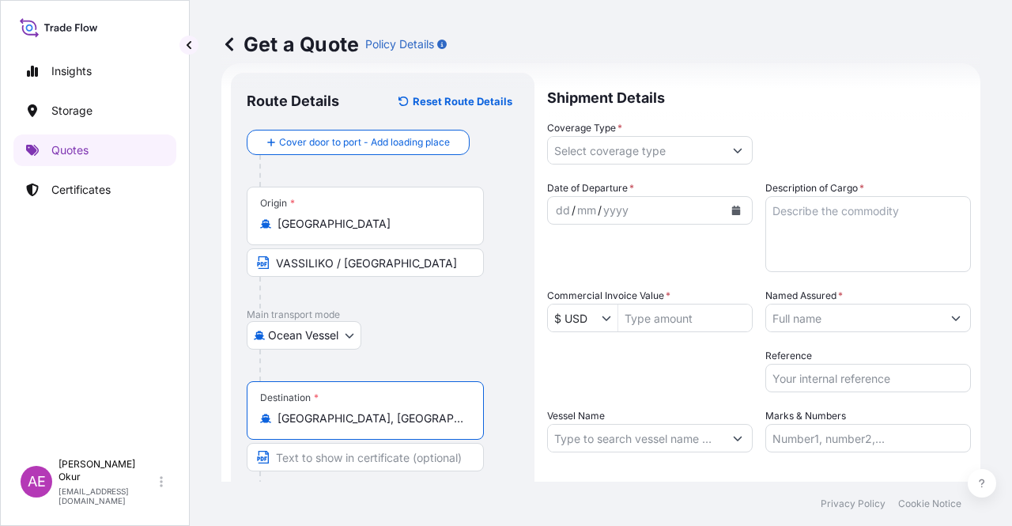
type input "Barcelona, Spain"
click at [347, 462] on input "Text to appear on certificate" at bounding box center [365, 457] width 237 height 28
paste input "BARCELONA"
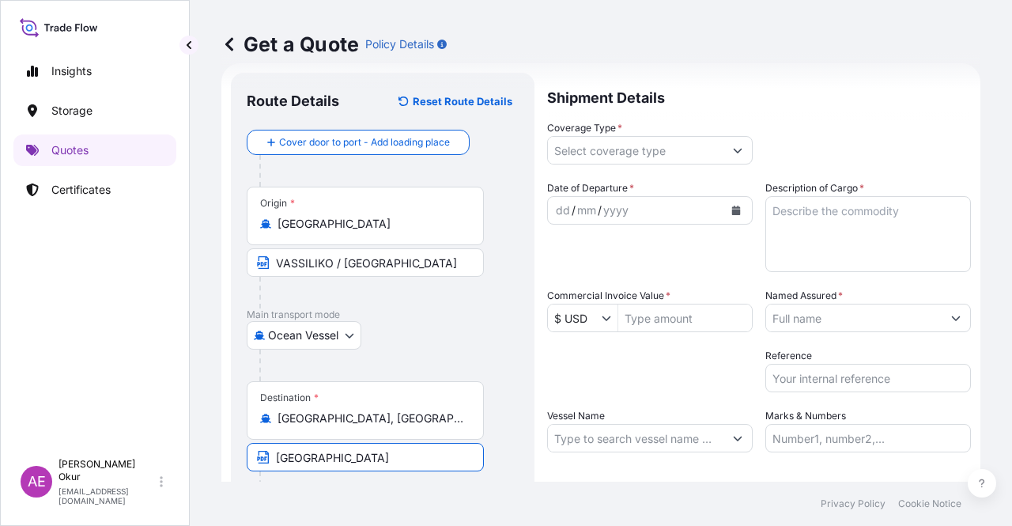
type input "BARCELONA / SPAIN"
click at [659, 146] on input "Coverage Type *" at bounding box center [635, 150] width 175 height 28
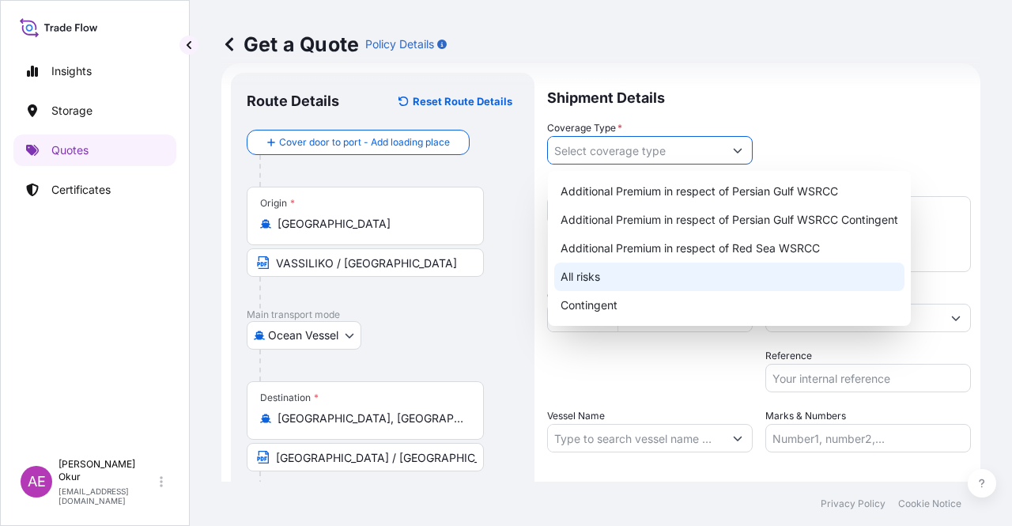
click at [579, 274] on div "All risks" at bounding box center [729, 276] width 350 height 28
type input "All risks"
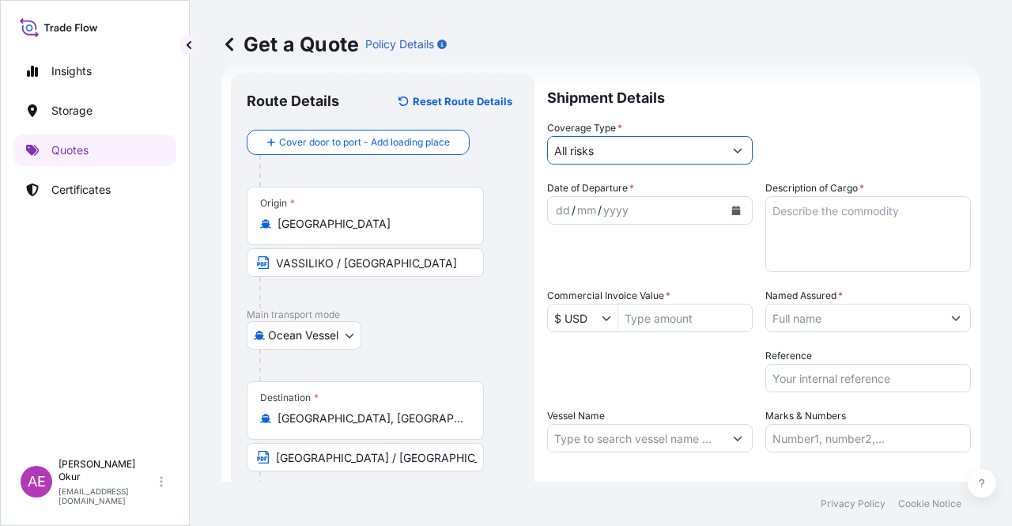
click at [559, 217] on div "dd" at bounding box center [562, 210] width 17 height 19
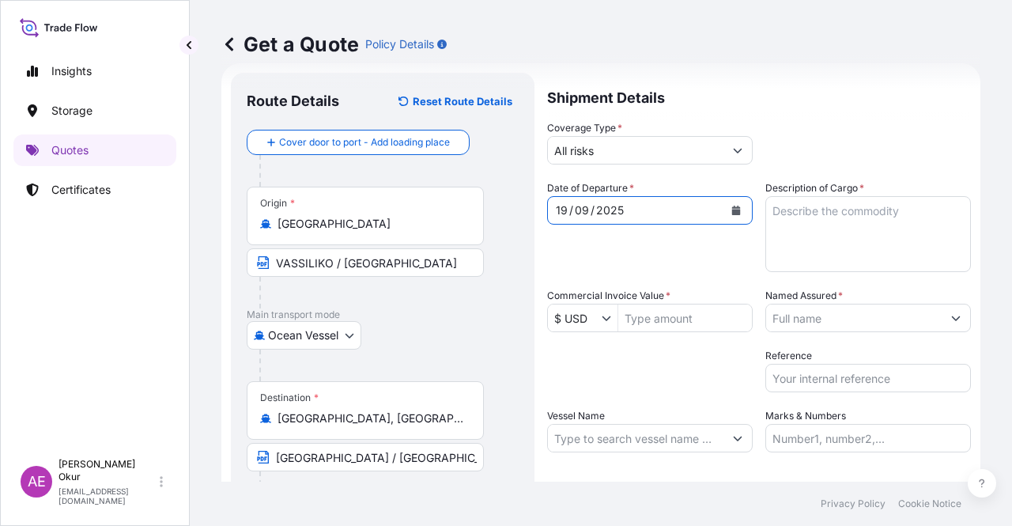
click at [819, 224] on textarea "Description of Cargo *" at bounding box center [867, 234] width 205 height 76
paste textarea "MTBE"
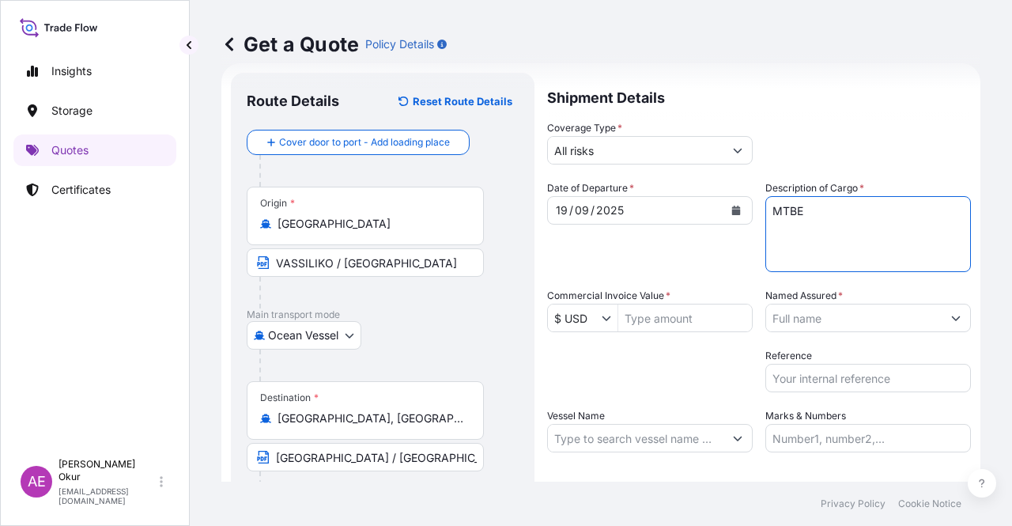
type textarea "MTBE"
click at [677, 323] on input "Commercial Invoice Value *" at bounding box center [685, 317] width 134 height 28
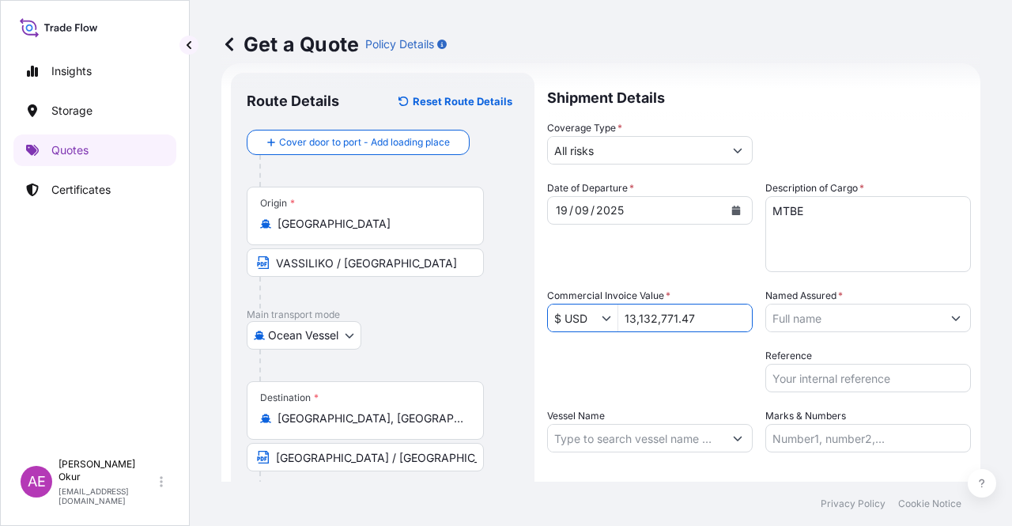
type input "13,132,771.47"
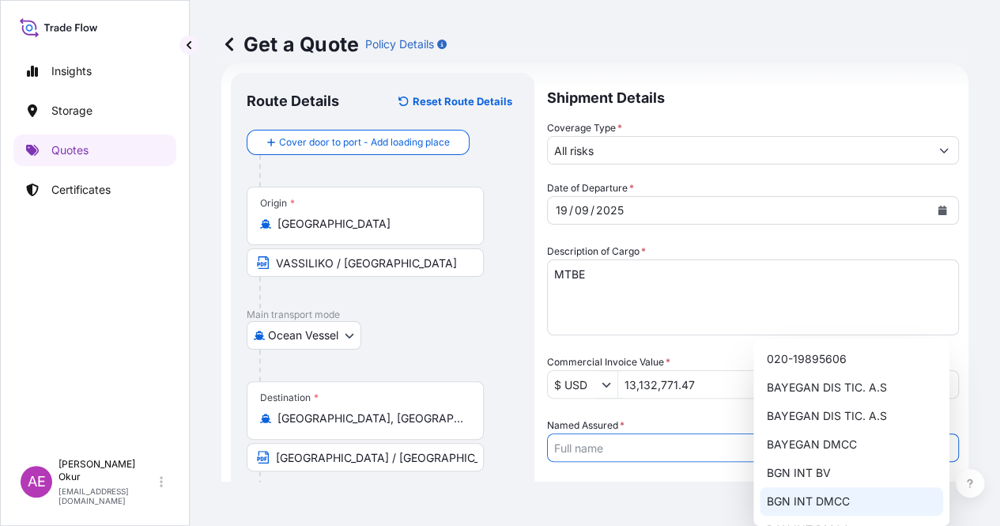
click at [820, 494] on span "BGN INT DMCC" at bounding box center [807, 501] width 83 height 16
type input "BGN INT DMCC"
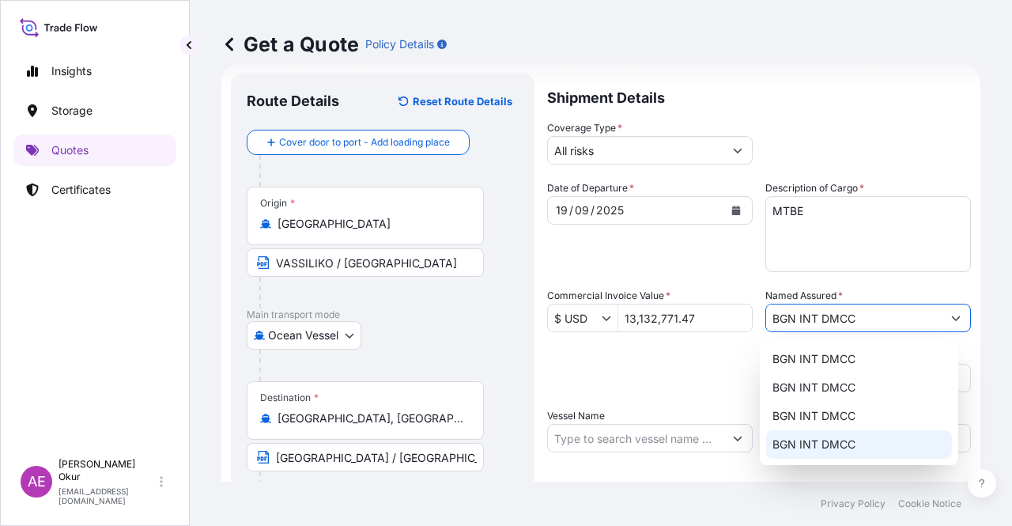
click at [650, 447] on input "Vessel Name" at bounding box center [635, 438] width 175 height 28
paste input "ACADIAN"
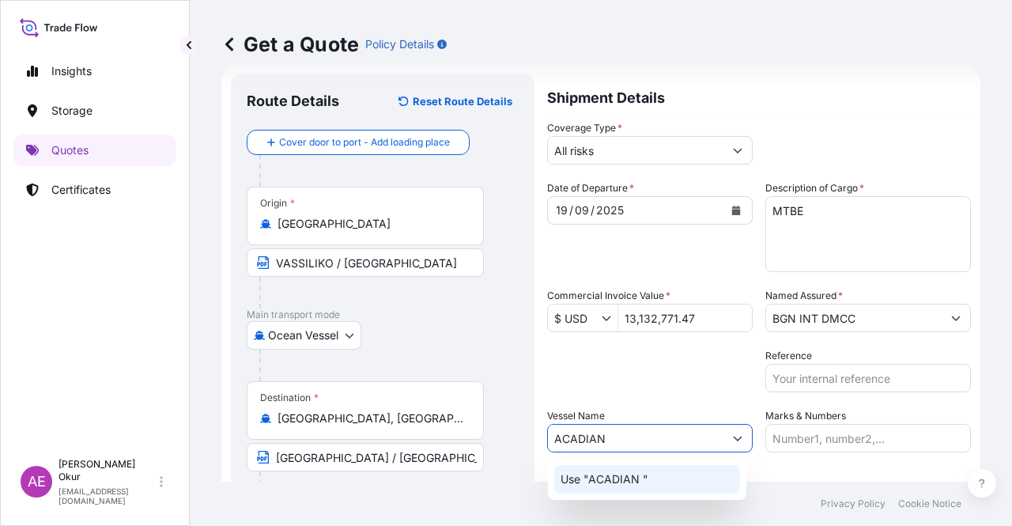
click at [659, 486] on div "Use "ACADIAN "" at bounding box center [647, 479] width 186 height 28
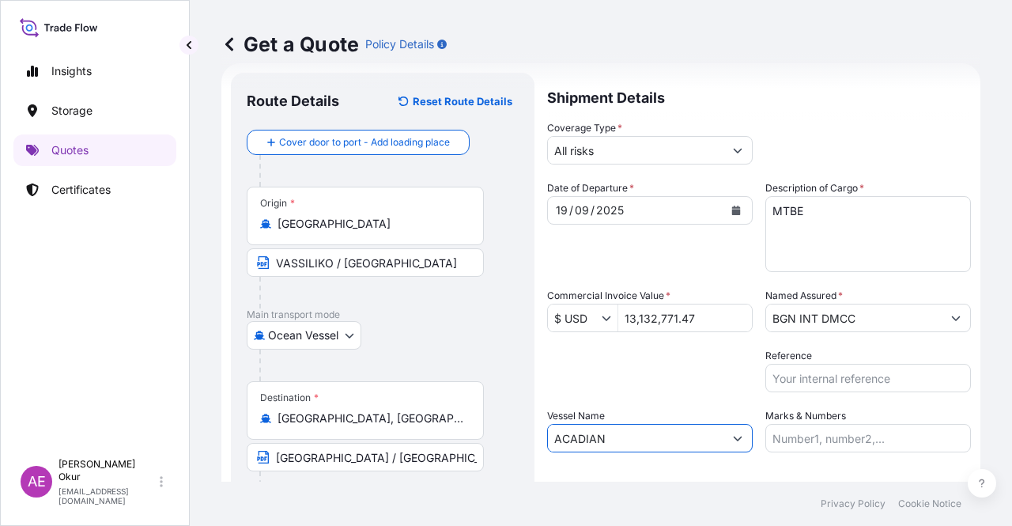
type input "ACADIAN"
click at [803, 424] on input "Marks & Numbers" at bounding box center [867, 438] width 205 height 28
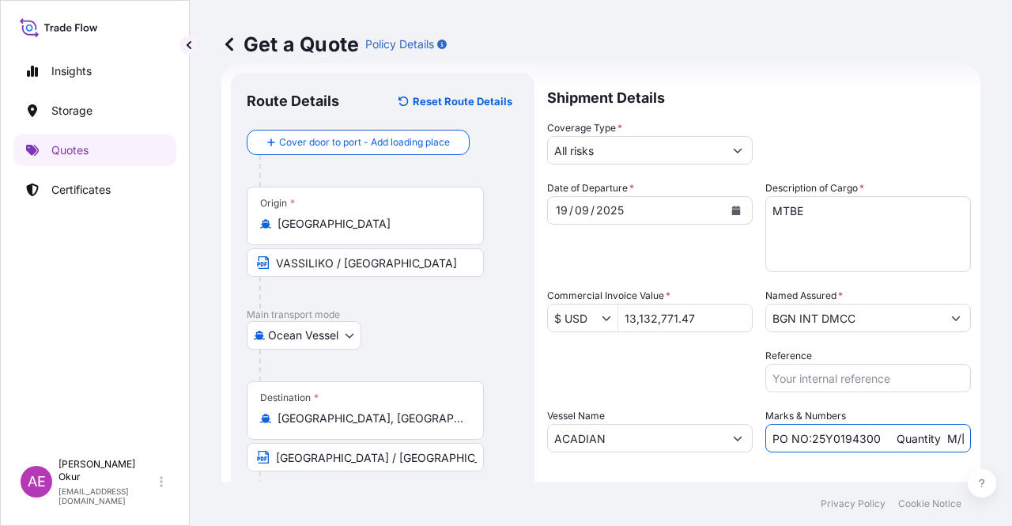
drag, startPoint x: 885, startPoint y: 439, endPoint x: 589, endPoint y: 439, distance: 296.4
click at [611, 439] on div "Date of Departure * 19 / 09 / 2025 Cargo Category * LPG, Crude Oil, Utility Fue…" at bounding box center [759, 316] width 424 height 272
click at [901, 435] on input "Quantity M/Tonn: 16.100,00 Premium: USD 963,06" at bounding box center [867, 438] width 205 height 28
drag, startPoint x: 911, startPoint y: 436, endPoint x: 863, endPoint y: 439, distance: 48.3
click at [863, 439] on input "Quantity M/Tonn: 16.100,00 Premium: USD 963,06" at bounding box center [867, 438] width 205 height 28
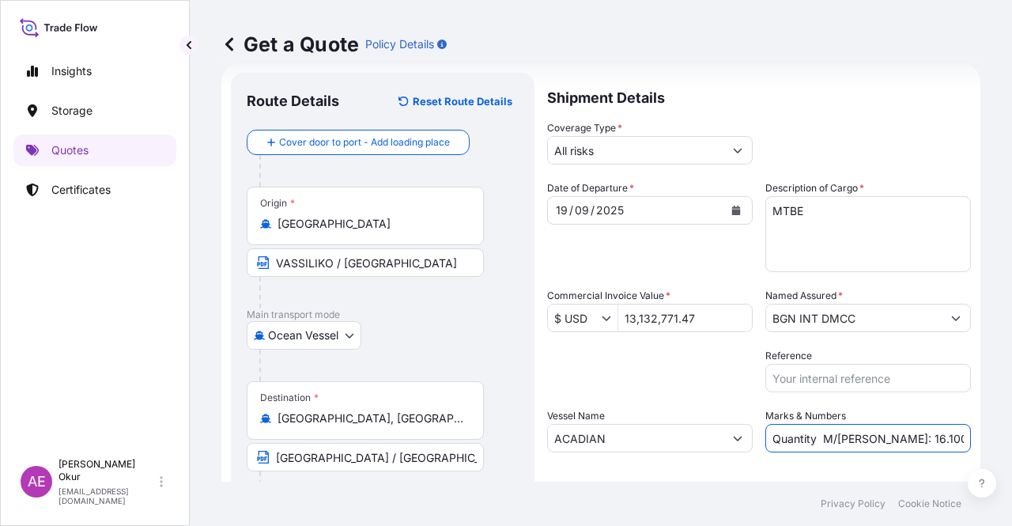
paste input "4.041,62"
drag, startPoint x: 899, startPoint y: 434, endPoint x: 1009, endPoint y: 430, distance: 109.9
click at [1011, 429] on div "Get a Quote Policy Details Route Details Reset Route Details Cover door to port…" at bounding box center [601, 240] width 822 height 481
click at [853, 440] on input "Quantity M/Tonn: 14.041,62 Premium: USD 963,06" at bounding box center [867, 438] width 205 height 28
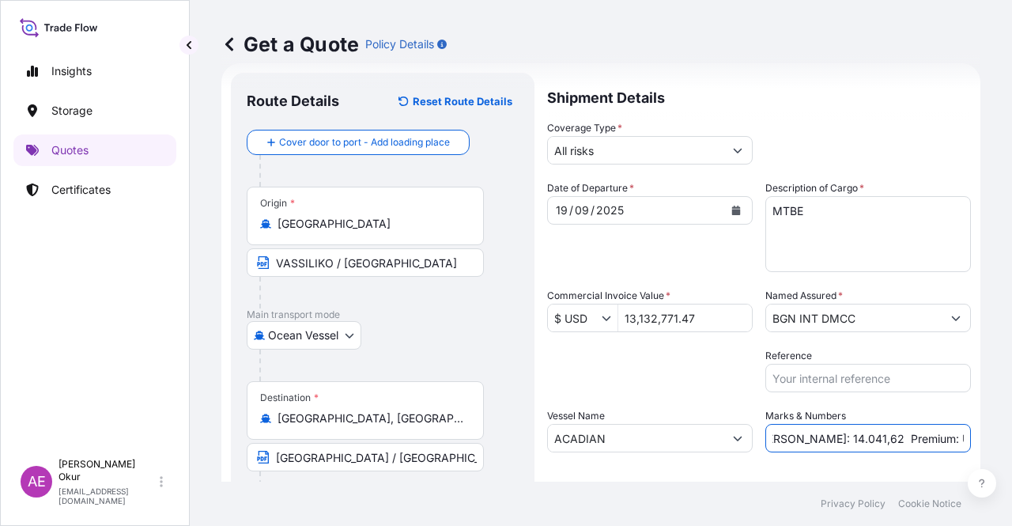
drag, startPoint x: 915, startPoint y: 435, endPoint x: 1011, endPoint y: 428, distance: 96.0
click at [1011, 432] on div "Get a Quote Policy Details Route Details Reset Route Details Cover door to port…" at bounding box center [601, 240] width 822 height 481
paste input "1.444,60"
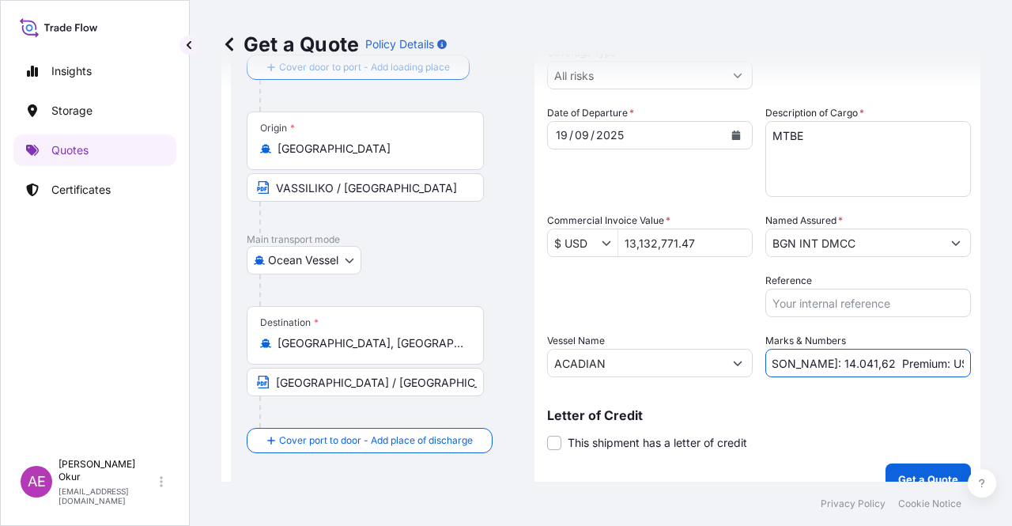
scroll to position [123, 0]
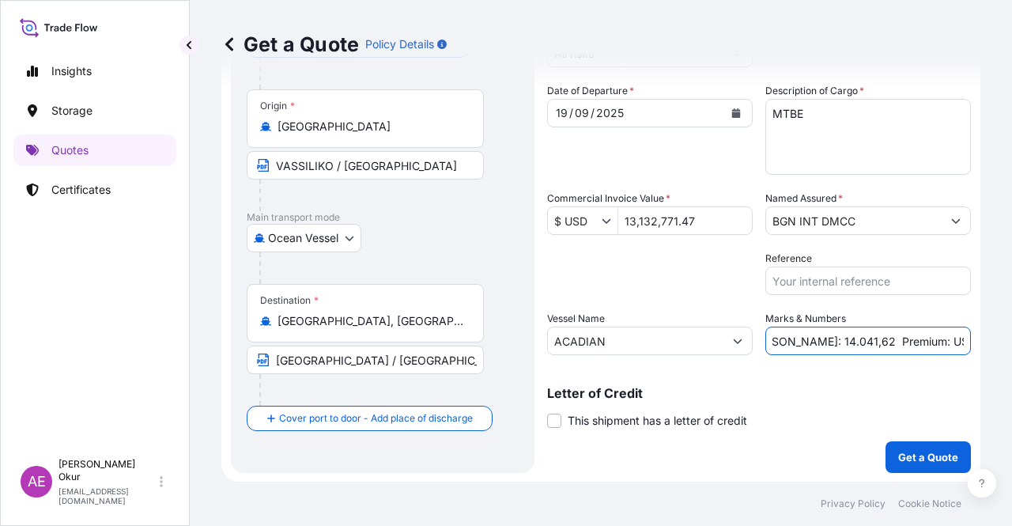
type input "Quantity M/Tonn: 14.041,62 Premium: USD 1.444,60"
click at [878, 438] on div "Shipment Details Coverage Type * All risks Date of Departure * 19 / 09 / 2025 C…" at bounding box center [759, 223] width 424 height 497
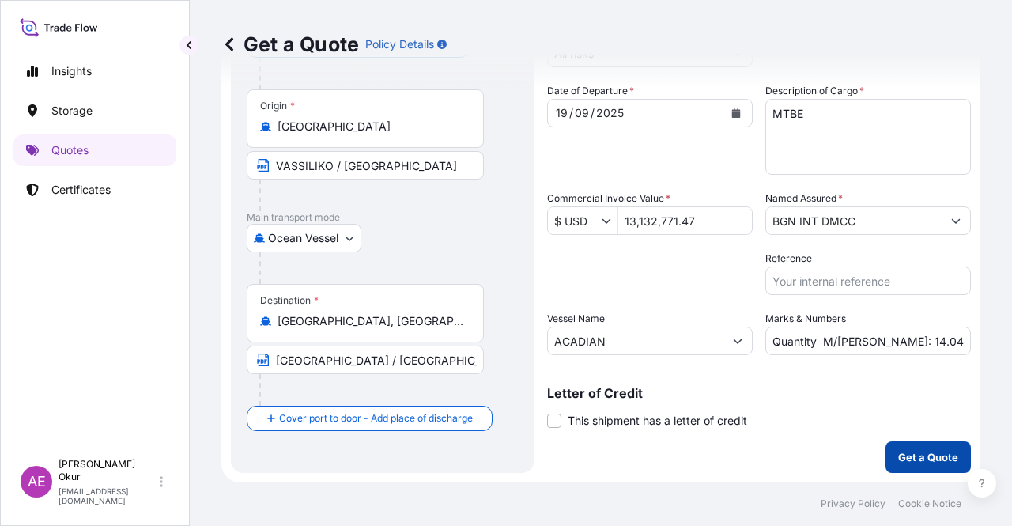
click at [903, 451] on p "Get a Quote" at bounding box center [928, 457] width 60 height 16
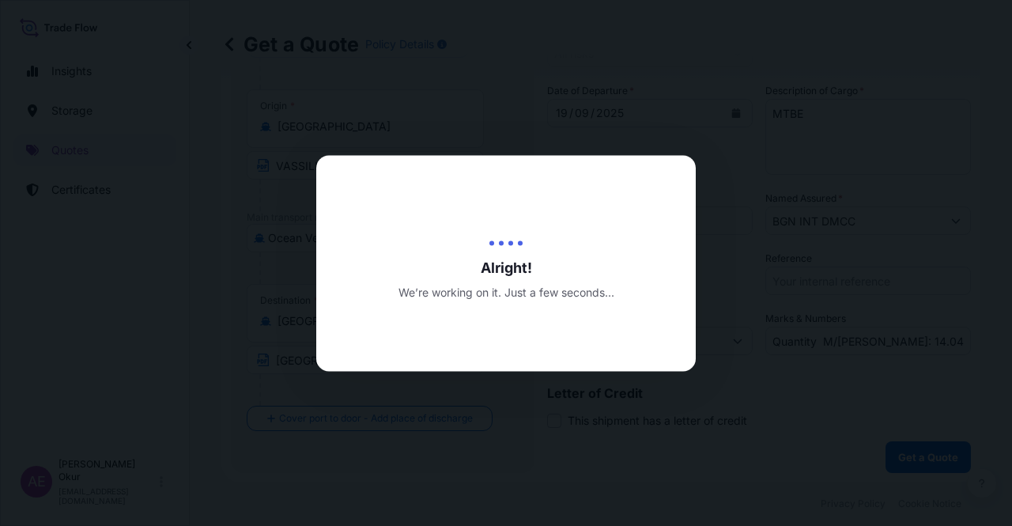
select select "Ocean Vessel"
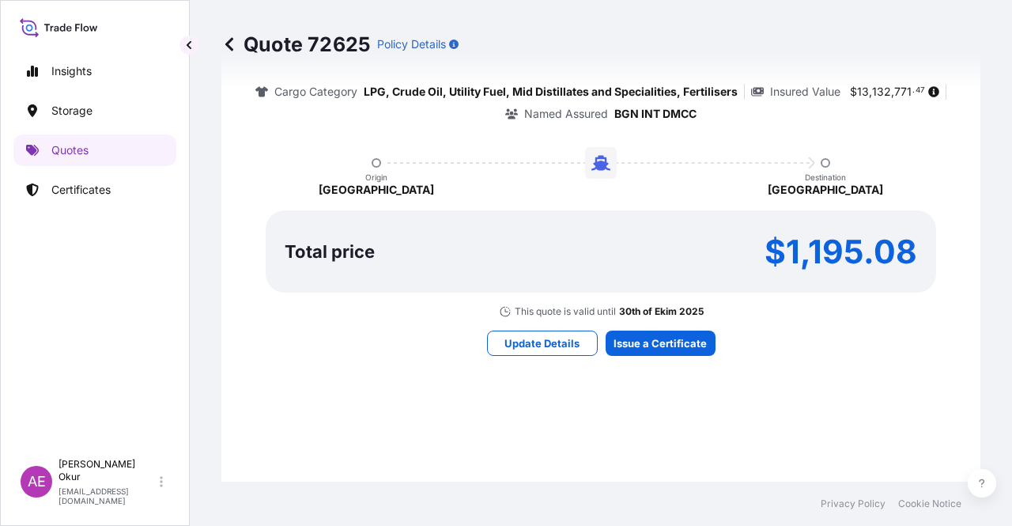
scroll to position [1015, 0]
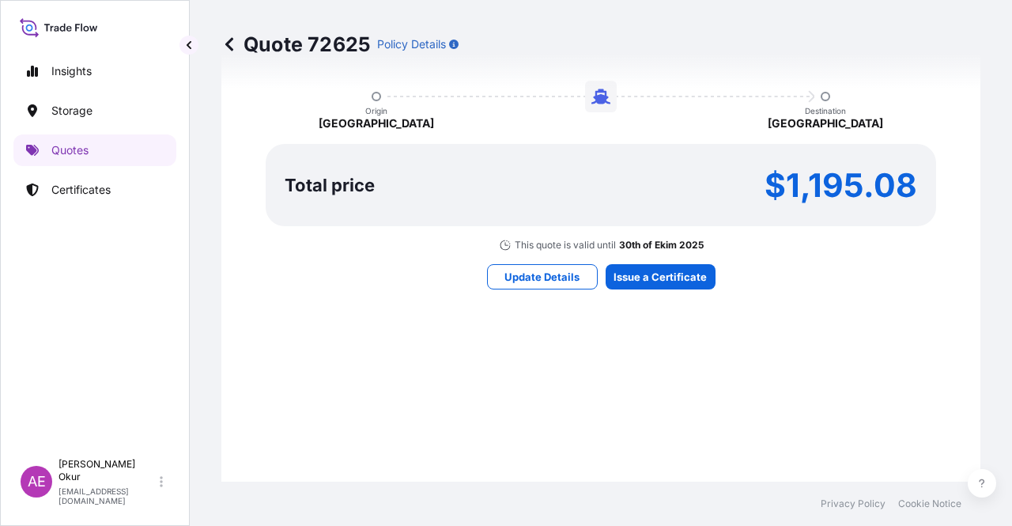
click at [637, 292] on div "Here's your insurance offer Primary Assured BGN Int Holding All risk coverage C…" at bounding box center [600, 87] width 714 height 919
click at [646, 258] on div "Here's your insurance offer Primary Assured BGN Int Holding All risk coverage C…" at bounding box center [600, 87] width 714 height 919
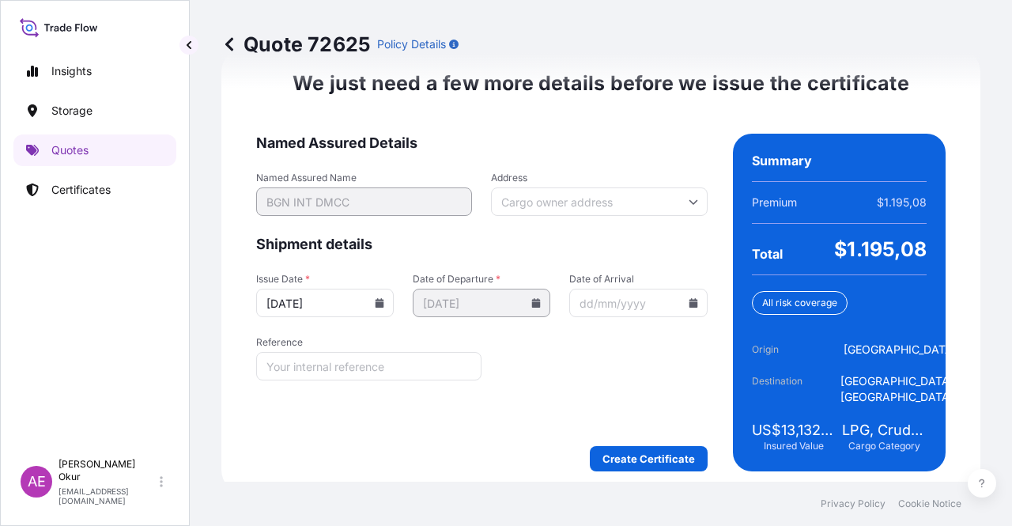
scroll to position [1995, 0]
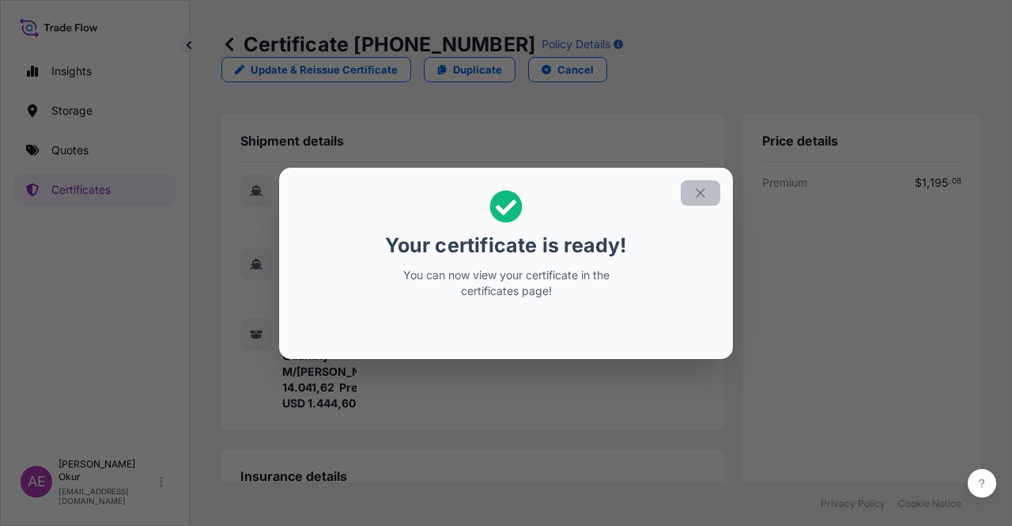
click at [716, 191] on button "button" at bounding box center [700, 192] width 40 height 25
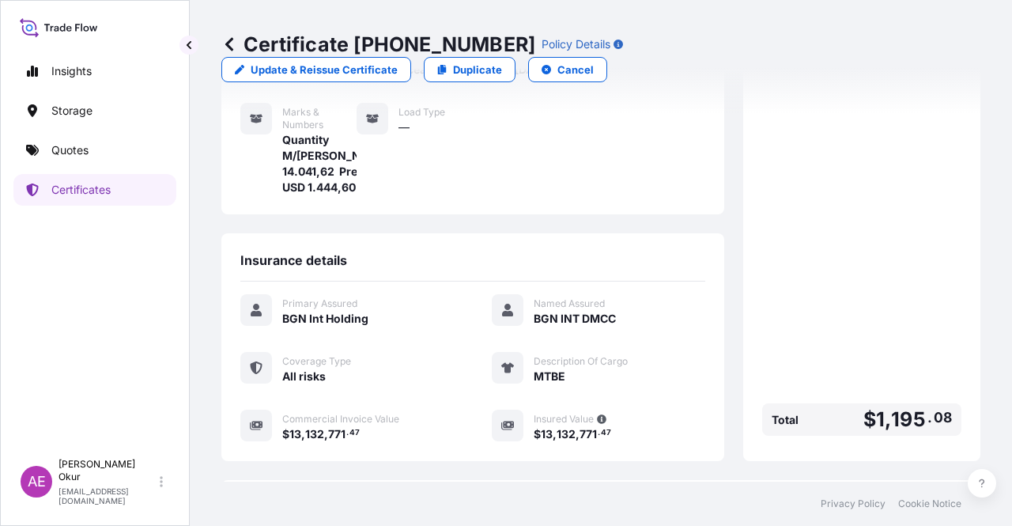
scroll to position [379, 0]
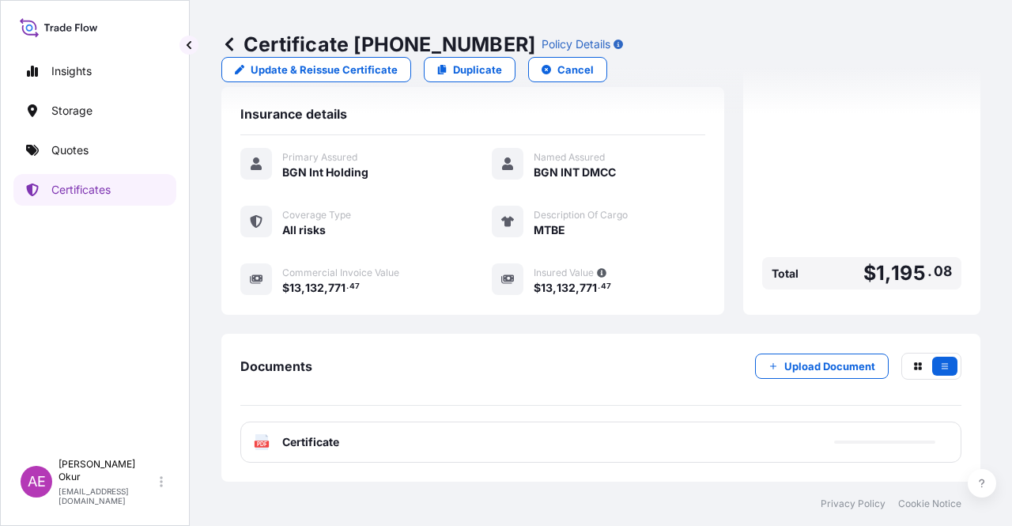
click at [318, 442] on span "Certificate" at bounding box center [310, 442] width 57 height 16
click at [317, 435] on span "Certificate" at bounding box center [310, 442] width 57 height 16
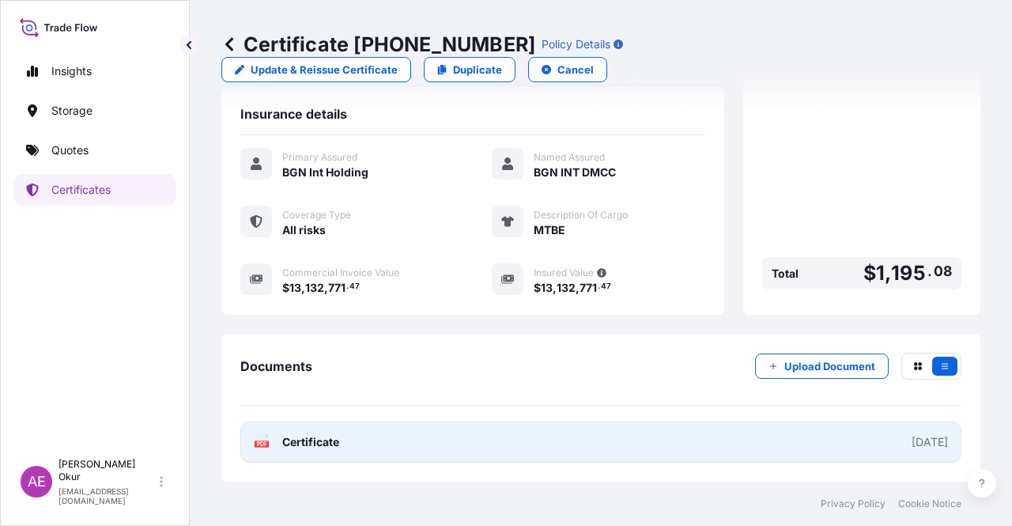
click at [334, 447] on span "Certificate" at bounding box center [310, 442] width 57 height 16
click at [326, 433] on link "PDF Certificate 2025-09-30" at bounding box center [600, 441] width 721 height 41
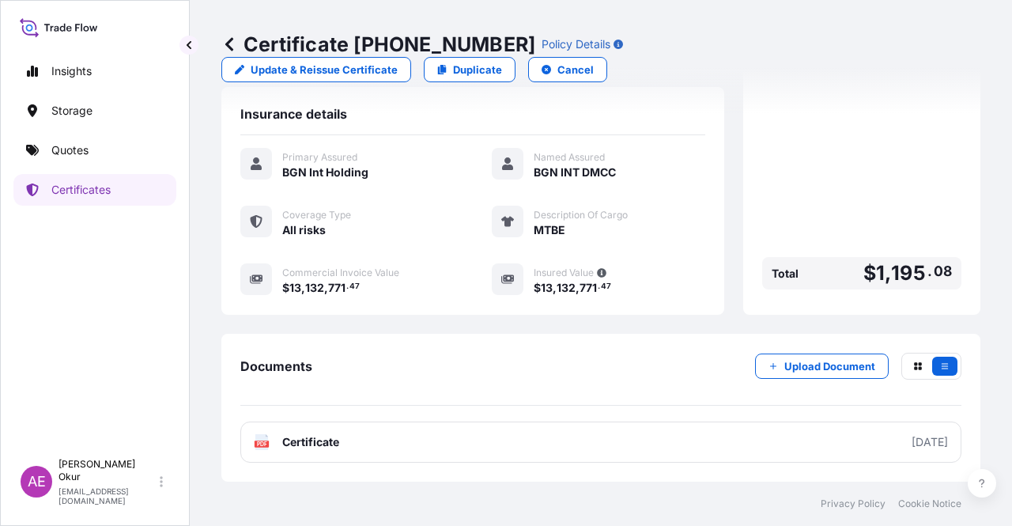
click at [139, 165] on div "Insights Storage Quotes Certificates" at bounding box center [94, 245] width 163 height 409
click at [116, 156] on link "Quotes" at bounding box center [94, 150] width 163 height 32
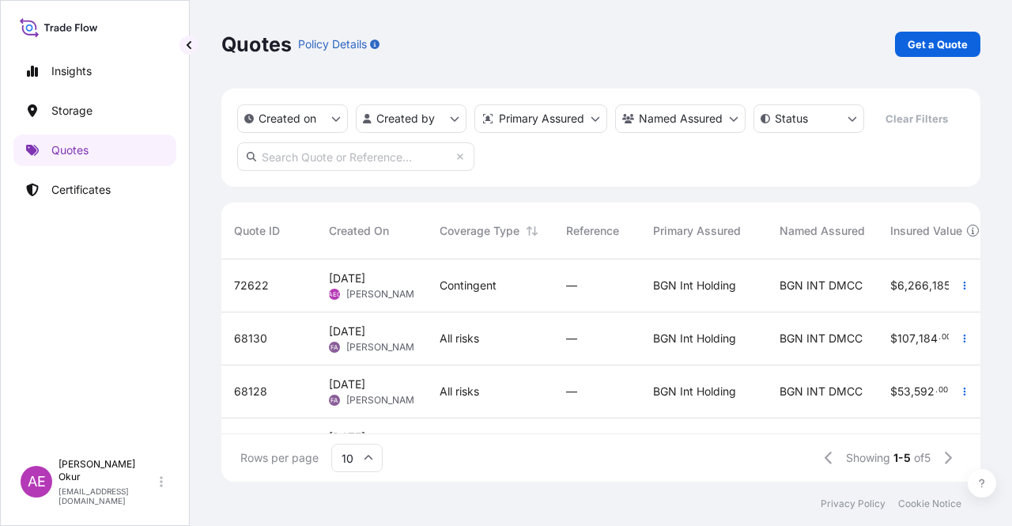
click at [579, 278] on div "—" at bounding box center [597, 285] width 62 height 16
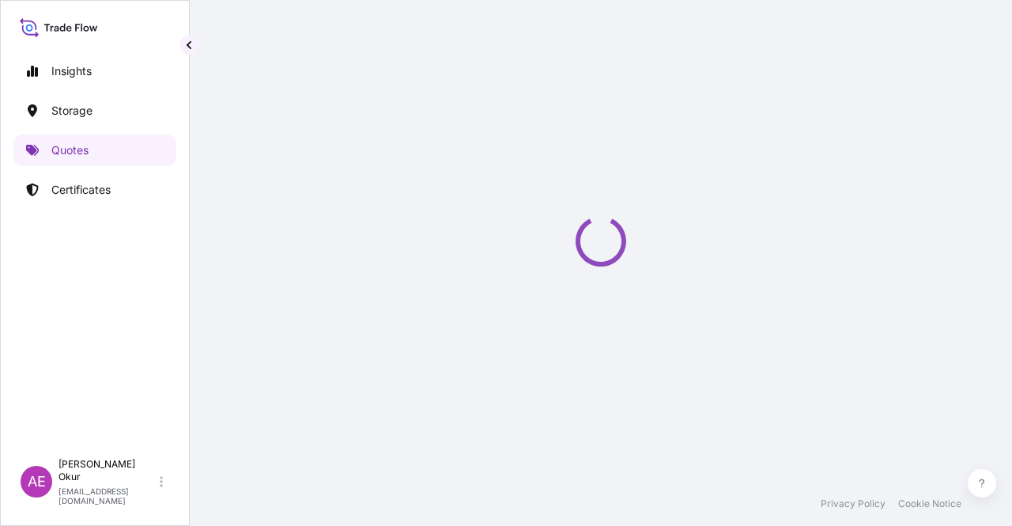
select select "Ocean Vessel"
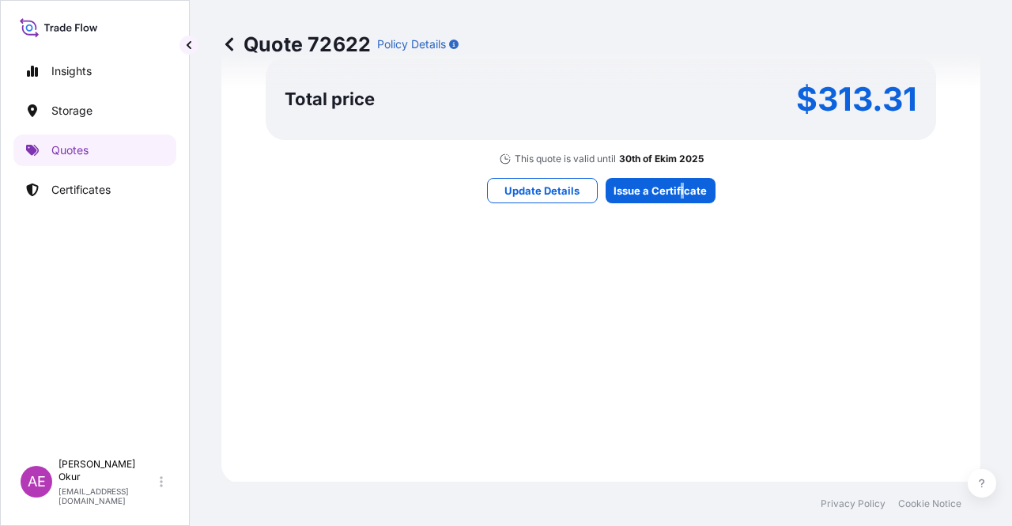
click at [673, 205] on div "Here's your insurance offer Primary Assured BGN Int Holding Contingent Cargo Ca…" at bounding box center [600, 1] width 714 height 919
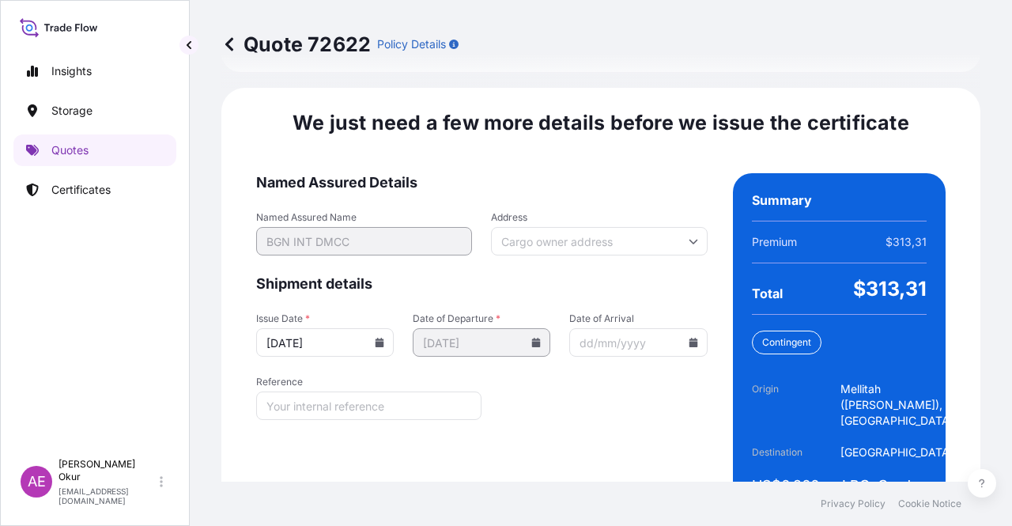
scroll to position [1995, 0]
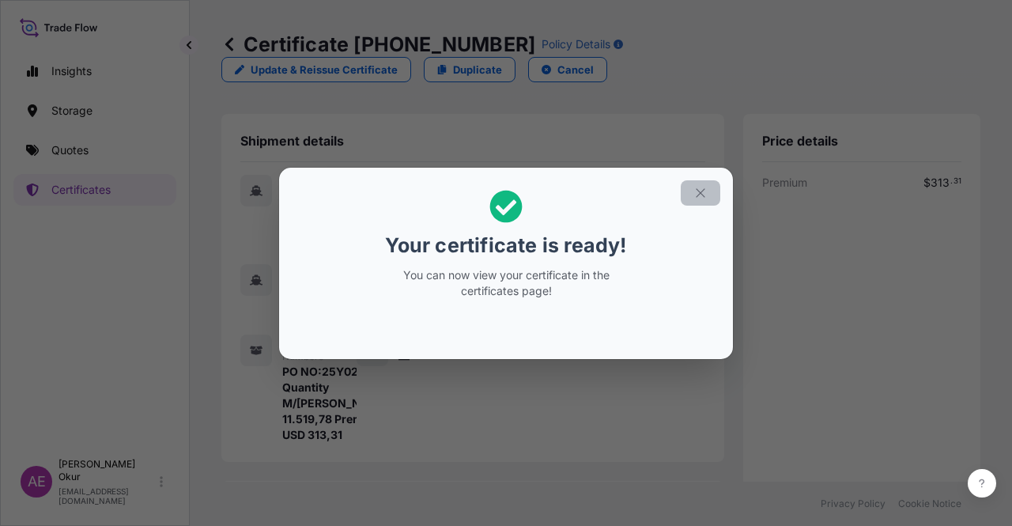
click at [695, 184] on button "button" at bounding box center [700, 192] width 40 height 25
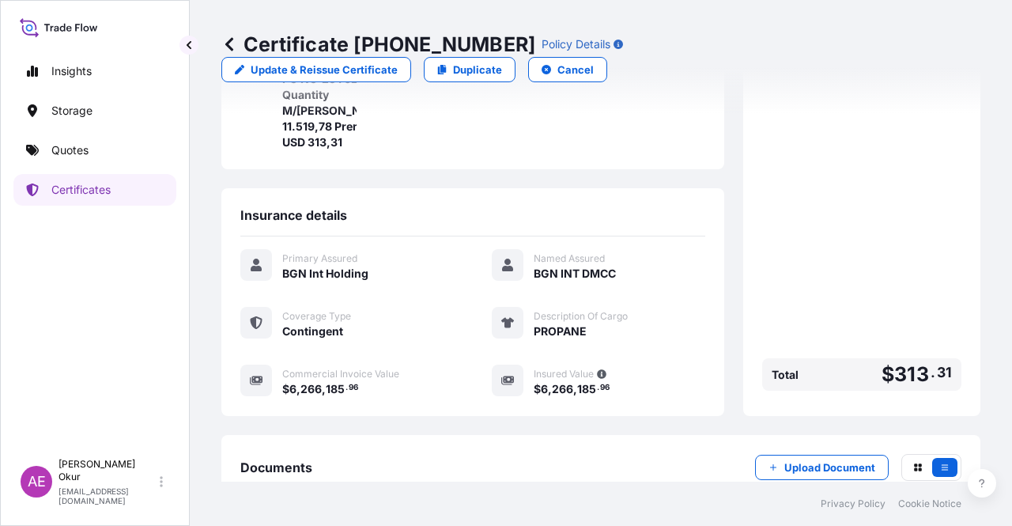
scroll to position [427, 0]
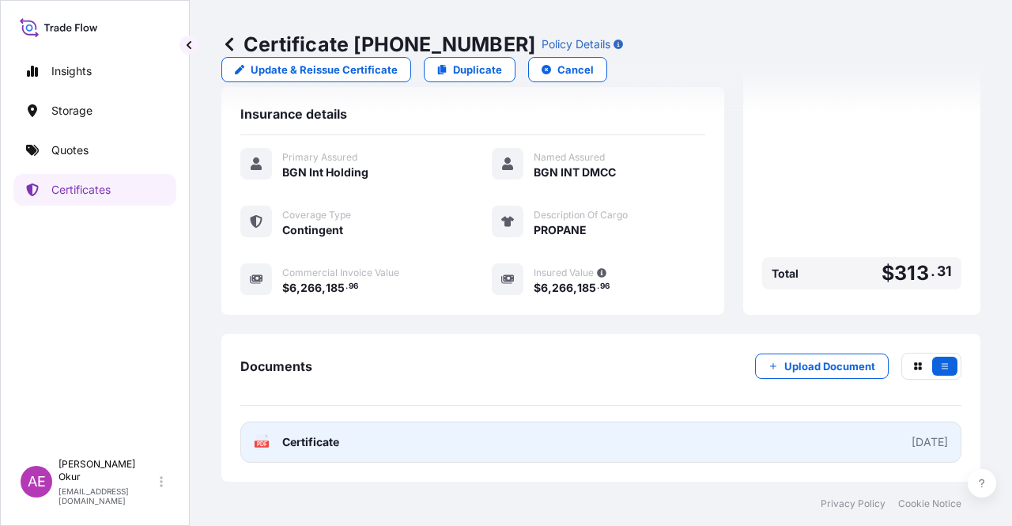
click at [305, 447] on span "Certificate" at bounding box center [310, 442] width 57 height 16
